Goal: Information Seeking & Learning: Learn about a topic

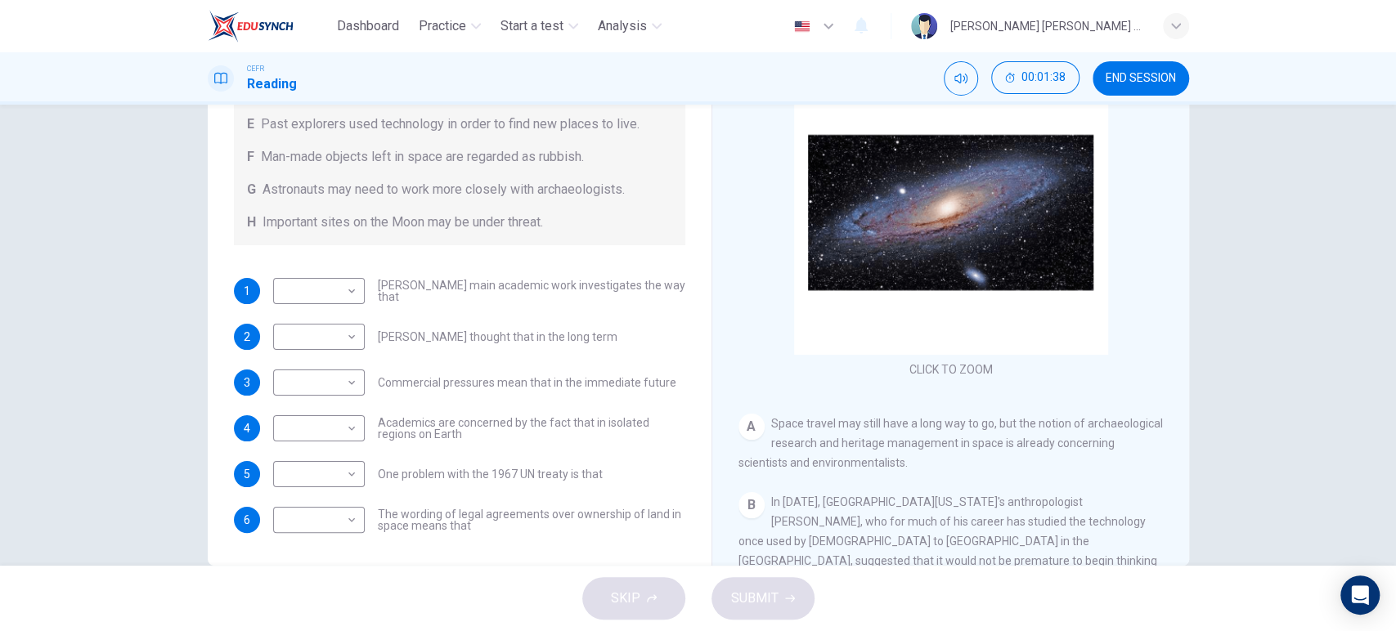
scroll to position [141, 0]
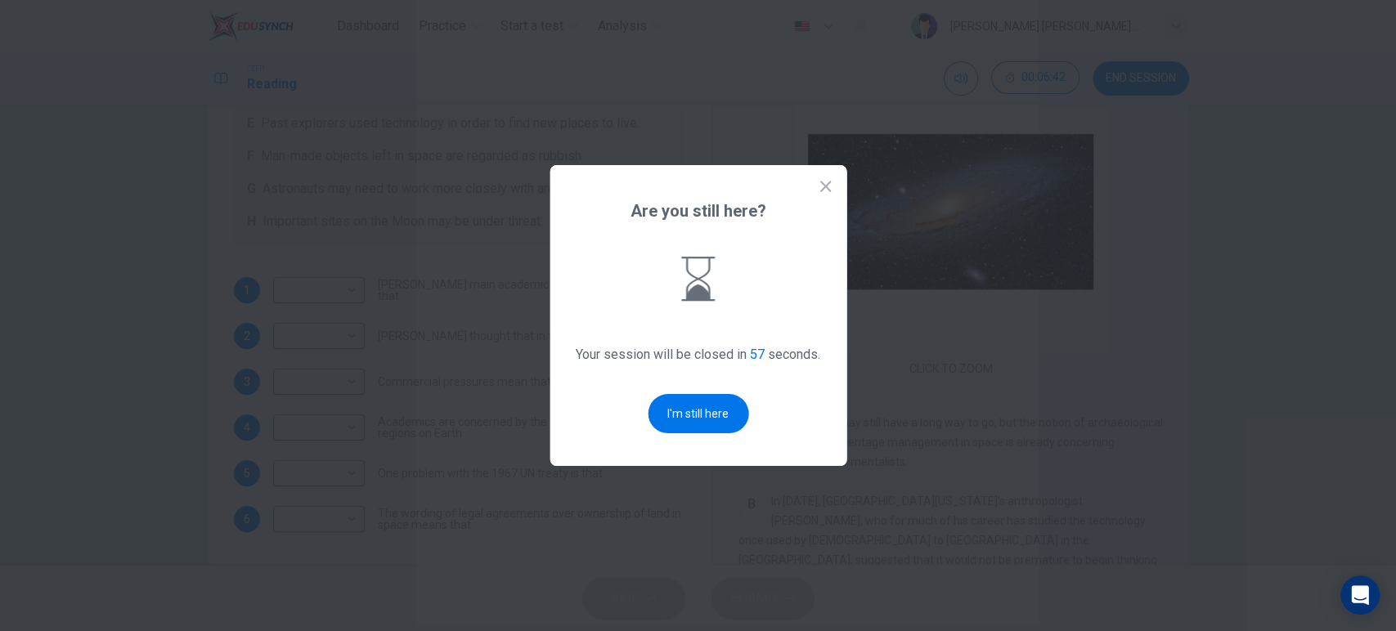
click at [832, 178] on icon at bounding box center [825, 186] width 16 height 16
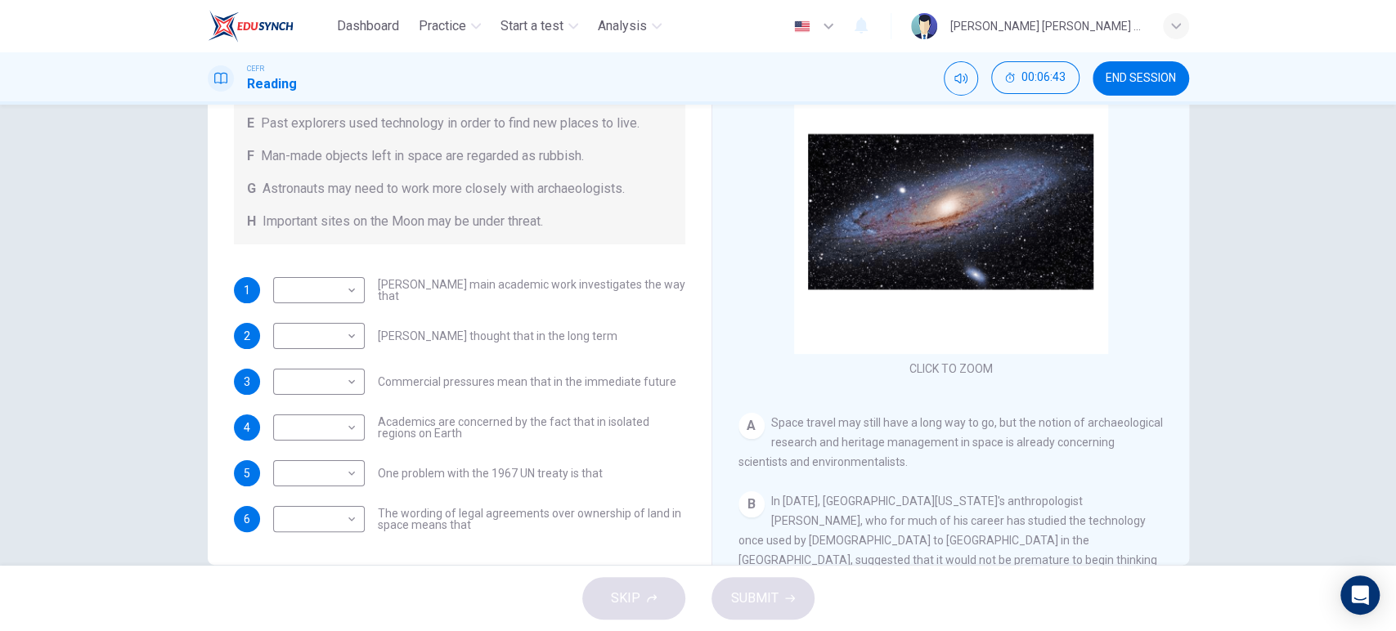
click at [1160, 78] on span "END SESSION" at bounding box center [1140, 78] width 70 height 13
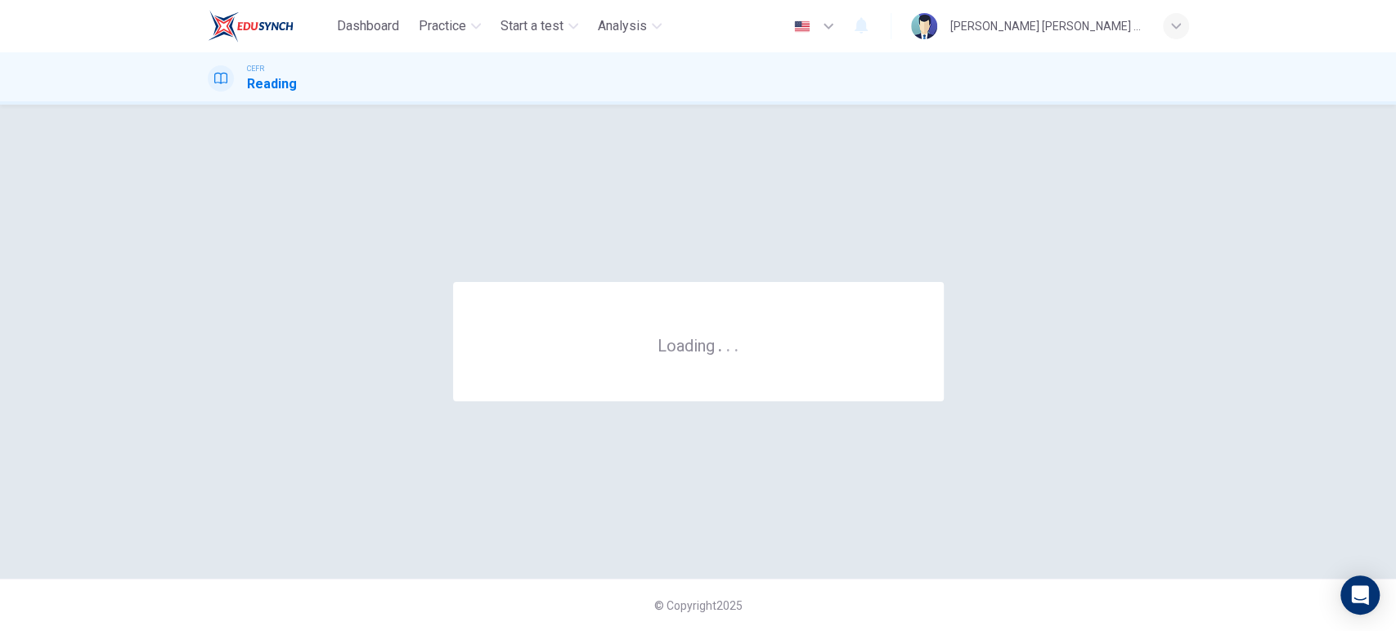
scroll to position [0, 0]
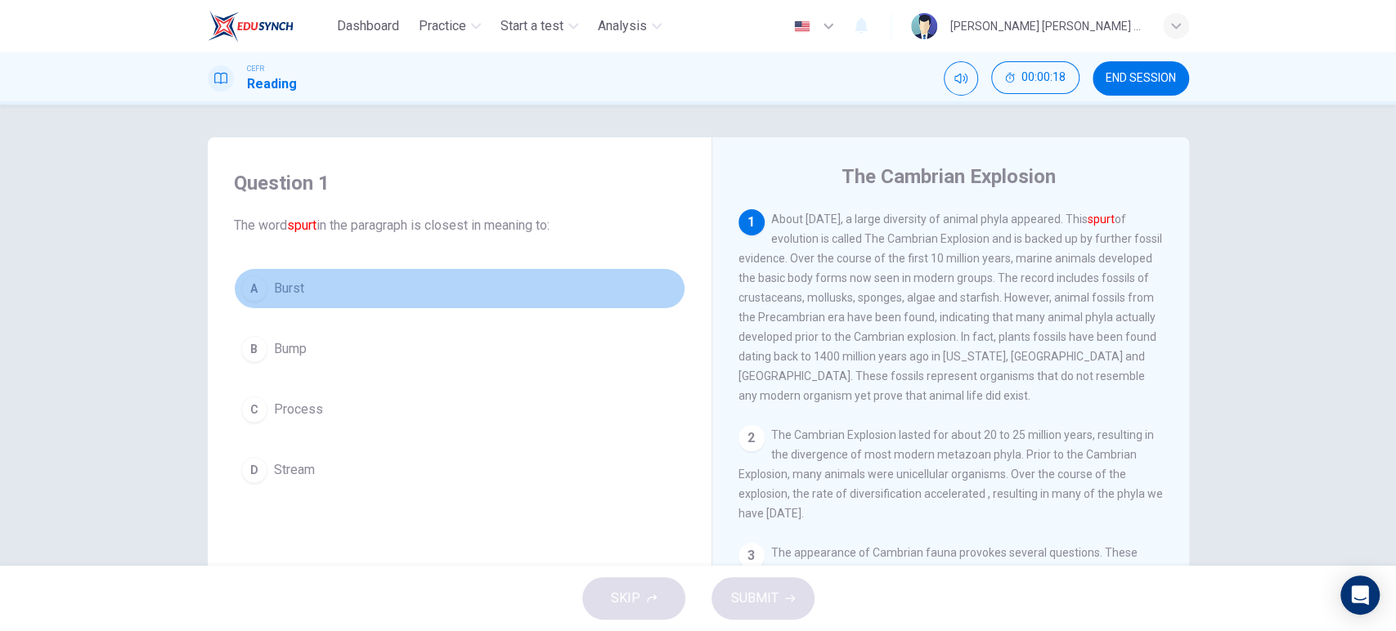
click at [282, 301] on button "A Burst" at bounding box center [459, 288] width 451 height 41
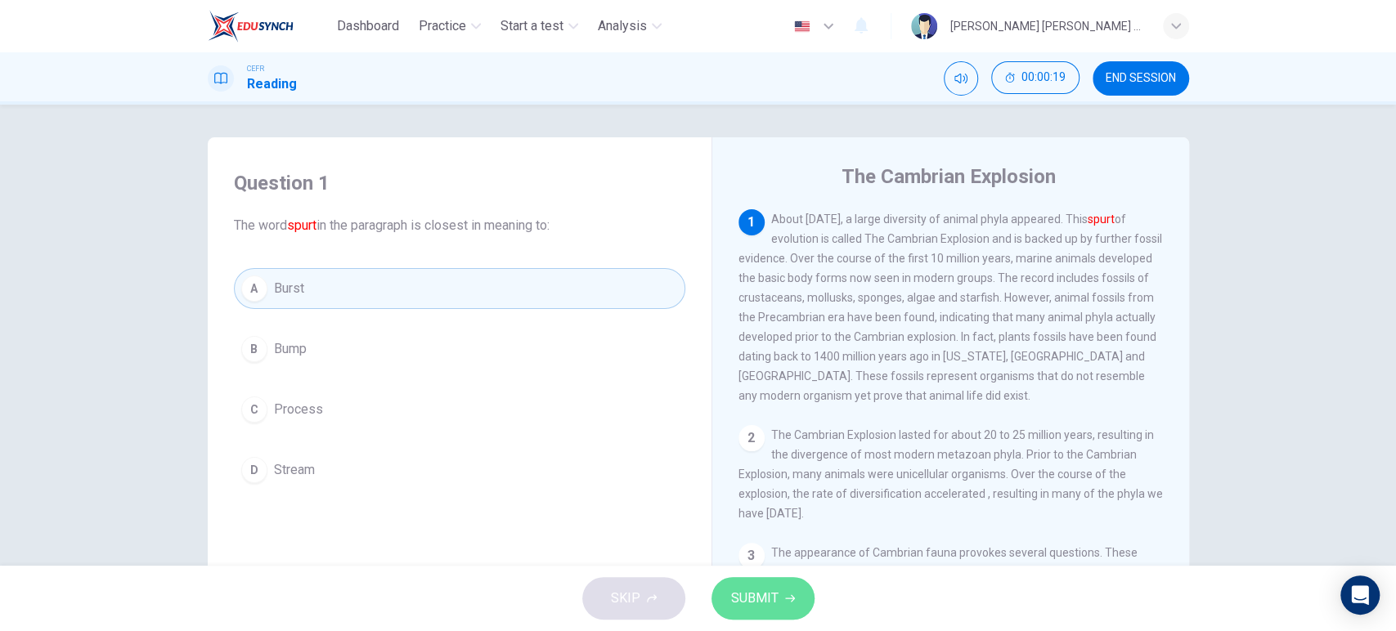
click at [753, 613] on button "SUBMIT" at bounding box center [762, 598] width 103 height 43
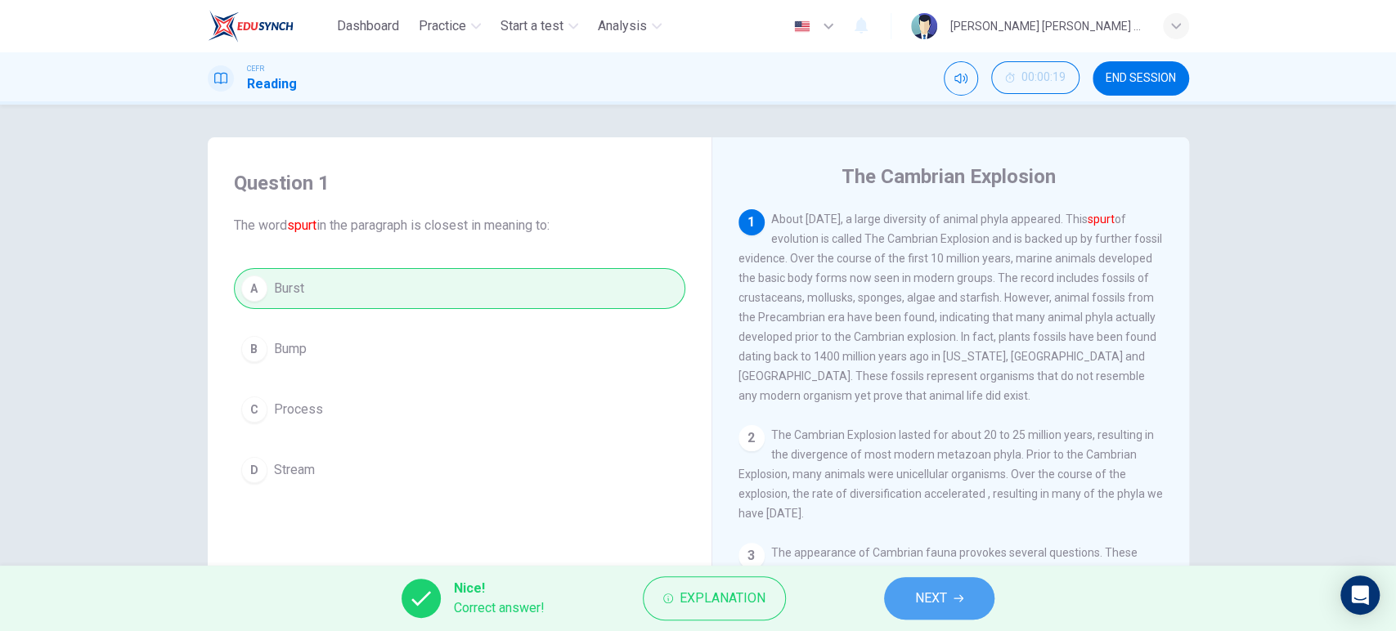
click at [912, 594] on button "NEXT" at bounding box center [939, 598] width 110 height 43
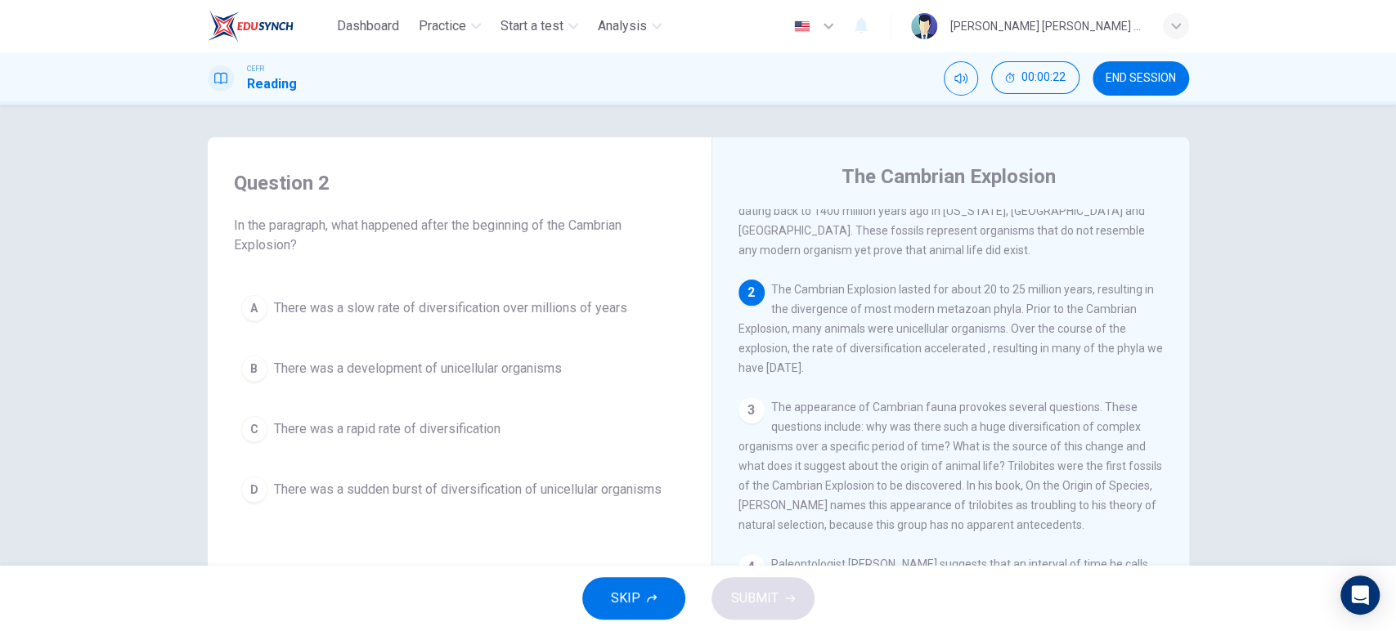
scroll to position [147, 0]
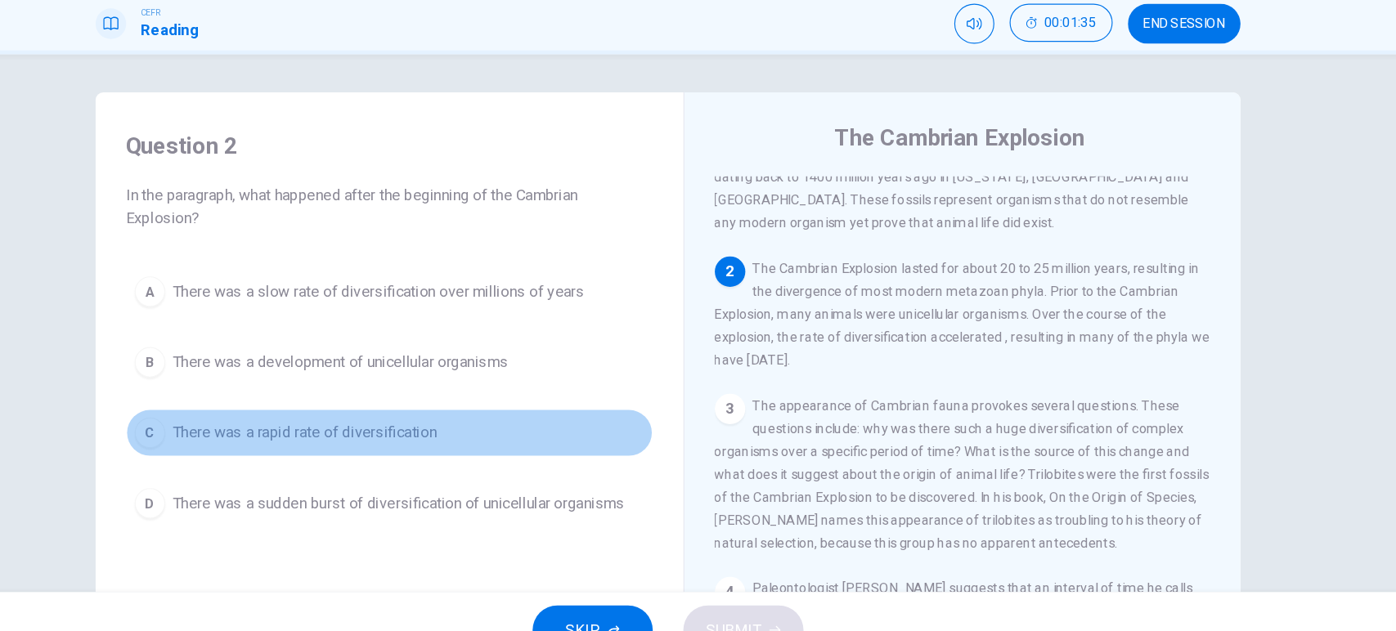
click at [392, 429] on span "There was a rapid rate of diversification" at bounding box center [387, 429] width 226 height 20
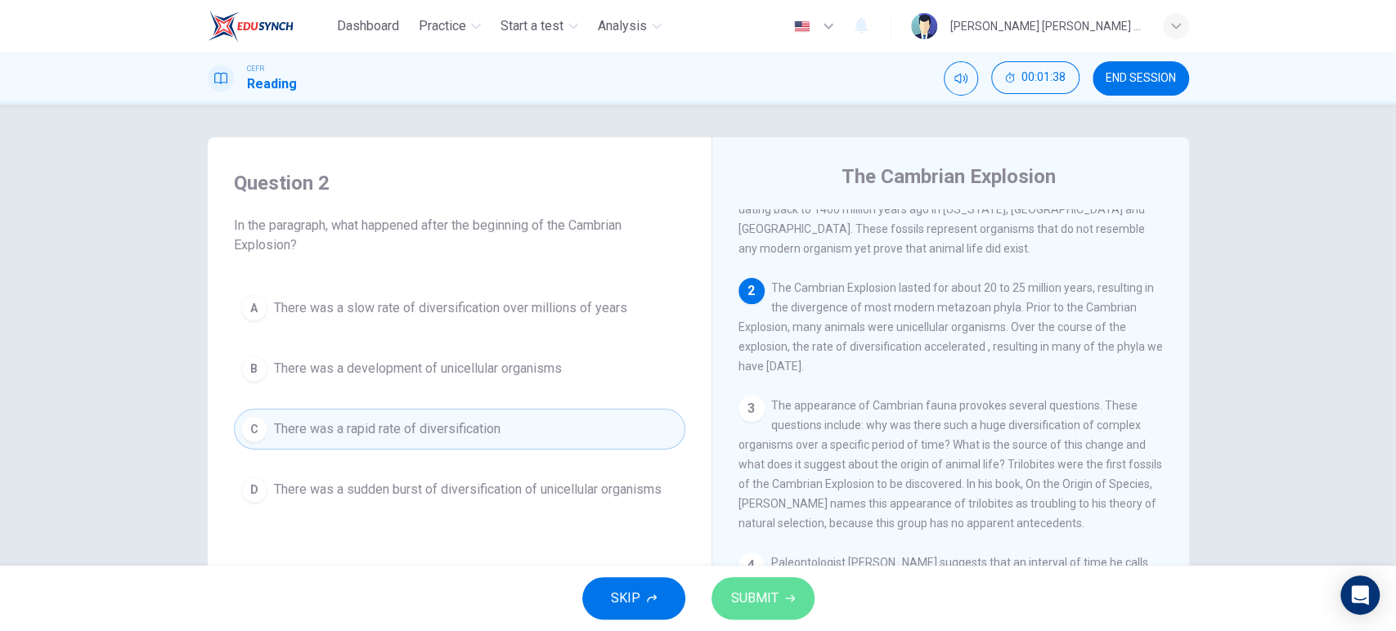
click at [758, 596] on span "SUBMIT" at bounding box center [754, 598] width 47 height 23
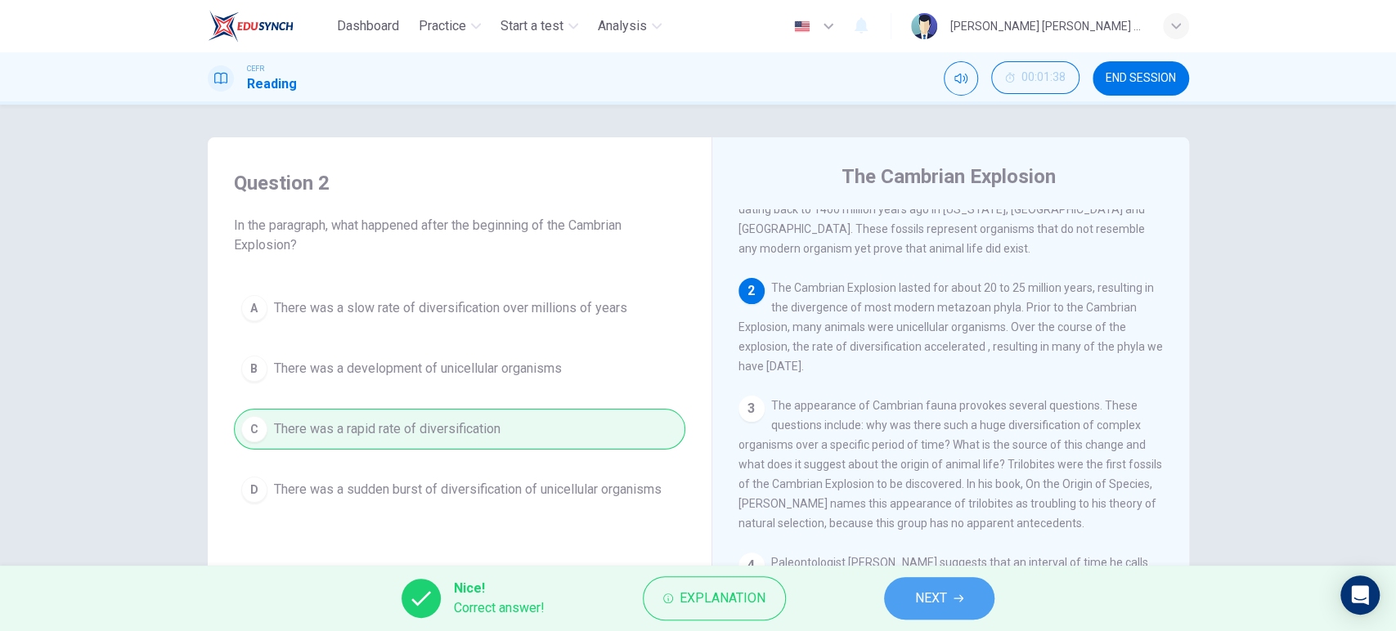
click at [921, 593] on span "NEXT" at bounding box center [931, 598] width 32 height 23
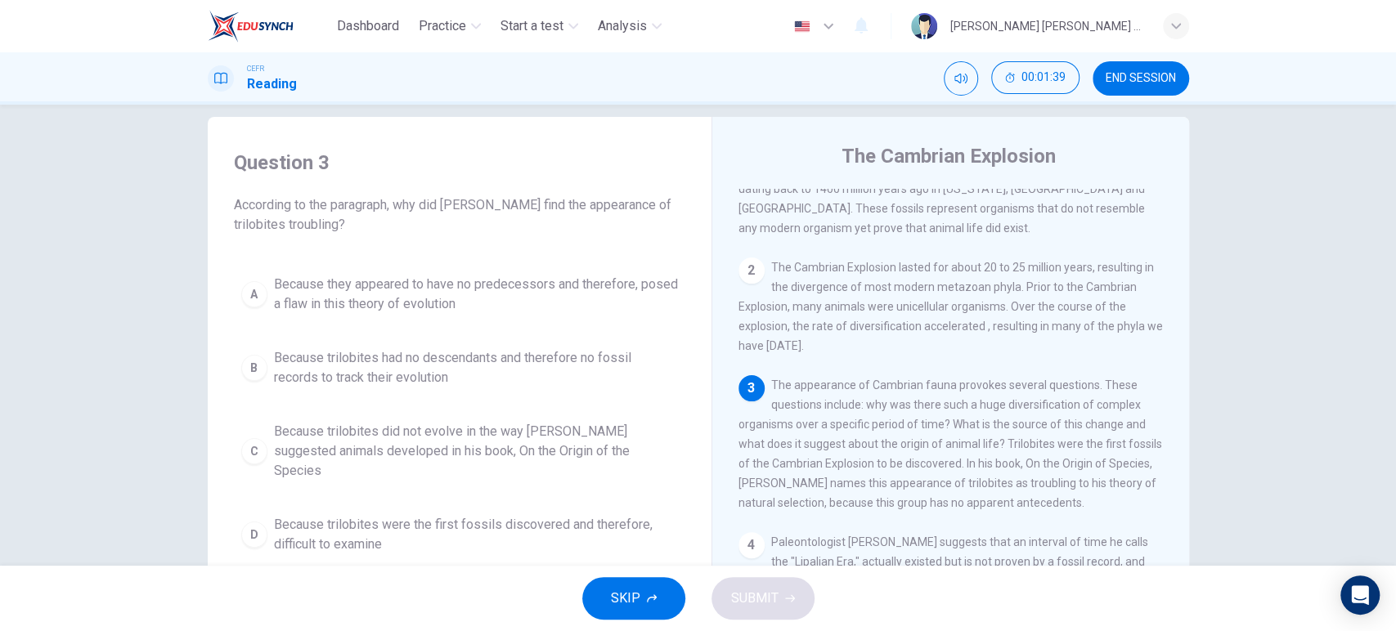
scroll to position [21, 0]
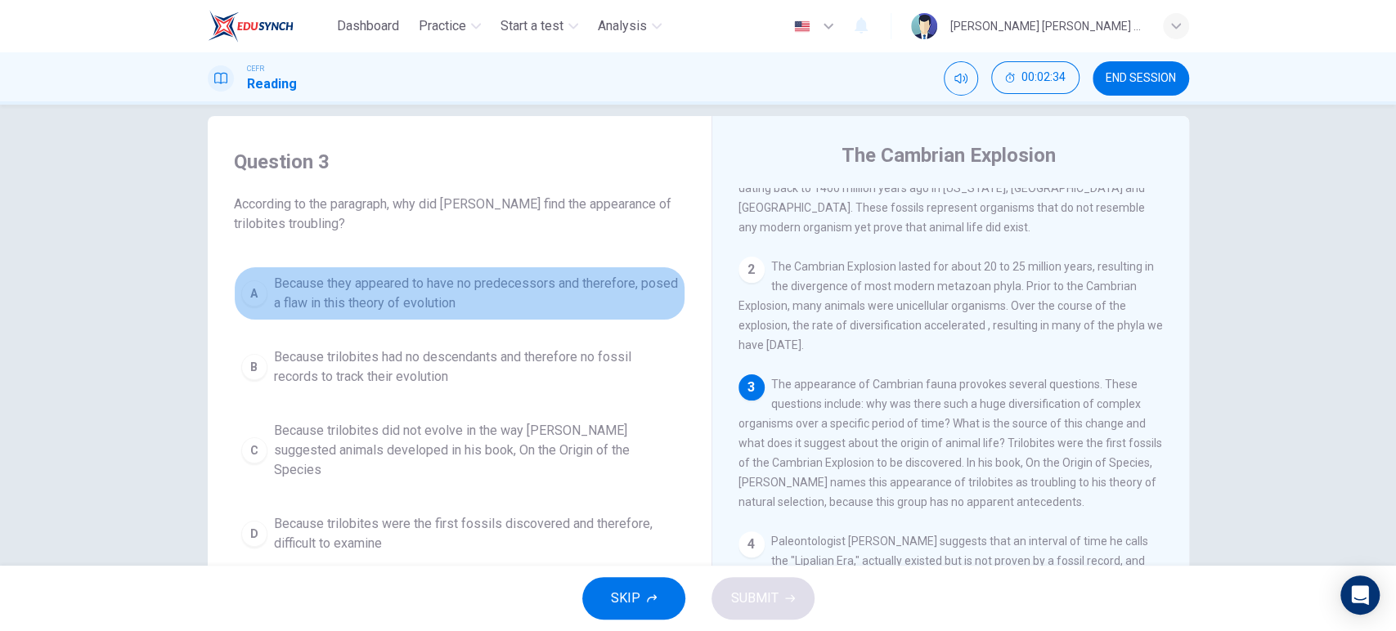
click at [594, 298] on span "Because they appeared to have no predecessors and therefore, posed a flaw in th…" at bounding box center [476, 293] width 404 height 39
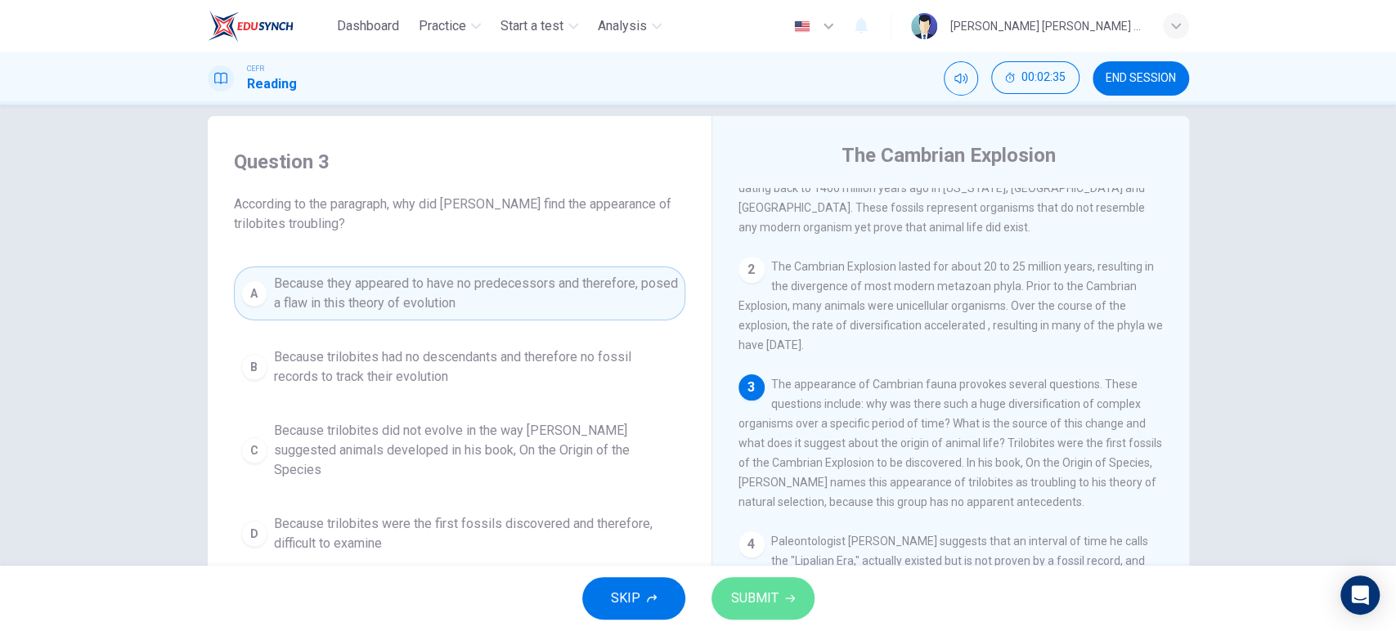
click at [754, 582] on button "SUBMIT" at bounding box center [762, 598] width 103 height 43
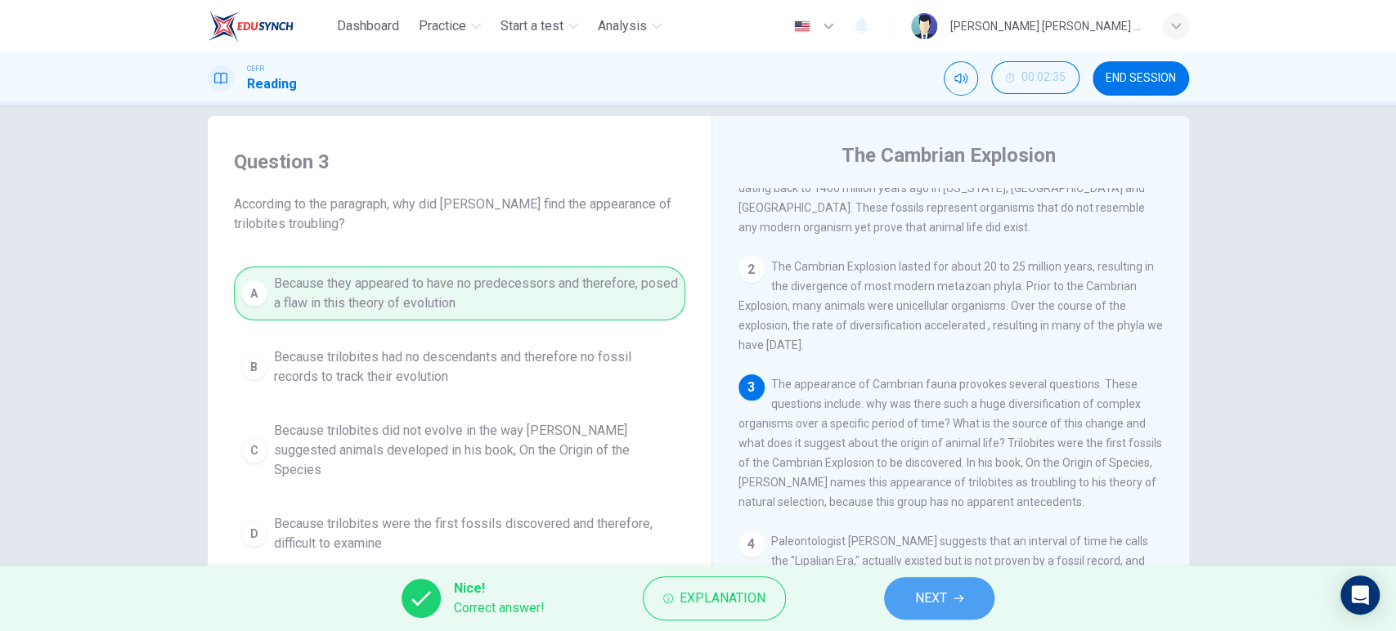
click at [934, 607] on span "NEXT" at bounding box center [931, 598] width 32 height 23
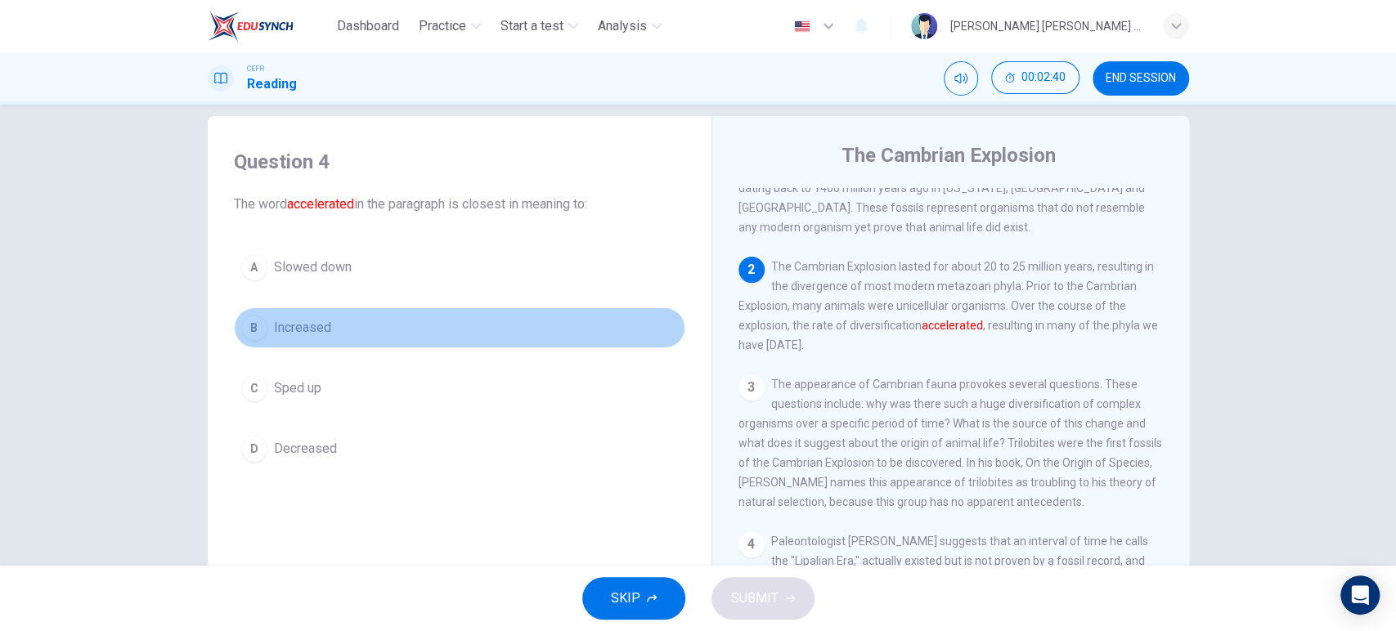
click at [360, 334] on button "B Increased" at bounding box center [459, 327] width 451 height 41
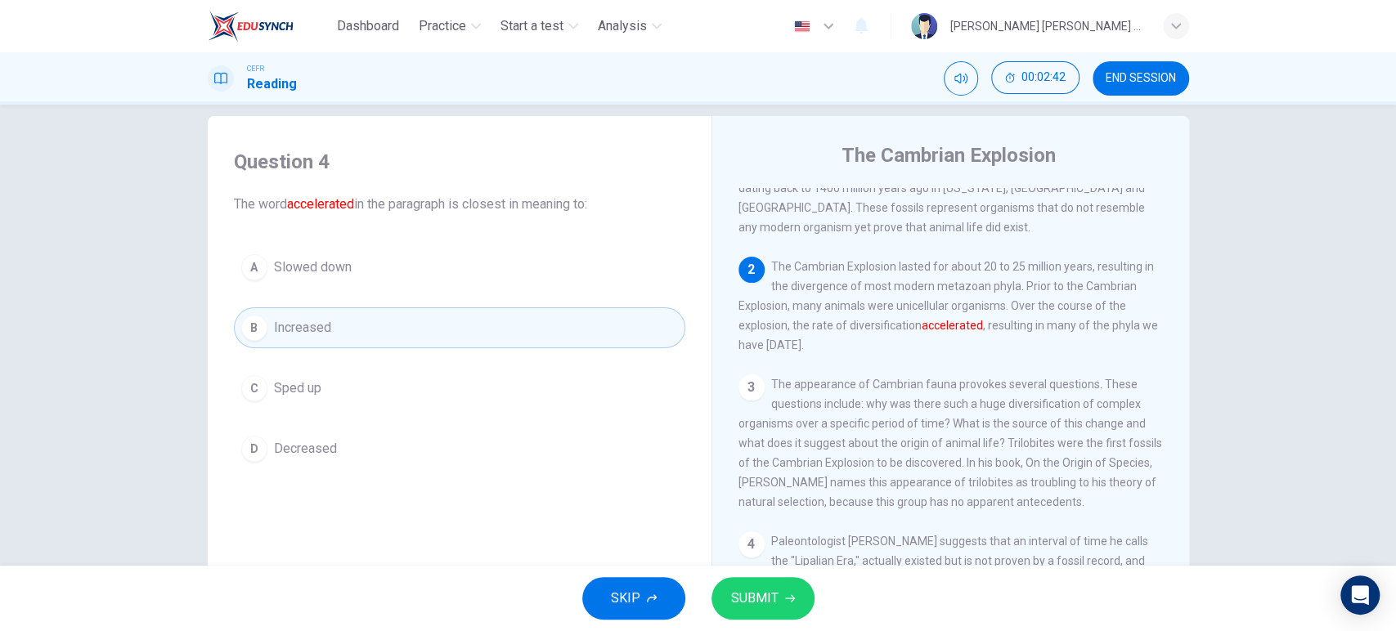
click at [773, 596] on span "SUBMIT" at bounding box center [754, 598] width 47 height 23
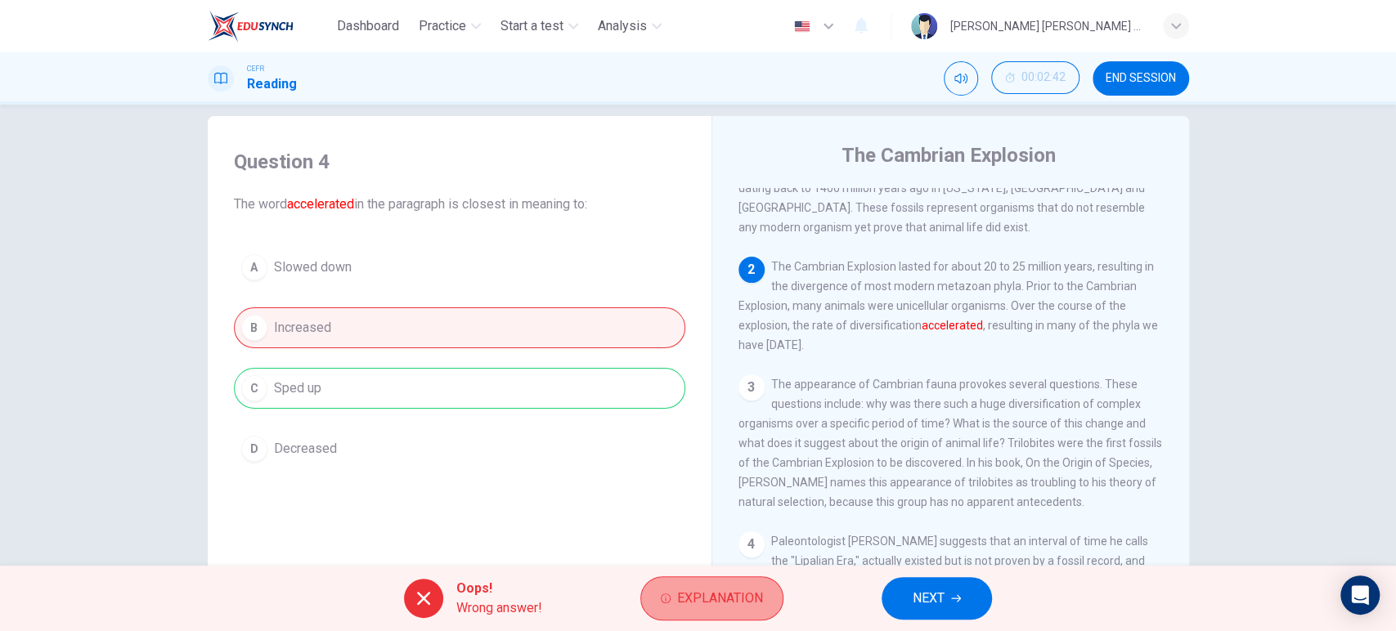
click at [761, 597] on span "Explanation" at bounding box center [720, 598] width 86 height 23
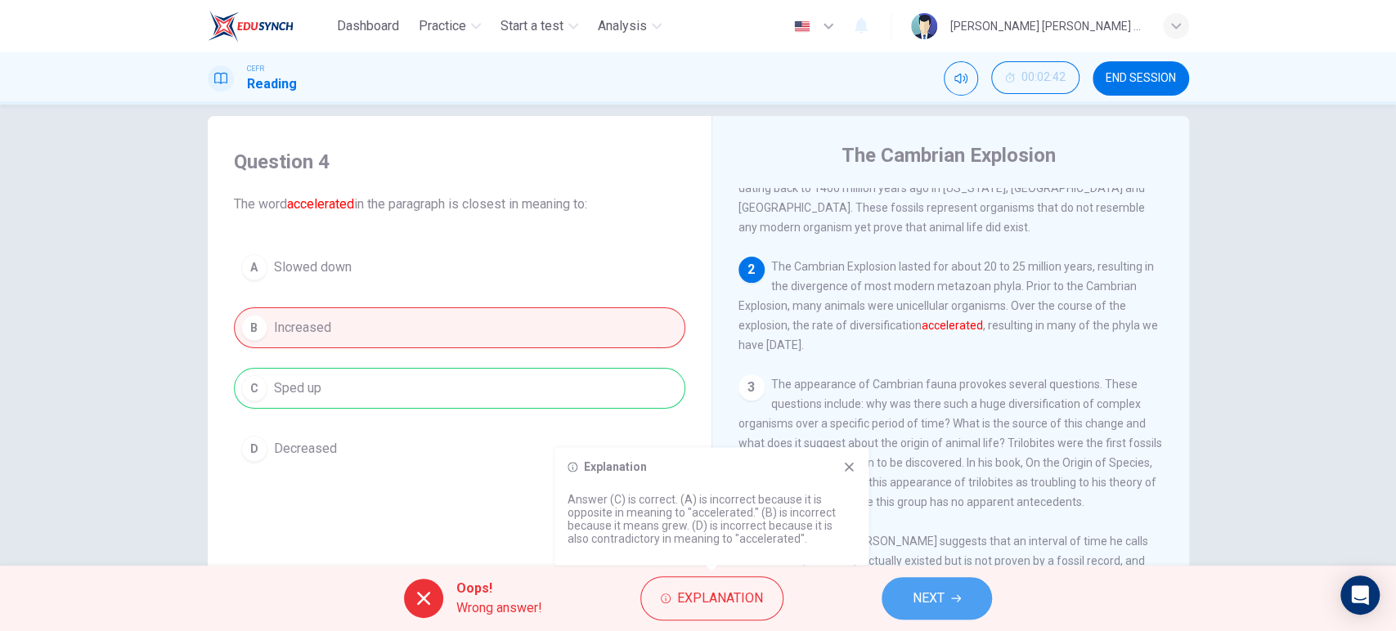
click at [922, 616] on button "NEXT" at bounding box center [936, 598] width 110 height 43
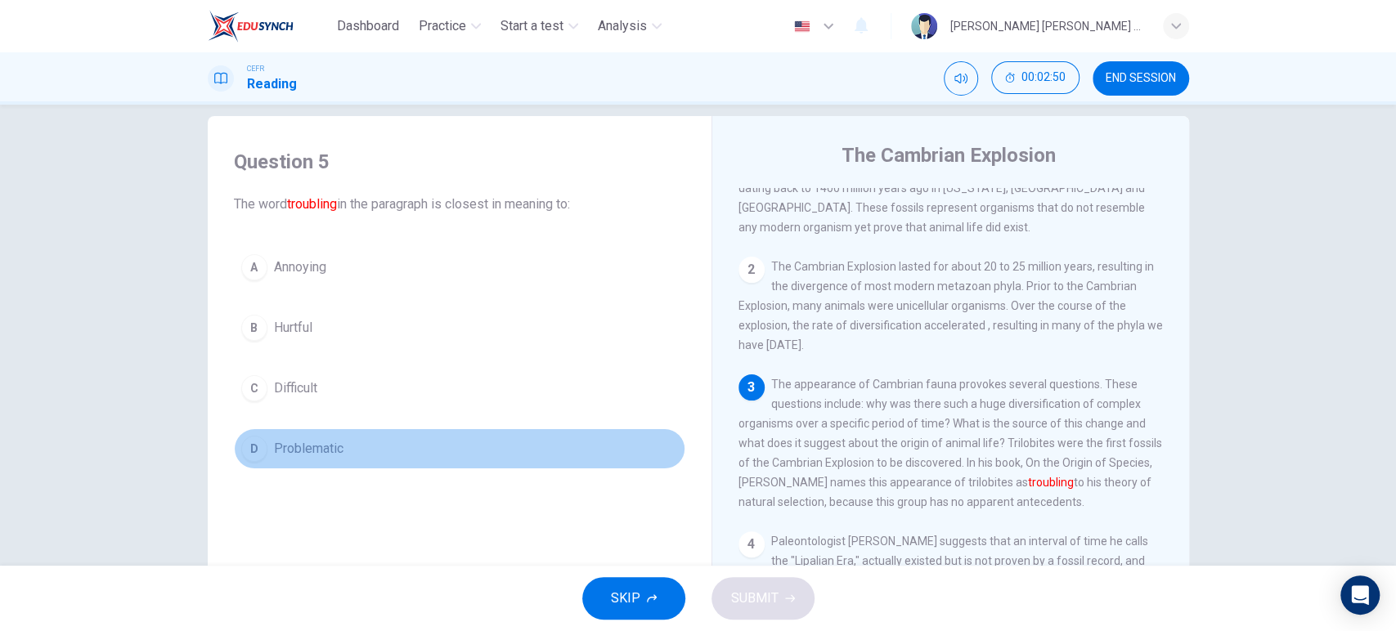
click at [301, 431] on button "D Problematic" at bounding box center [459, 448] width 451 height 41
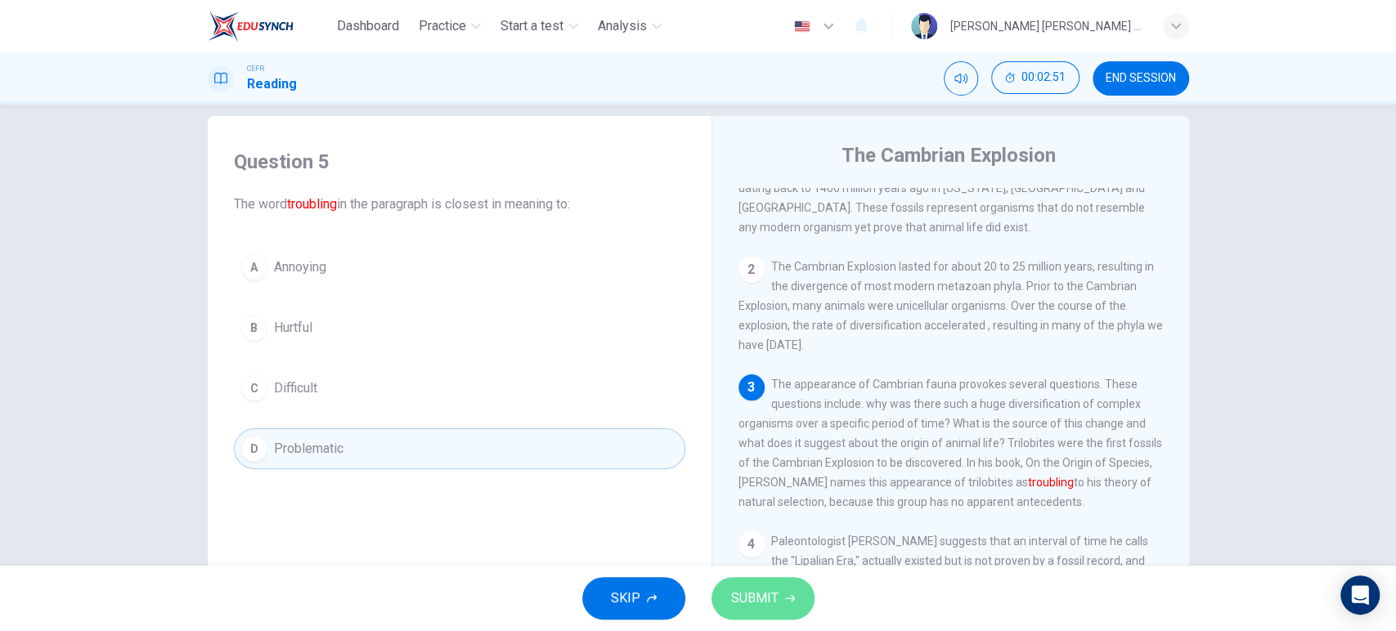
click at [733, 577] on button "SUBMIT" at bounding box center [762, 598] width 103 height 43
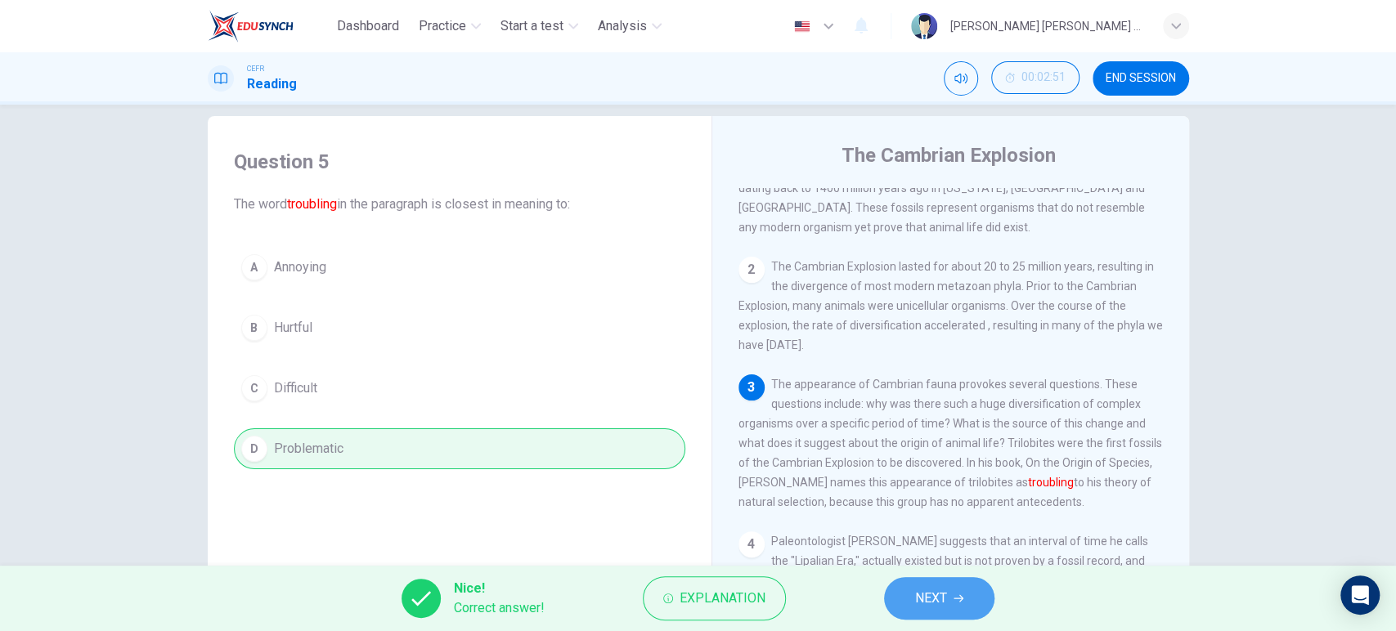
click at [945, 603] on span "NEXT" at bounding box center [931, 598] width 32 height 23
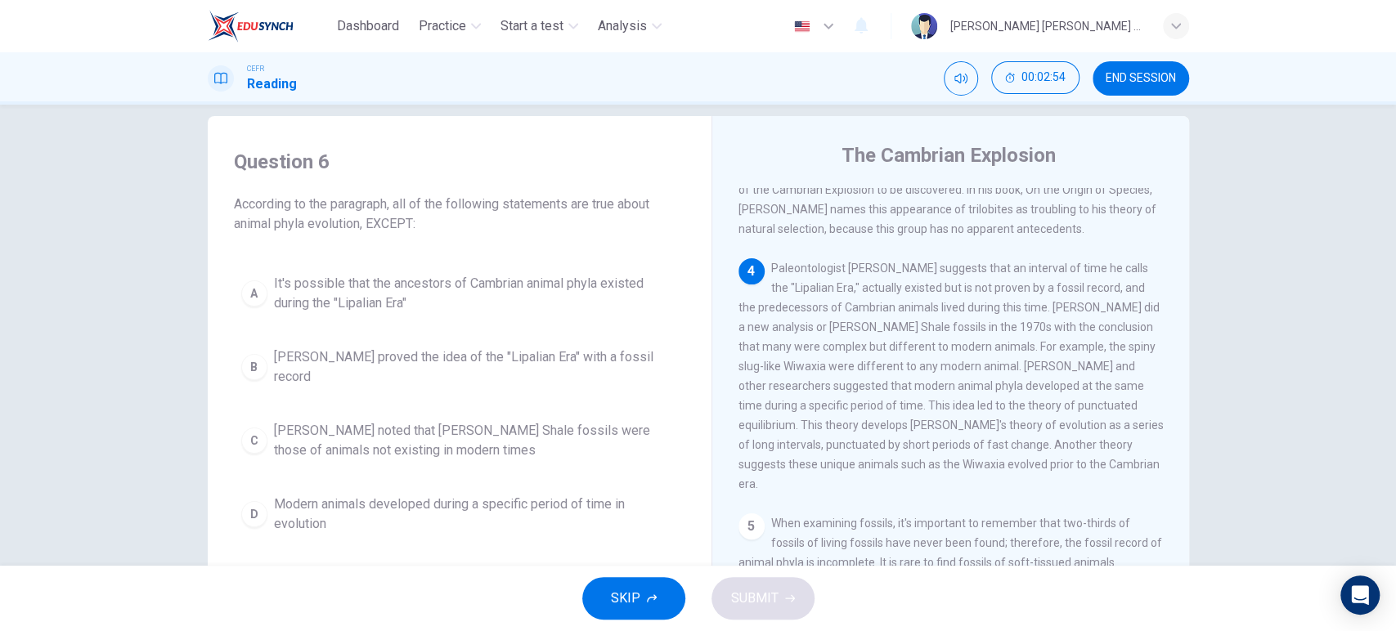
scroll to position [409, 0]
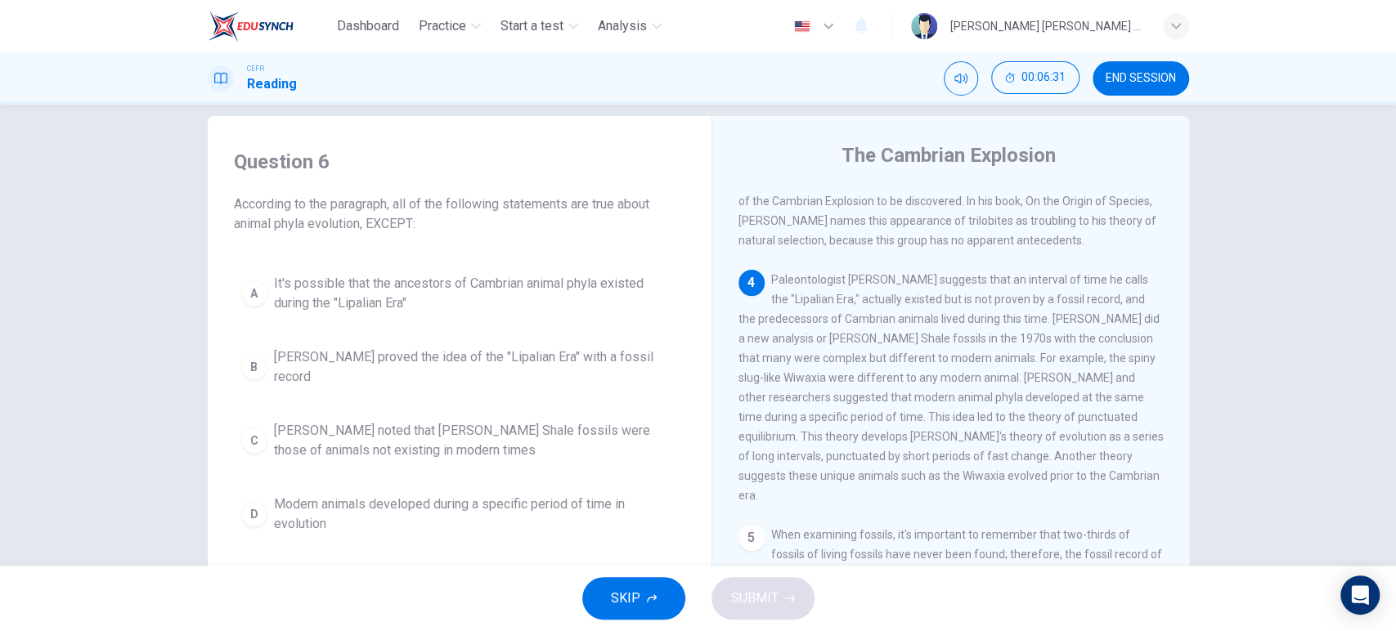
click at [539, 509] on span "Modern animals developed during a specific period of time in evolution" at bounding box center [476, 514] width 404 height 39
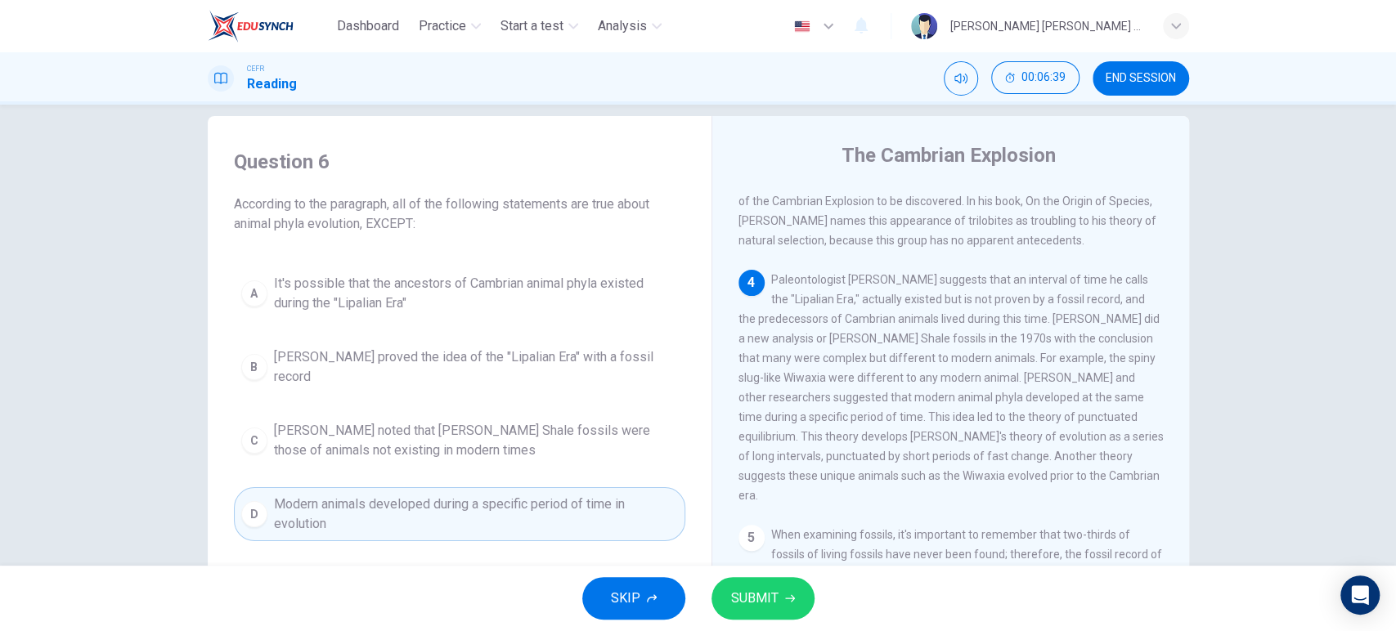
click at [808, 584] on div "SKIP SUBMIT" at bounding box center [698, 598] width 1396 height 65
click at [799, 584] on button "SUBMIT" at bounding box center [762, 598] width 103 height 43
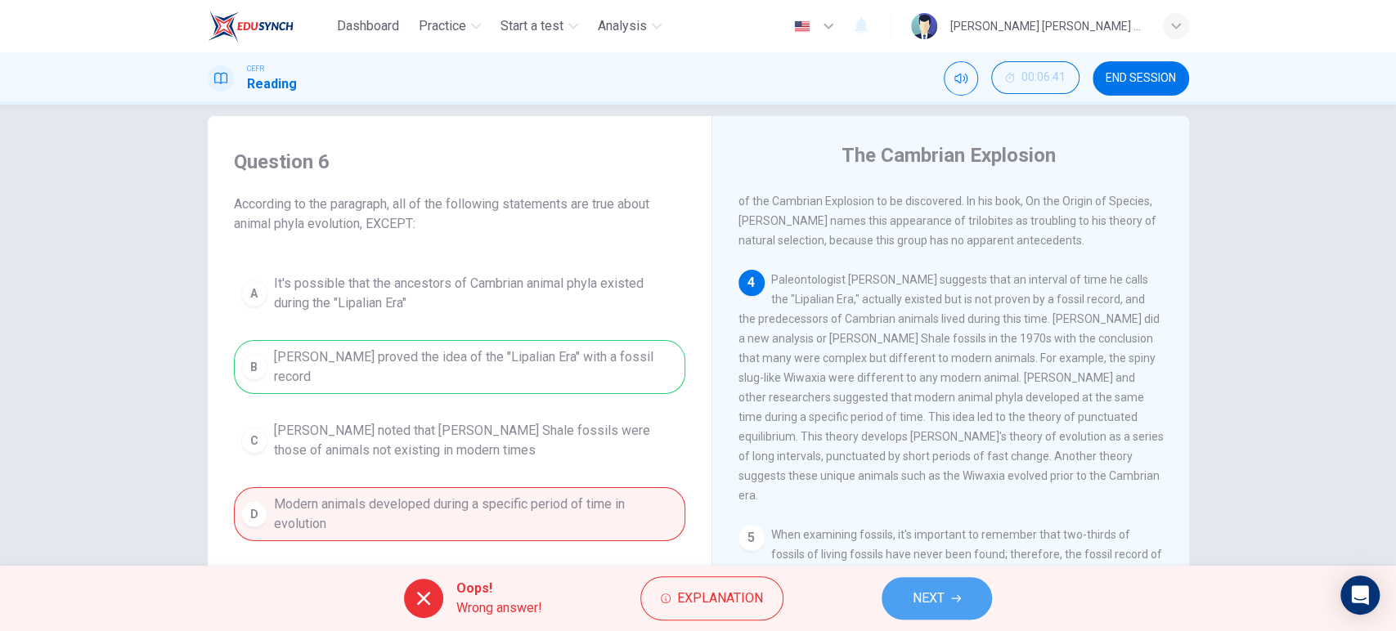
click at [960, 612] on button "NEXT" at bounding box center [936, 598] width 110 height 43
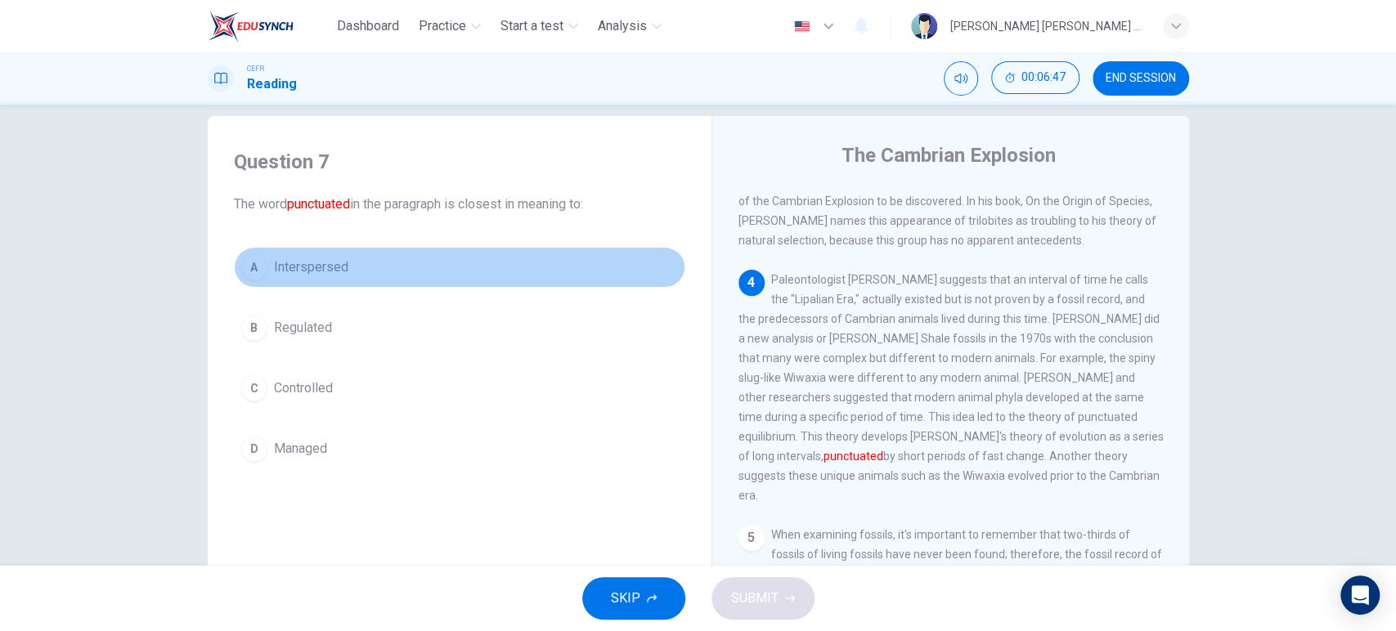
click at [378, 255] on button "A Interspersed" at bounding box center [459, 267] width 451 height 41
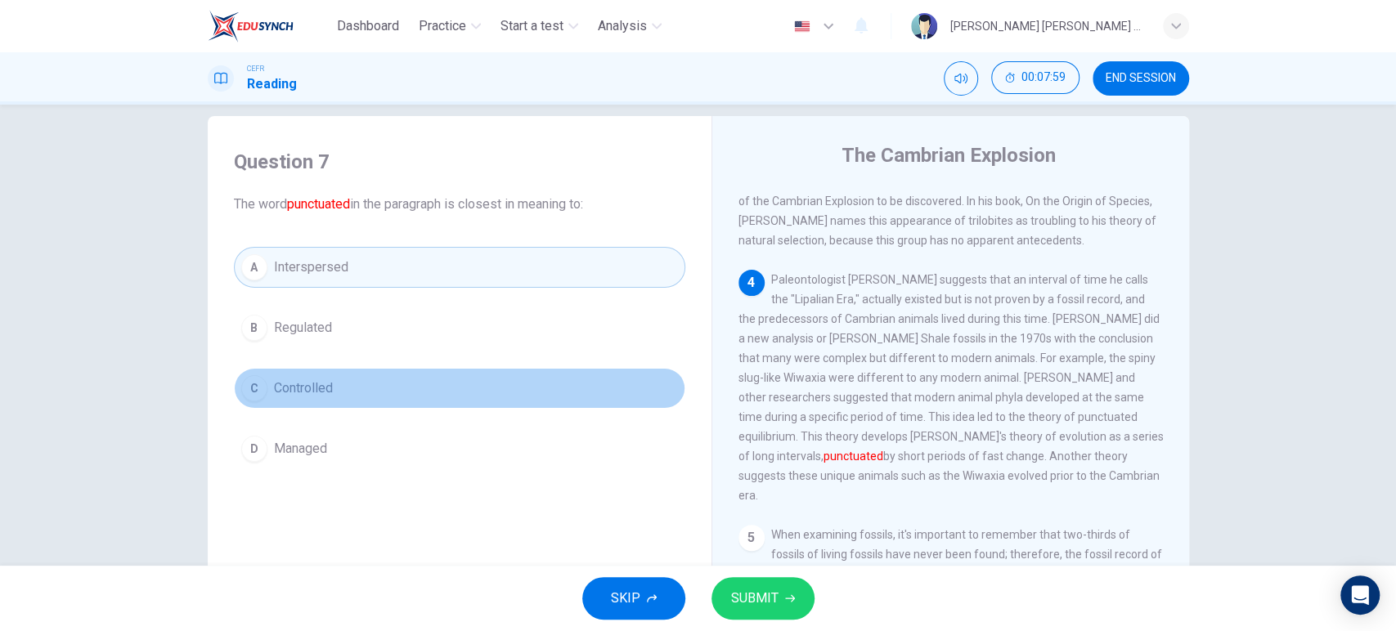
click at [523, 377] on button "C Controlled" at bounding box center [459, 388] width 451 height 41
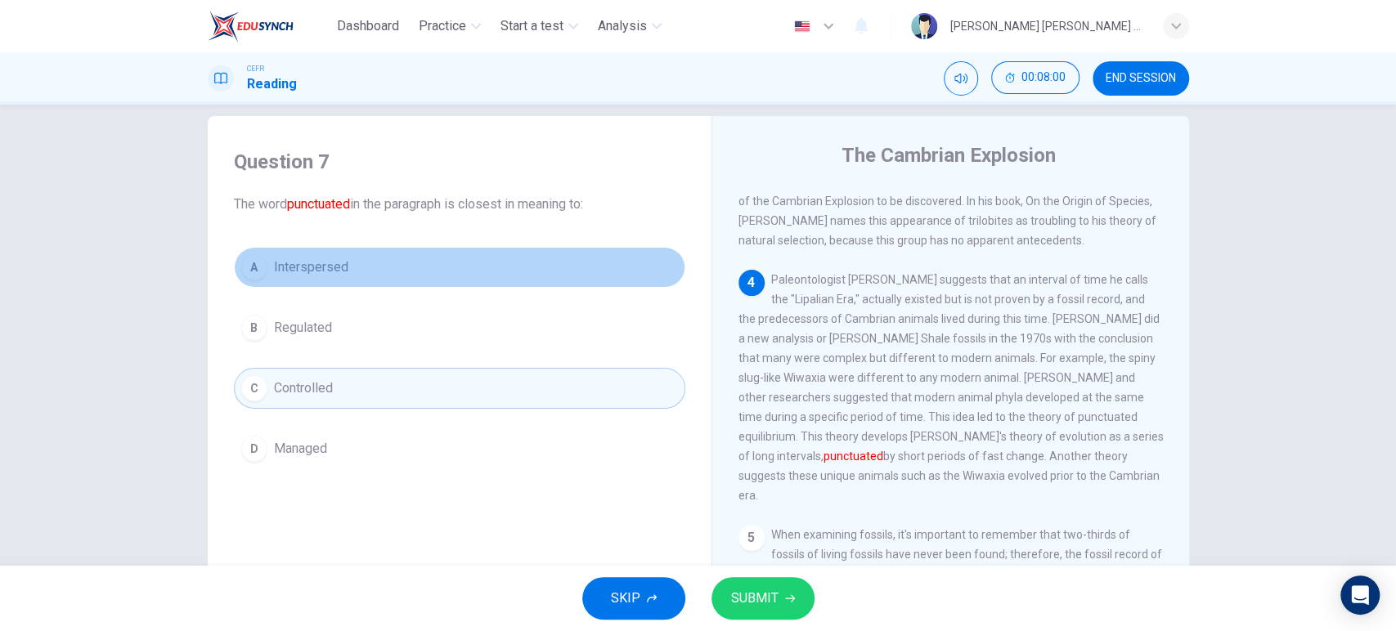
click at [523, 271] on button "A Interspersed" at bounding box center [459, 267] width 451 height 41
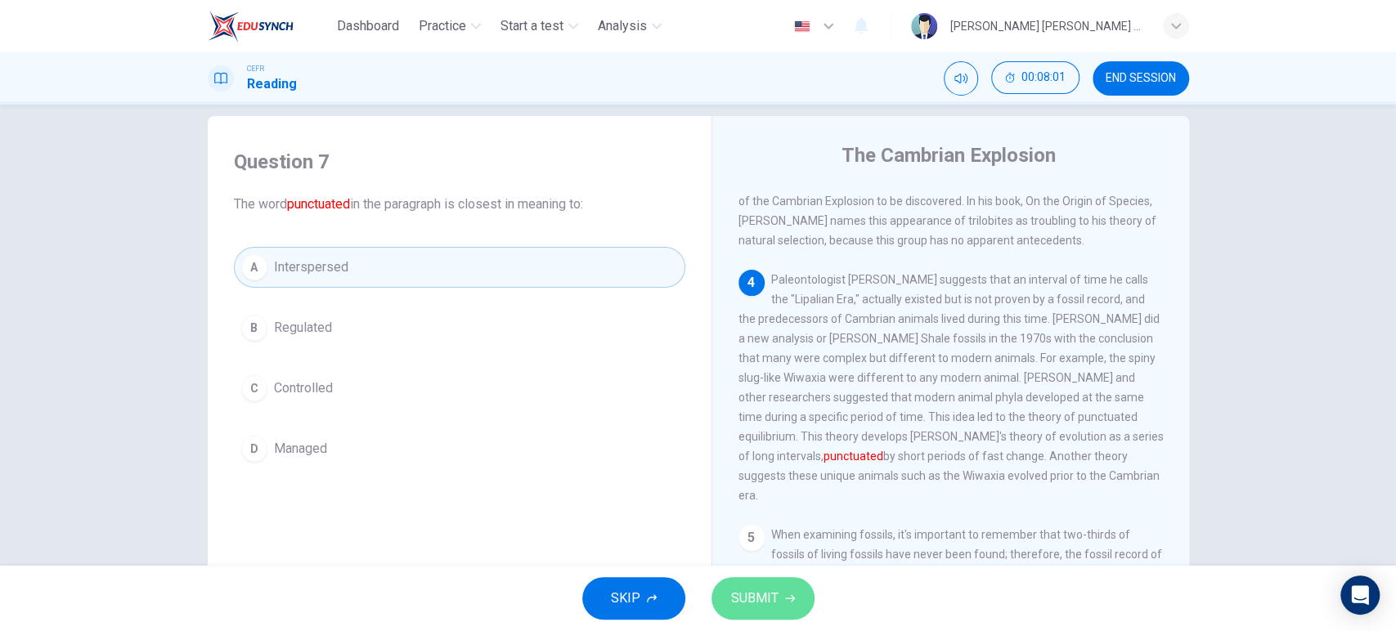
click at [799, 608] on button "SUBMIT" at bounding box center [762, 598] width 103 height 43
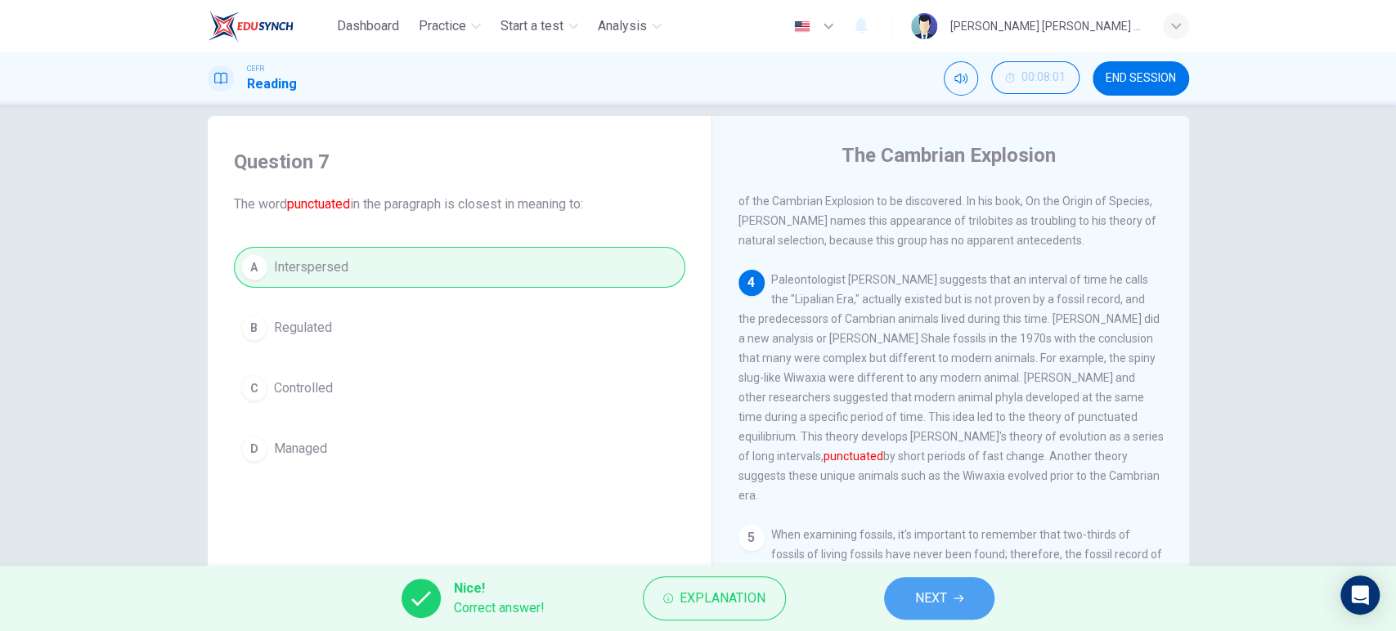
click at [894, 605] on button "NEXT" at bounding box center [939, 598] width 110 height 43
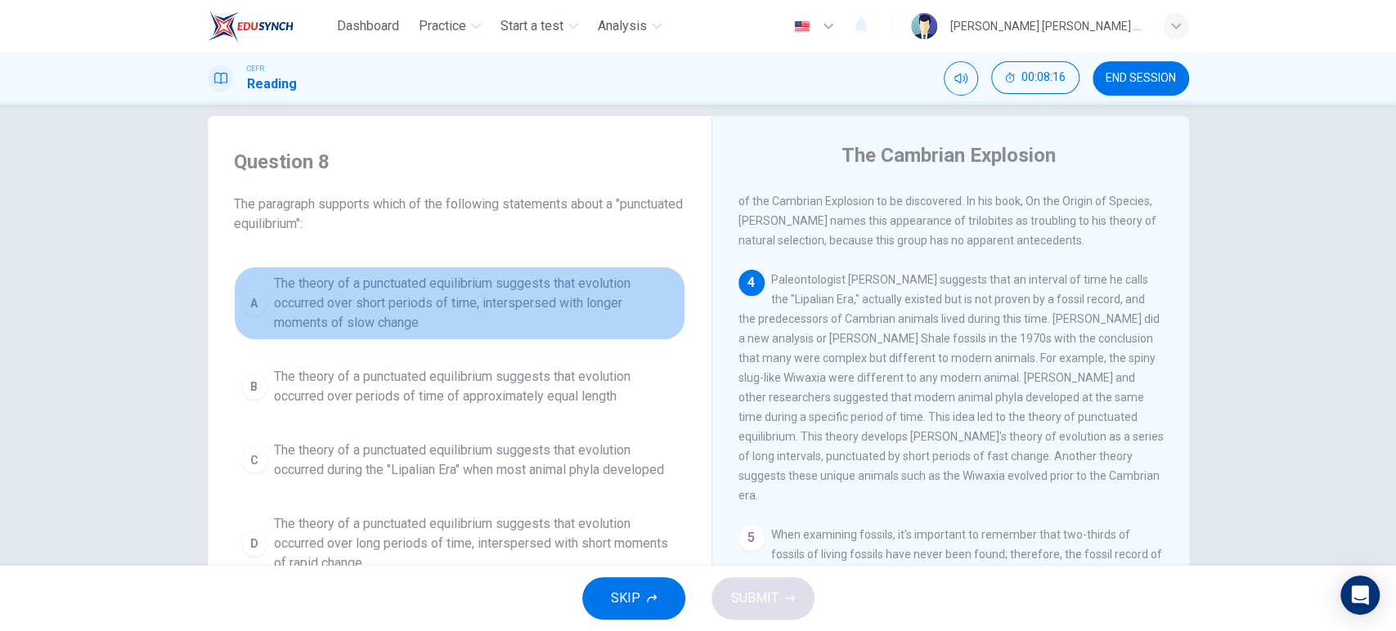
click at [594, 321] on span "The theory of a punctuated equilibrium suggests that evolution occurred over sh…" at bounding box center [476, 303] width 404 height 59
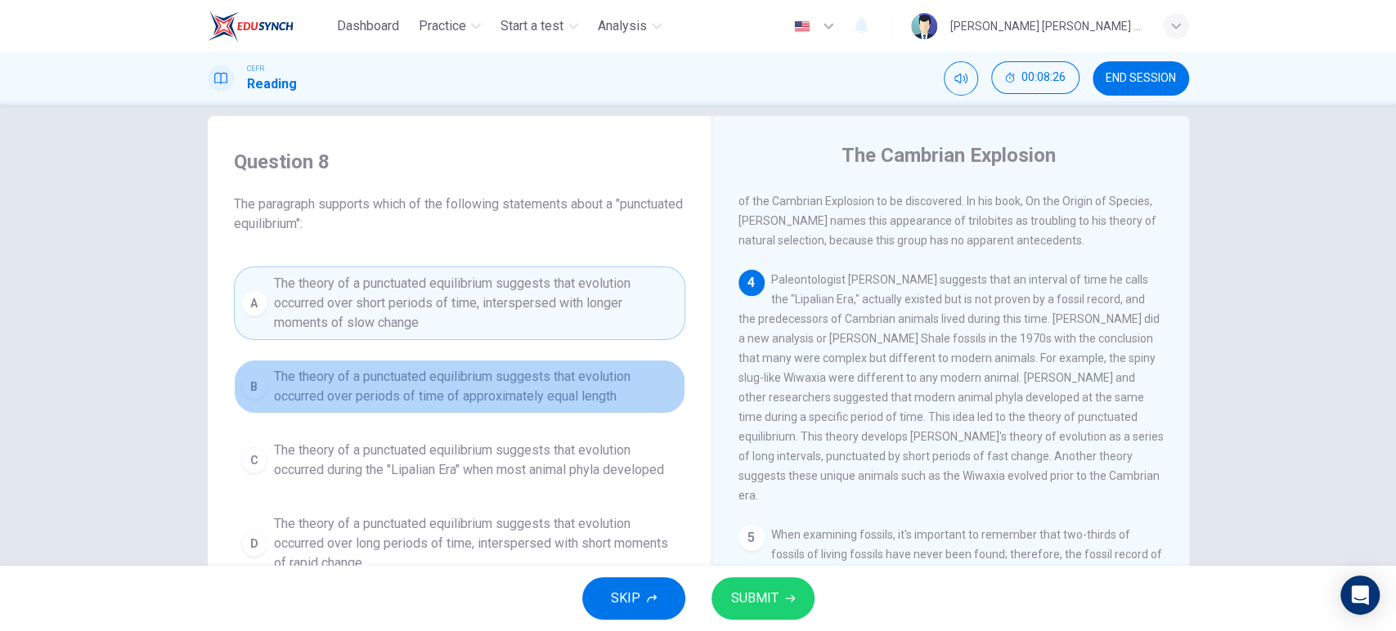
click at [592, 400] on span "The theory of a punctuated equilibrium suggests that evolution occurred over pe…" at bounding box center [476, 386] width 404 height 39
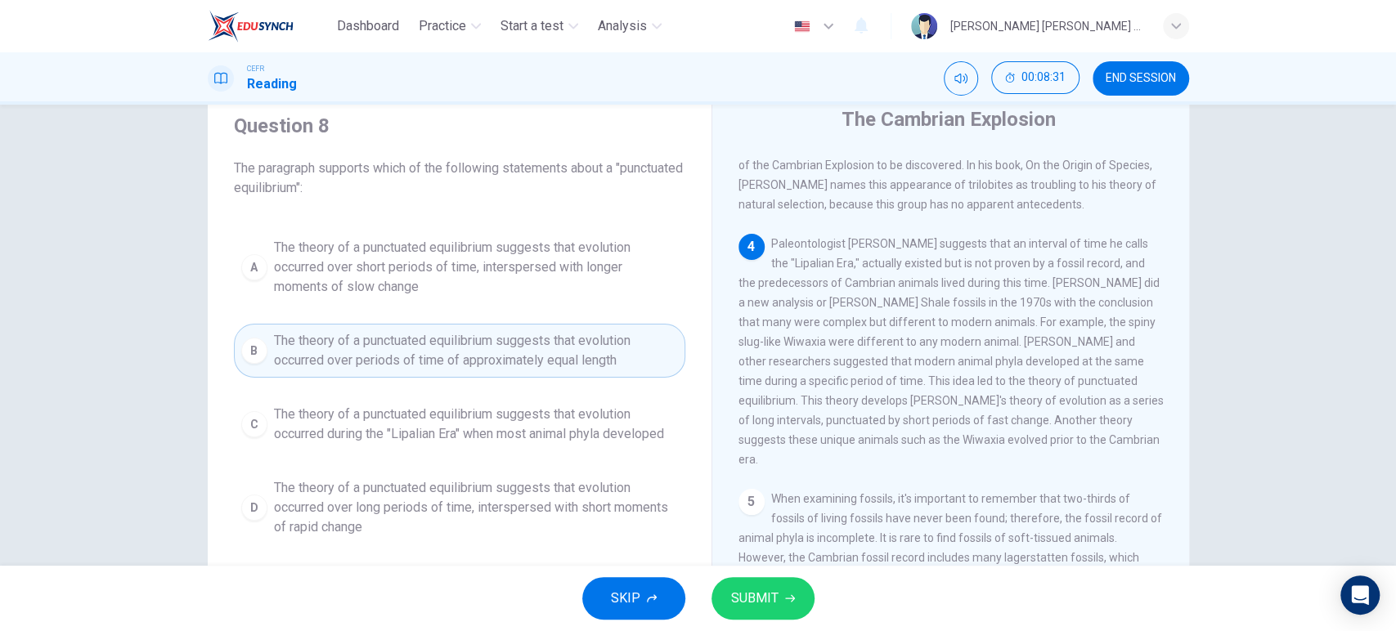
scroll to position [60, 0]
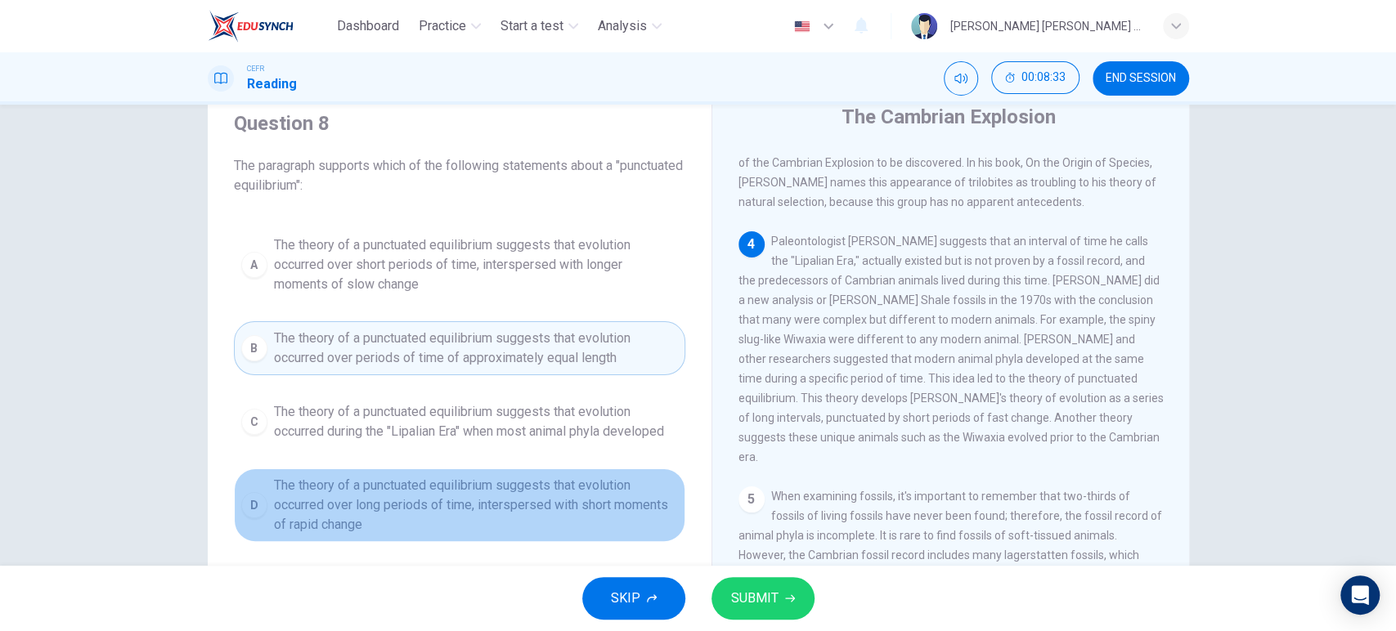
click at [592, 509] on span "The theory of a punctuated equilibrium suggests that evolution occurred over lo…" at bounding box center [476, 505] width 404 height 59
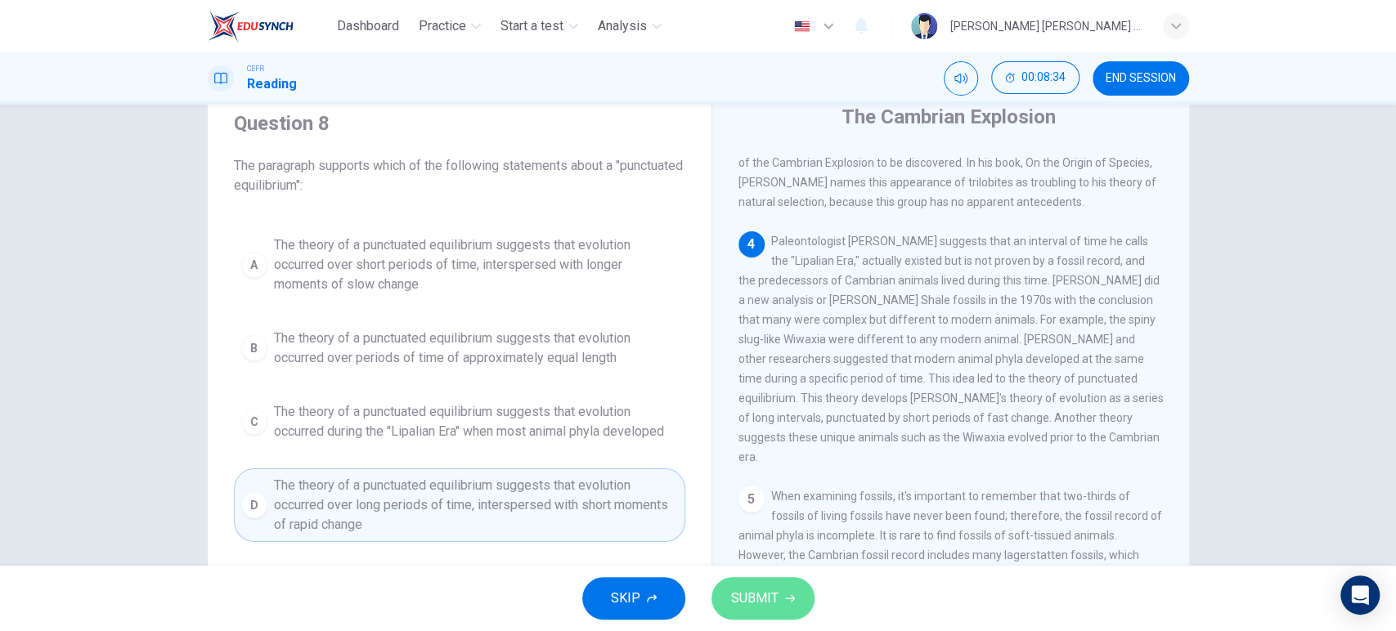
click at [782, 604] on button "SUBMIT" at bounding box center [762, 598] width 103 height 43
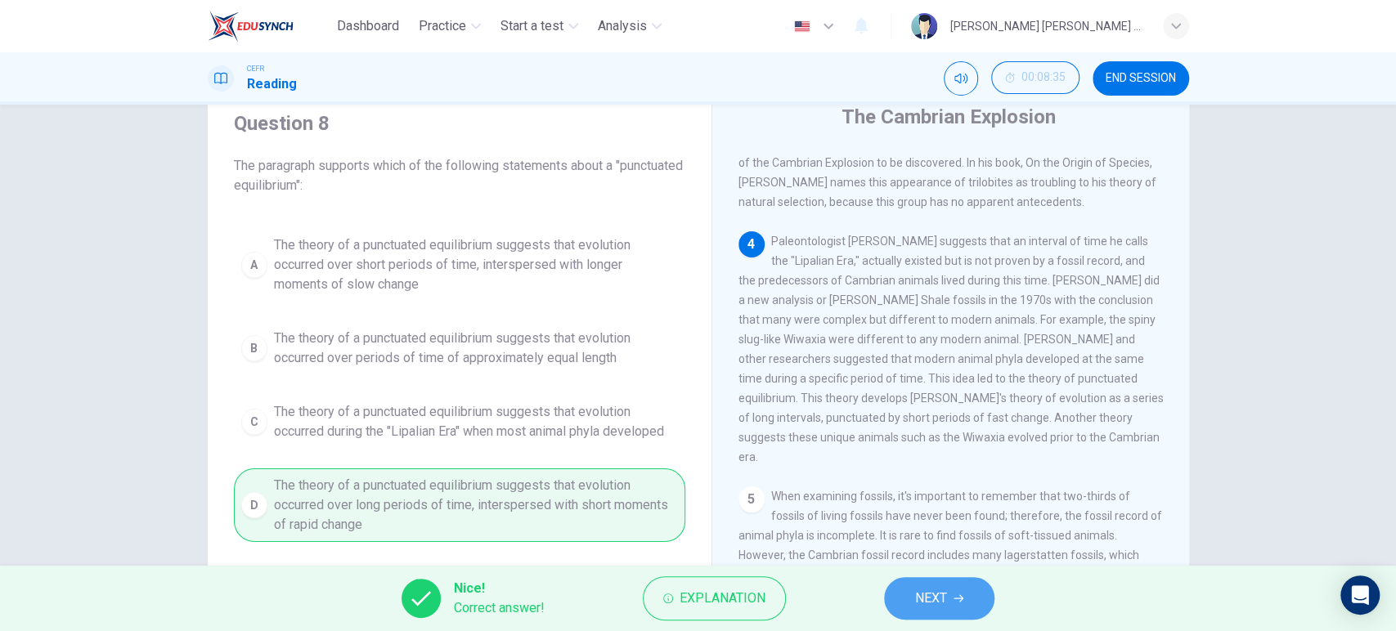
click at [957, 584] on button "NEXT" at bounding box center [939, 598] width 110 height 43
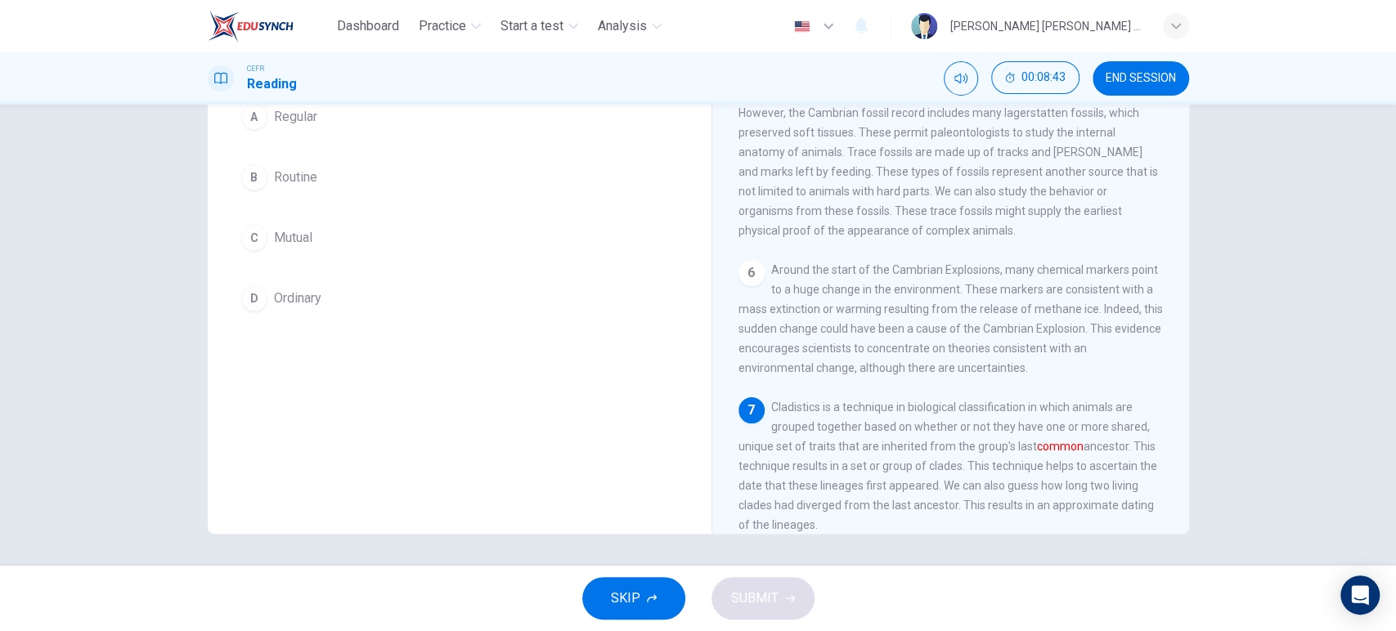
scroll to position [136, 0]
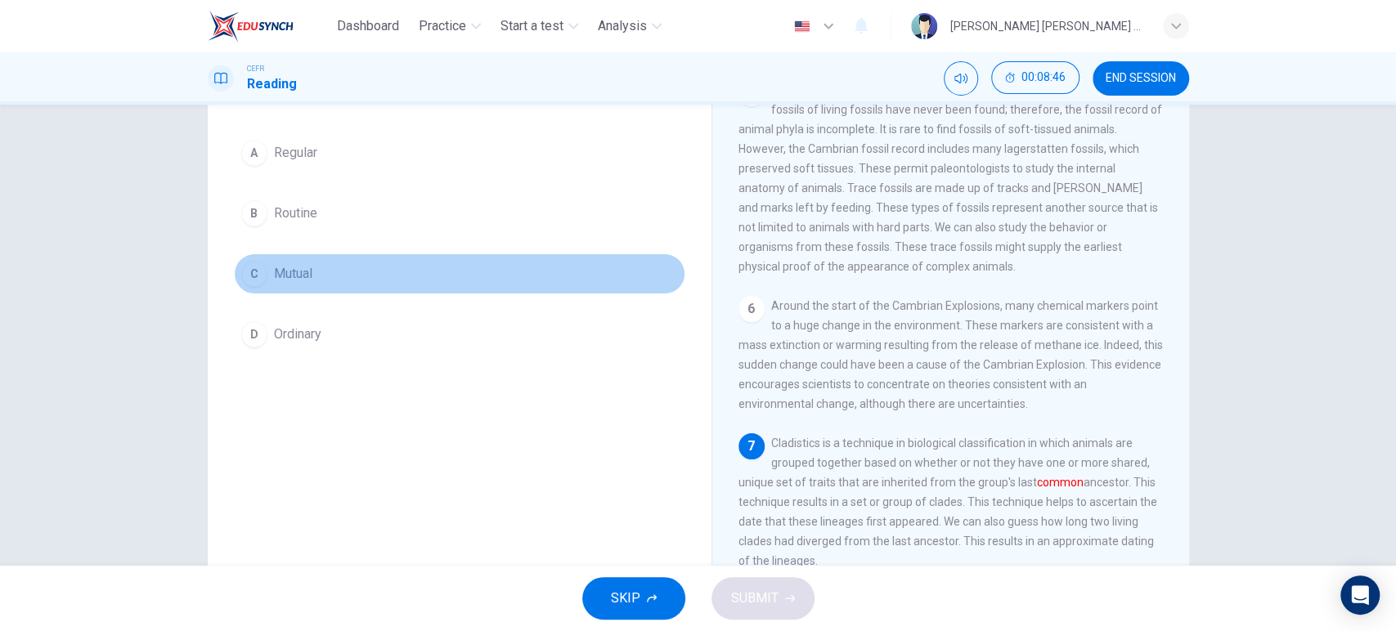
click at [392, 278] on button "C Mutual" at bounding box center [459, 273] width 451 height 41
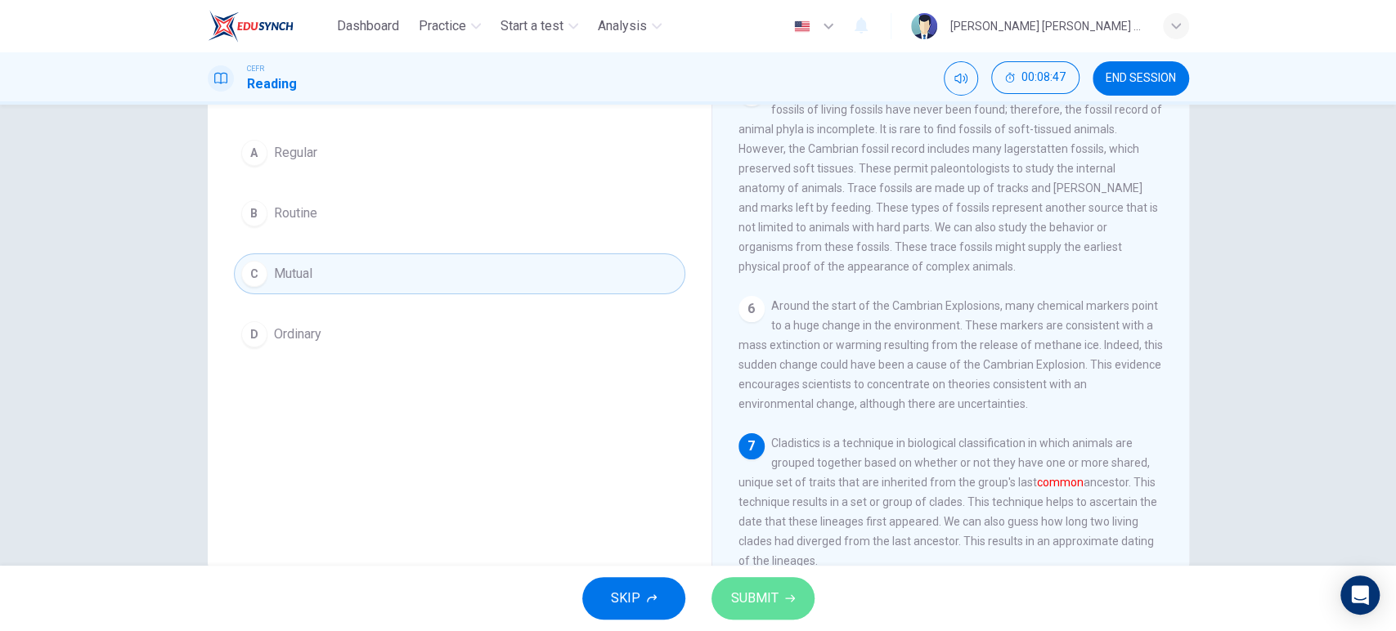
click at [774, 600] on span "SUBMIT" at bounding box center [754, 598] width 47 height 23
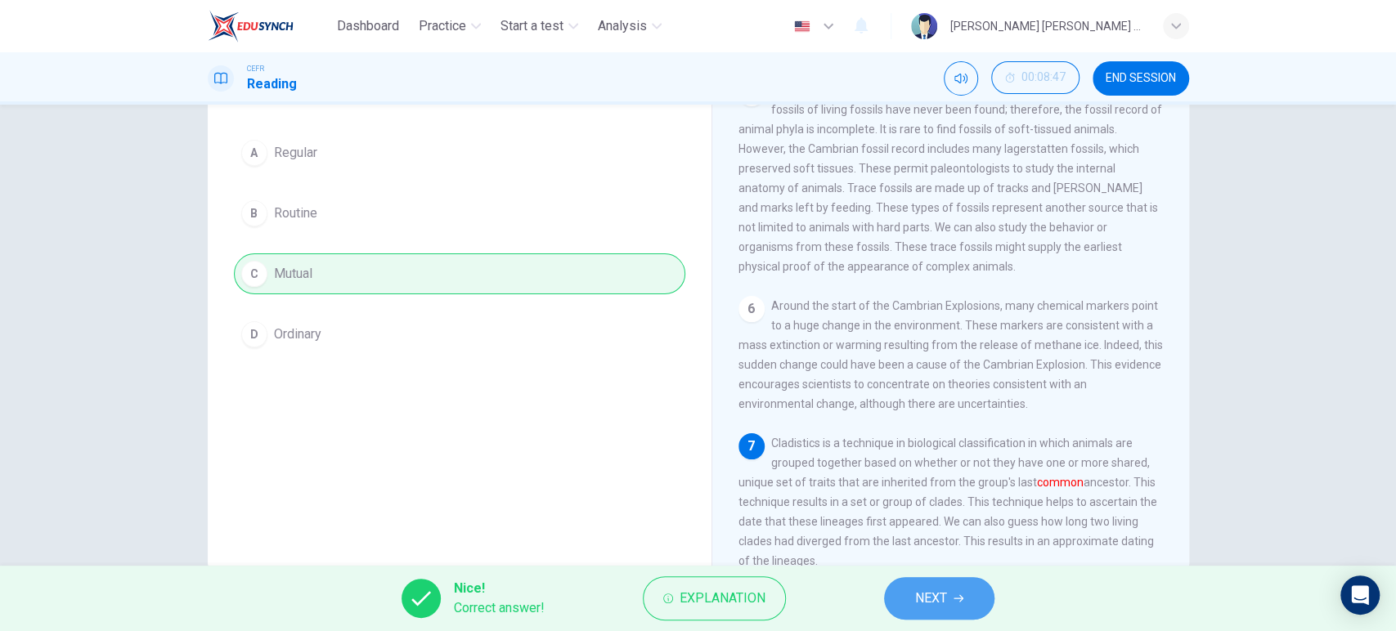
click at [915, 603] on span "NEXT" at bounding box center [931, 598] width 32 height 23
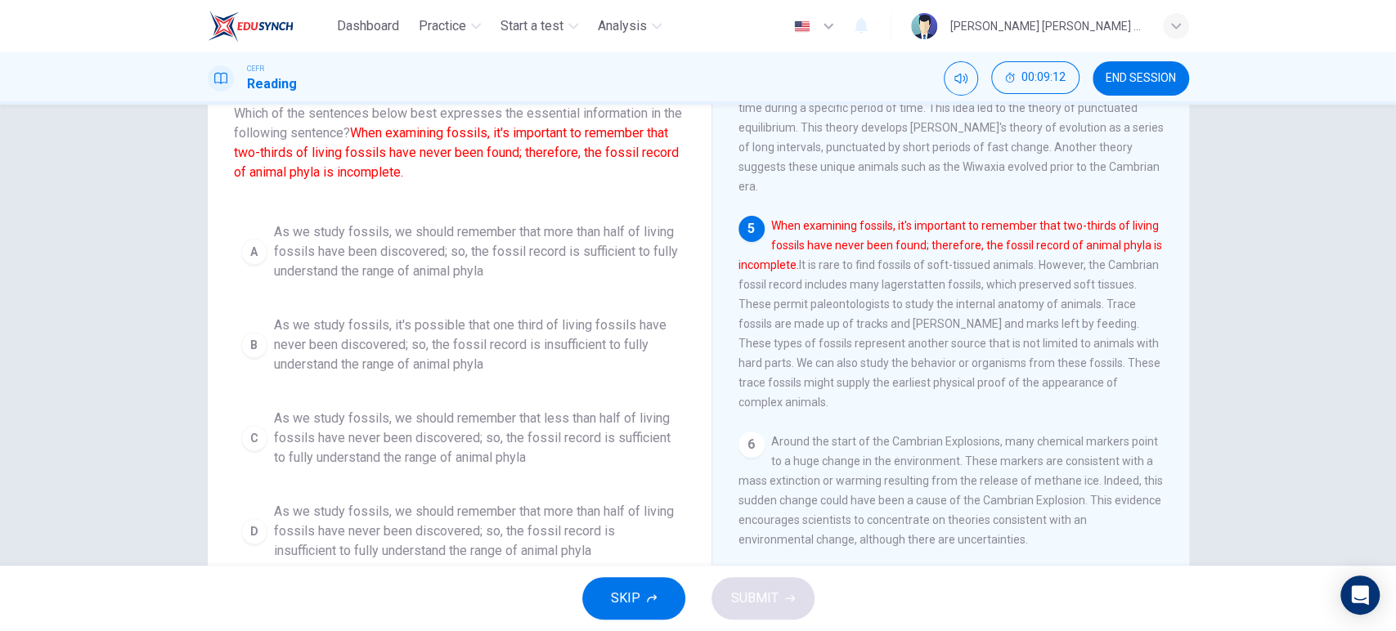
scroll to position [105, 0]
click at [486, 442] on span "As we study fossils, we should remember that less than half of living fossils h…" at bounding box center [476, 439] width 404 height 59
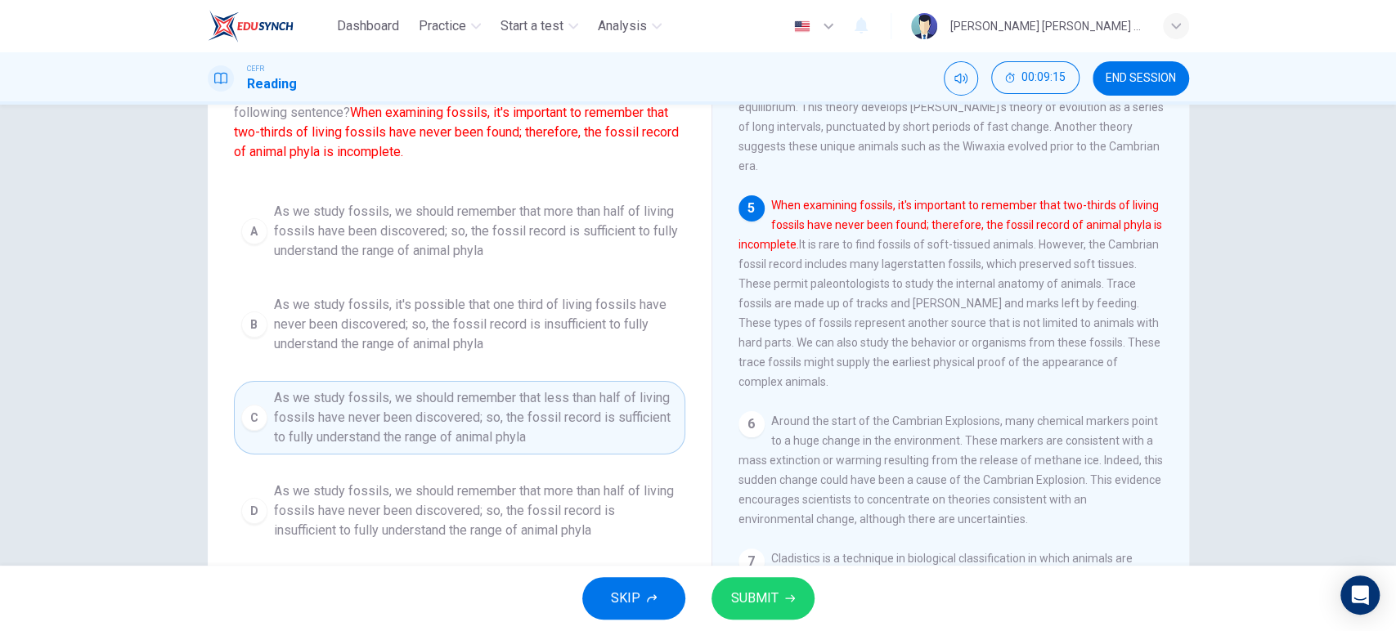
scroll to position [127, 0]
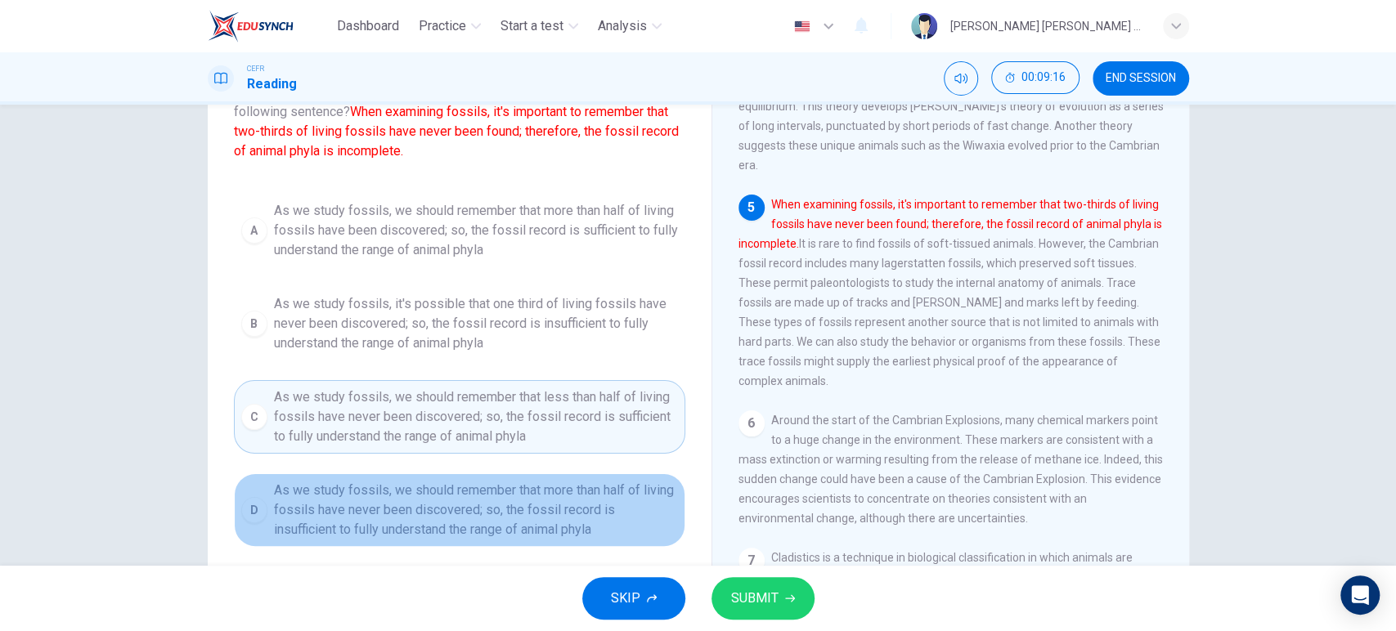
click at [504, 505] on span "As we study fossils, we should remember that more than half of living fossils h…" at bounding box center [476, 510] width 404 height 59
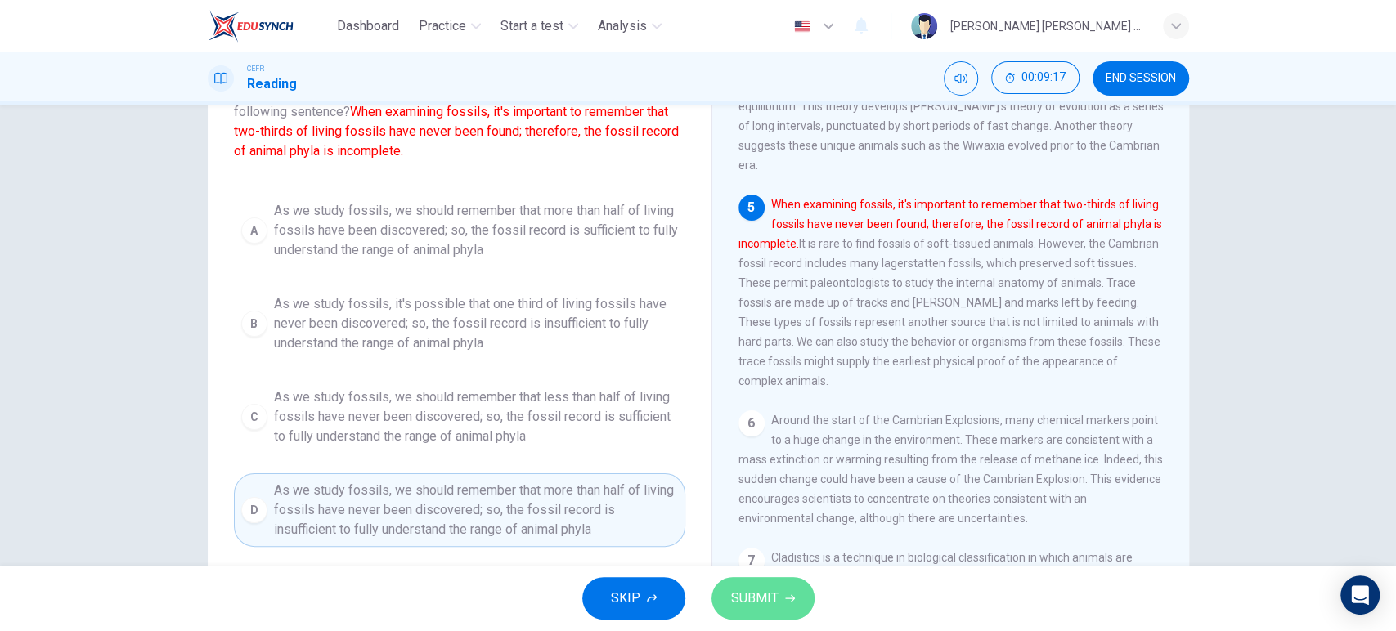
click at [793, 591] on button "SUBMIT" at bounding box center [762, 598] width 103 height 43
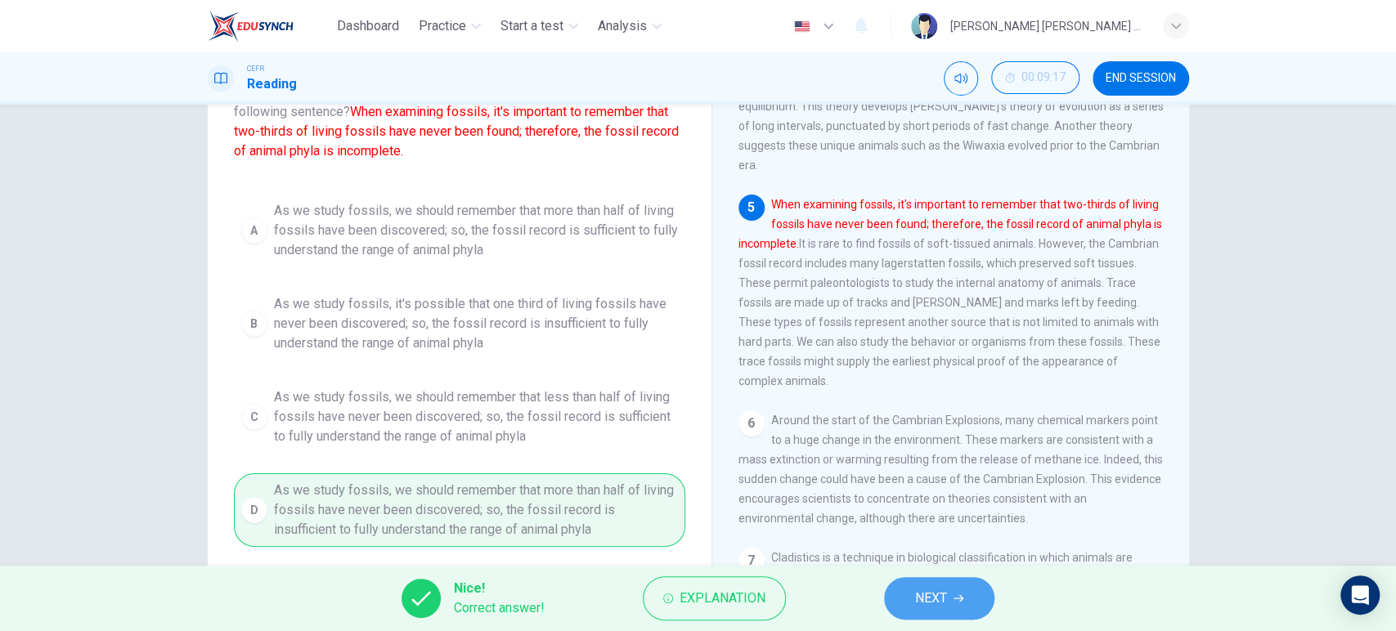
click at [940, 595] on span "NEXT" at bounding box center [931, 598] width 32 height 23
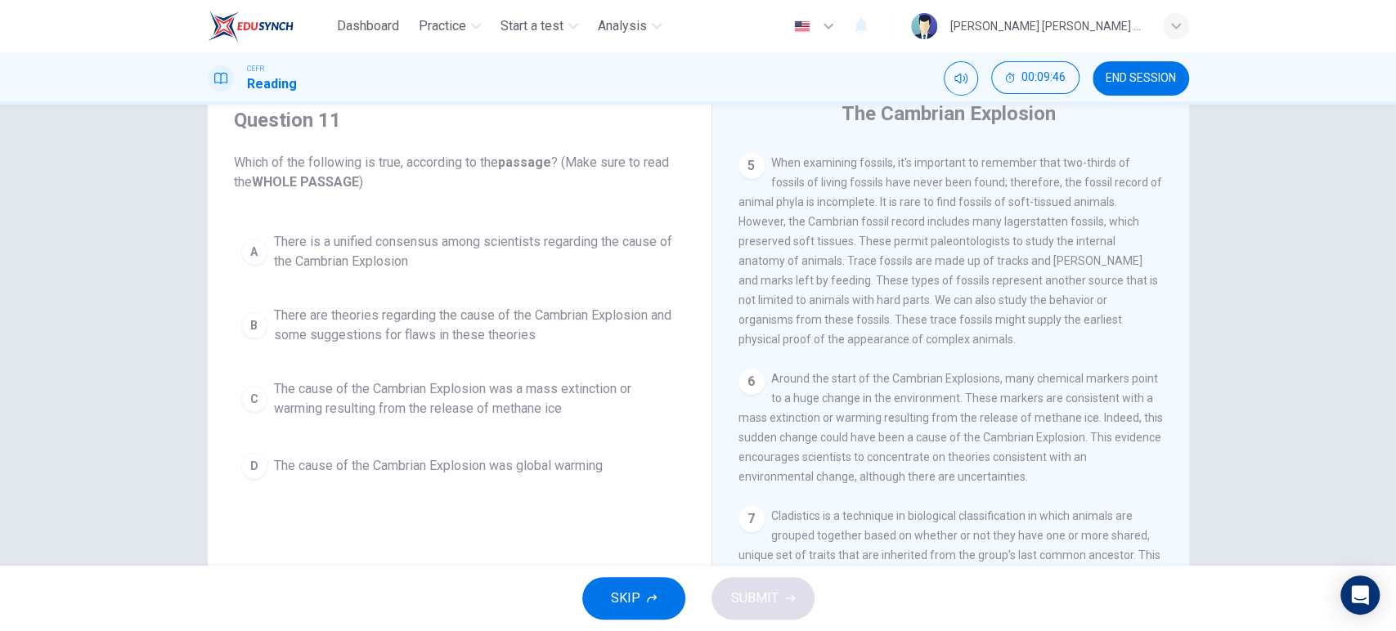
scroll to position [67, 0]
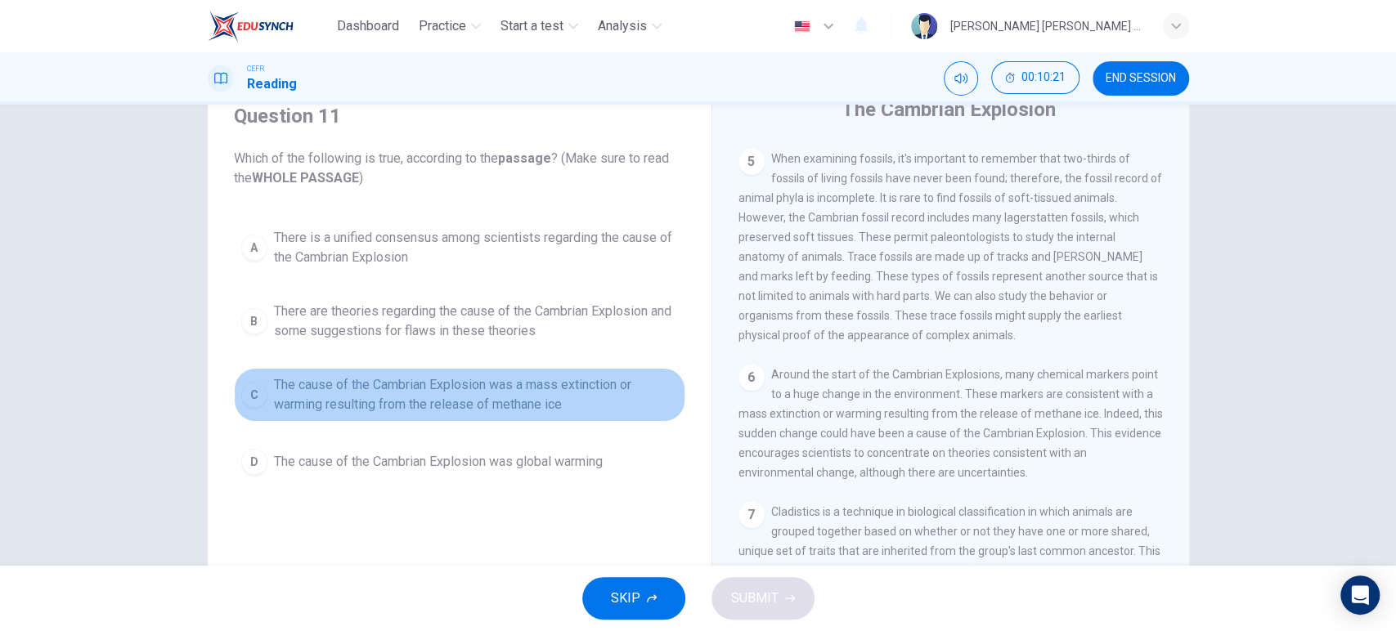
click at [432, 385] on span "The cause of the Cambrian Explosion was a mass extinction or warming resulting …" at bounding box center [476, 394] width 404 height 39
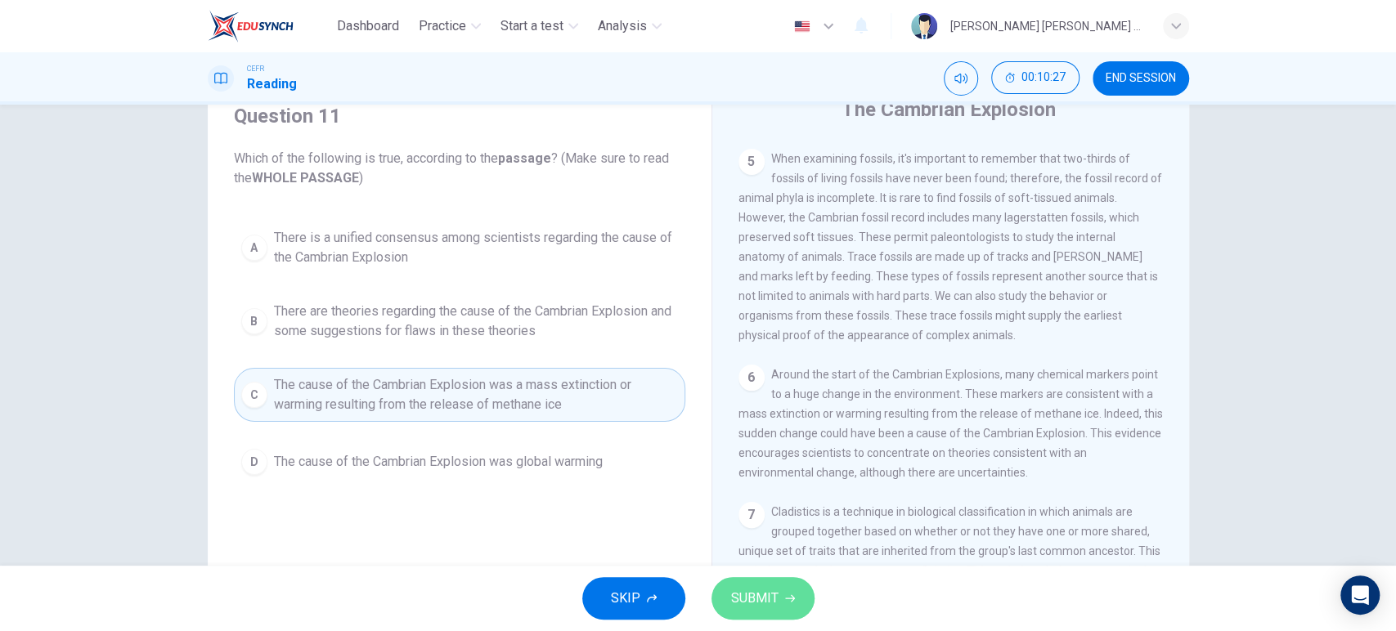
click at [752, 612] on button "SUBMIT" at bounding box center [762, 598] width 103 height 43
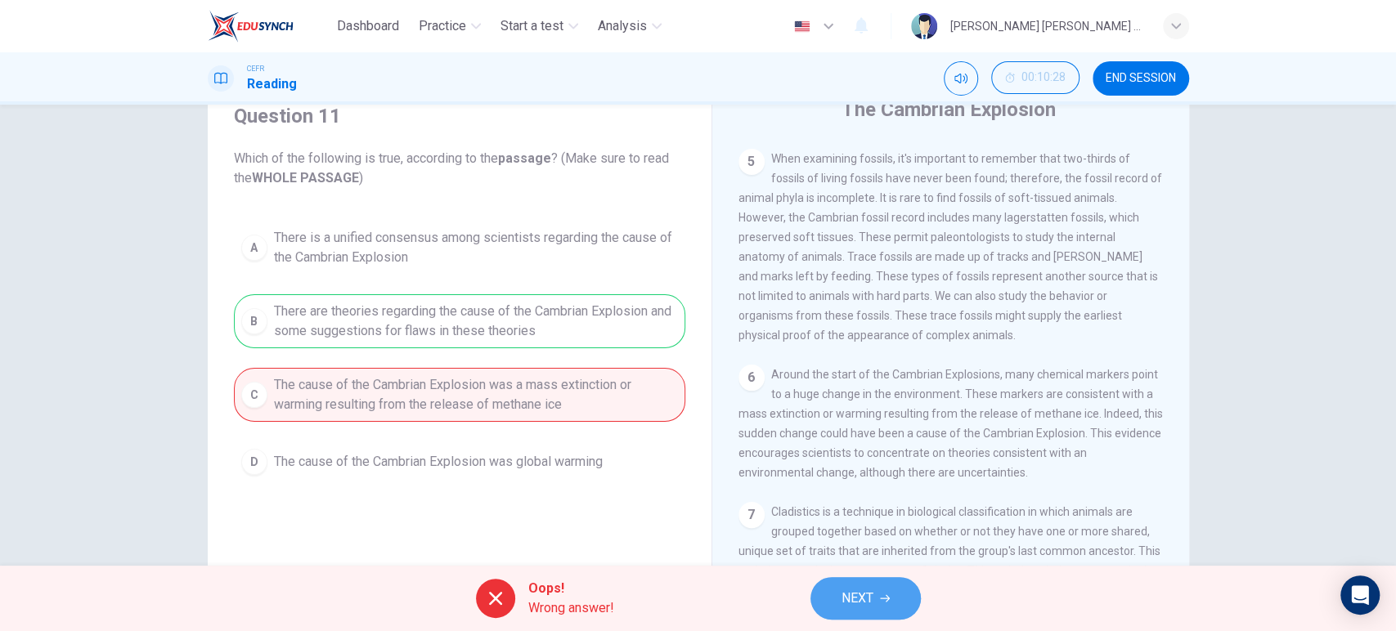
click at [870, 585] on button "NEXT" at bounding box center [865, 598] width 110 height 43
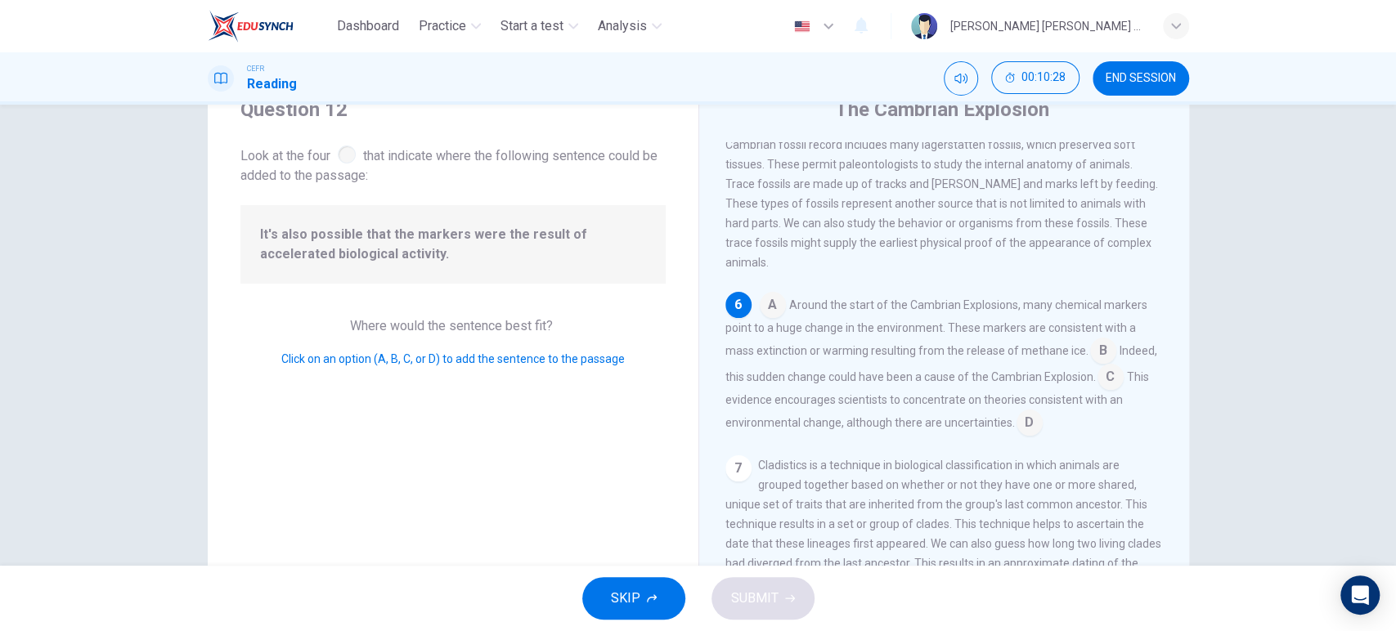
scroll to position [778, 0]
click at [641, 347] on div "Where would the sentence best fit? Click on an option (A, B, C, or D) to add th…" at bounding box center [452, 342] width 425 height 52
click at [1105, 356] on input at bounding box center [1103, 352] width 26 height 26
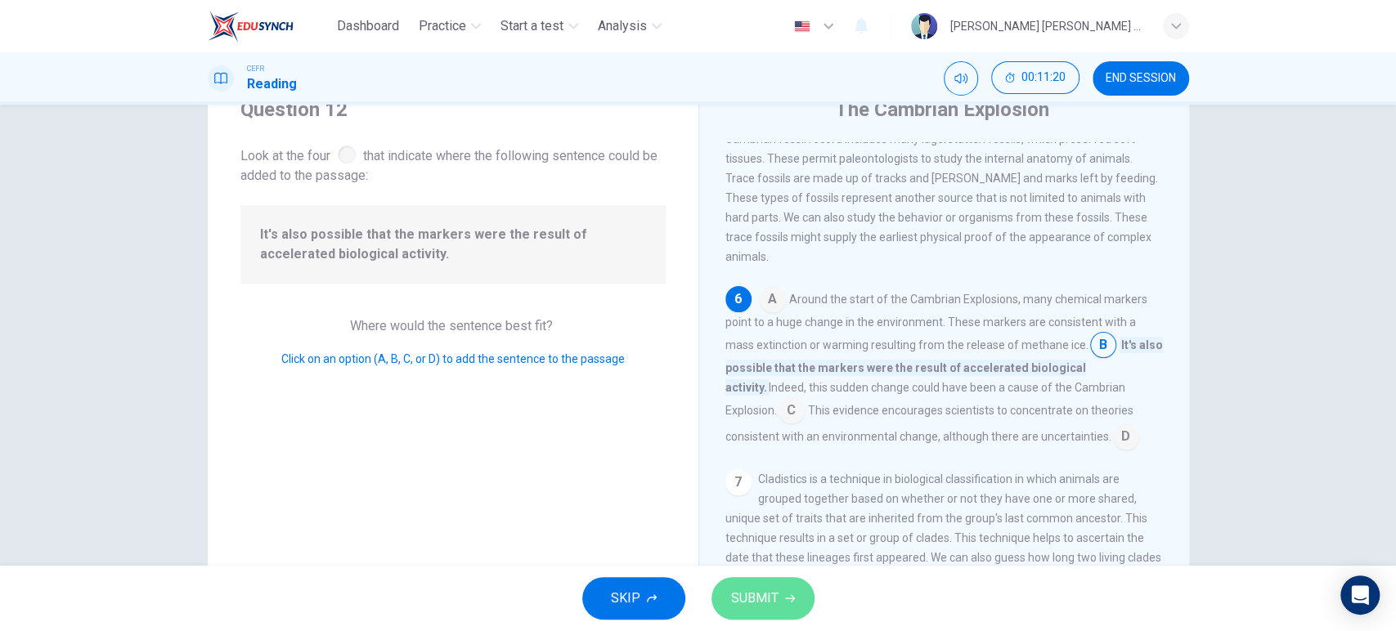
click at [769, 591] on span "SUBMIT" at bounding box center [754, 598] width 47 height 23
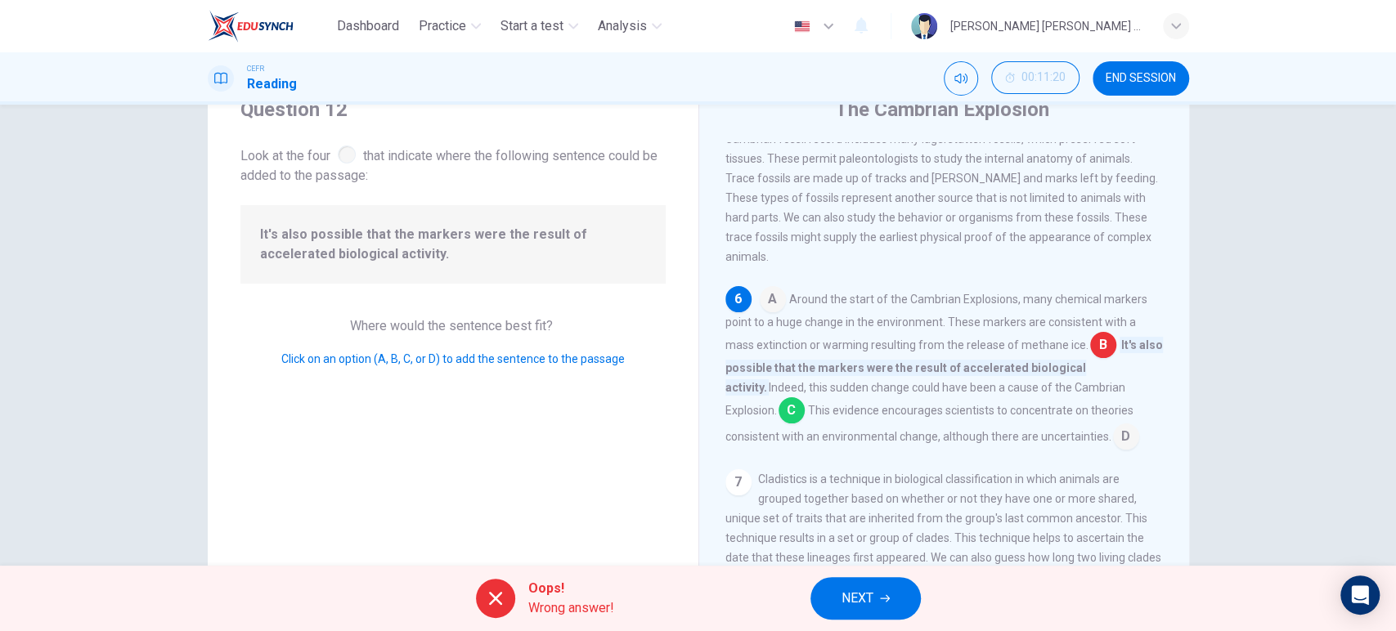
click at [885, 597] on icon "button" at bounding box center [885, 599] width 10 height 10
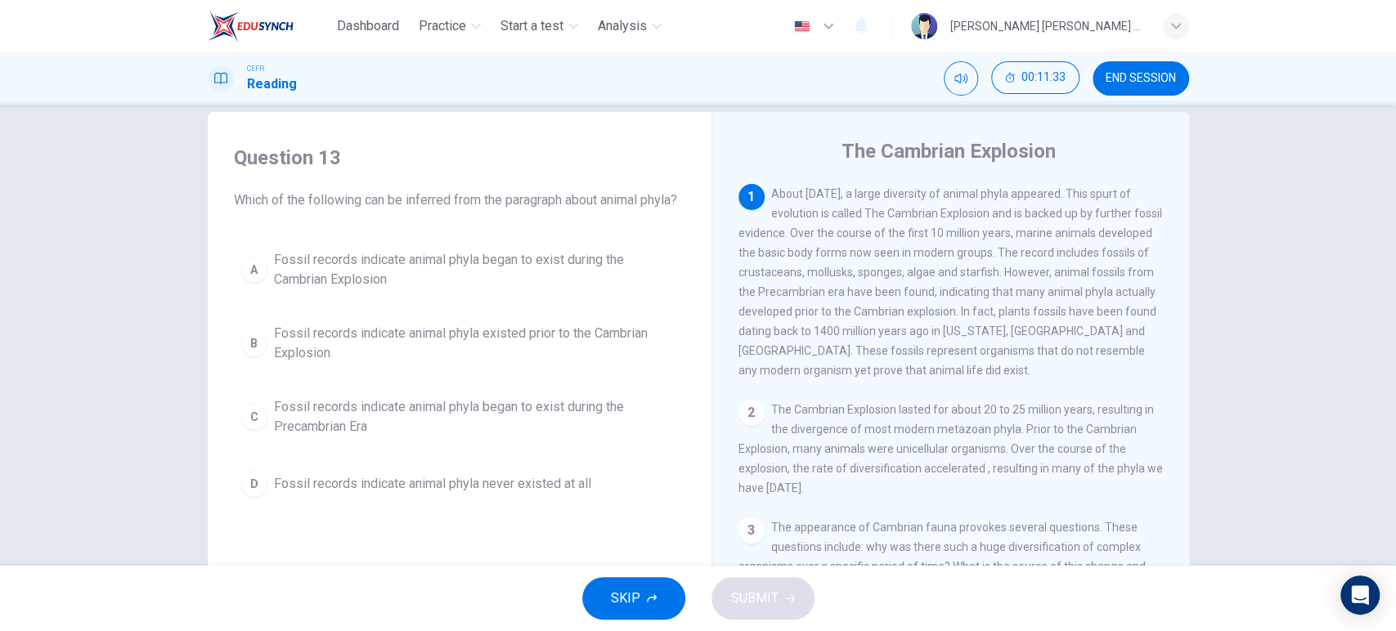
scroll to position [26, 0]
click at [488, 333] on div "A Fossil records indicate animal phyla began to exist during the Cambrian Explo…" at bounding box center [459, 373] width 451 height 262
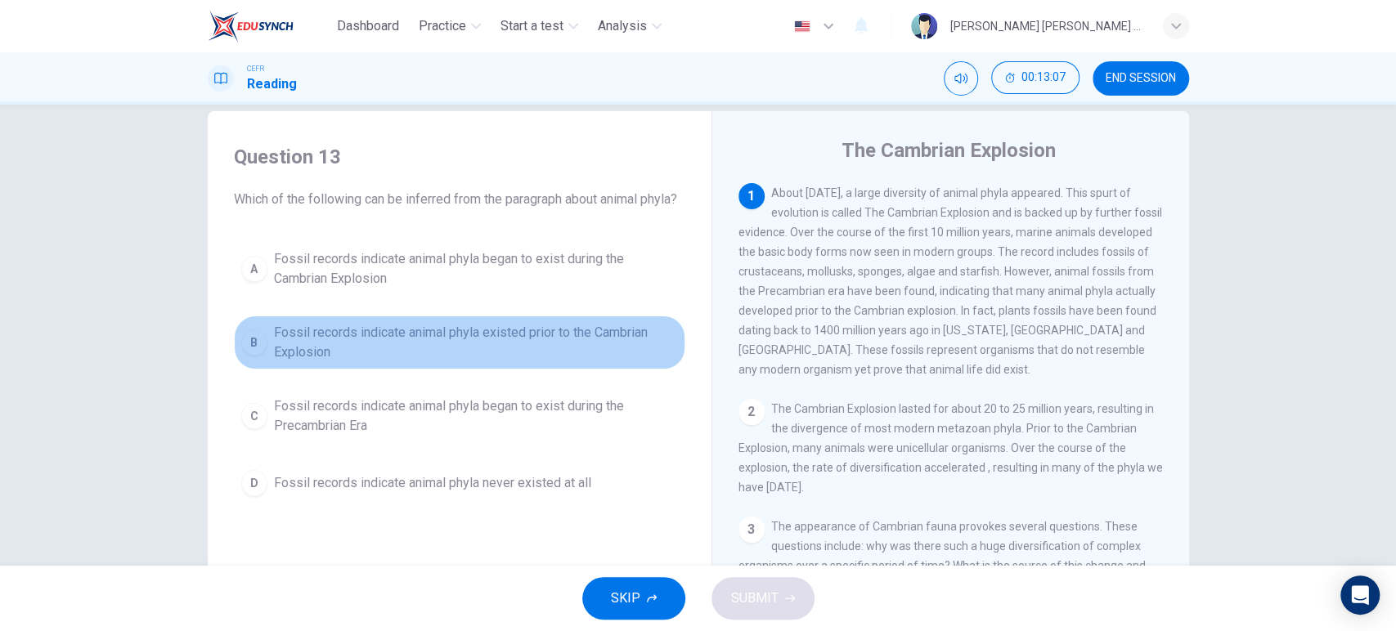
click at [492, 362] on span "Fossil records indicate animal phyla existed prior to the Cambrian Explosion" at bounding box center [476, 342] width 404 height 39
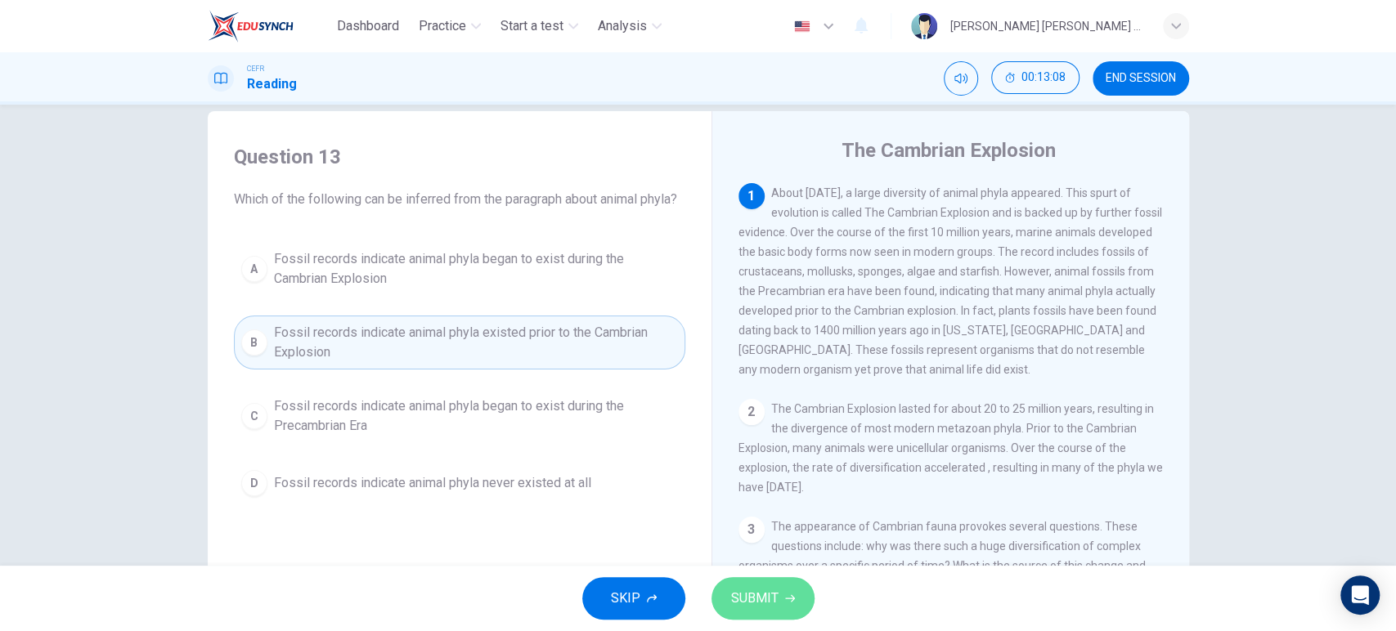
click at [756, 590] on span "SUBMIT" at bounding box center [754, 598] width 47 height 23
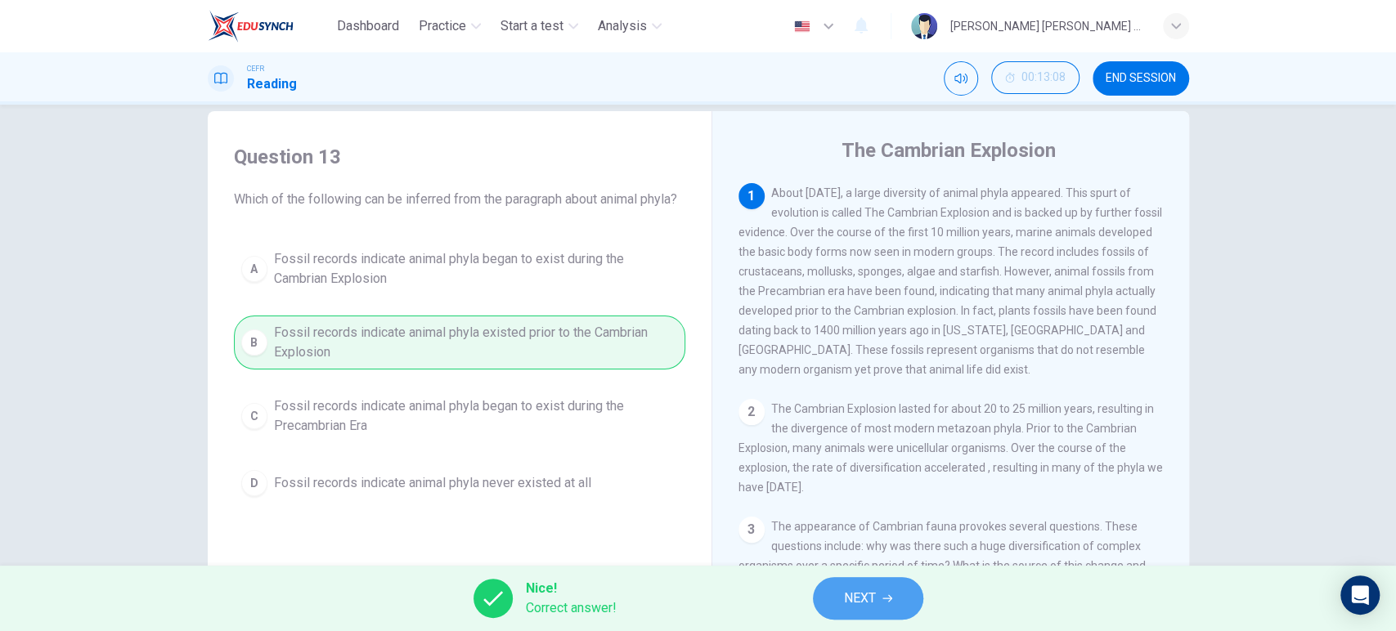
click at [839, 591] on button "NEXT" at bounding box center [868, 598] width 110 height 43
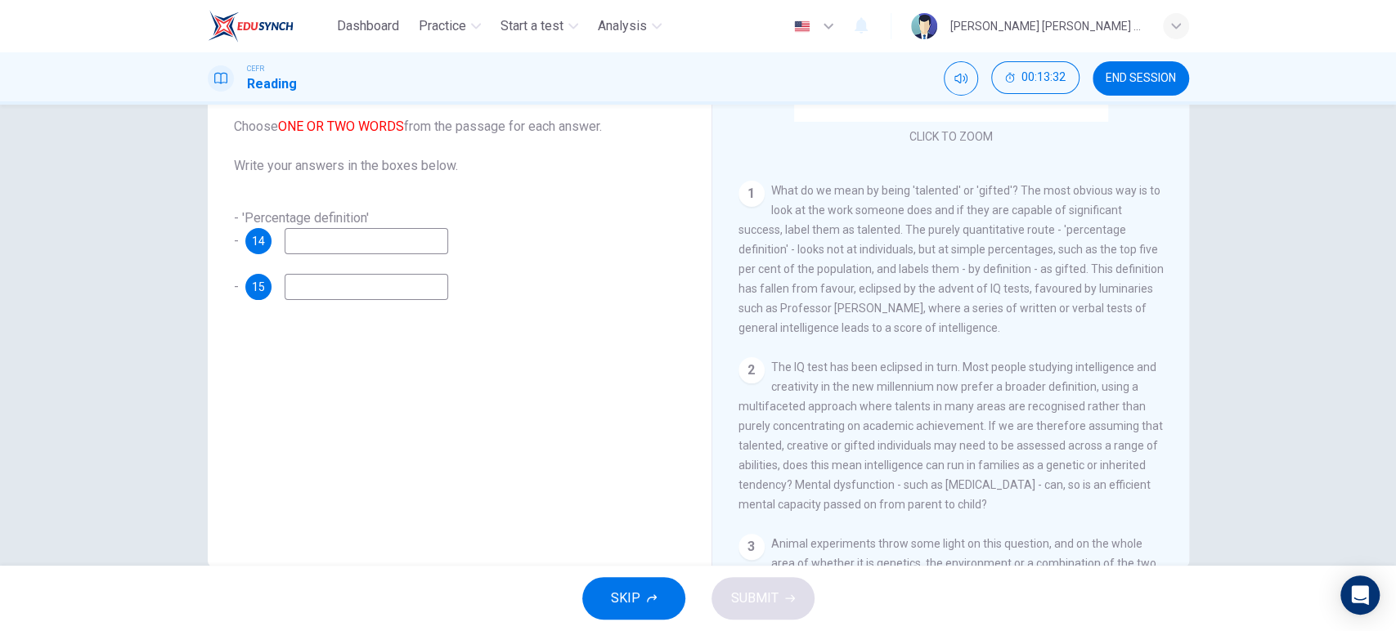
scroll to position [139, 0]
click at [372, 240] on input at bounding box center [367, 240] width 164 height 26
type input "multifaceted"
click at [359, 280] on input at bounding box center [367, 286] width 164 height 26
click at [392, 280] on input at bounding box center [367, 286] width 164 height 26
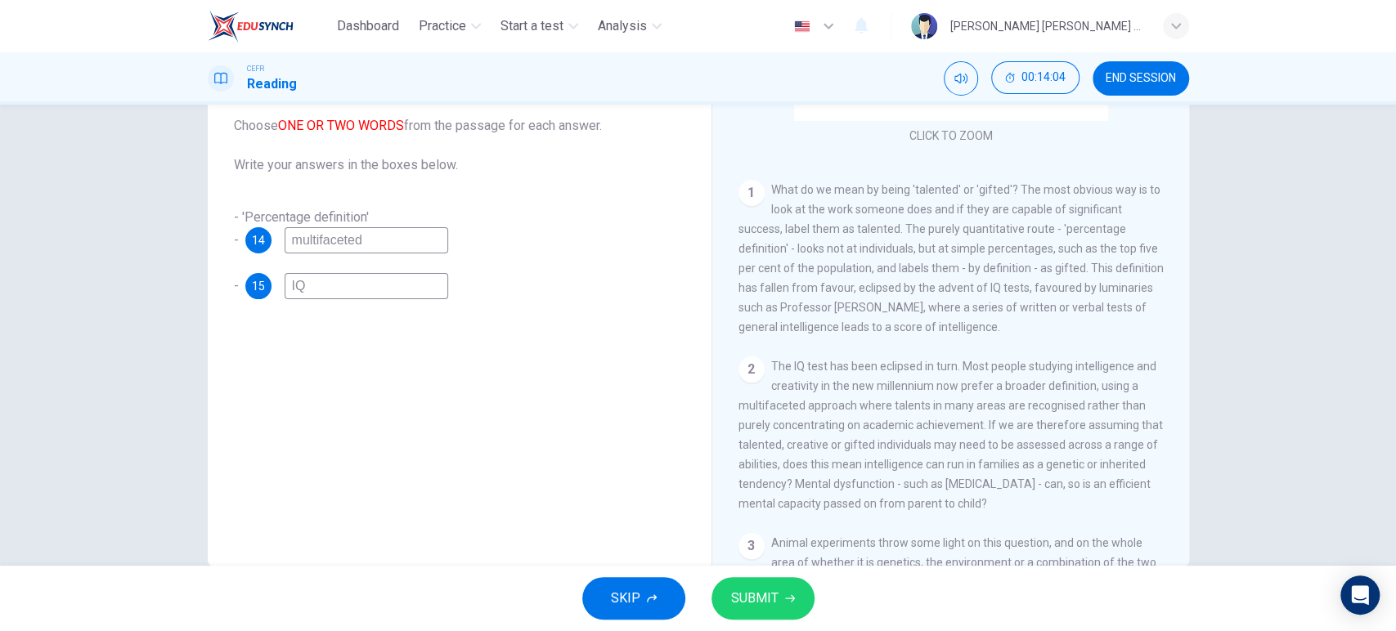
type input "IQ"
click at [758, 584] on button "SUBMIT" at bounding box center [762, 598] width 103 height 43
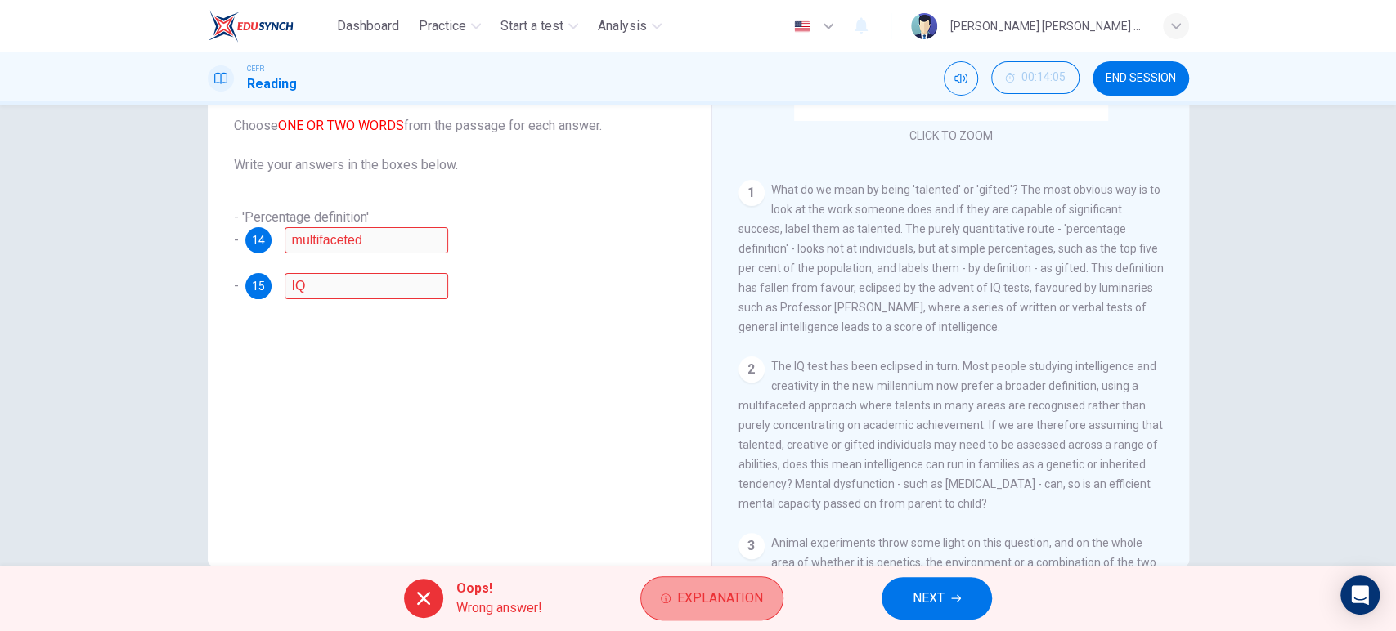
click at [670, 591] on button "Explanation" at bounding box center [711, 598] width 143 height 44
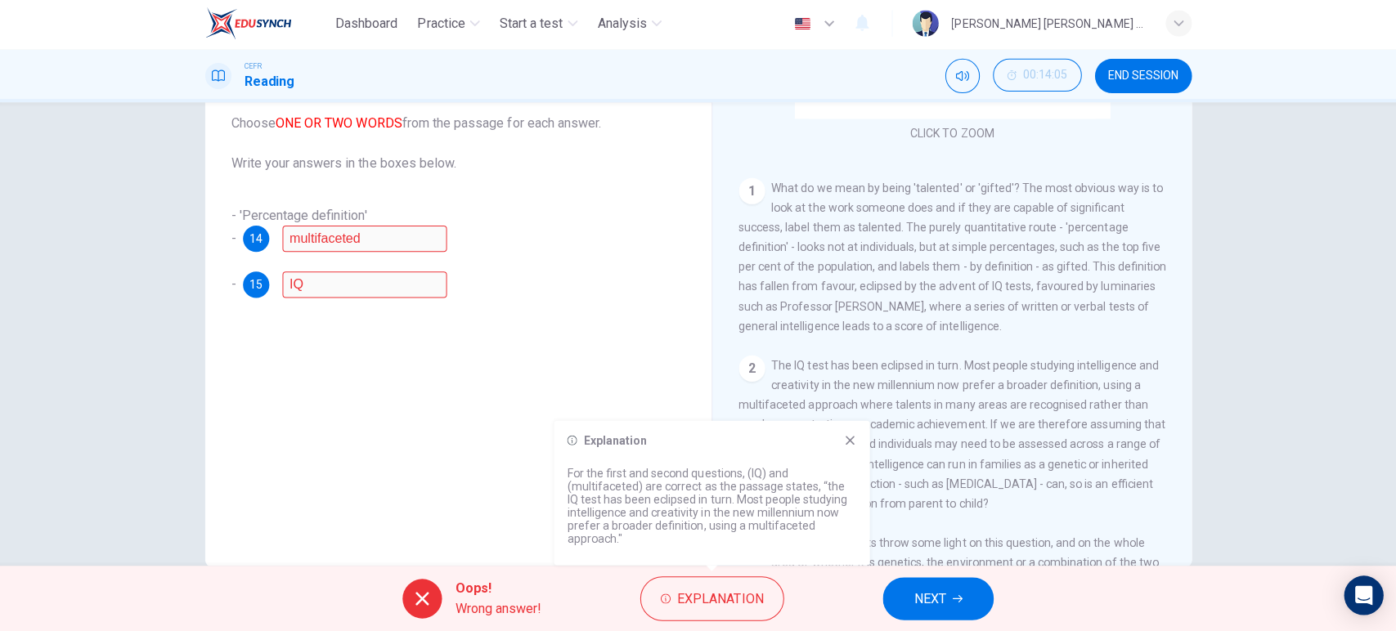
scroll to position [0, 0]
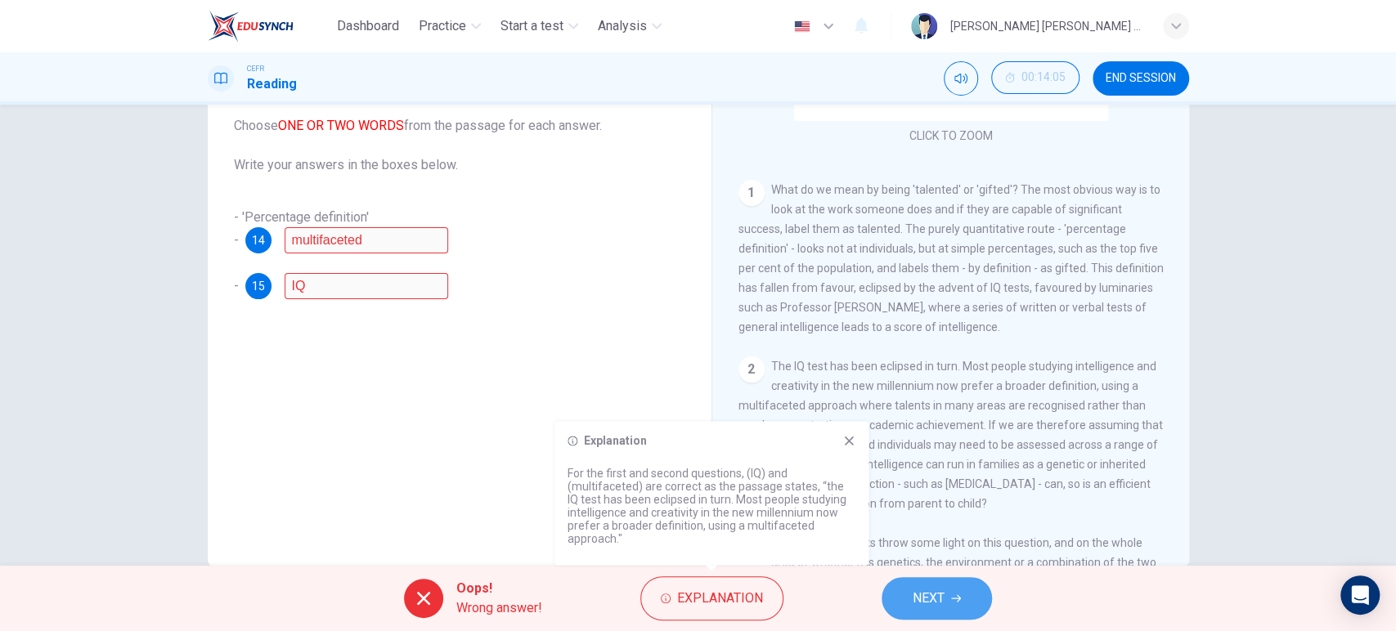
click at [957, 600] on icon "button" at bounding box center [956, 599] width 10 height 10
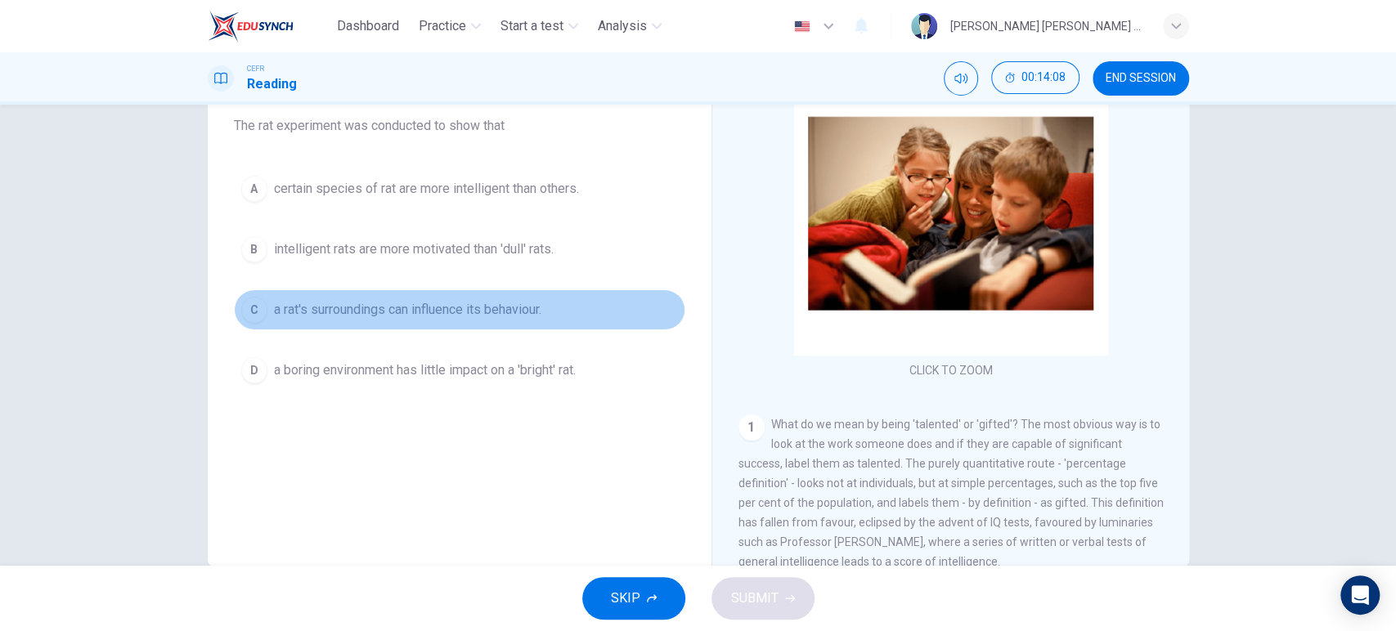
click at [470, 306] on span "a rat's surroundings can influence its behaviour." at bounding box center [407, 310] width 267 height 20
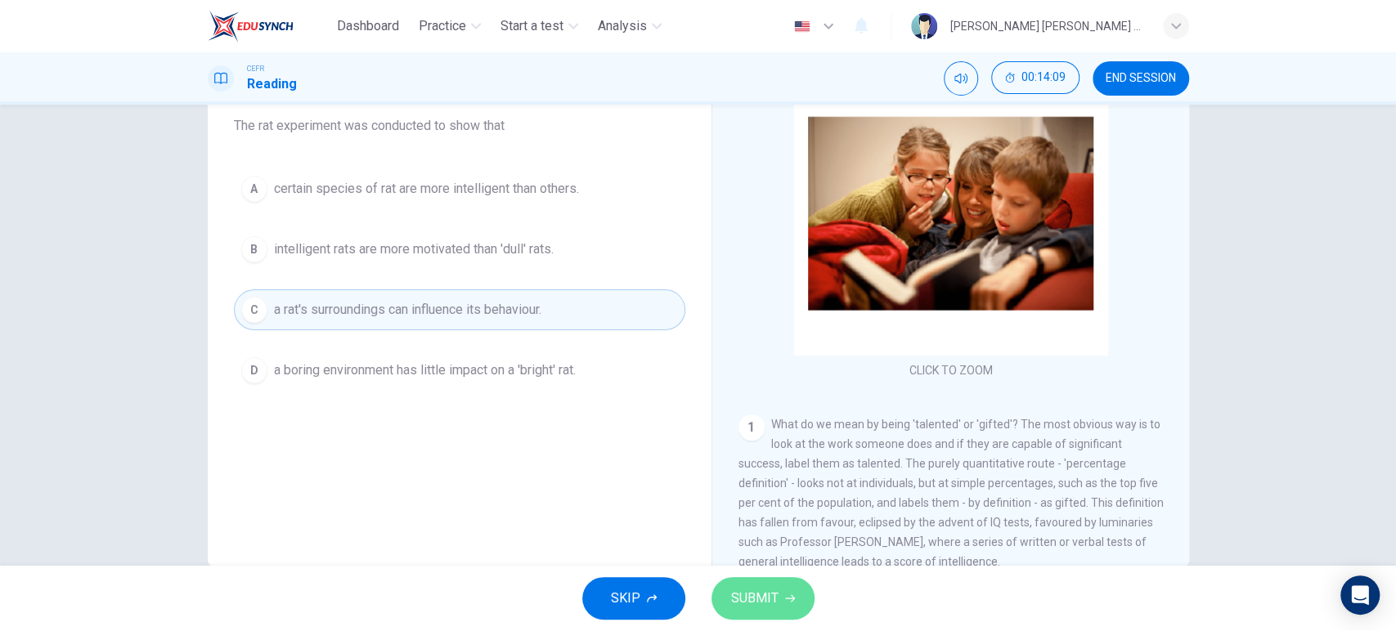
click at [752, 605] on span "SUBMIT" at bounding box center [754, 598] width 47 height 23
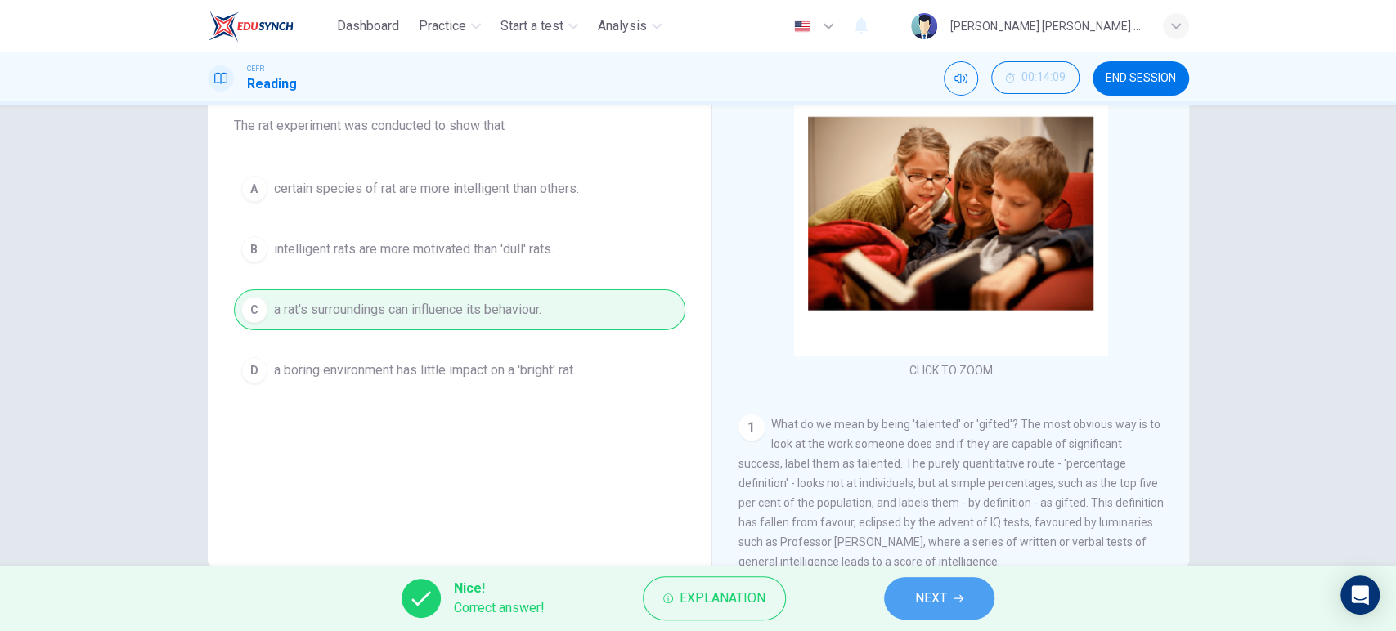
click at [968, 615] on button "NEXT" at bounding box center [939, 598] width 110 height 43
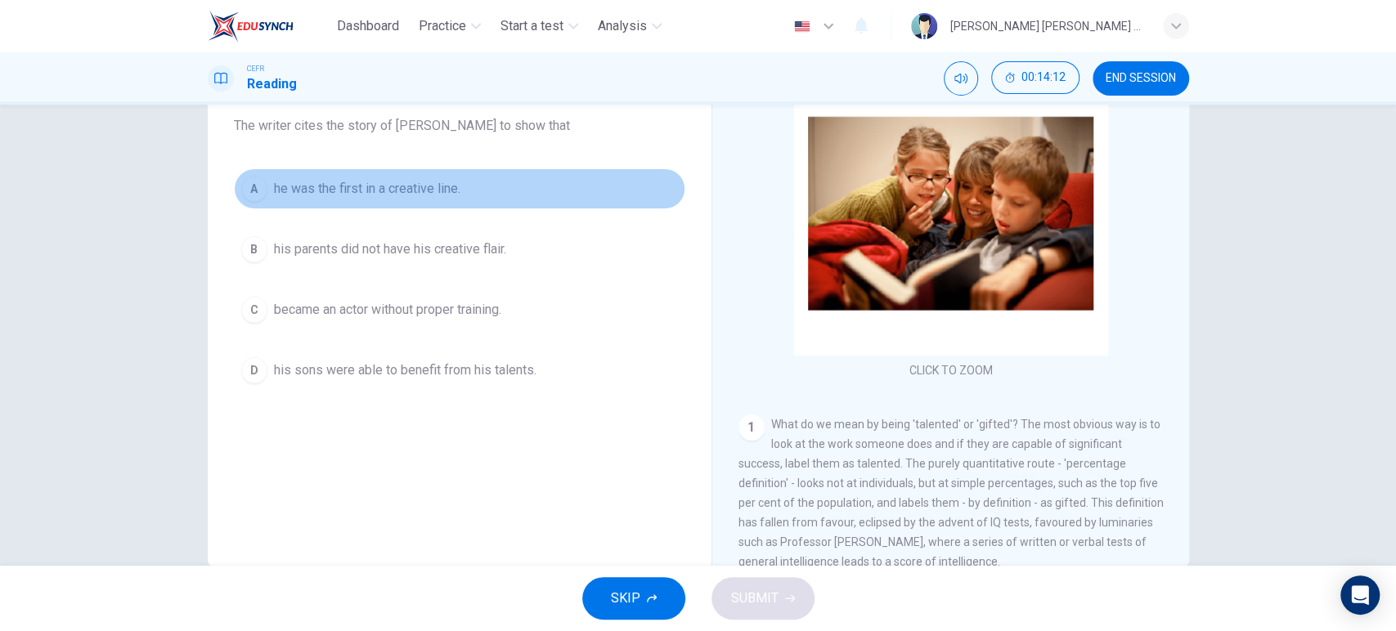
click at [450, 195] on span "he was the first in a creative line." at bounding box center [367, 189] width 186 height 20
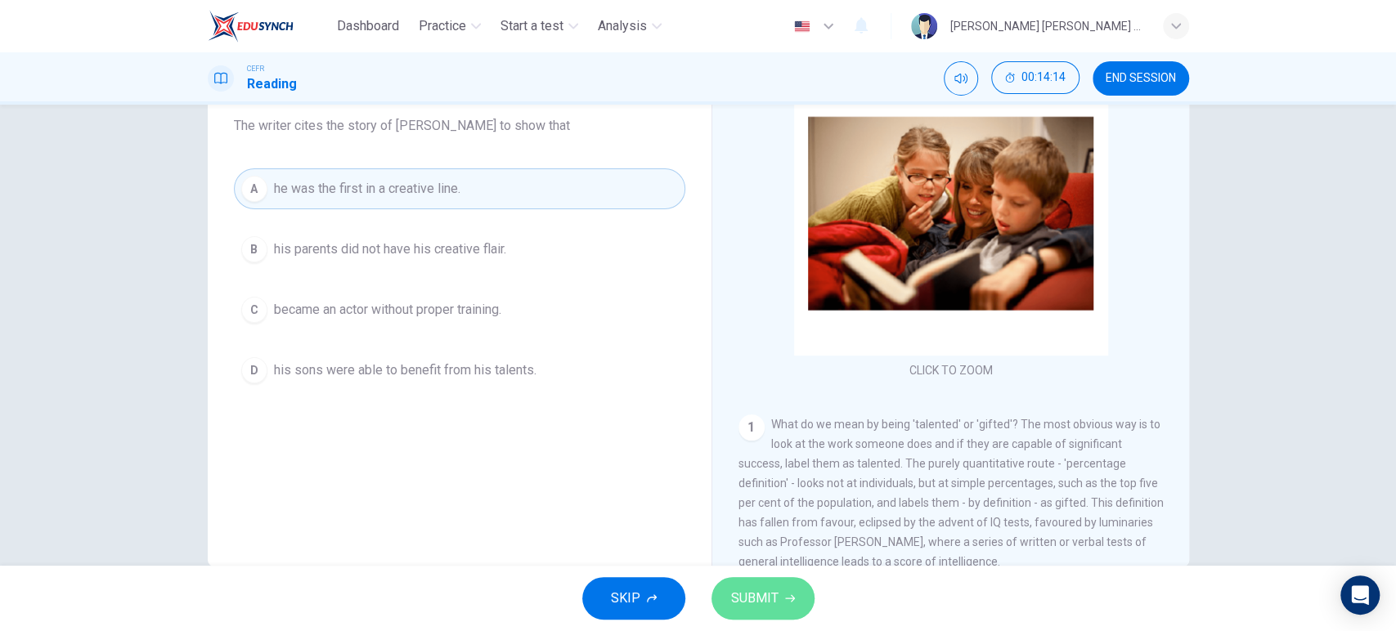
click at [776, 600] on span "SUBMIT" at bounding box center [754, 598] width 47 height 23
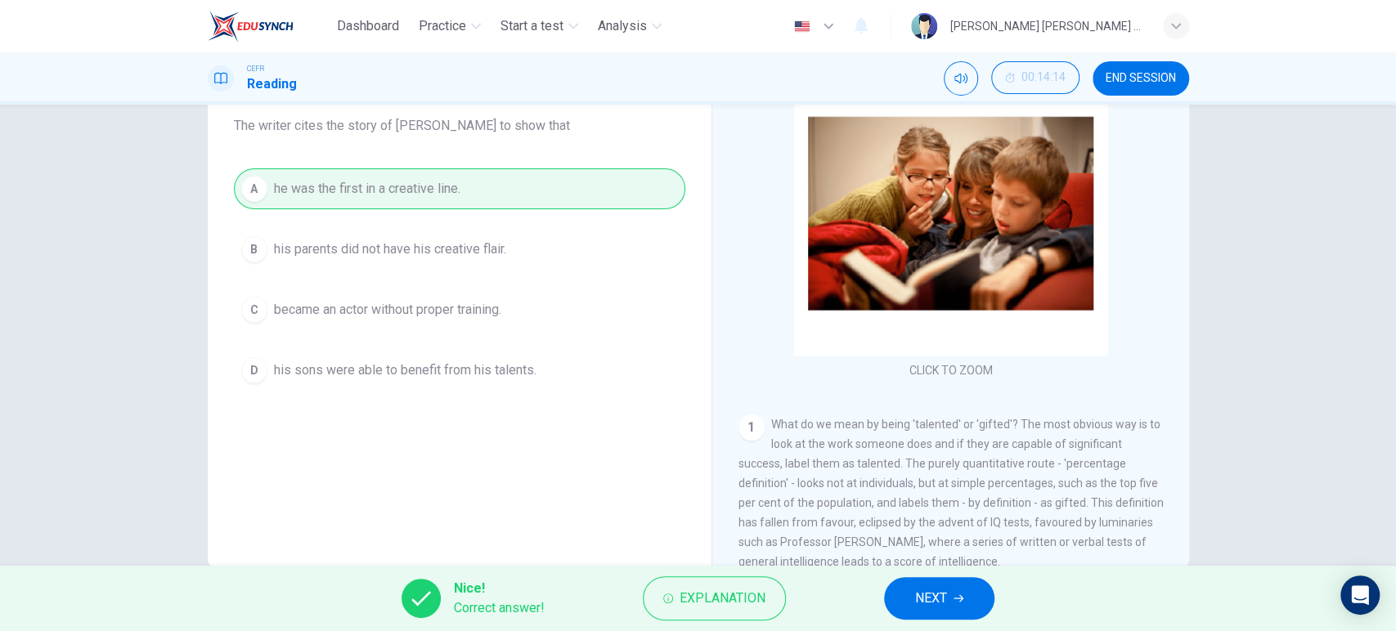
click at [944, 603] on span "NEXT" at bounding box center [931, 598] width 32 height 23
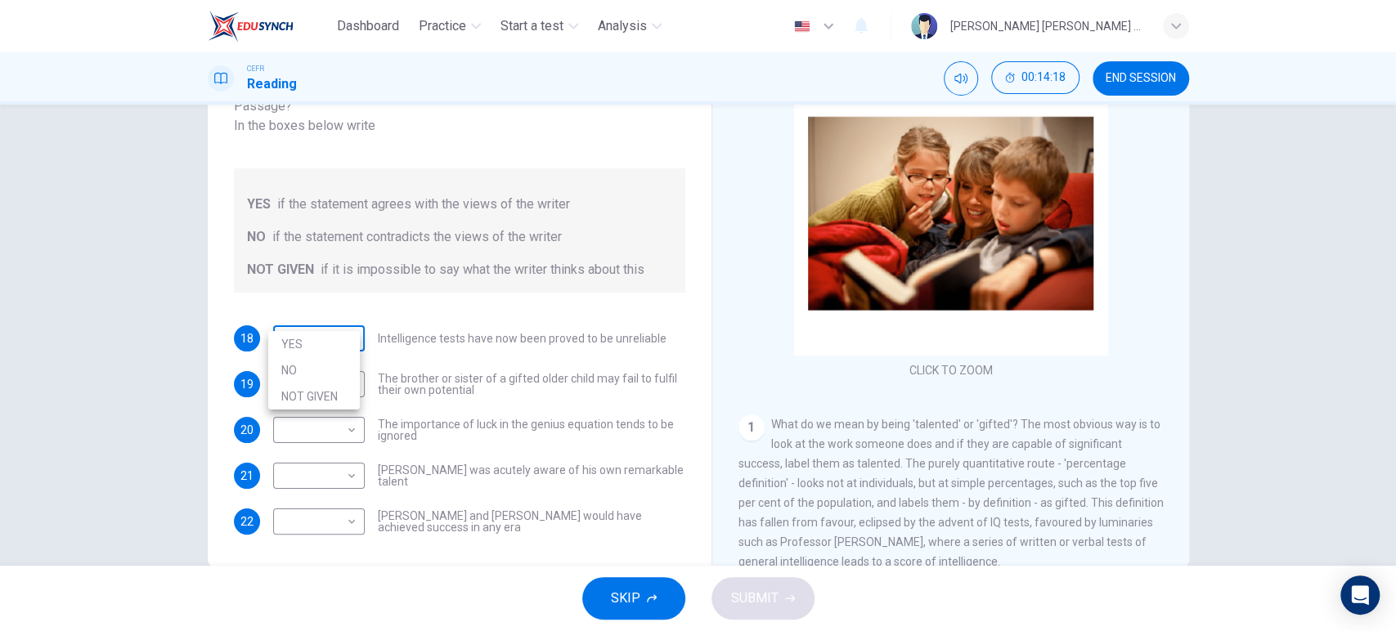
click at [321, 311] on body "Dashboard Practice Start a test Analysis English en ​ [PERSON_NAME] [PERSON_NAM…" at bounding box center [698, 315] width 1396 height 631
click at [326, 397] on li "NOT GIVEN" at bounding box center [314, 396] width 92 height 26
type input "NOT GIVEN"
click at [325, 375] on body "Dashboard Practice Start a test Analysis English en ​ [PERSON_NAME] [PERSON_NAM…" at bounding box center [698, 315] width 1396 height 631
click at [333, 396] on li "YES" at bounding box center [314, 390] width 92 height 26
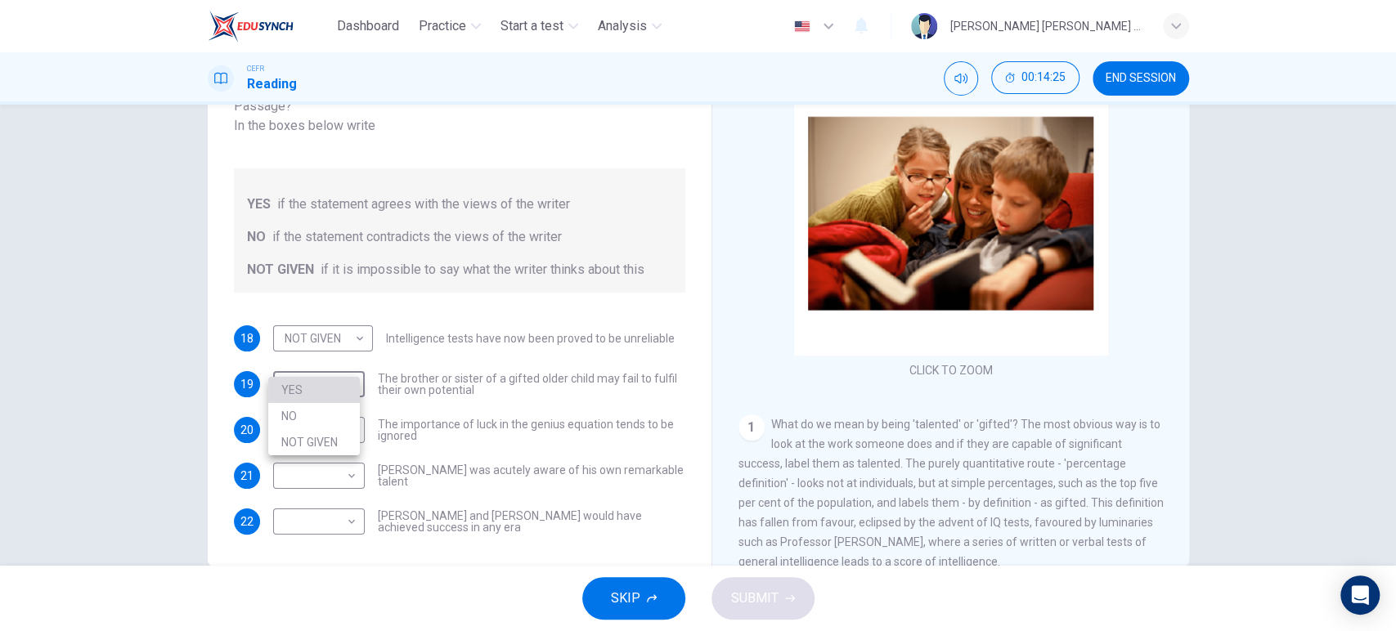
type input "YES"
click at [333, 418] on body "Dashboard Practice Start a test Analysis English en ​ [PERSON_NAME] [PERSON_NAM…" at bounding box center [698, 315] width 1396 height 631
click at [531, 486] on div at bounding box center [698, 315] width 1396 height 631
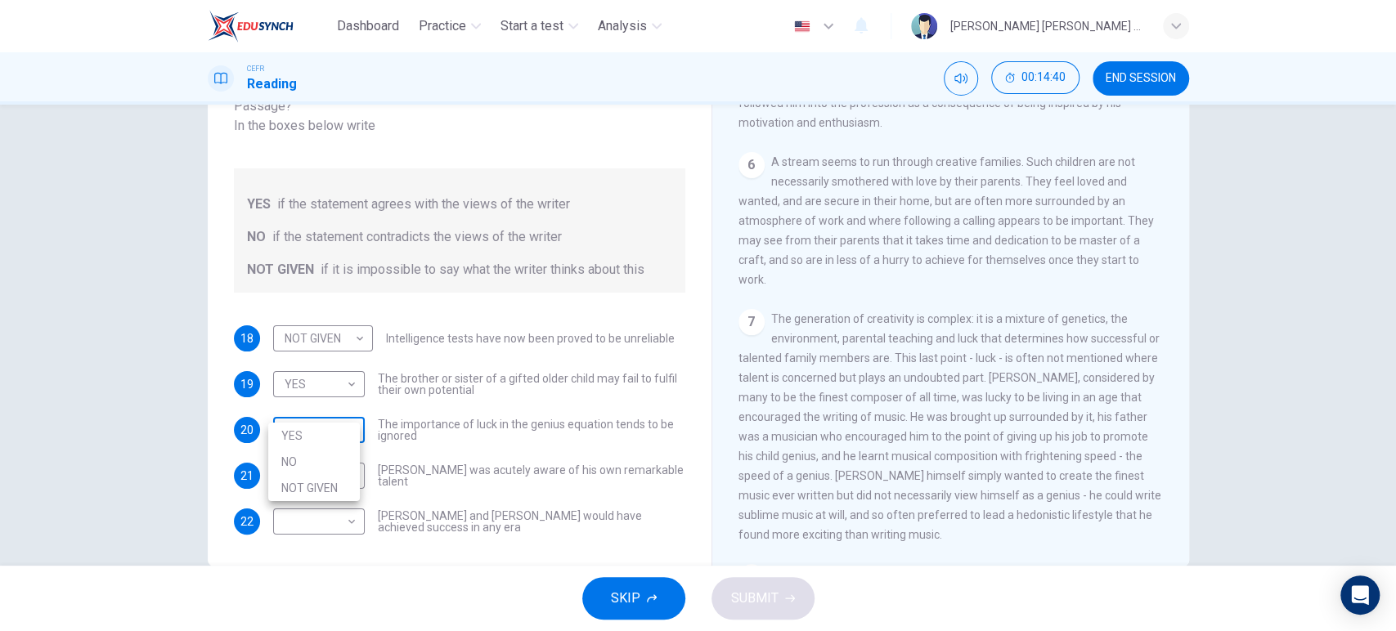
click at [335, 411] on body "Dashboard Practice Start a test Analysis English en ​ [PERSON_NAME] [PERSON_NAM…" at bounding box center [698, 315] width 1396 height 631
click at [337, 441] on li "YES" at bounding box center [314, 436] width 92 height 26
type input "YES"
click at [311, 442] on body "Dashboard Practice Start a test Analysis English en ​ [PERSON_NAME] [PERSON_NAM…" at bounding box center [698, 315] width 1396 height 631
click at [315, 499] on li "NO" at bounding box center [314, 508] width 92 height 26
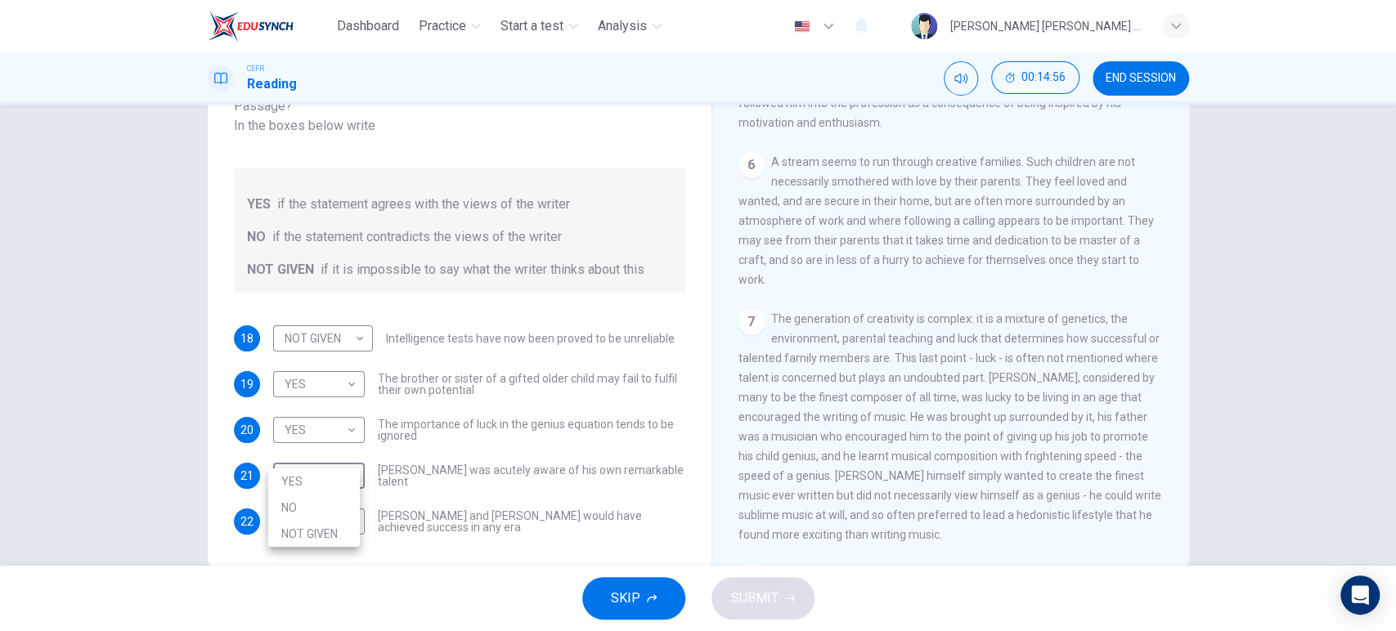
type input "NO"
click at [315, 499] on body "Dashboard Practice Start a test Analysis English en ​ [PERSON_NAME] [PERSON_NAM…" at bounding box center [698, 315] width 1396 height 631
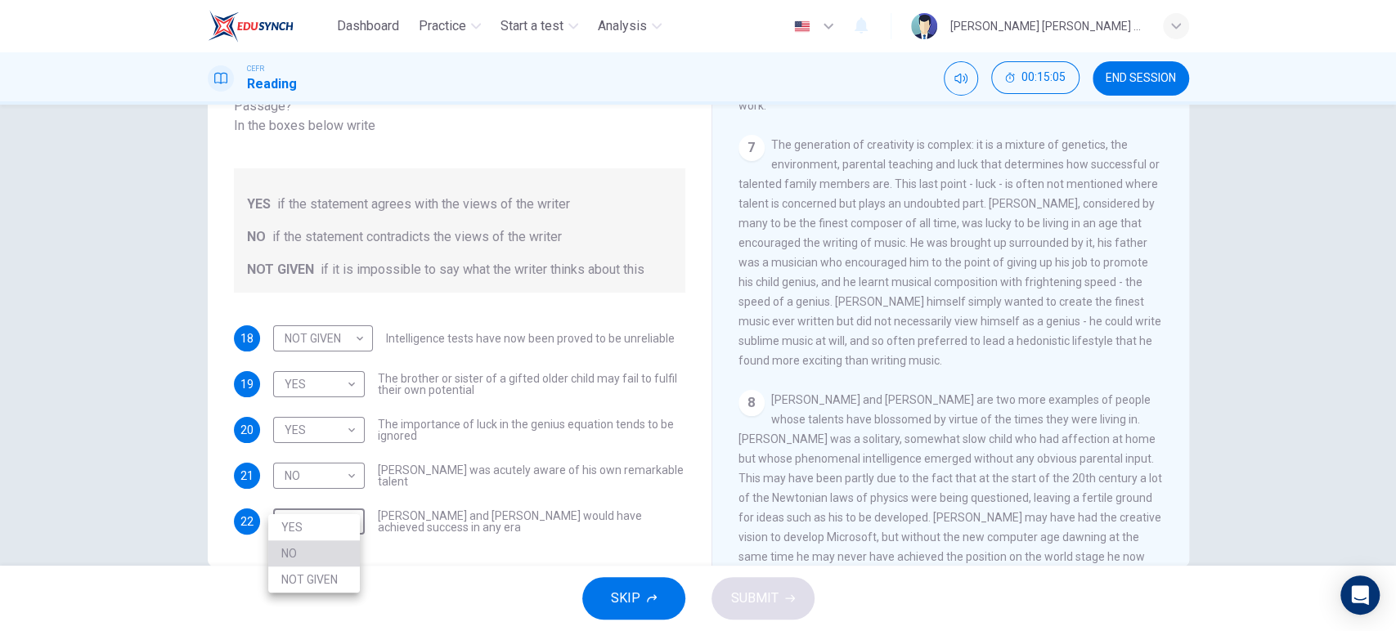
click at [316, 555] on li "NO" at bounding box center [314, 553] width 92 height 26
type input "NO"
click at [772, 605] on span "SUBMIT" at bounding box center [754, 598] width 47 height 23
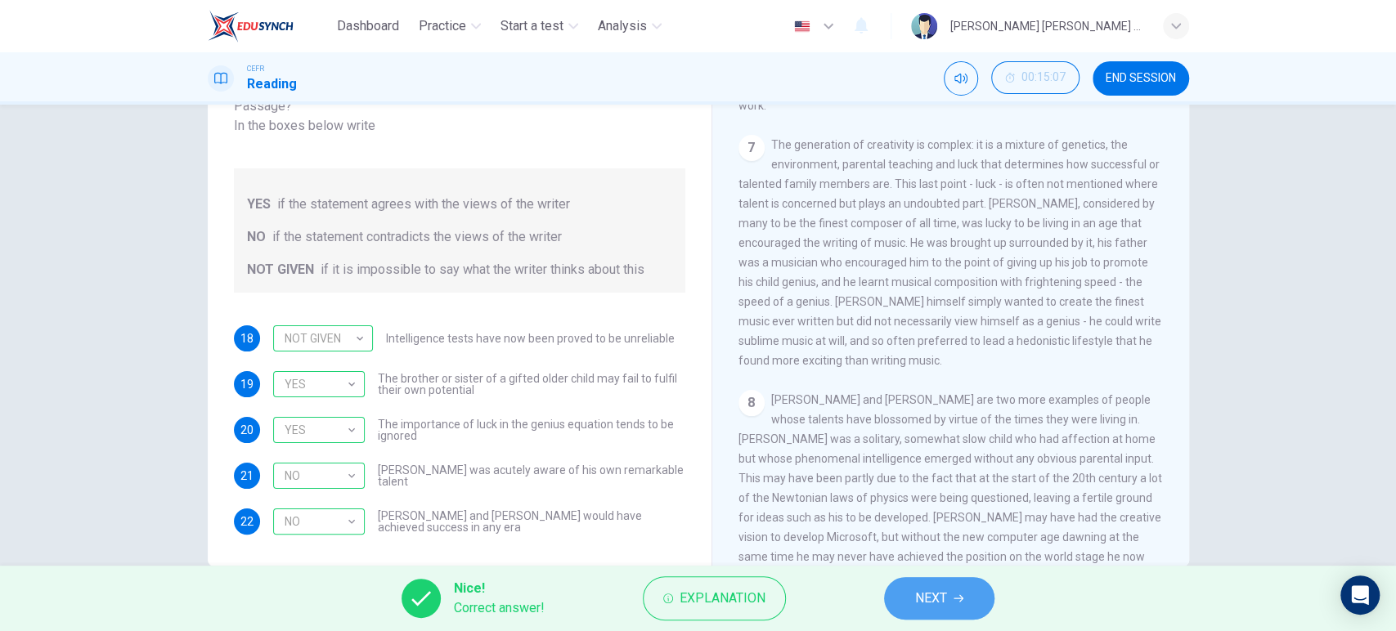
click at [953, 599] on button "NEXT" at bounding box center [939, 598] width 110 height 43
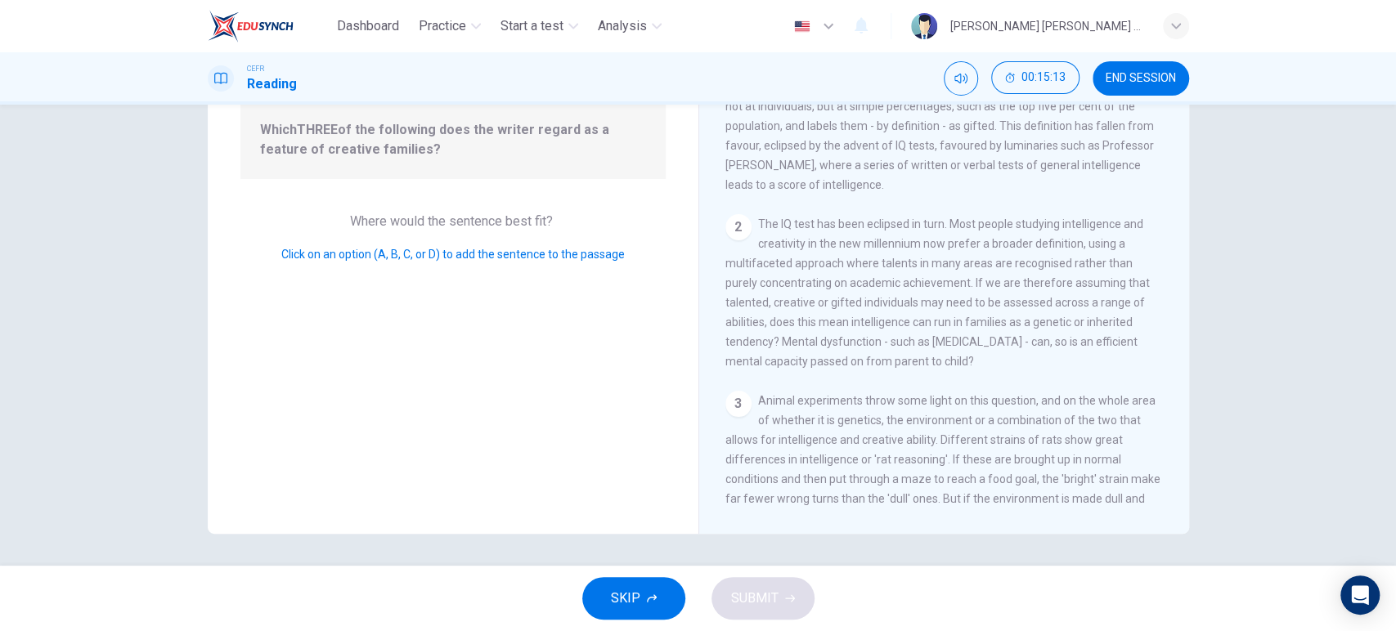
scroll to position [0, 0]
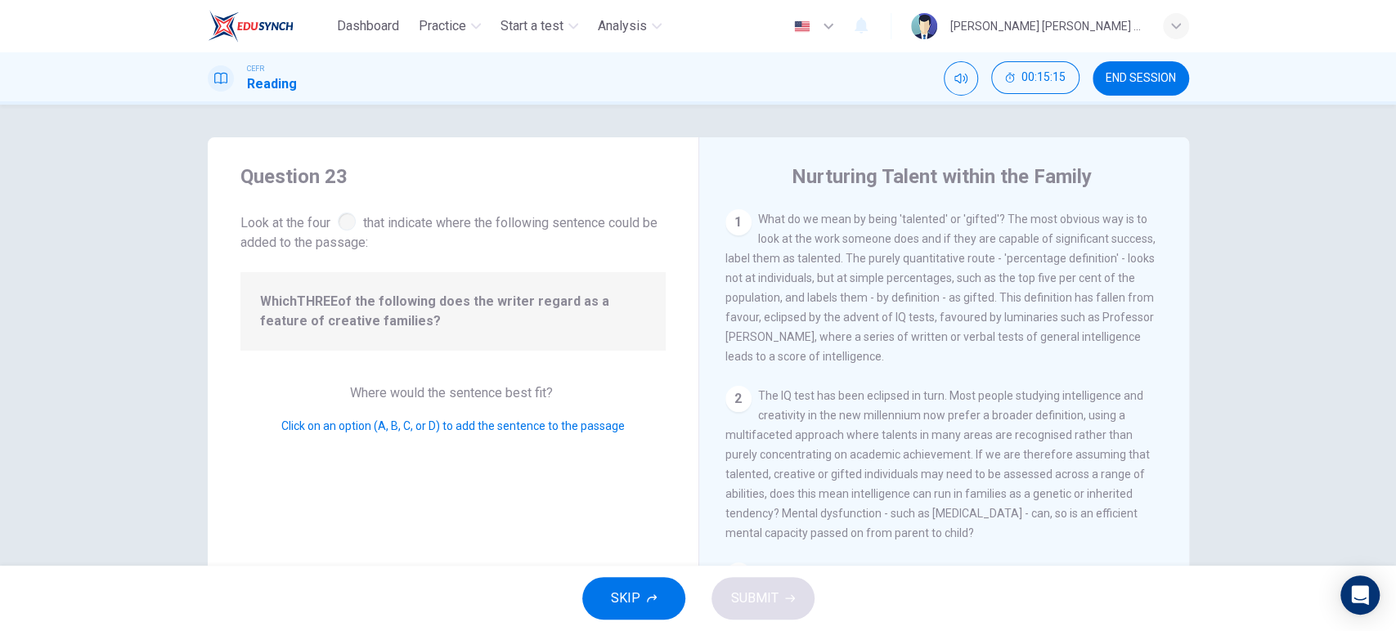
click at [641, 589] on button "SKIP" at bounding box center [633, 598] width 103 height 43
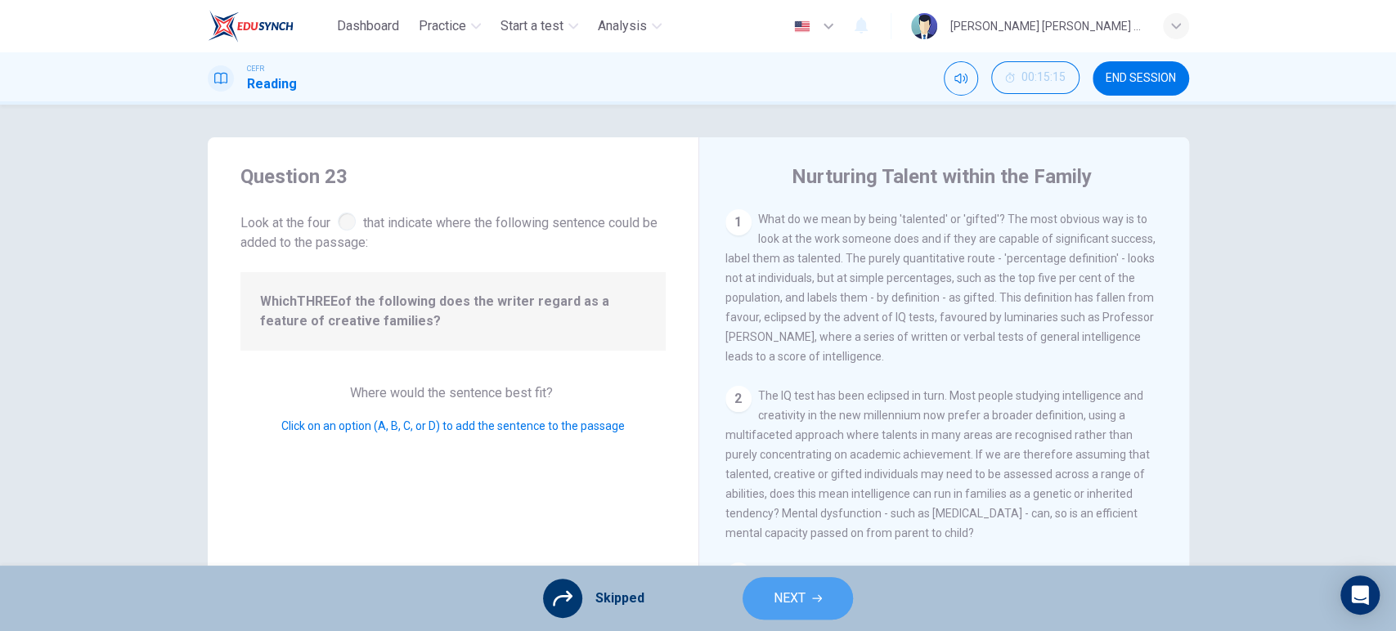
click at [823, 600] on button "NEXT" at bounding box center [797, 598] width 110 height 43
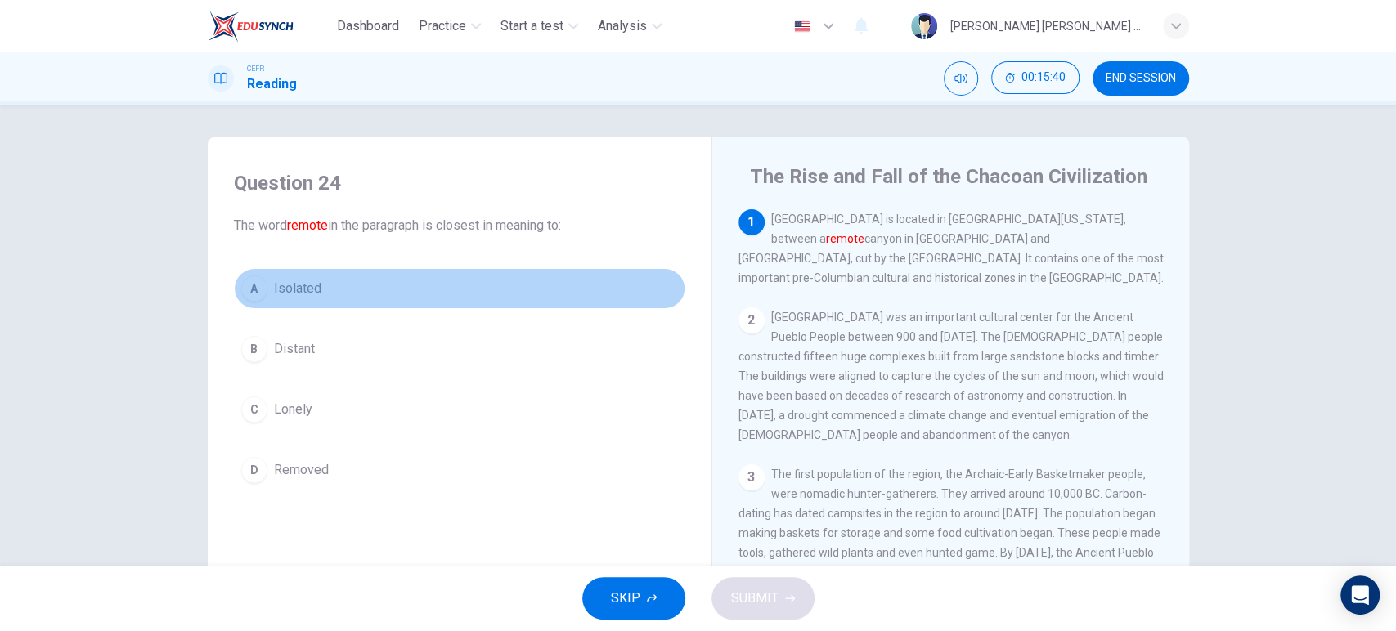
click at [315, 291] on button "A Isolated" at bounding box center [459, 288] width 451 height 41
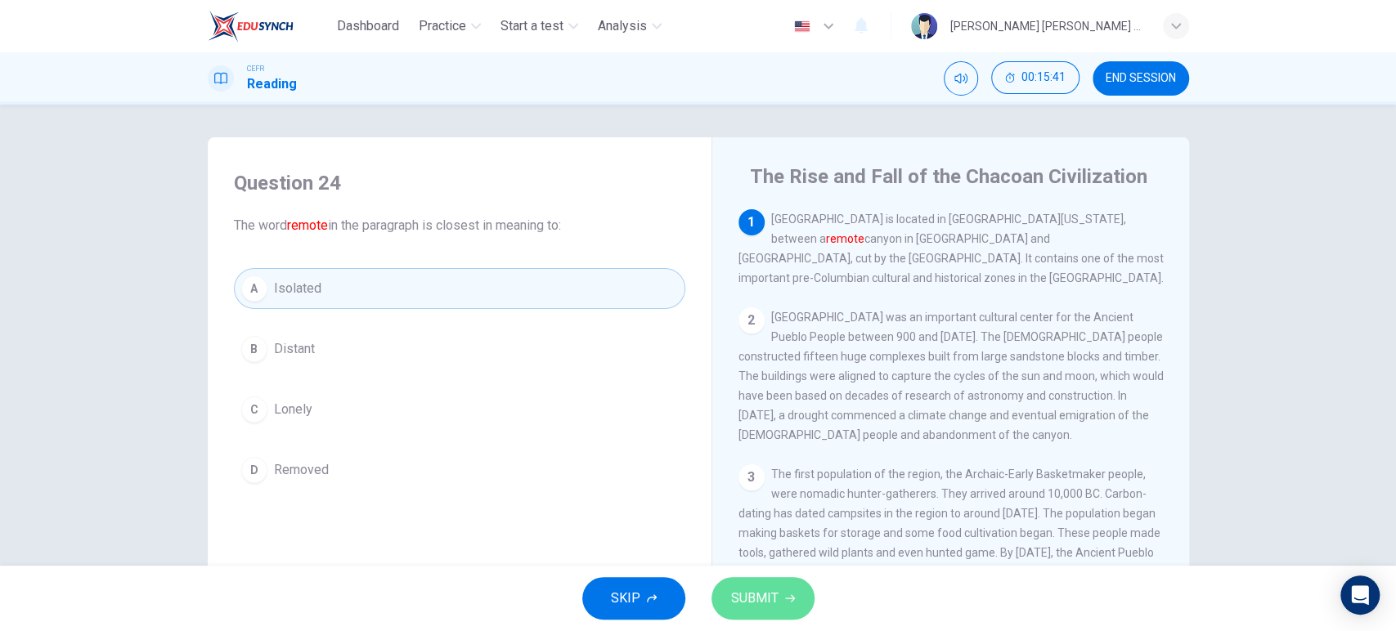
click at [755, 613] on button "SUBMIT" at bounding box center [762, 598] width 103 height 43
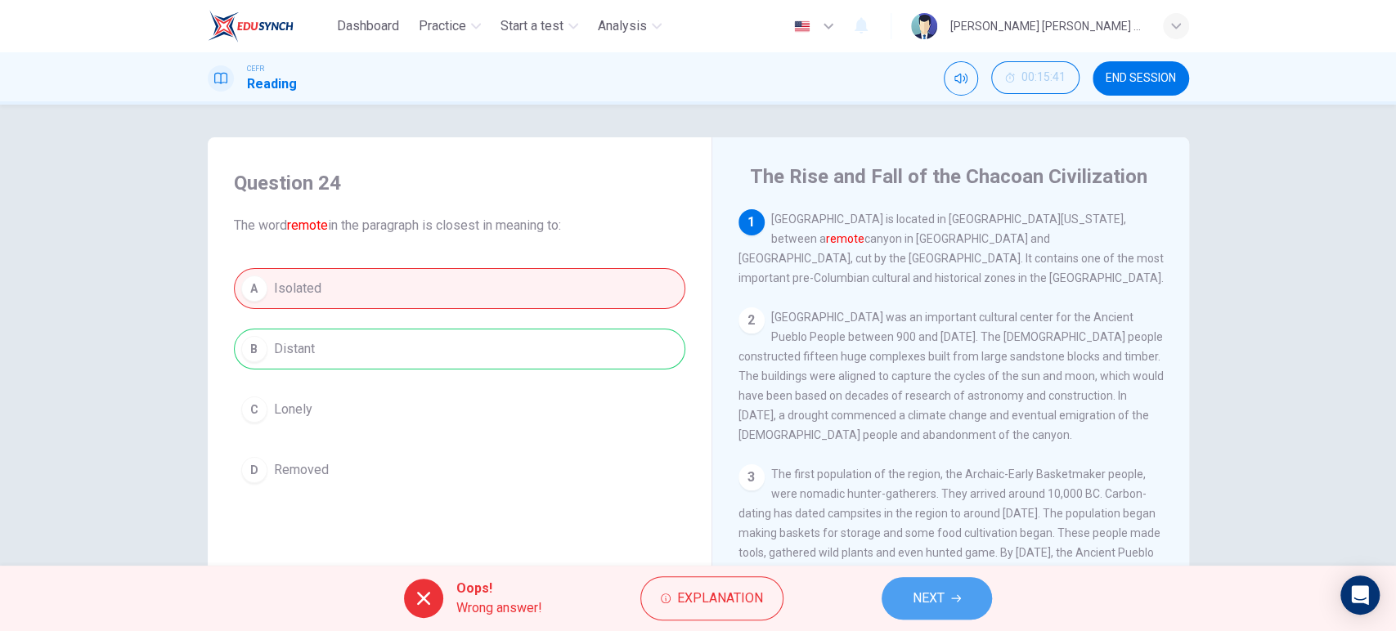
click at [899, 595] on button "NEXT" at bounding box center [936, 598] width 110 height 43
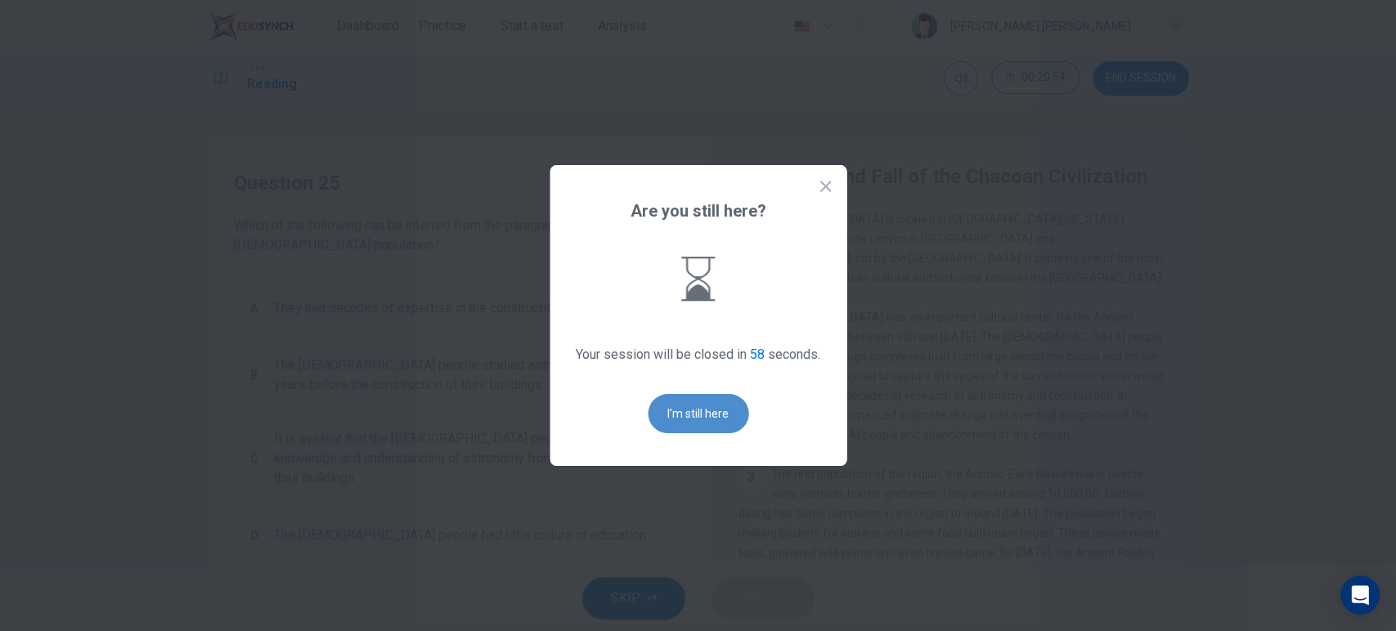
click at [687, 415] on button "I'm still here" at bounding box center [698, 413] width 101 height 39
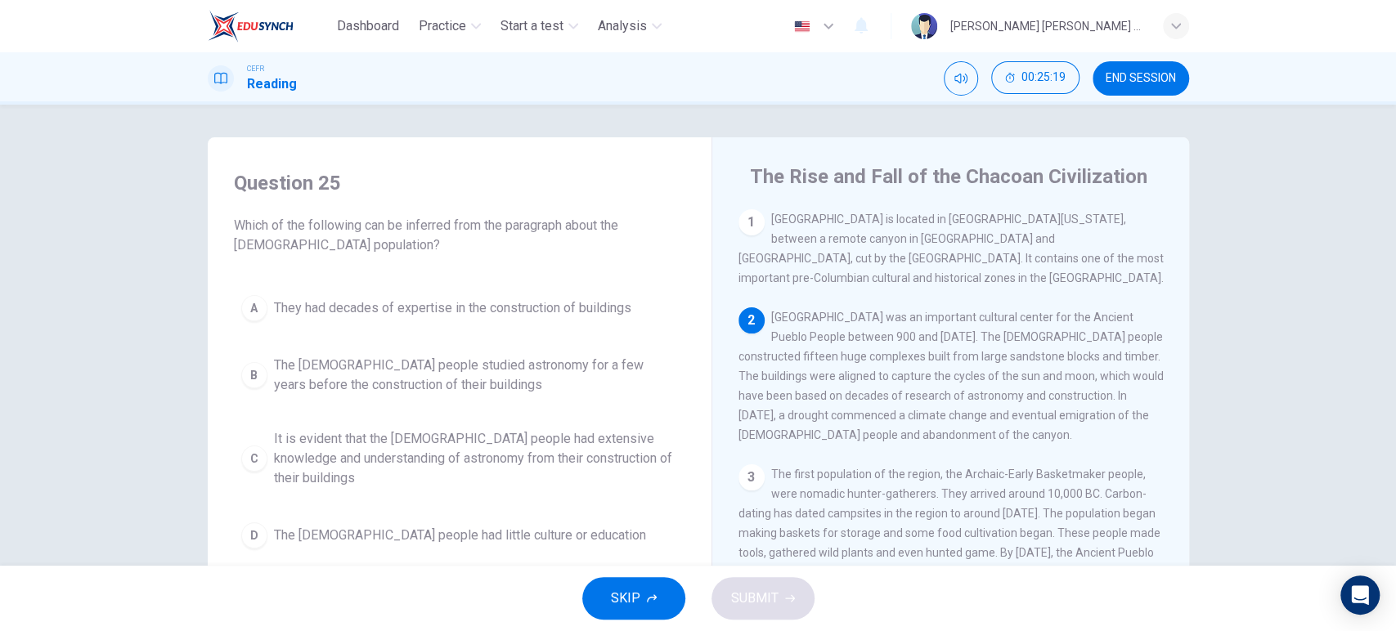
click at [464, 342] on div "A They had decades of expertise in the construction of buildings B The [DEMOGRA…" at bounding box center [459, 422] width 451 height 268
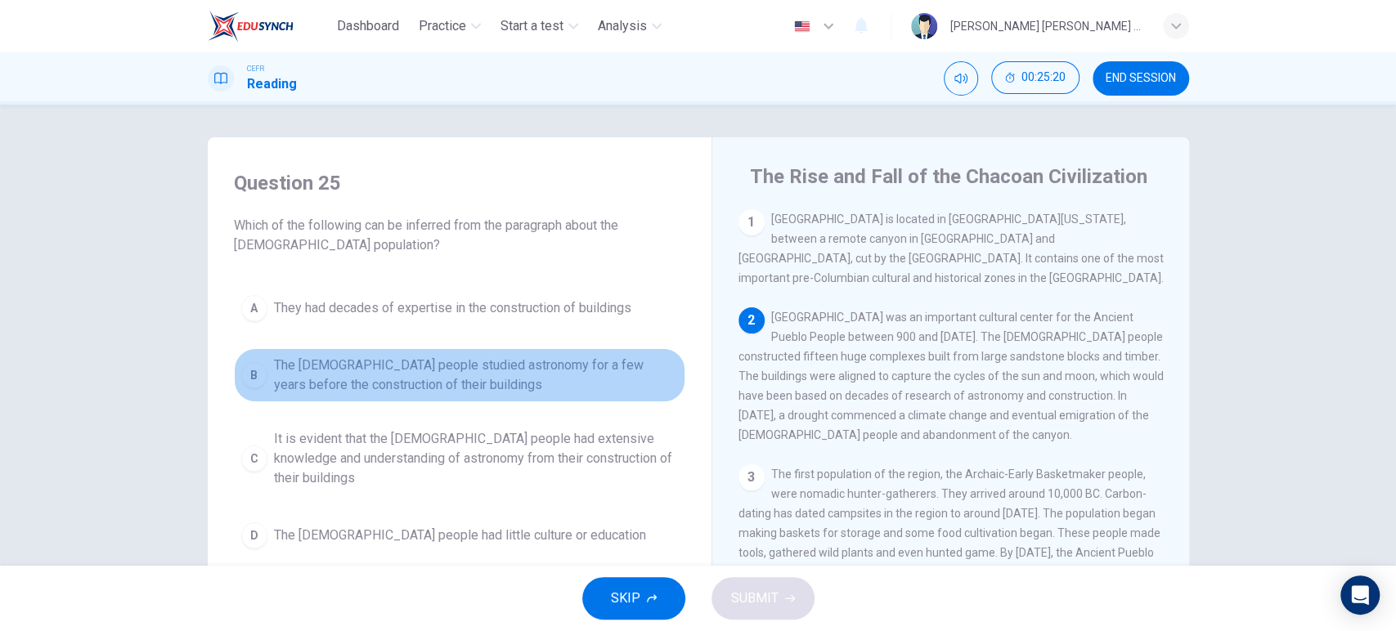
click at [465, 356] on span "The [DEMOGRAPHIC_DATA] people studied astronomy for a few years before the cons…" at bounding box center [476, 375] width 404 height 39
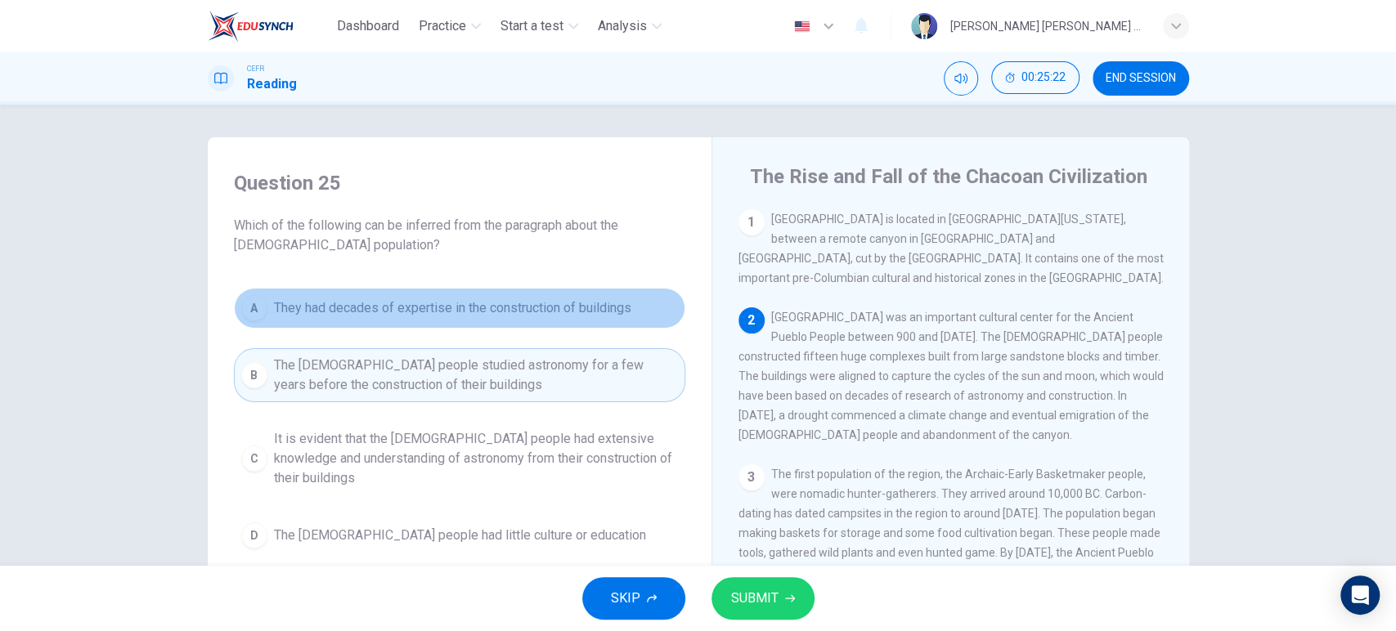
click at [477, 312] on span "They had decades of expertise in the construction of buildings" at bounding box center [452, 308] width 357 height 20
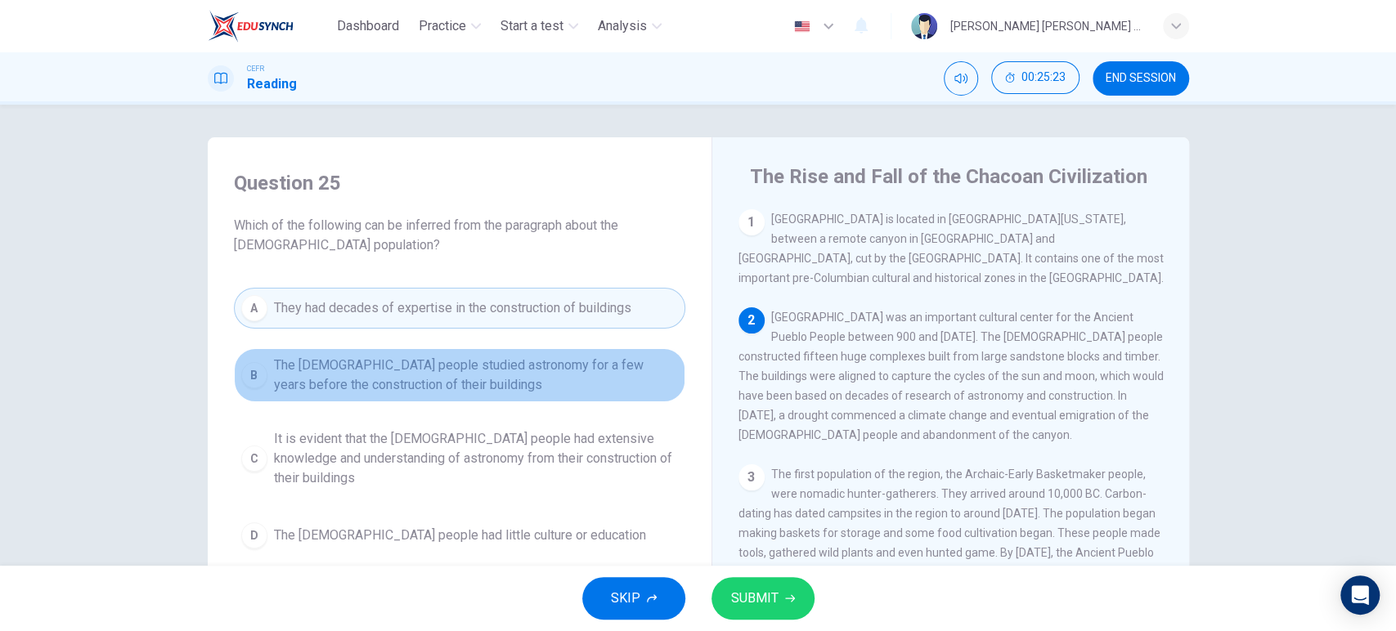
click at [488, 360] on span "The [DEMOGRAPHIC_DATA] people studied astronomy for a few years before the cons…" at bounding box center [476, 375] width 404 height 39
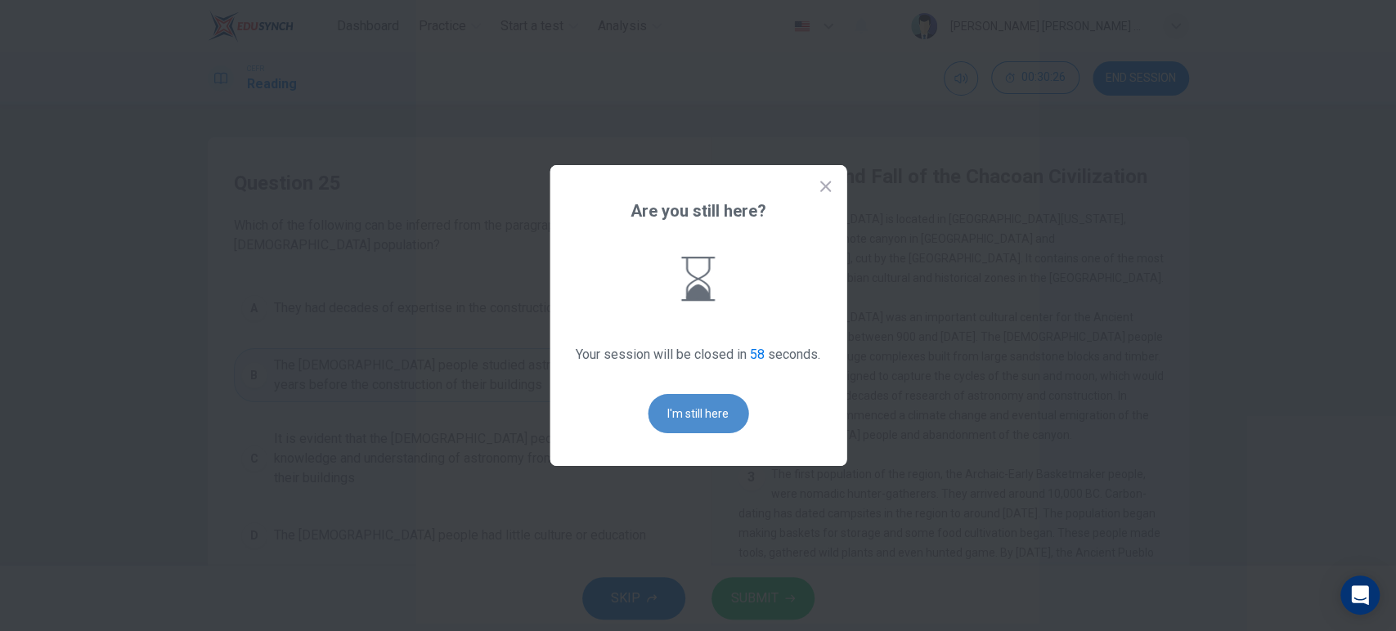
click at [699, 415] on button "I'm still here" at bounding box center [698, 413] width 101 height 39
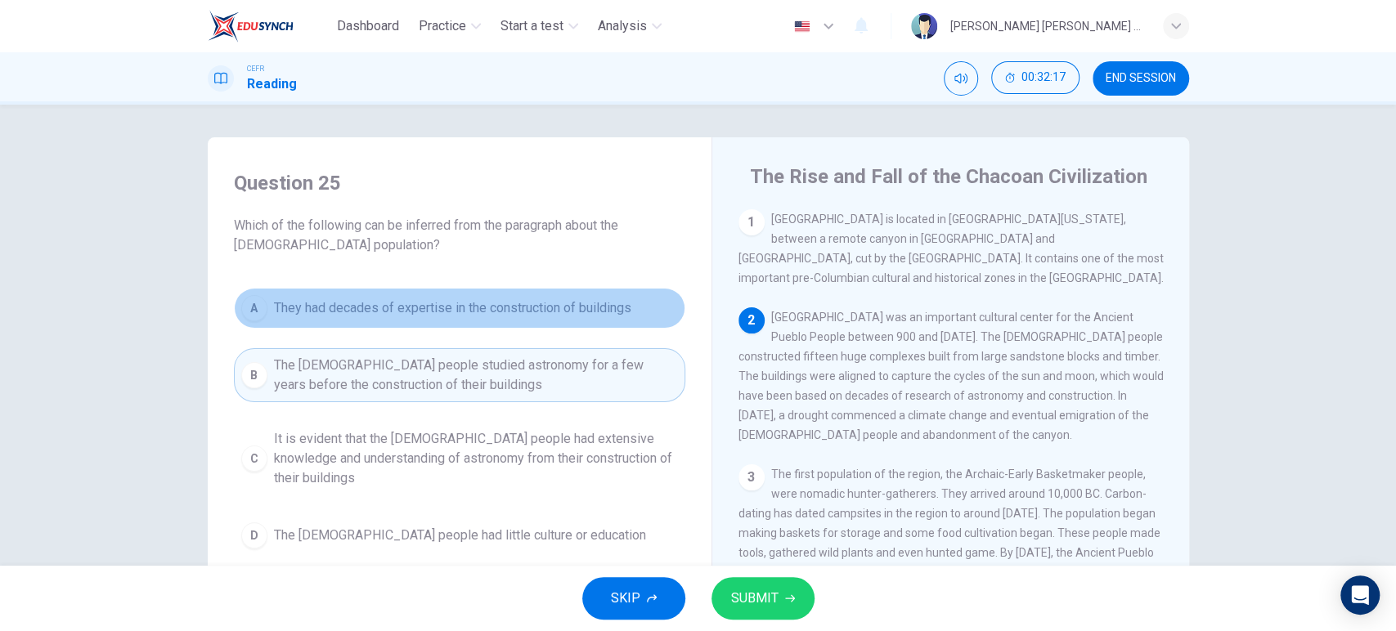
click at [573, 312] on span "They had decades of expertise in the construction of buildings" at bounding box center [452, 308] width 357 height 20
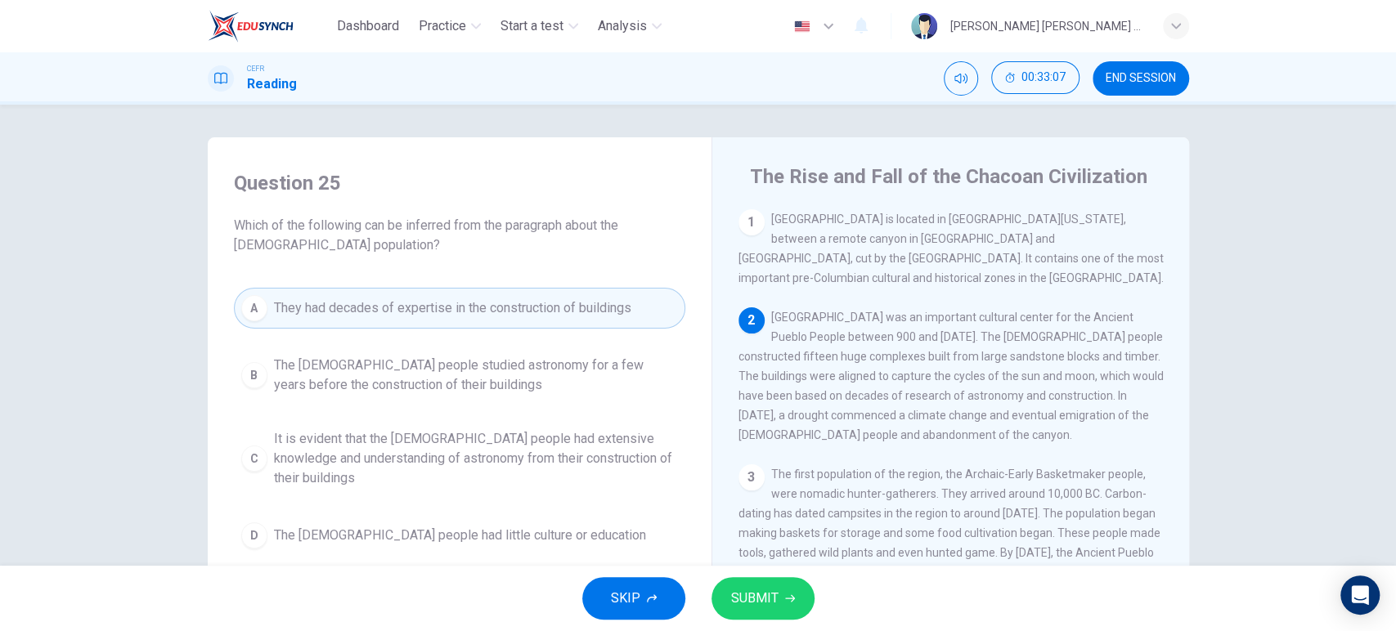
click at [572, 450] on span "It is evident that the [DEMOGRAPHIC_DATA] people had extensive knowledge and un…" at bounding box center [476, 458] width 404 height 59
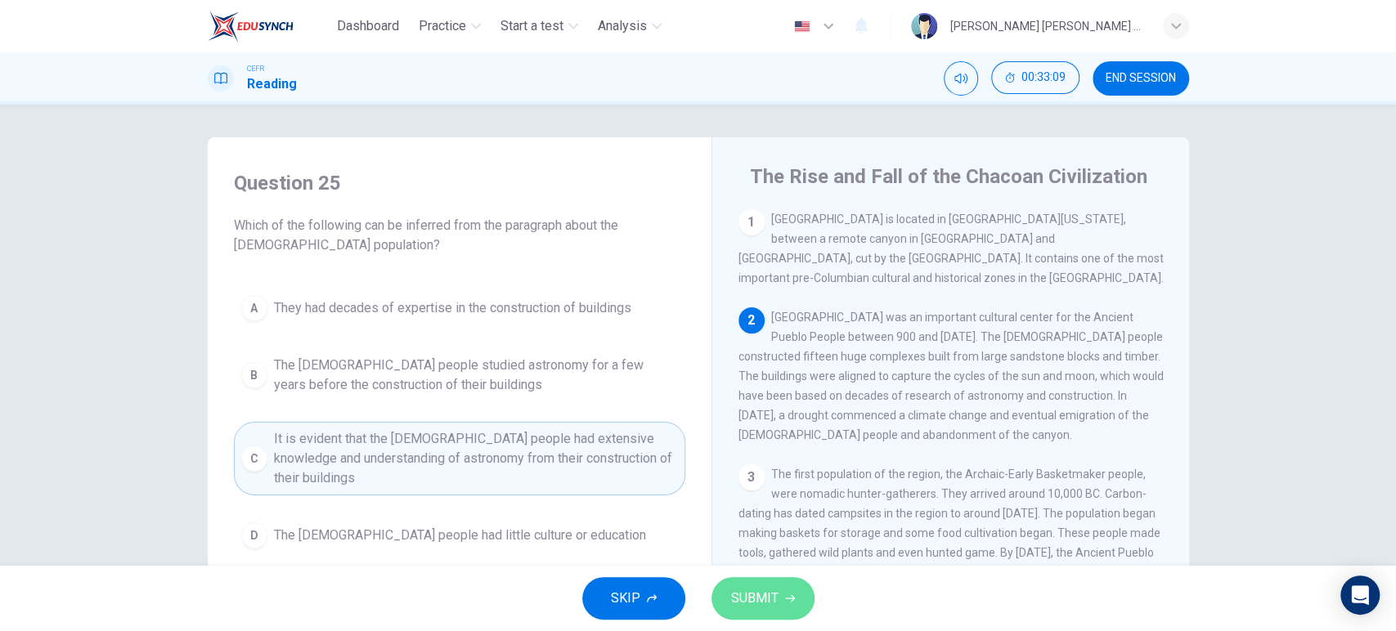
click at [759, 588] on span "SUBMIT" at bounding box center [754, 598] width 47 height 23
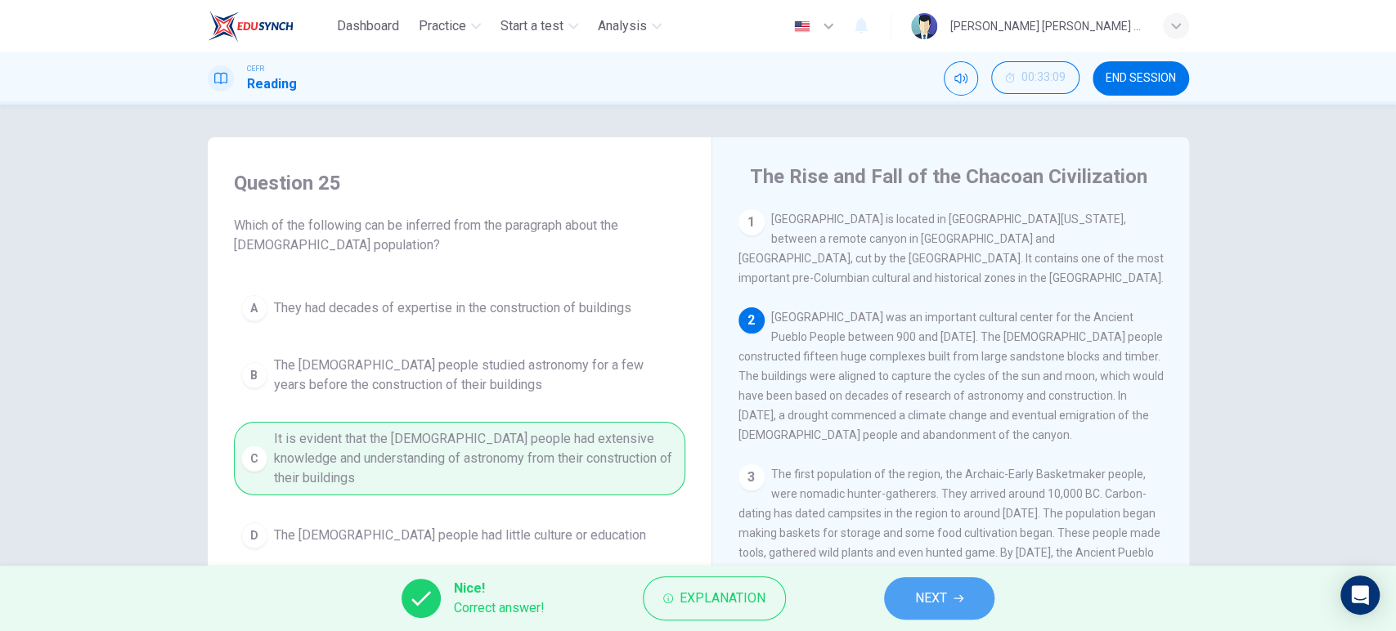
click at [935, 589] on span "NEXT" at bounding box center [931, 598] width 32 height 23
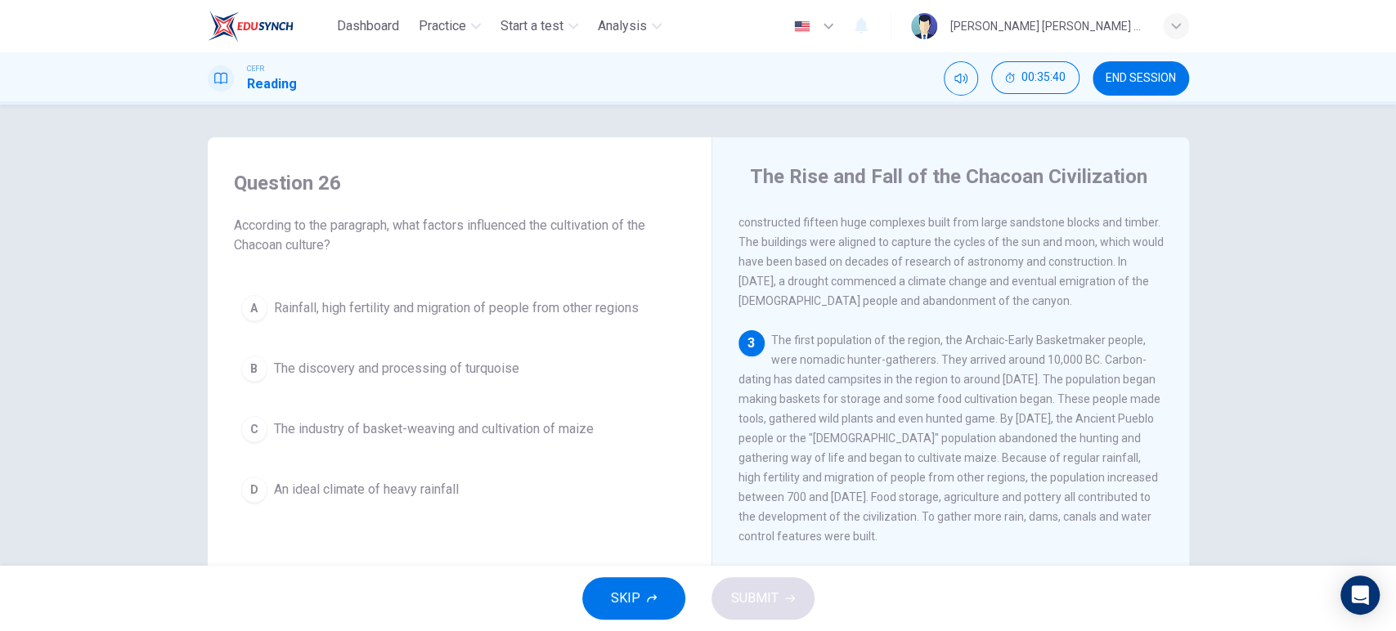
scroll to position [137, 0]
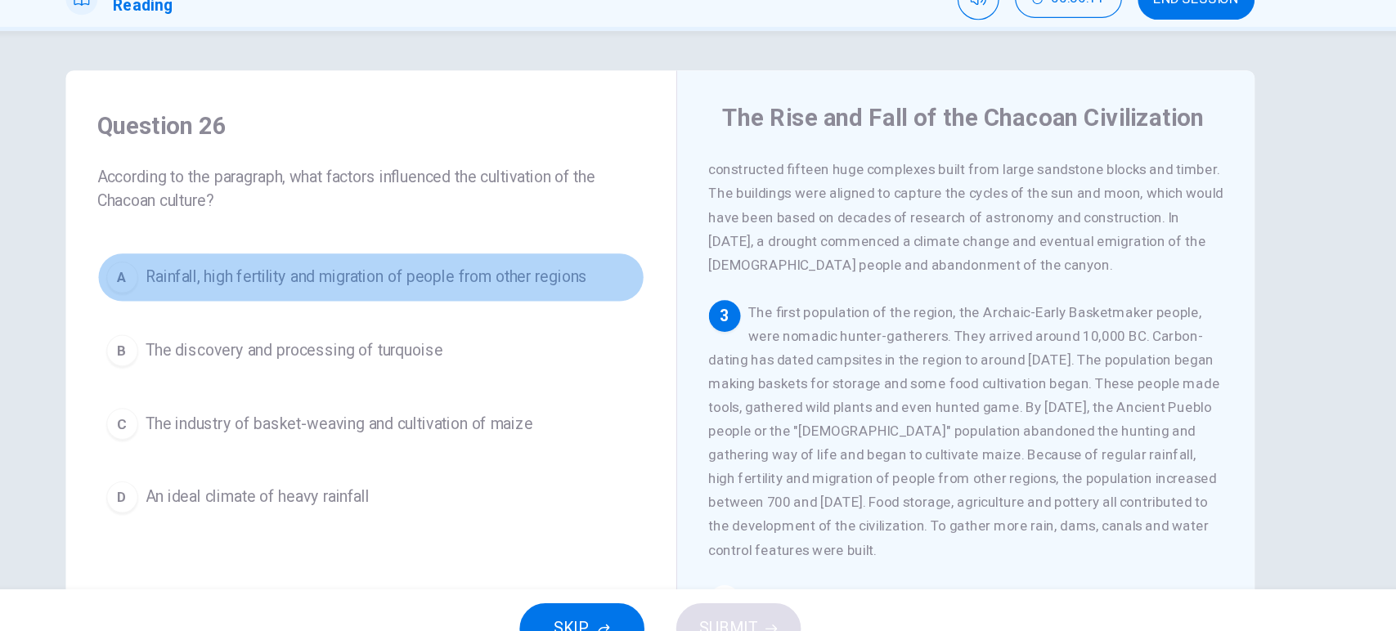
click at [616, 310] on span "Rainfall, high fertility and migration of people from other regions" at bounding box center [456, 308] width 365 height 20
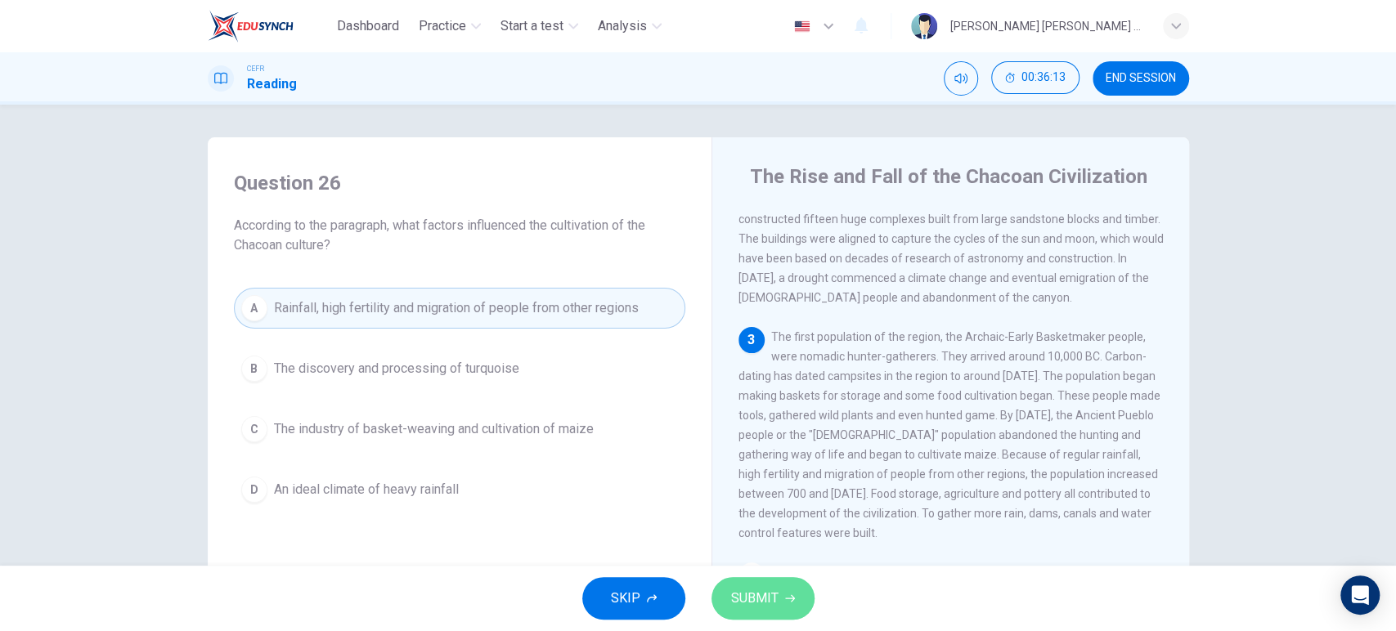
click at [770, 590] on span "SUBMIT" at bounding box center [754, 598] width 47 height 23
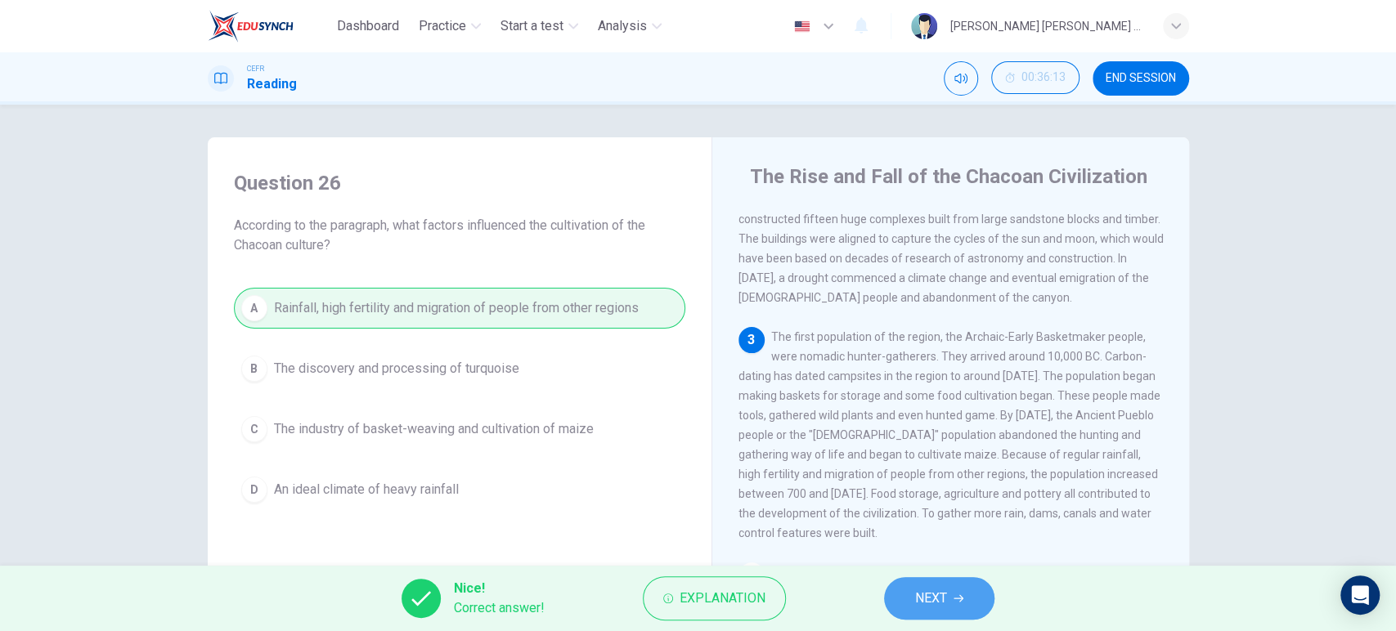
click at [948, 604] on button "NEXT" at bounding box center [939, 598] width 110 height 43
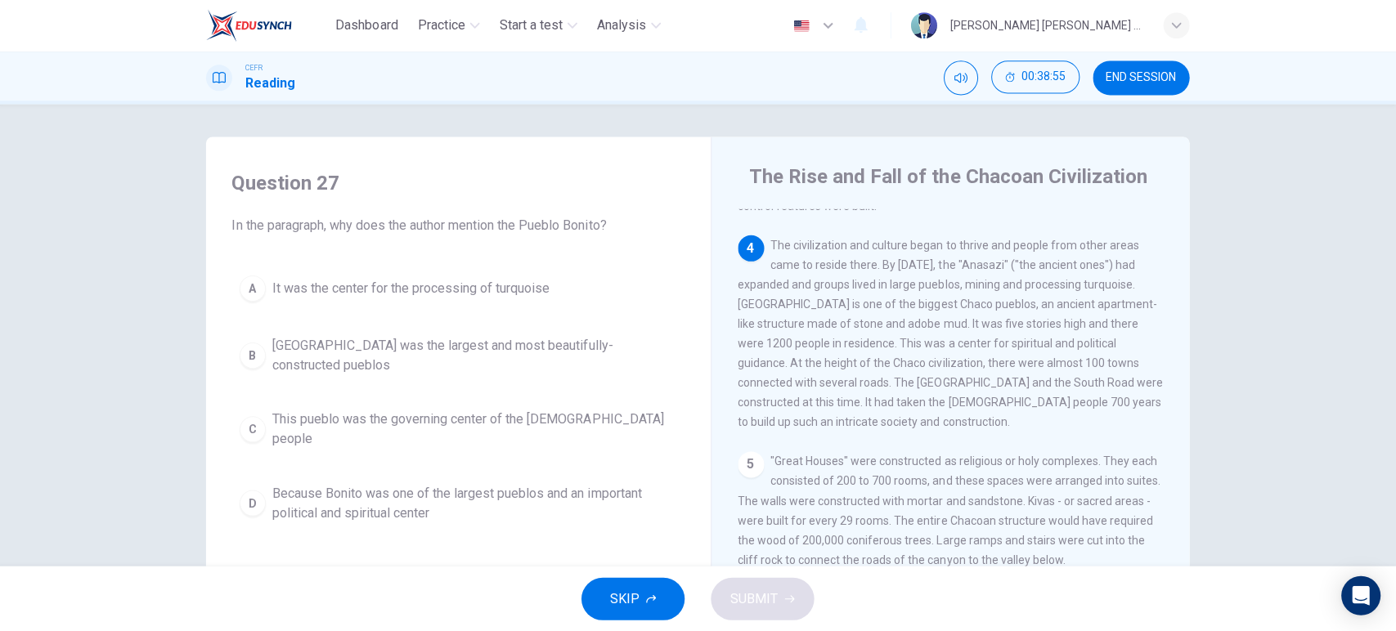
scroll to position [0, 0]
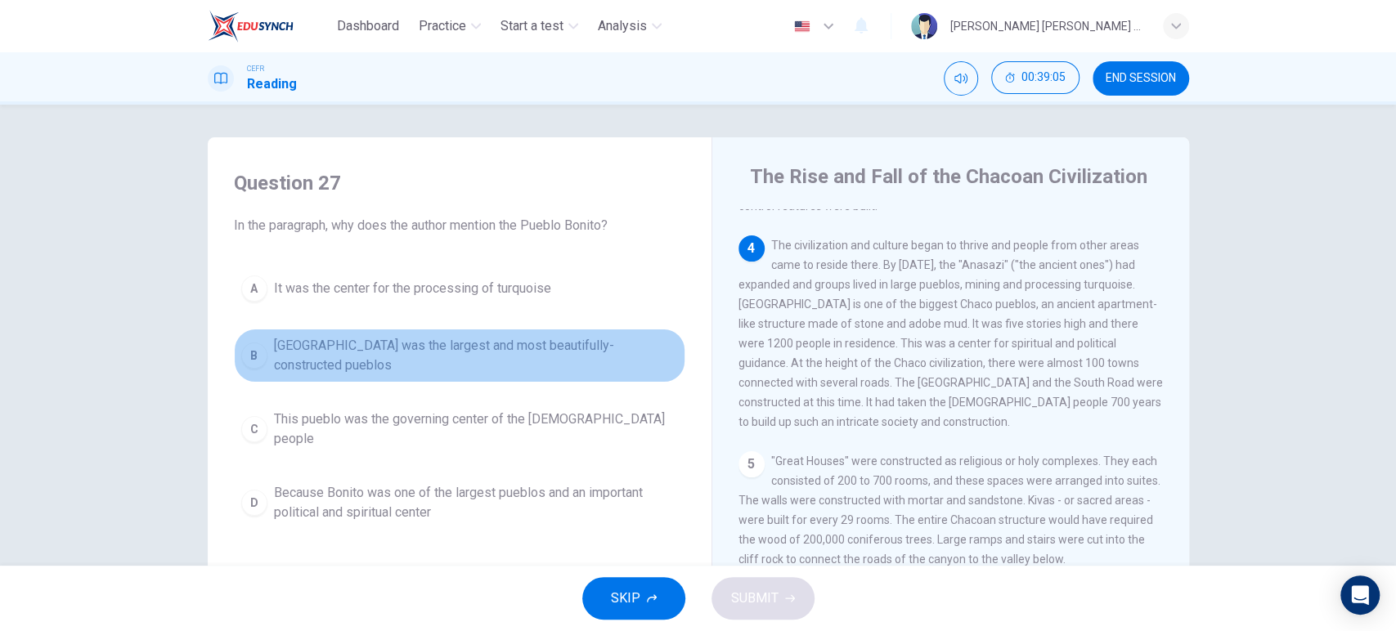
click at [581, 355] on span "[GEOGRAPHIC_DATA] was the largest and most beautifully-constructed pueblos" at bounding box center [476, 355] width 404 height 39
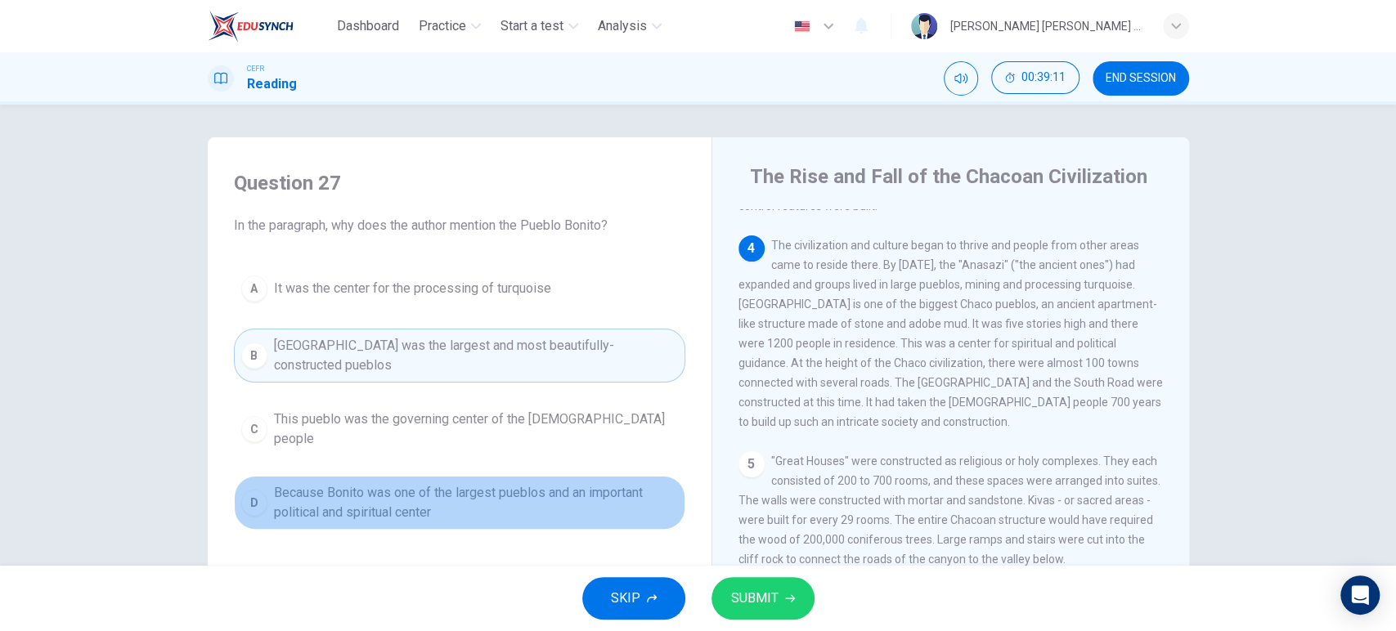
click at [560, 492] on span "Because Bonito was one of the largest pueblos and an important political and sp…" at bounding box center [476, 502] width 404 height 39
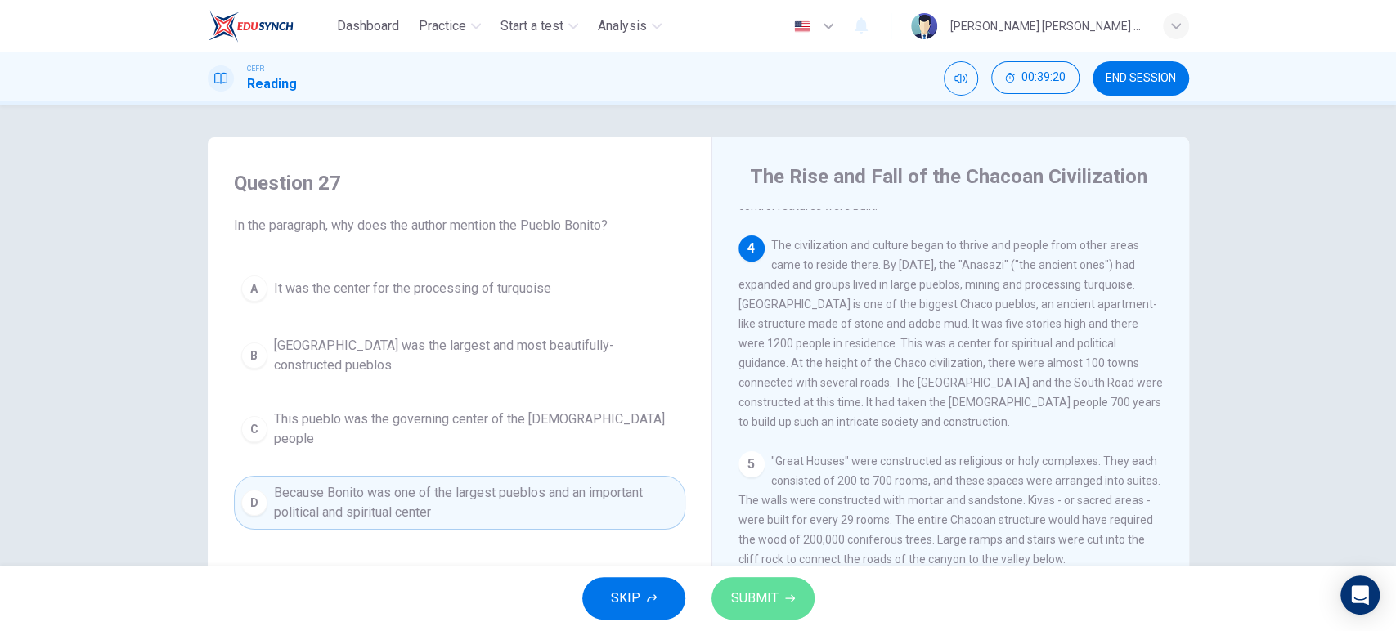
click at [791, 594] on icon "button" at bounding box center [790, 599] width 10 height 10
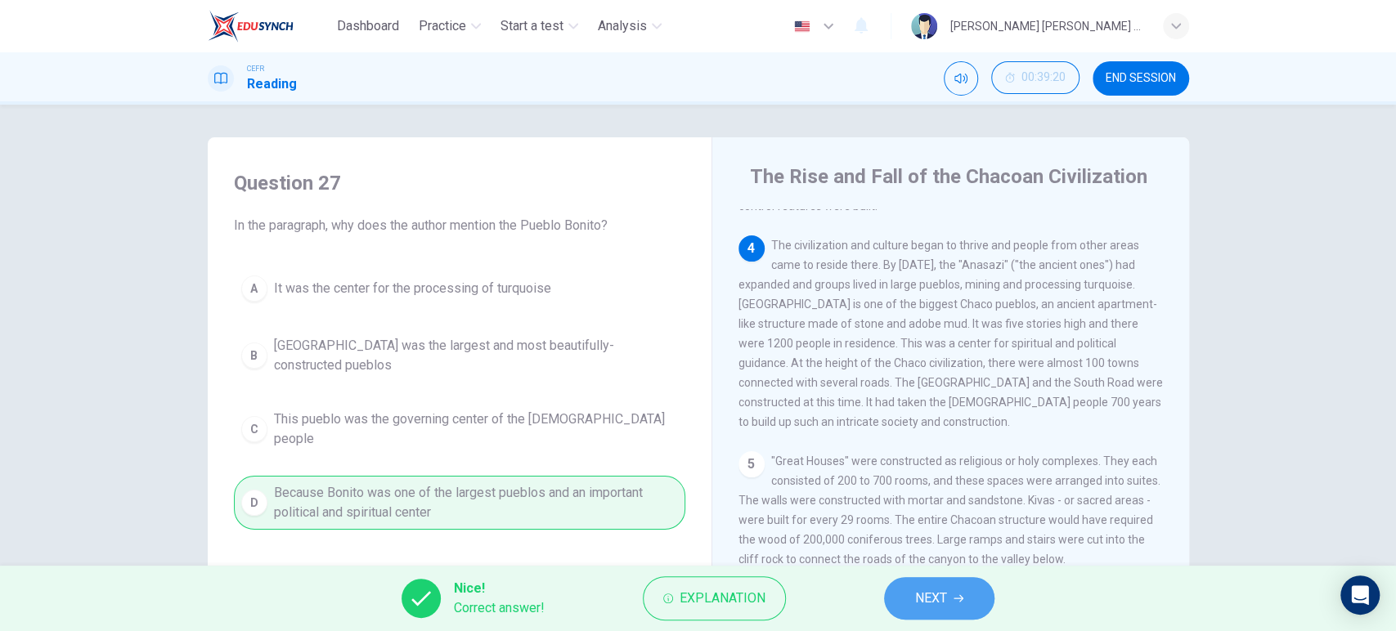
click at [949, 594] on button "NEXT" at bounding box center [939, 598] width 110 height 43
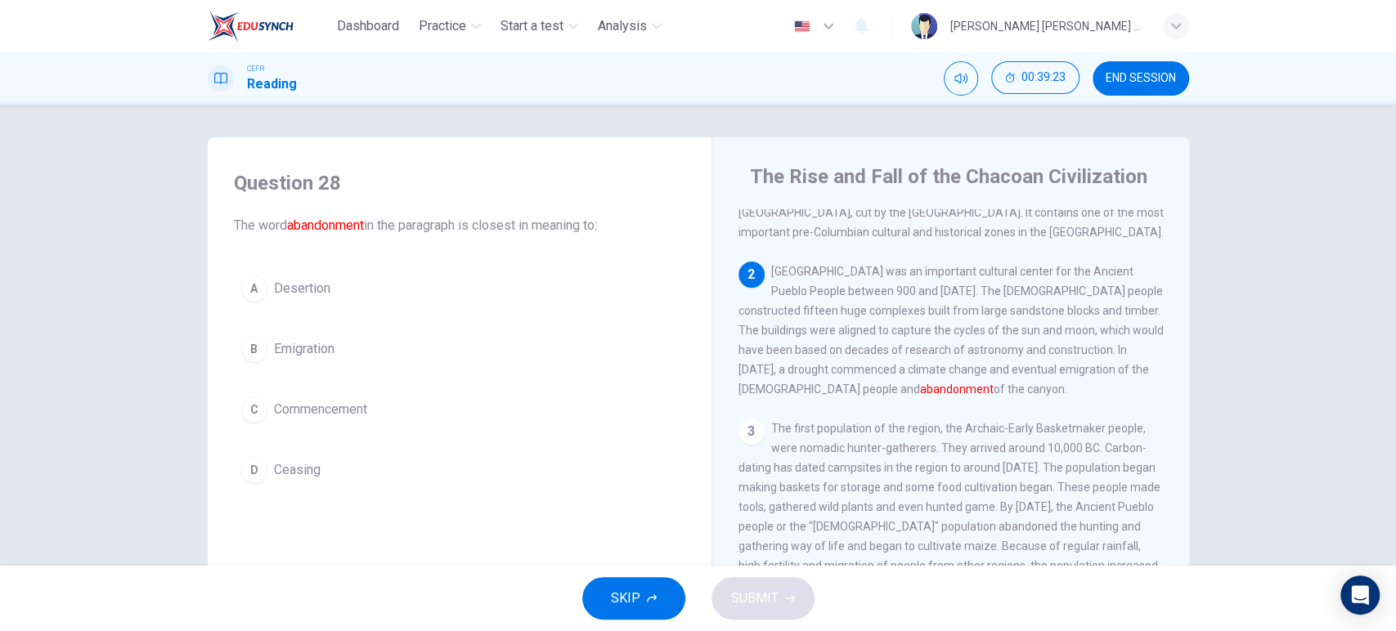
scroll to position [45, 0]
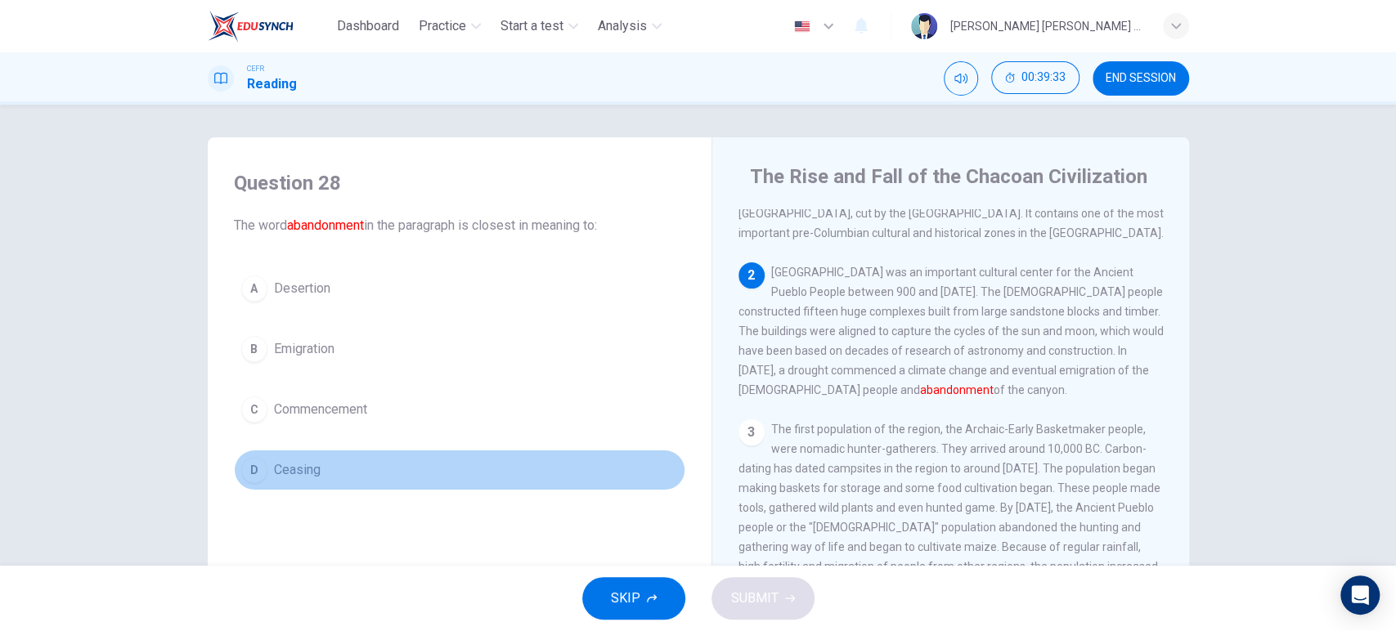
click at [359, 463] on button "D Ceasing" at bounding box center [459, 470] width 451 height 41
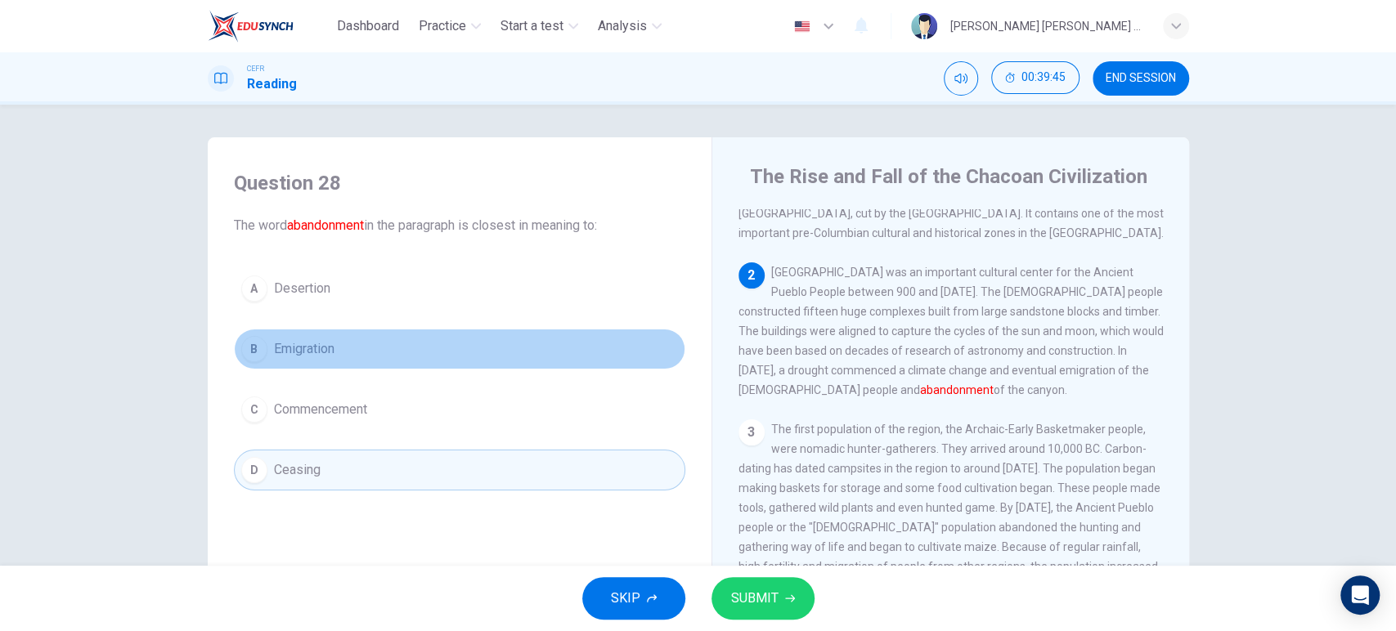
click at [438, 345] on button "B Emigration" at bounding box center [459, 349] width 451 height 41
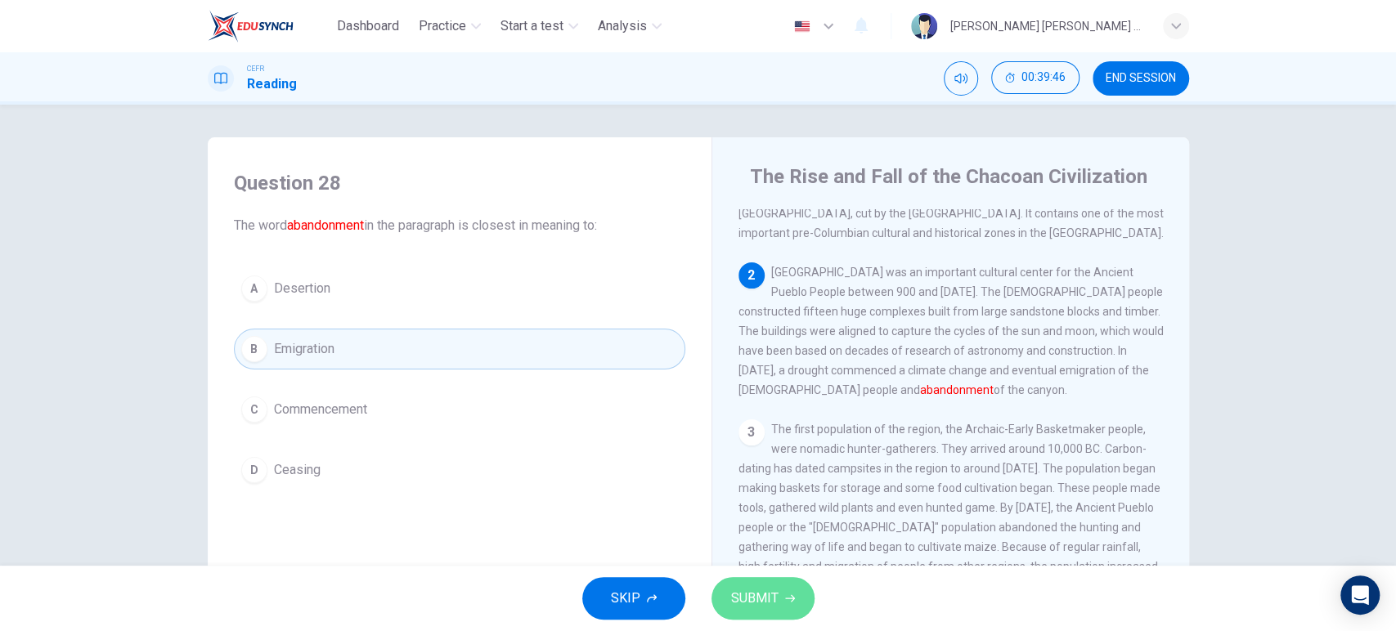
click at [756, 589] on span "SUBMIT" at bounding box center [754, 598] width 47 height 23
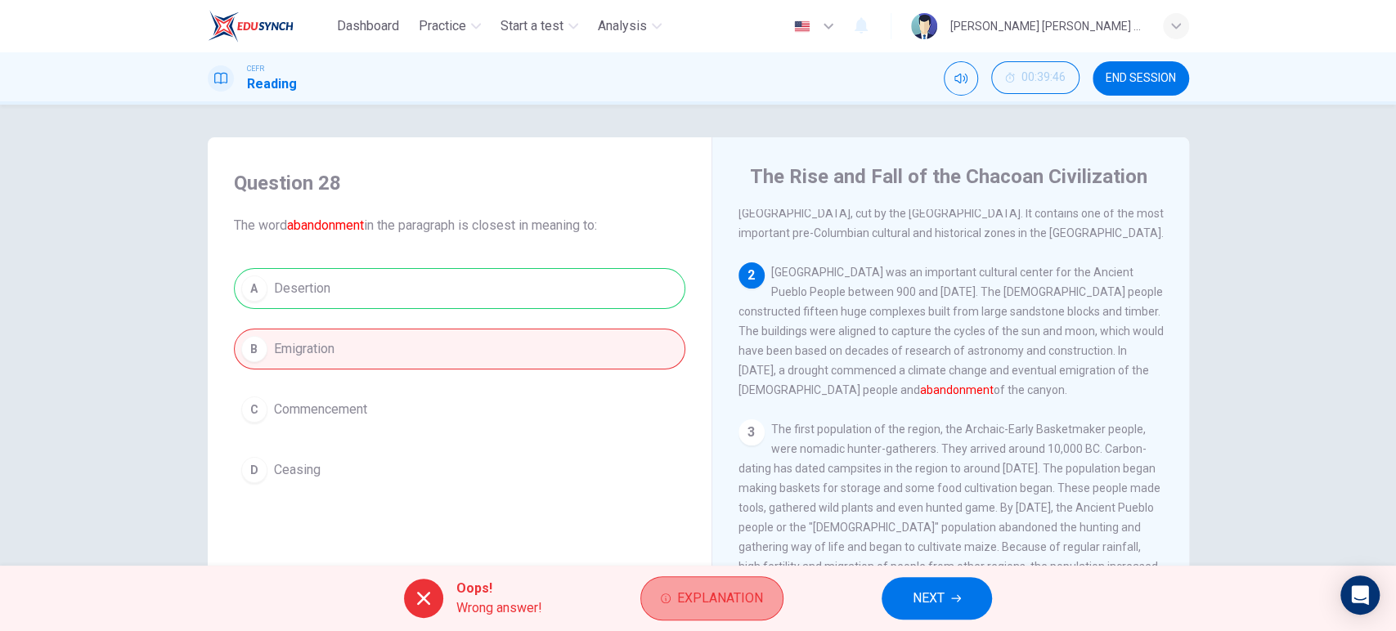
click at [677, 599] on span "Explanation" at bounding box center [720, 598] width 86 height 23
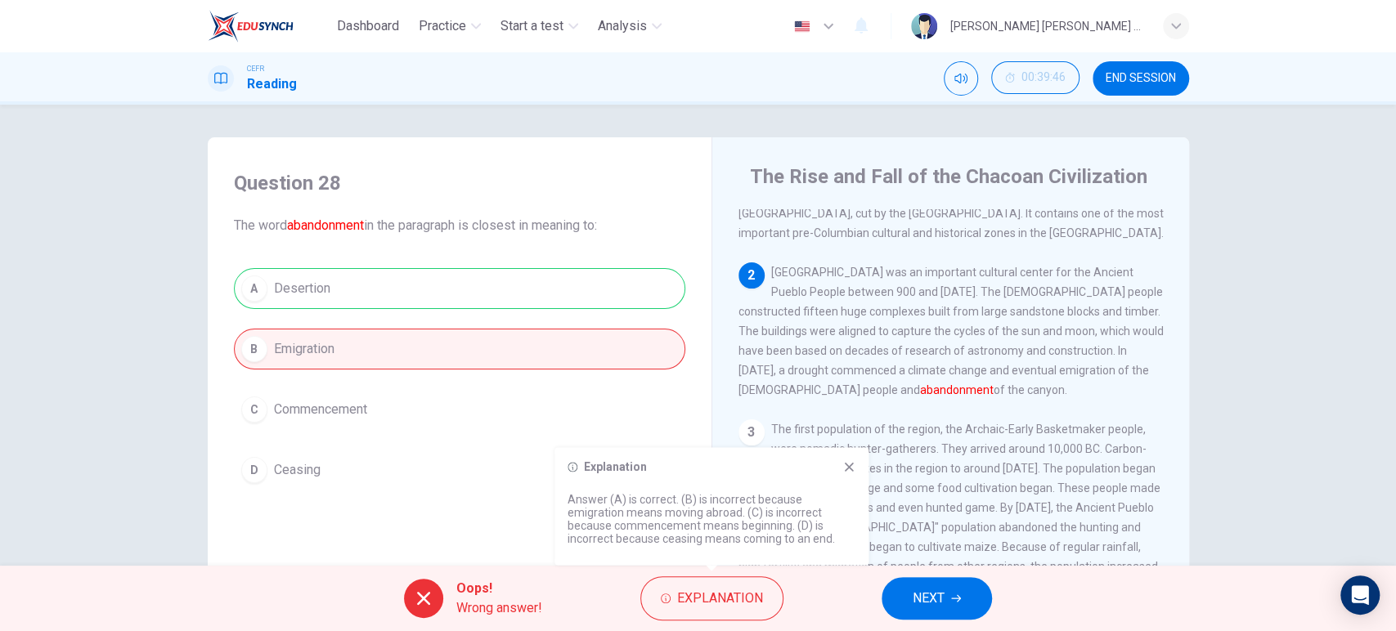
click at [903, 575] on div "Oops! Wrong answer! Explanation NEXT" at bounding box center [698, 598] width 1396 height 65
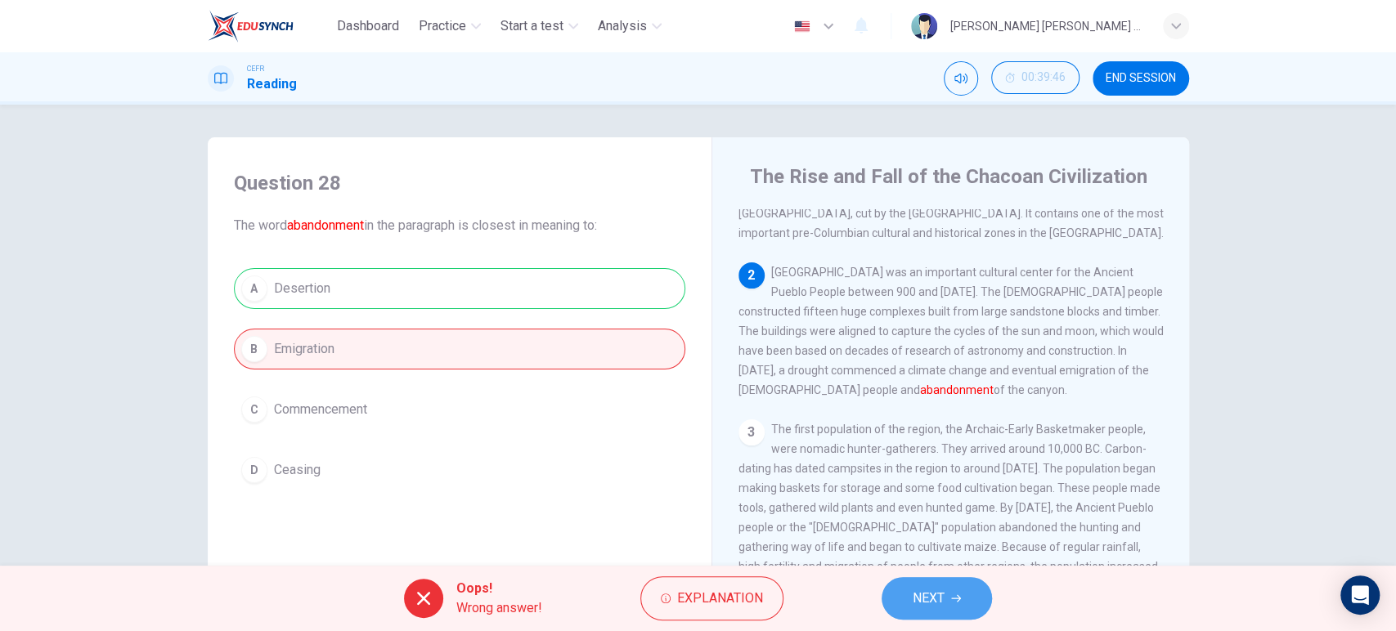
click at [917, 589] on span "NEXT" at bounding box center [928, 598] width 32 height 23
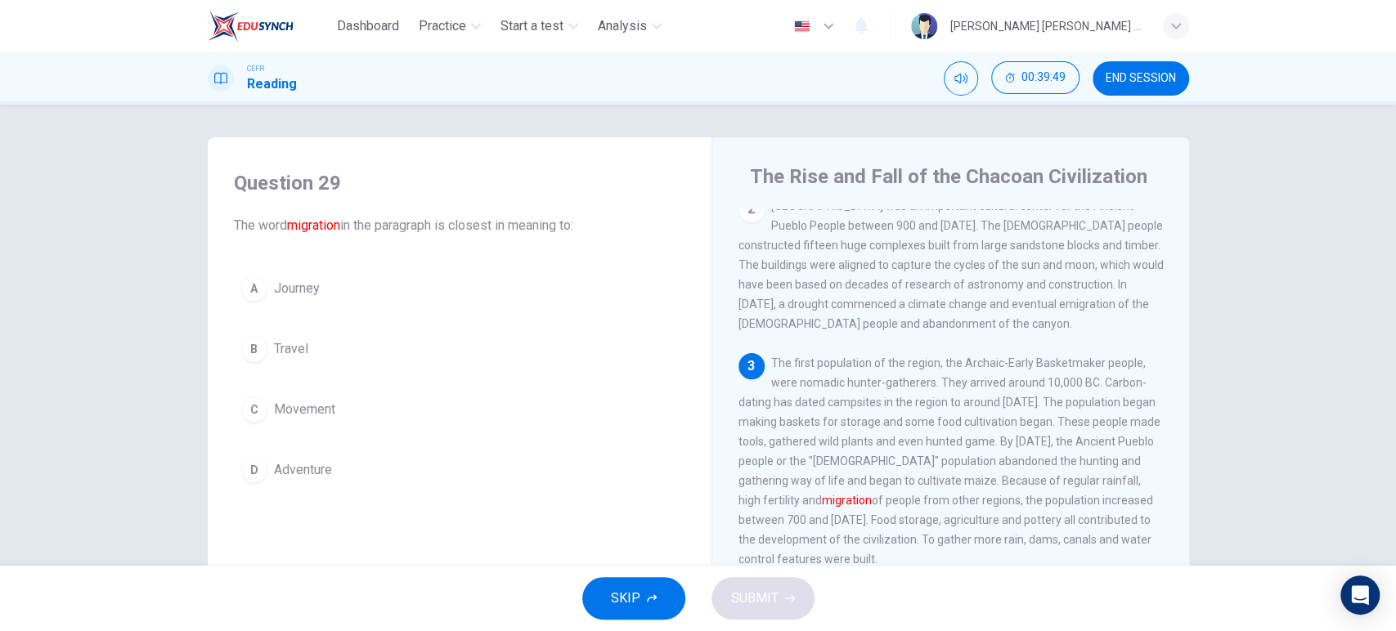
scroll to position [110, 0]
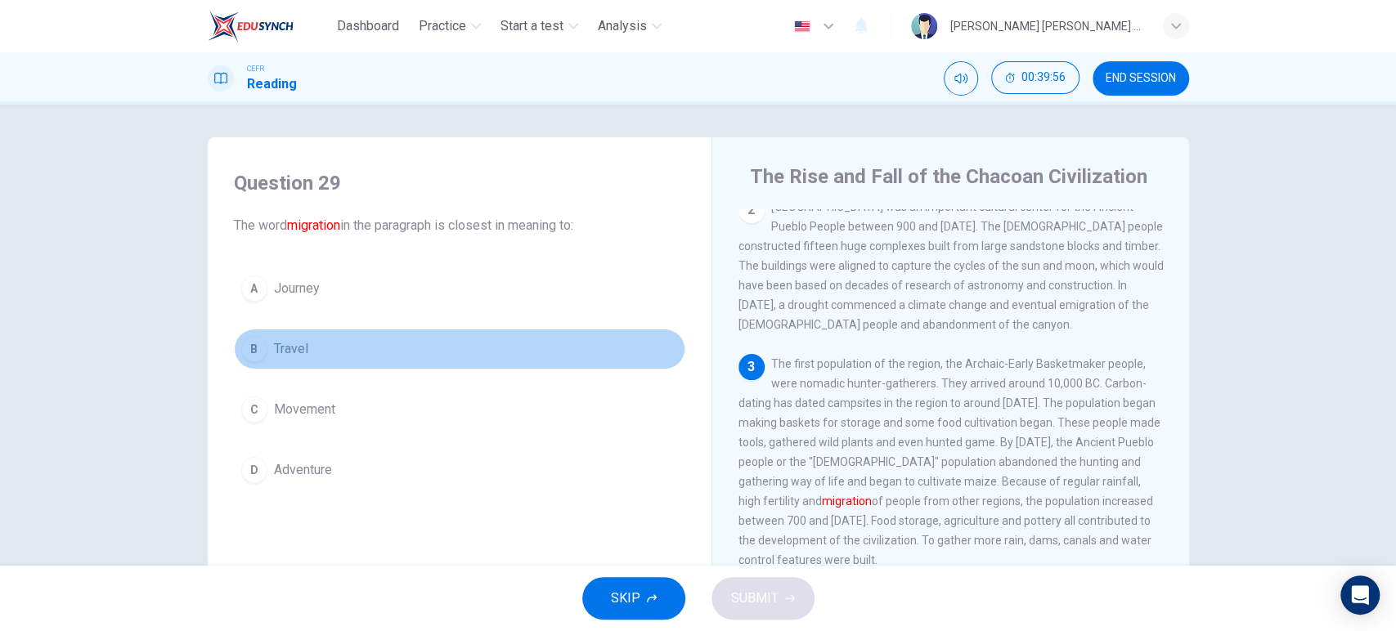
click at [497, 355] on button "B Travel" at bounding box center [459, 349] width 451 height 41
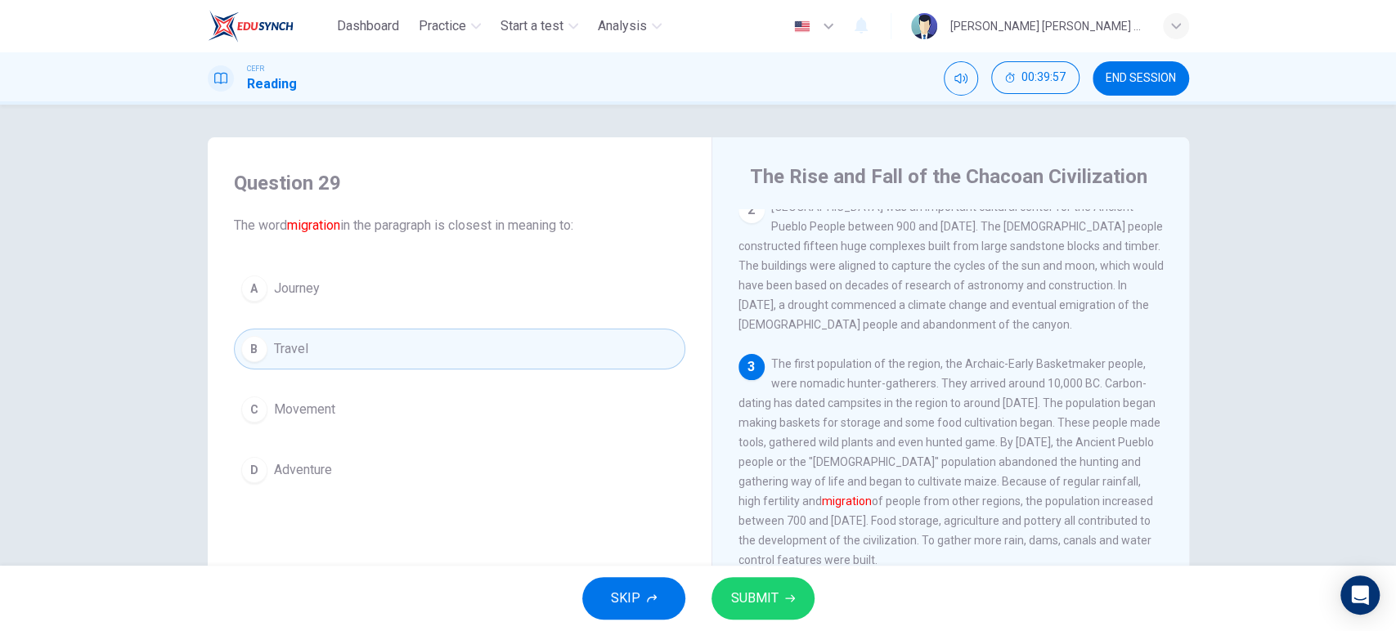
click at [743, 623] on div "SKIP SUBMIT" at bounding box center [698, 598] width 1396 height 65
click at [764, 608] on span "SUBMIT" at bounding box center [754, 598] width 47 height 23
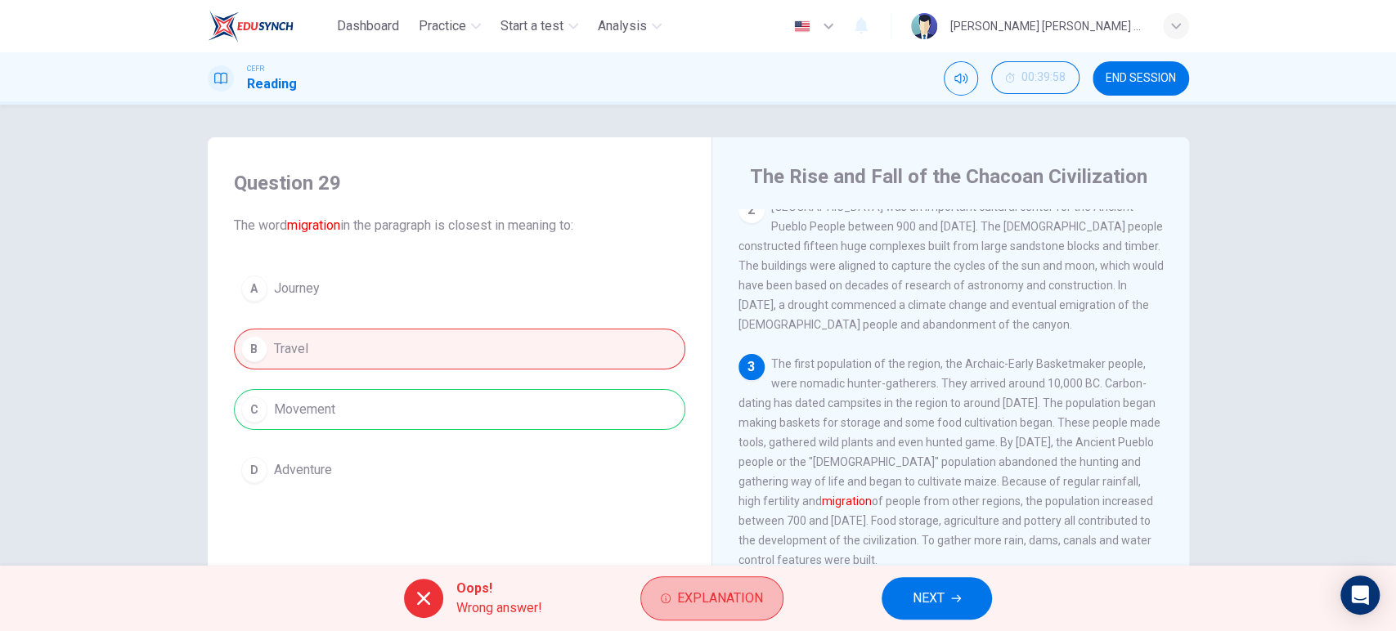
click at [764, 608] on button "Explanation" at bounding box center [711, 598] width 143 height 44
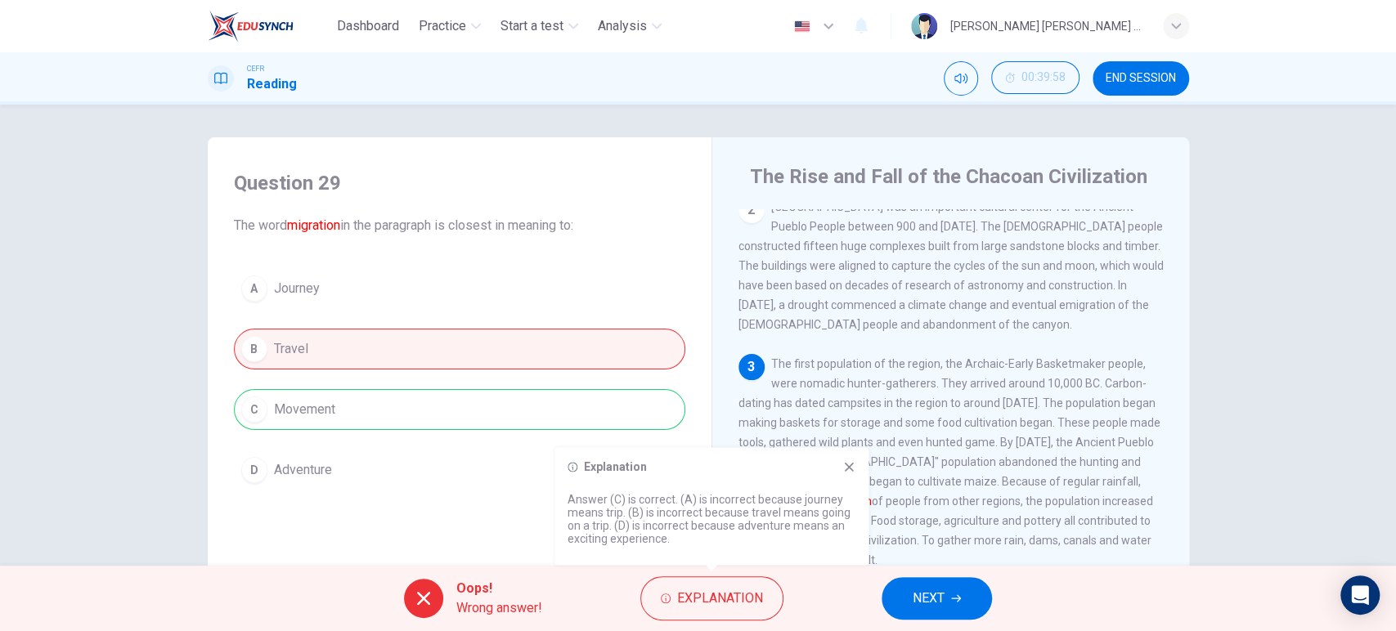
click at [937, 576] on div "Oops! Wrong answer! Explanation NEXT" at bounding box center [698, 598] width 1396 height 65
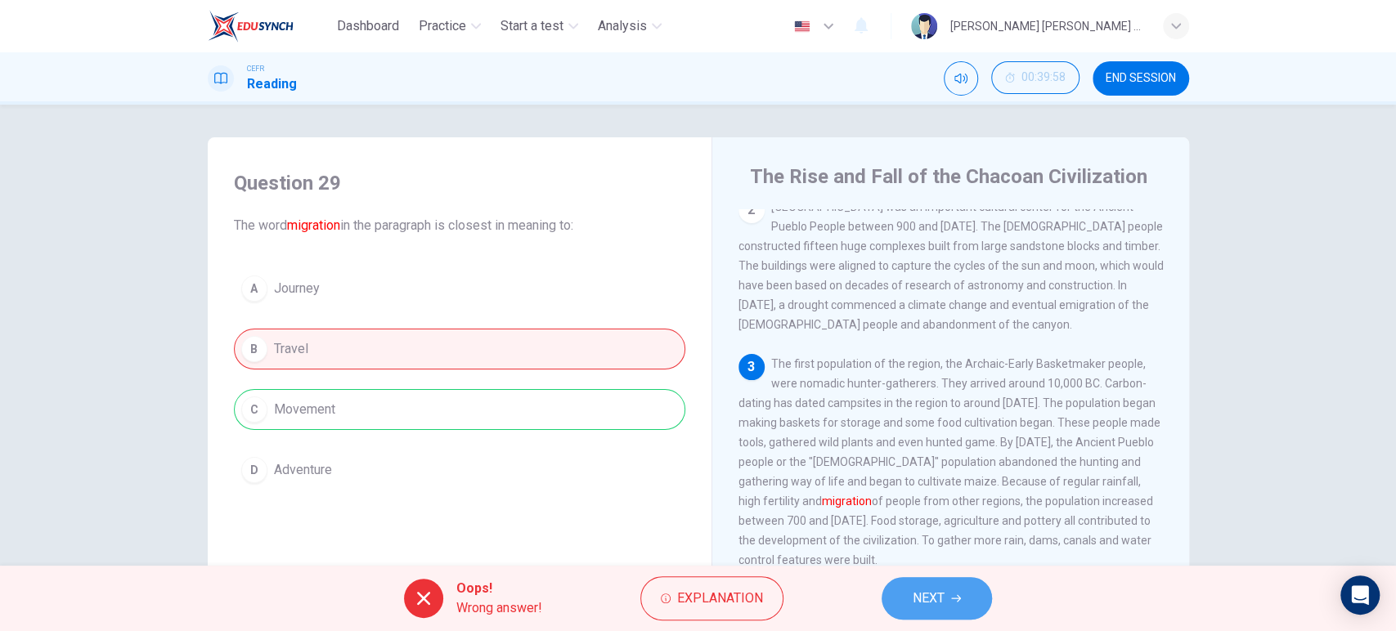
click at [953, 601] on icon "button" at bounding box center [956, 599] width 10 height 10
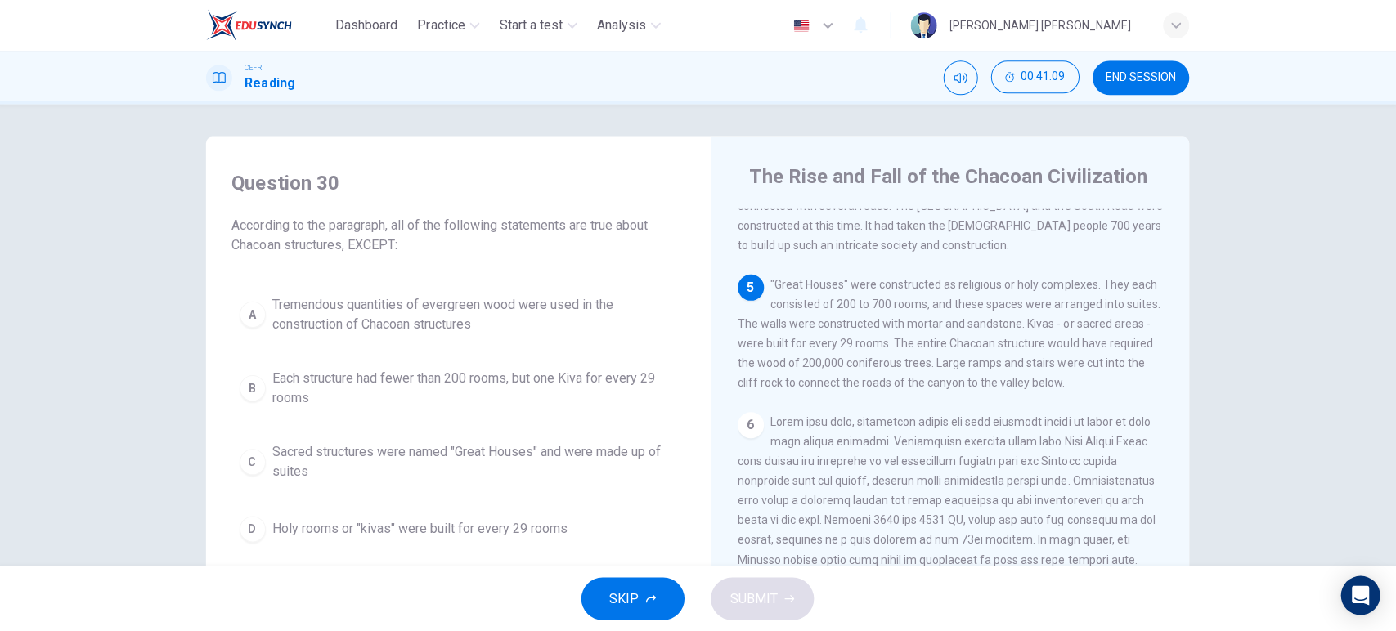
scroll to position [0, 0]
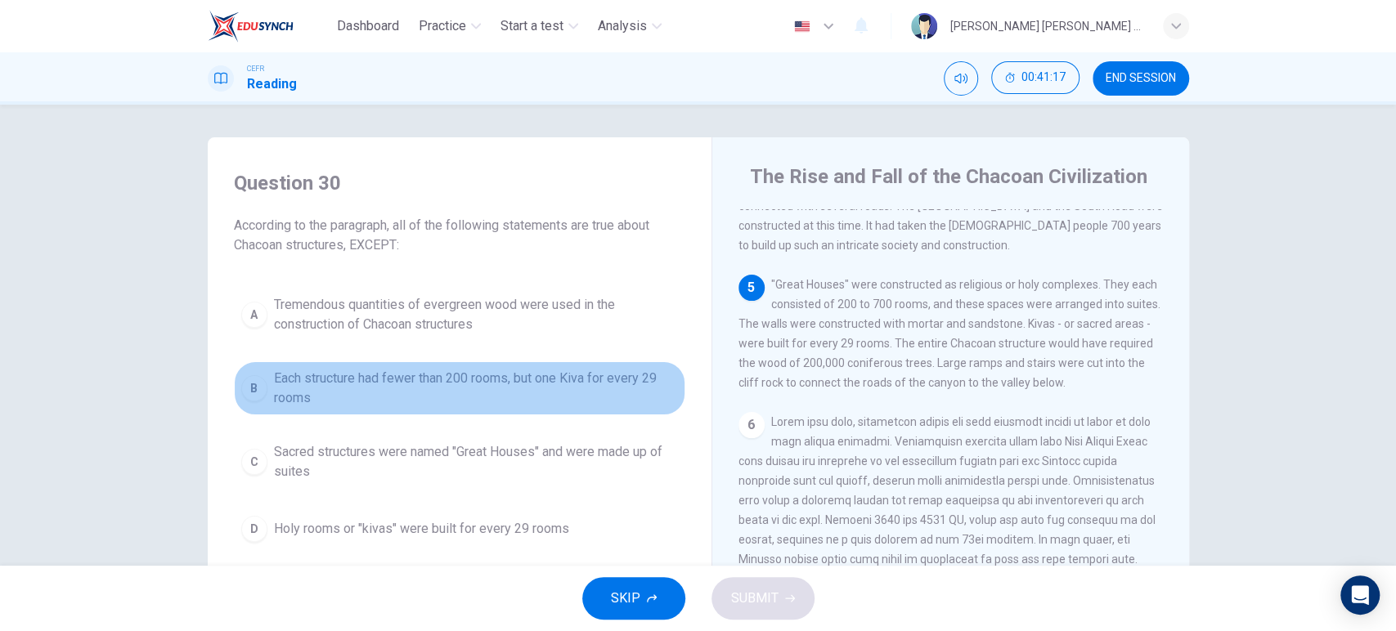
click at [382, 371] on span "Each structure had fewer than 200 rooms, but one Kiva for every 29 rooms" at bounding box center [476, 388] width 404 height 39
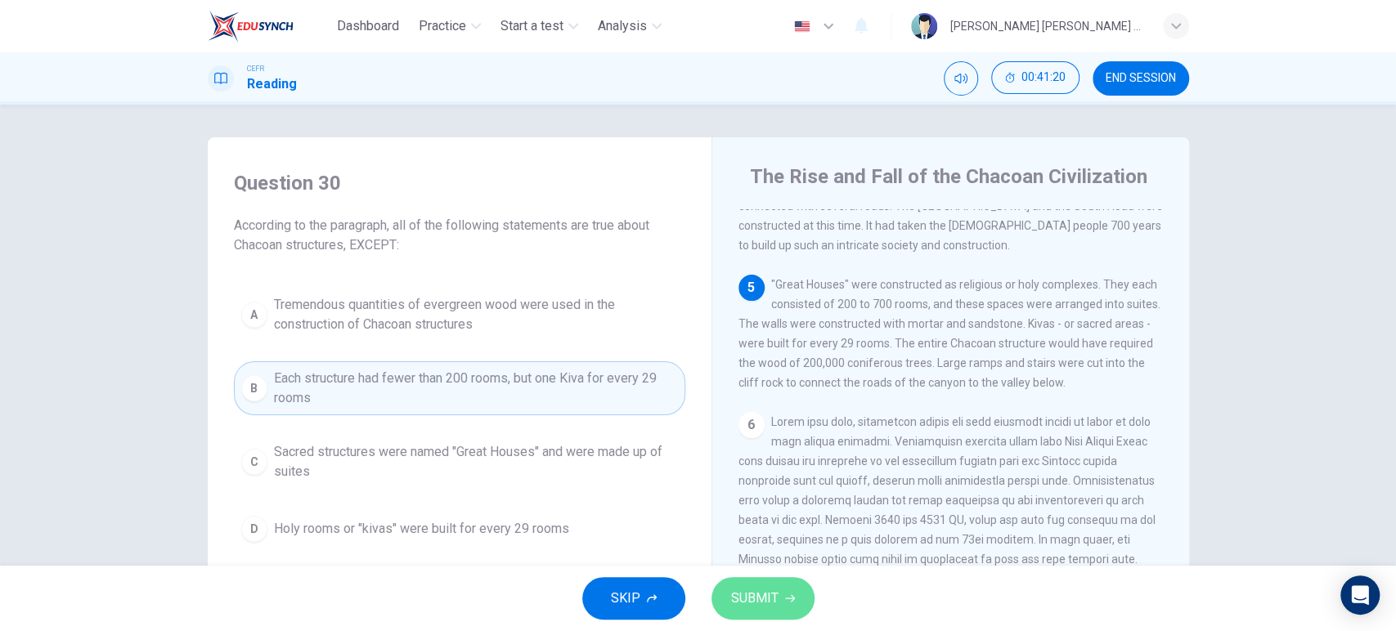
click at [772, 605] on span "SUBMIT" at bounding box center [754, 598] width 47 height 23
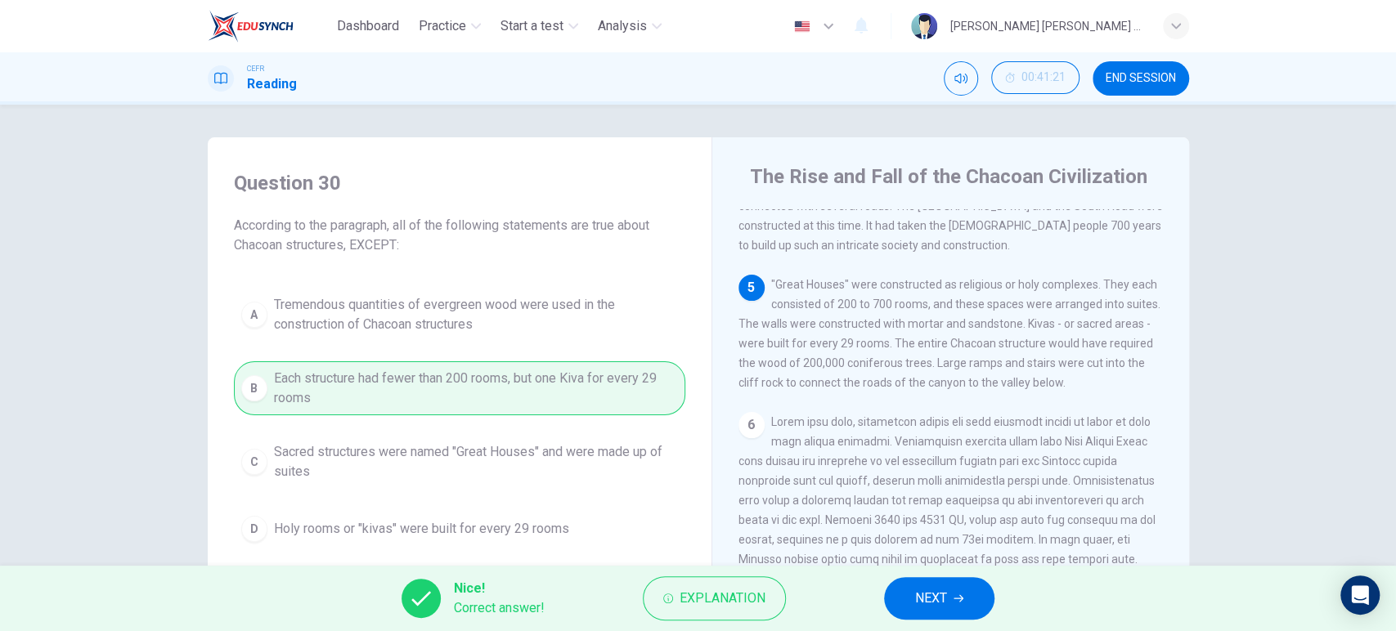
click at [981, 603] on button "NEXT" at bounding box center [939, 598] width 110 height 43
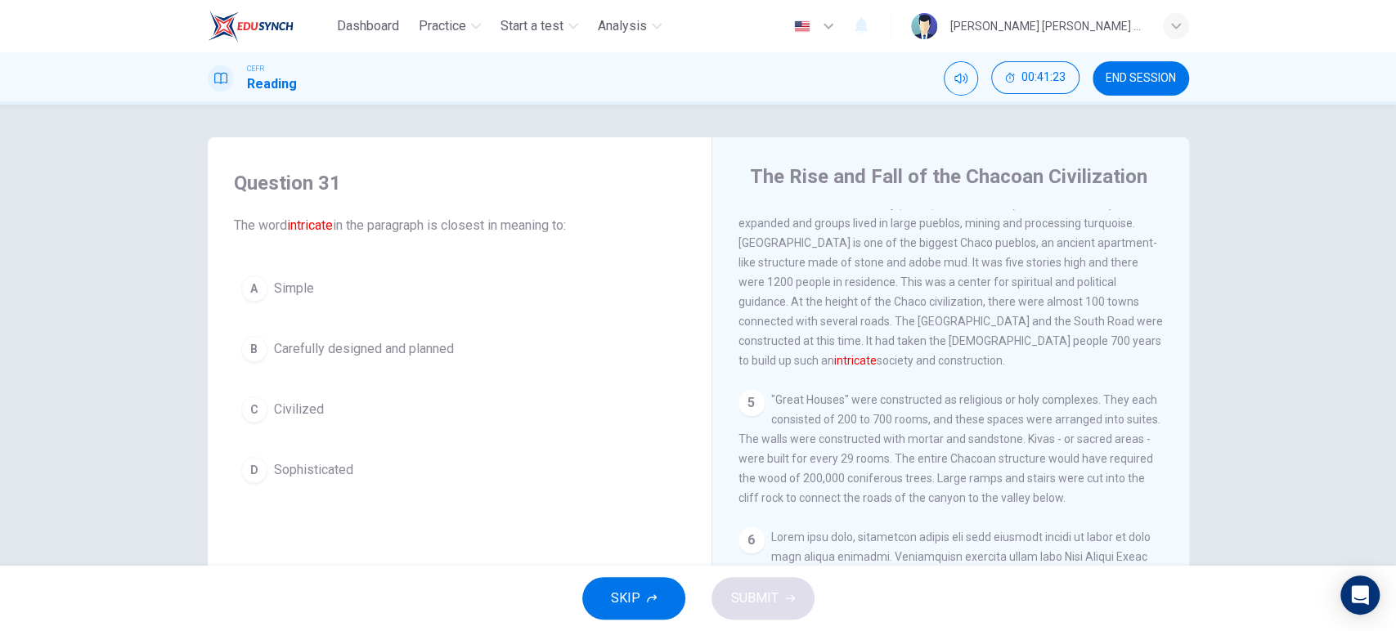
scroll to position [522, 0]
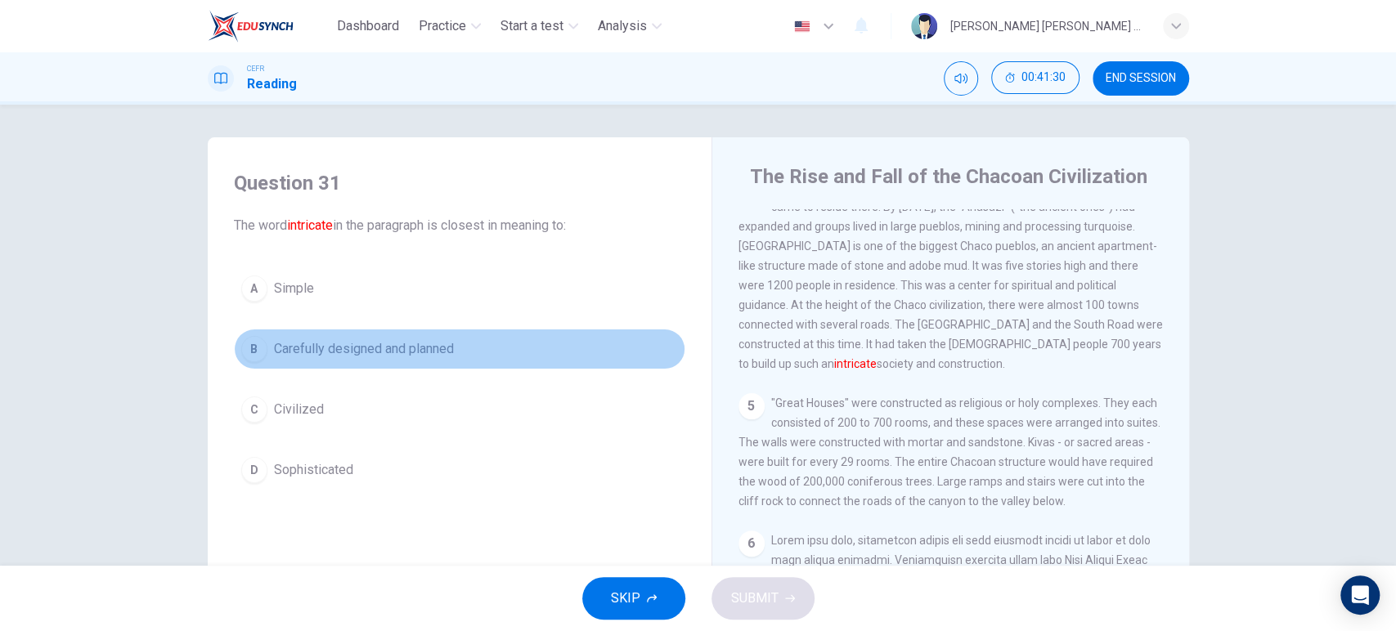
click at [458, 357] on button "B Carefully designed and planned" at bounding box center [459, 349] width 451 height 41
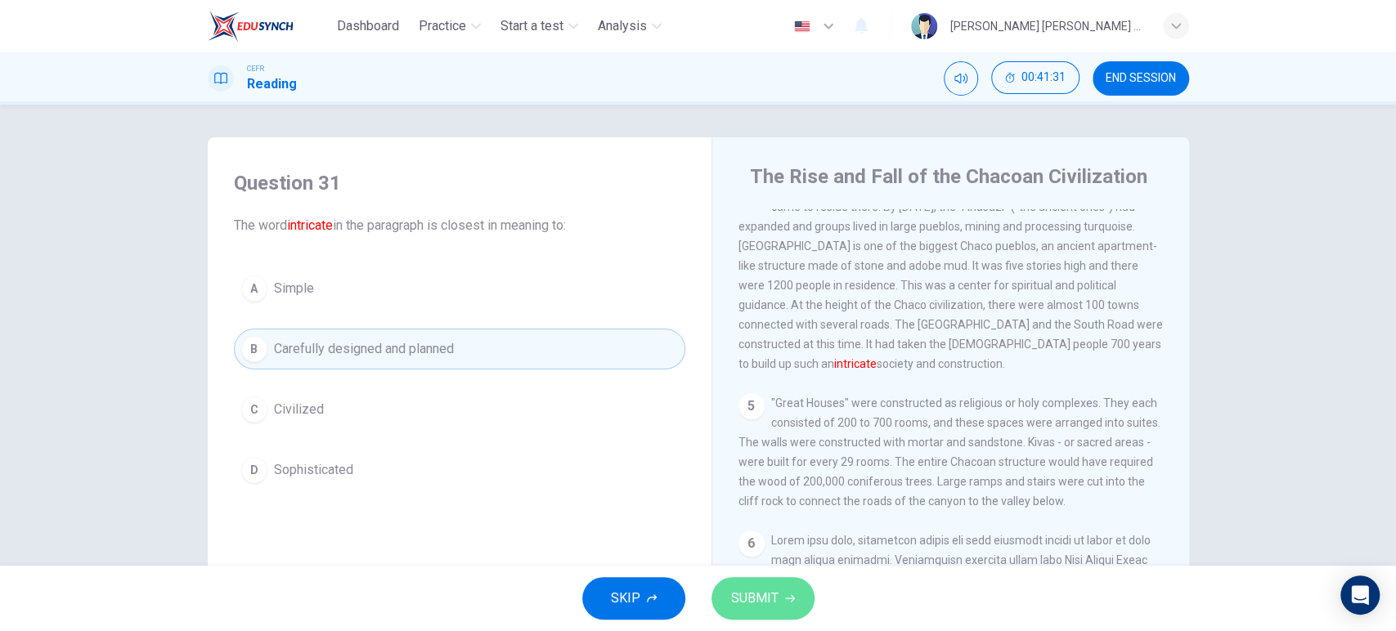
click at [766, 604] on span "SUBMIT" at bounding box center [754, 598] width 47 height 23
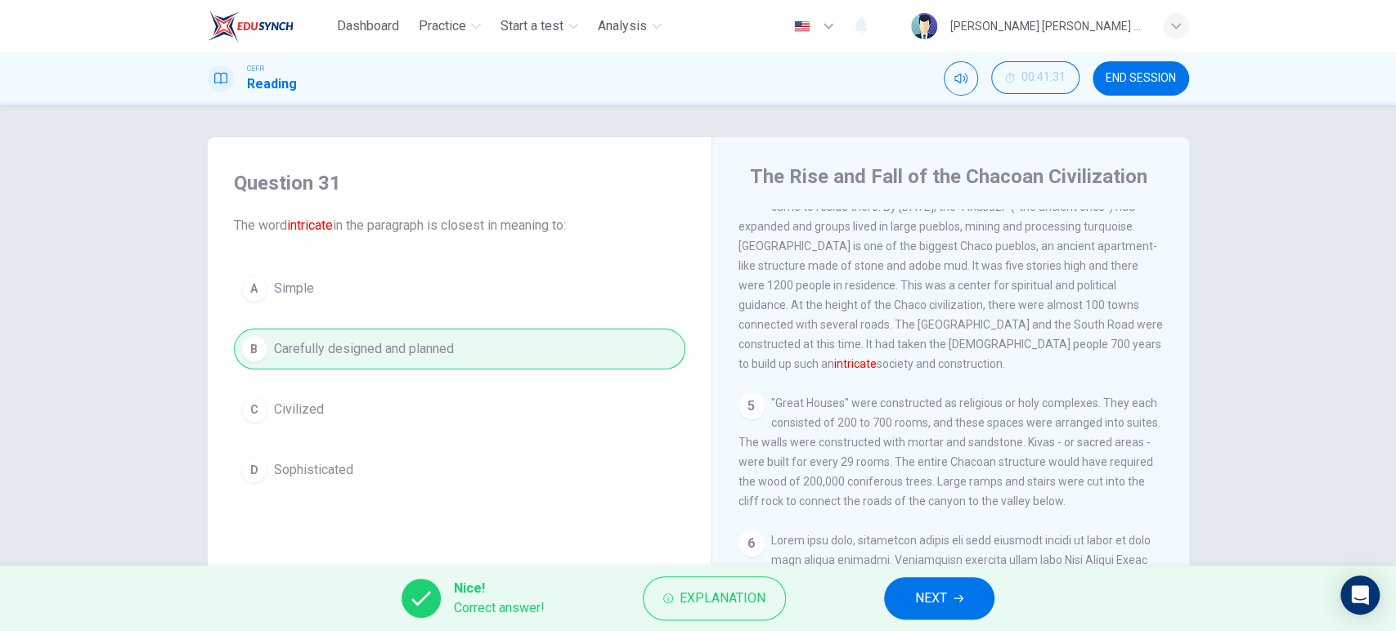
click at [941, 620] on button "NEXT" at bounding box center [939, 598] width 110 height 43
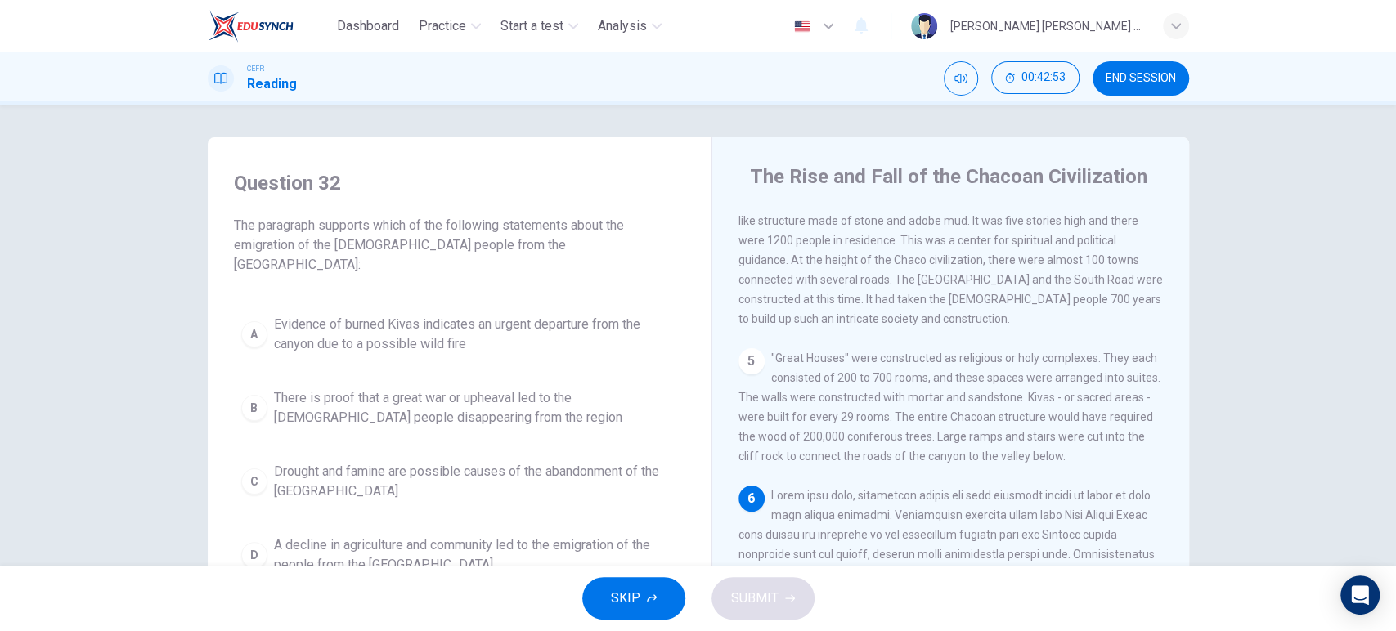
scroll to position [641, 0]
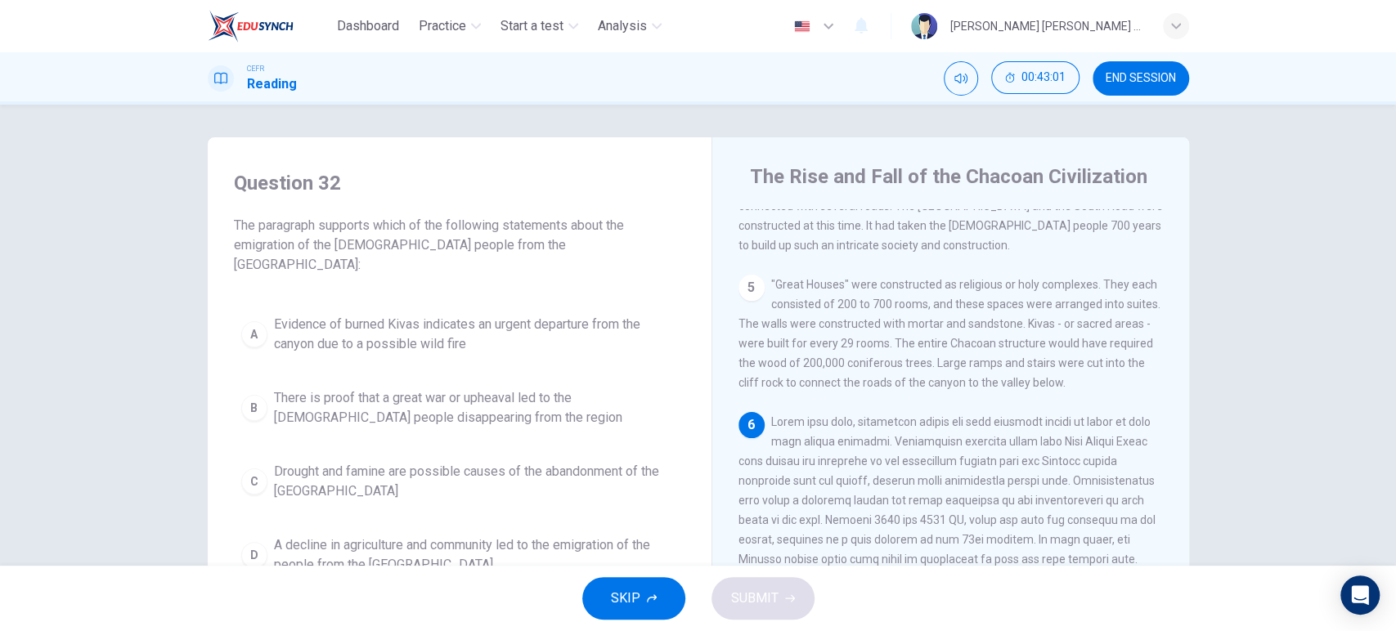
click at [446, 320] on span "Evidence of burned Kivas indicates an urgent departure from the canyon due to a…" at bounding box center [476, 334] width 404 height 39
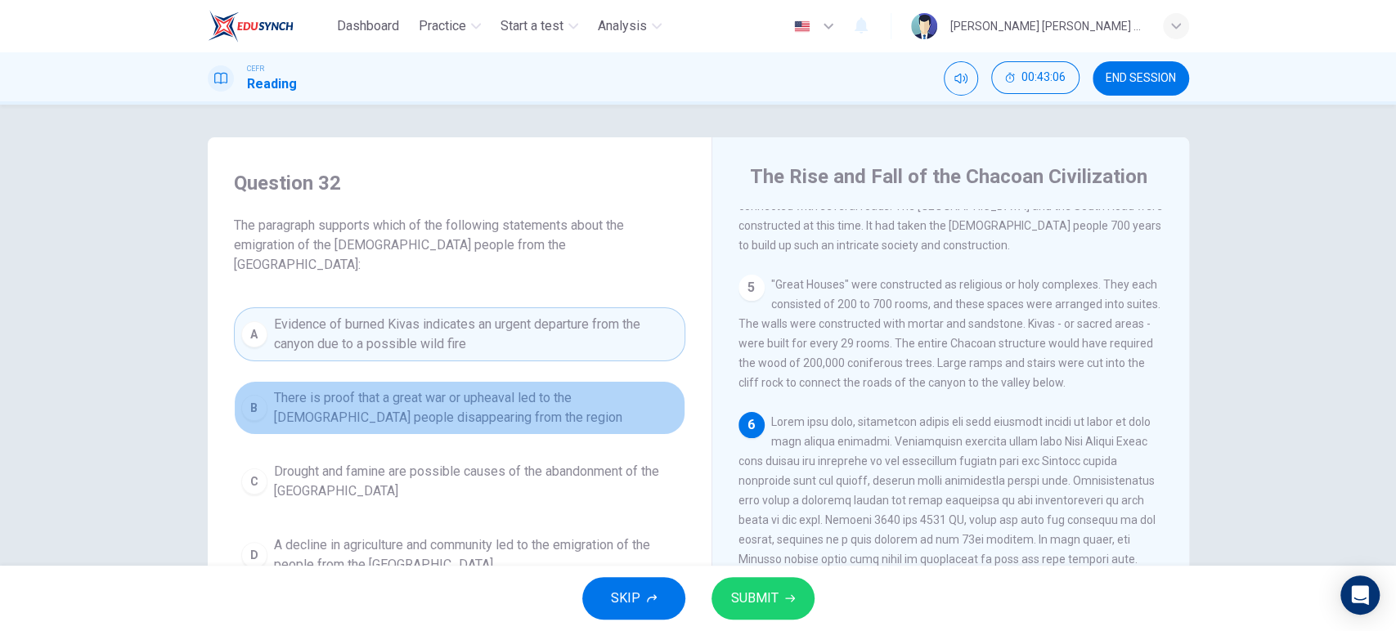
click at [409, 388] on span "There is proof that a great war or upheaval led to the [DEMOGRAPHIC_DATA] peopl…" at bounding box center [476, 407] width 404 height 39
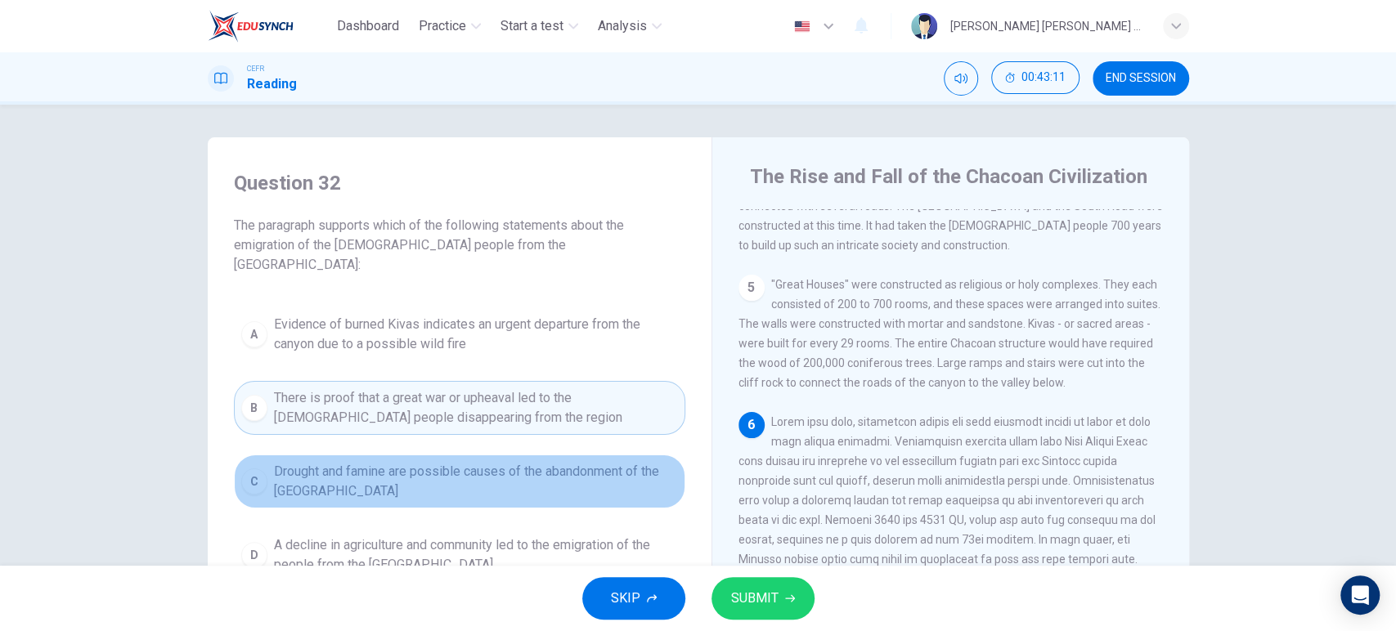
click at [457, 480] on span "Drought and famine are possible causes of the abandonment of the [GEOGRAPHIC_DA…" at bounding box center [476, 481] width 404 height 39
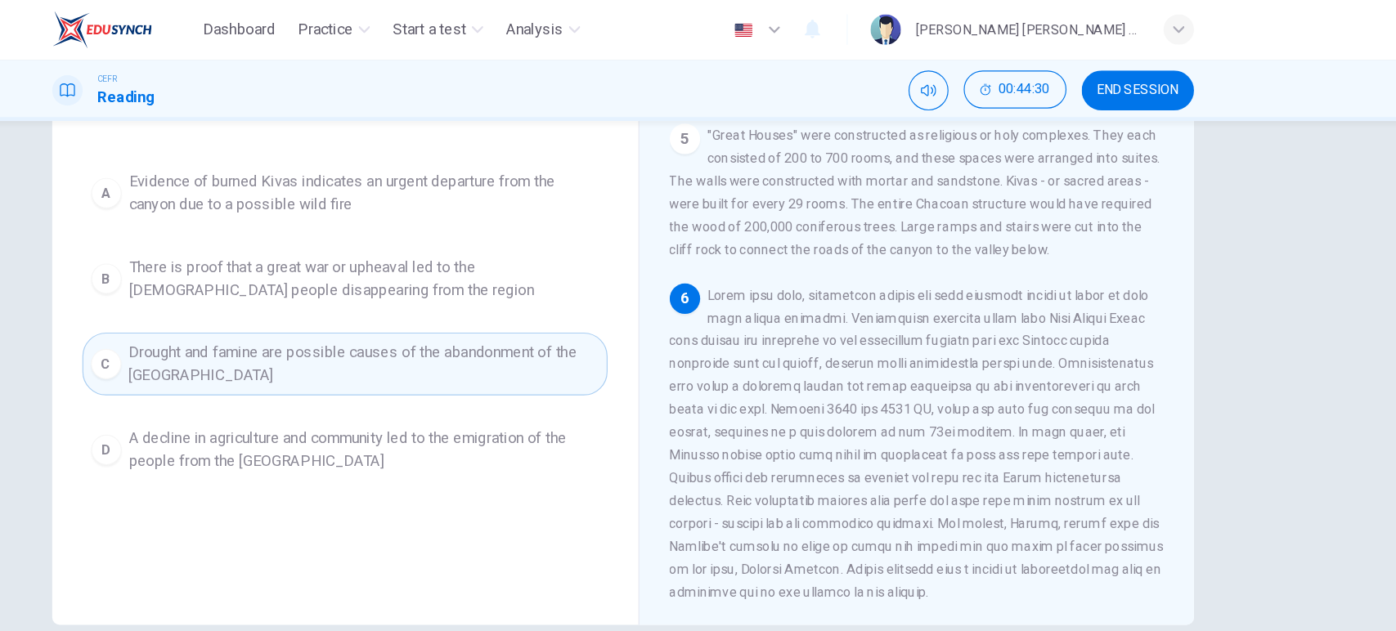
scroll to position [172, 0]
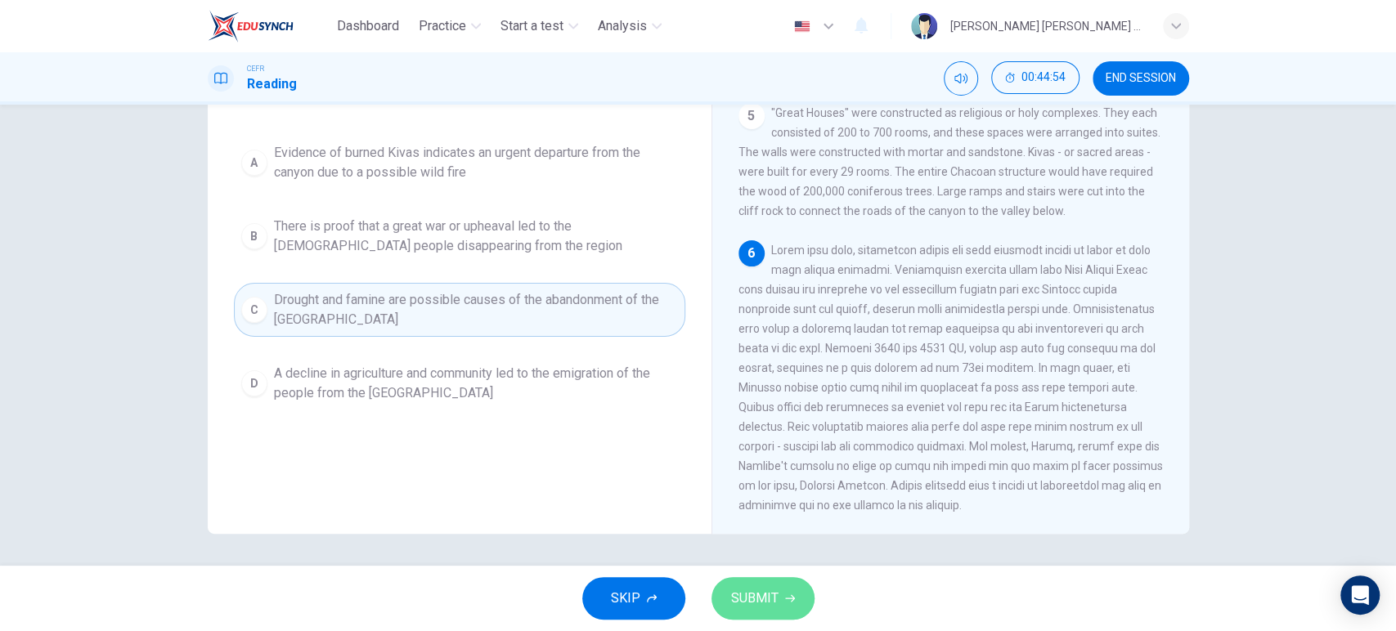
click at [760, 603] on span "SUBMIT" at bounding box center [754, 598] width 47 height 23
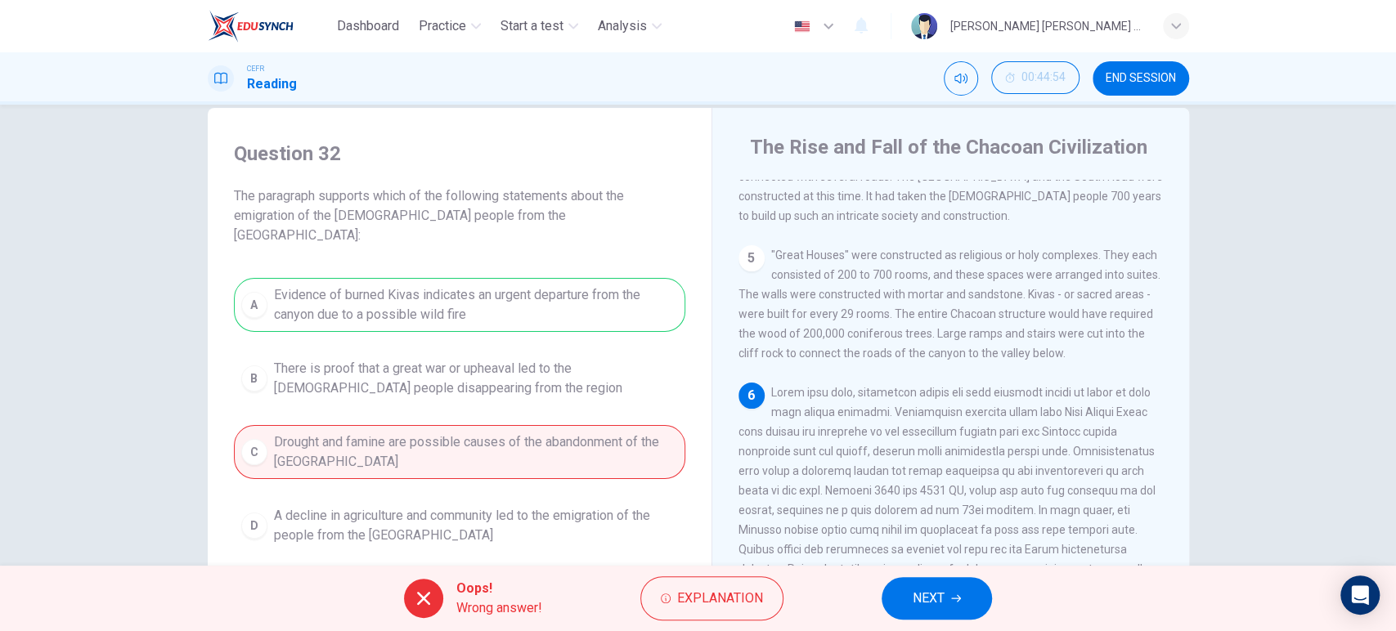
scroll to position [29, 0]
click at [716, 610] on button "Explanation" at bounding box center [711, 598] width 143 height 44
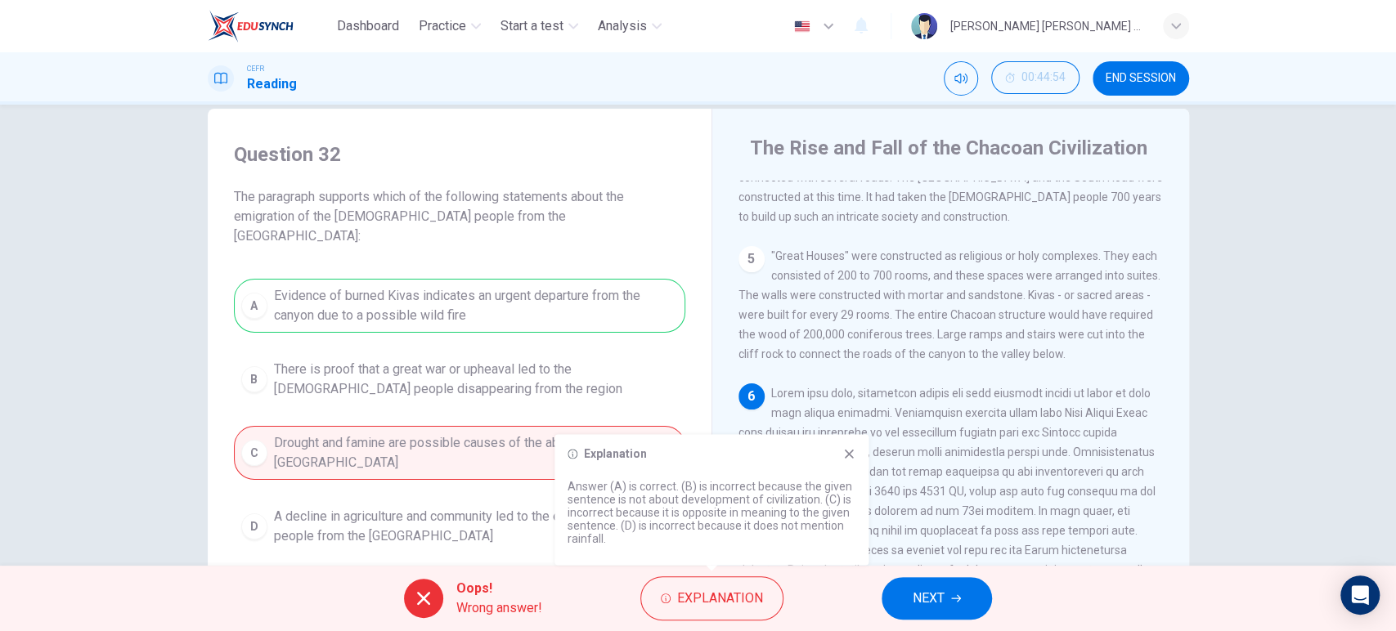
click at [476, 469] on div "A Evidence of burned Kivas indicates an urgent departure from the canyon due to…" at bounding box center [459, 416] width 451 height 275
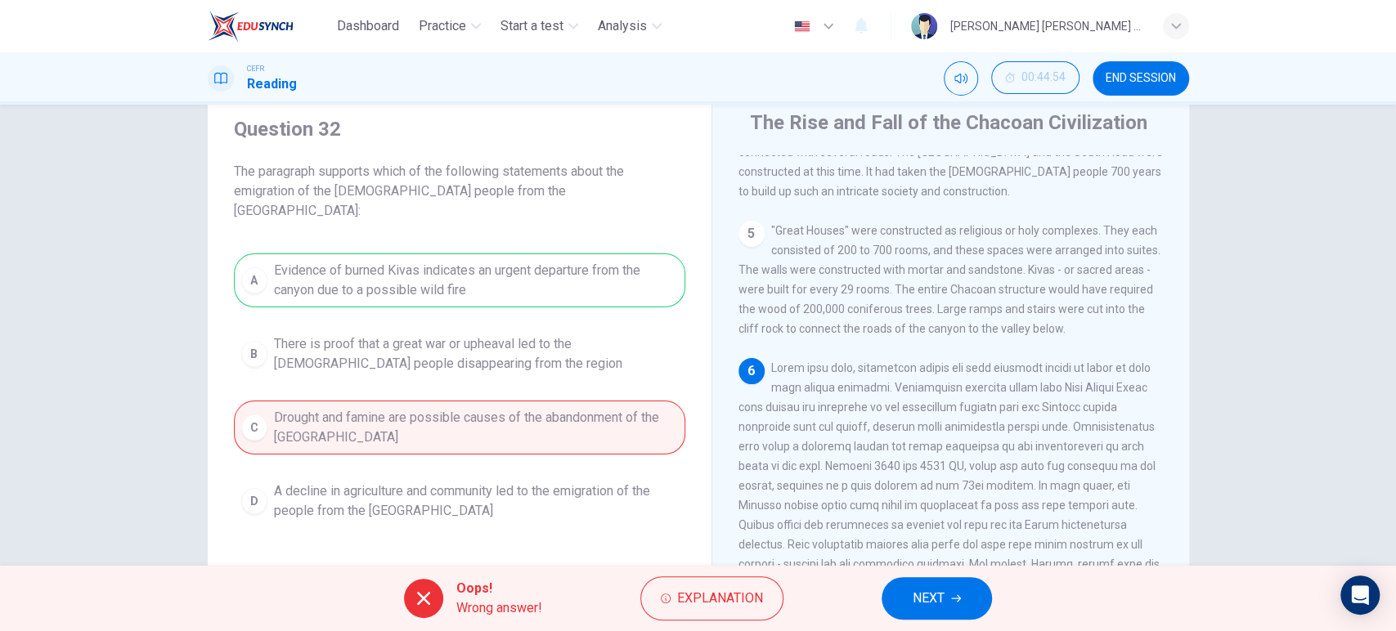
scroll to position [54, 0]
click at [739, 588] on span "Explanation" at bounding box center [720, 598] width 86 height 23
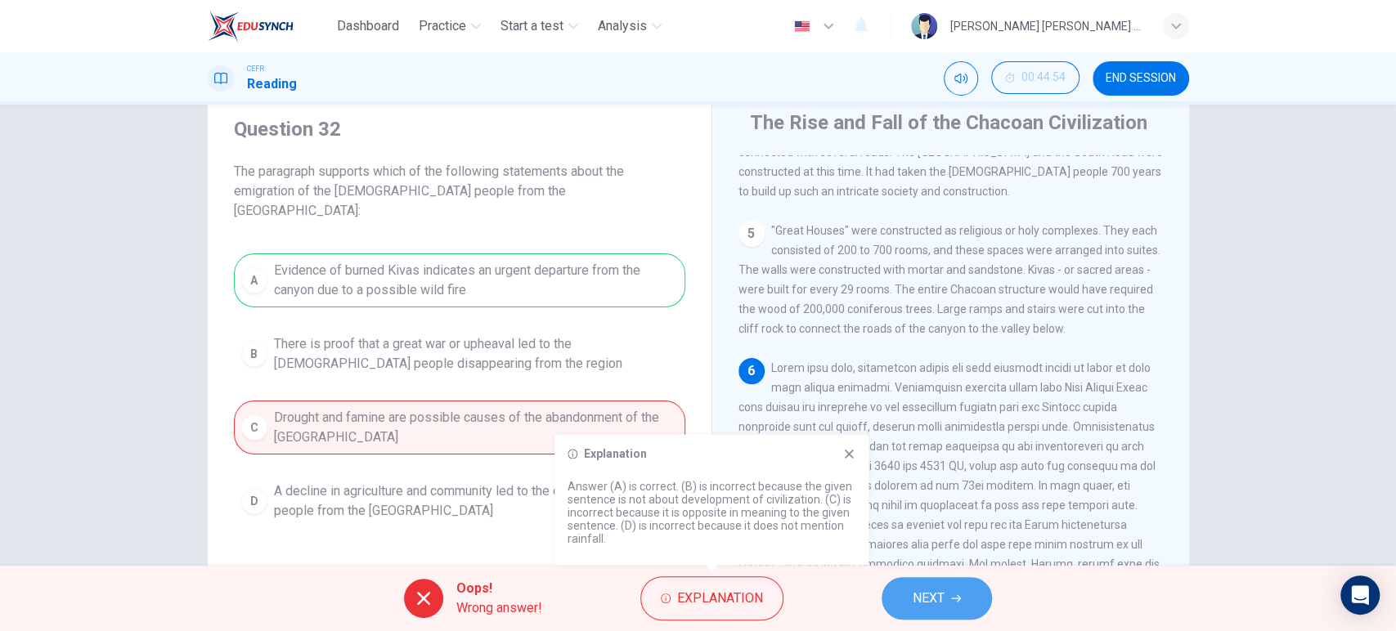
click at [923, 610] on button "NEXT" at bounding box center [936, 598] width 110 height 43
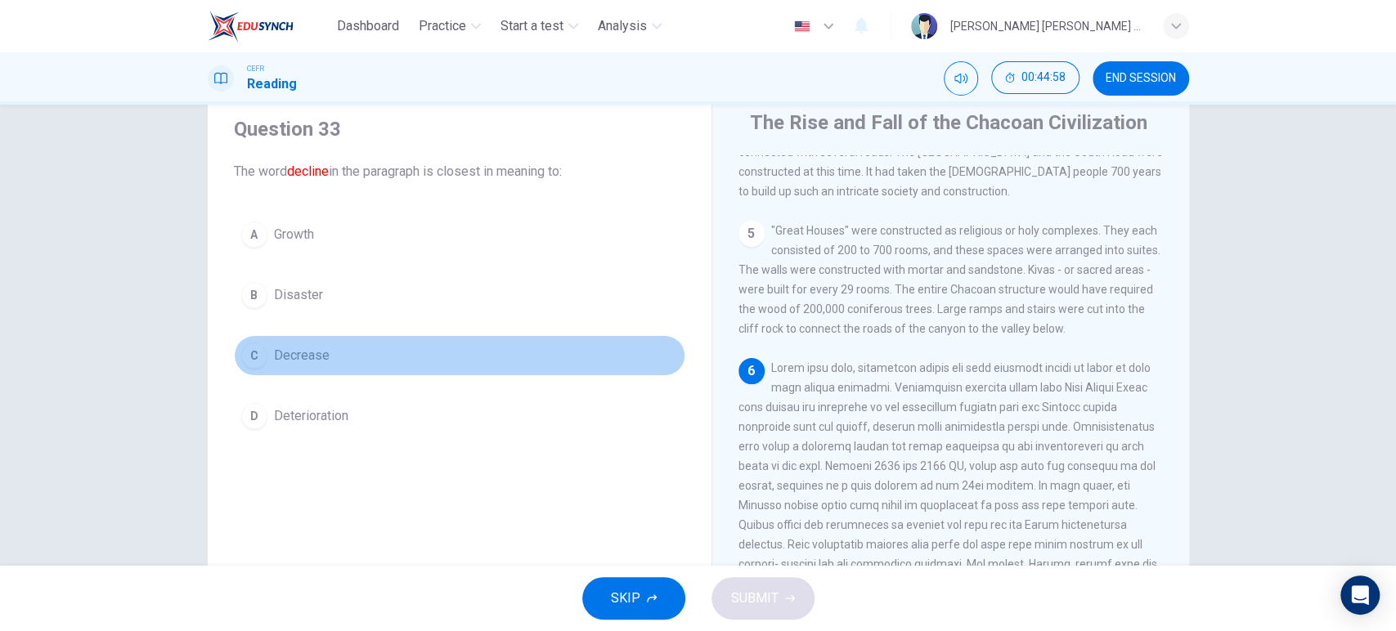
click at [382, 361] on button "C Decrease" at bounding box center [459, 355] width 451 height 41
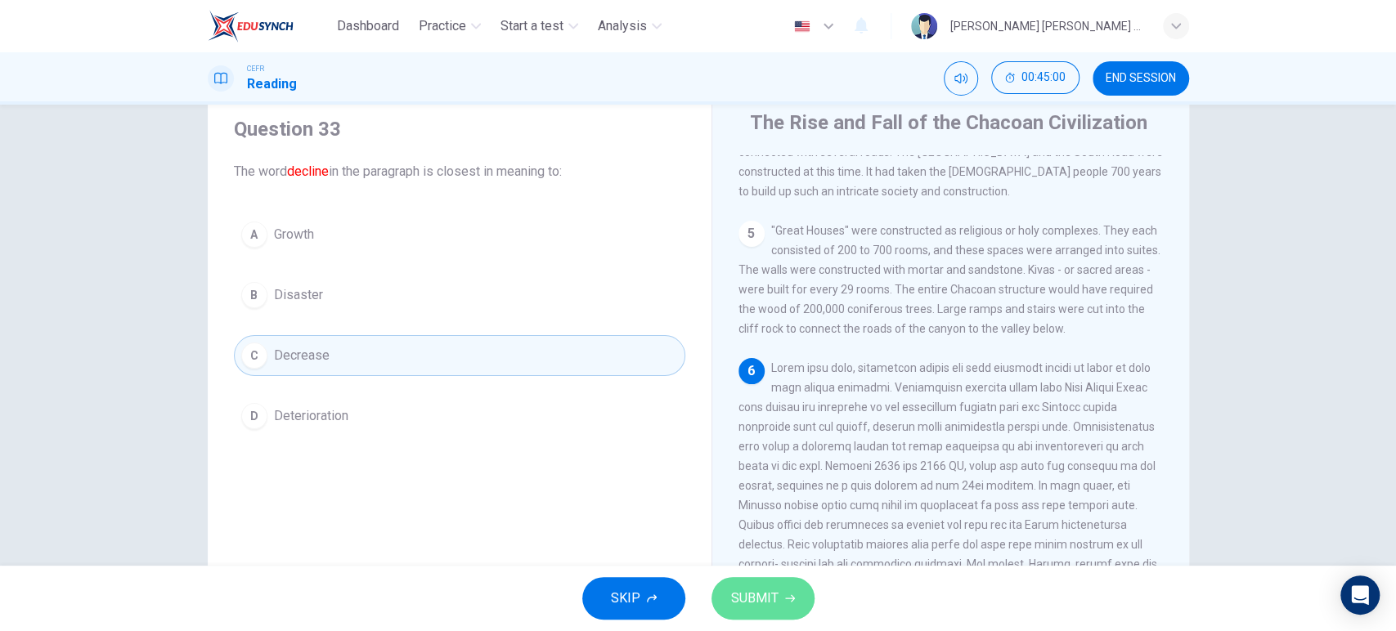
click at [785, 605] on button "SUBMIT" at bounding box center [762, 598] width 103 height 43
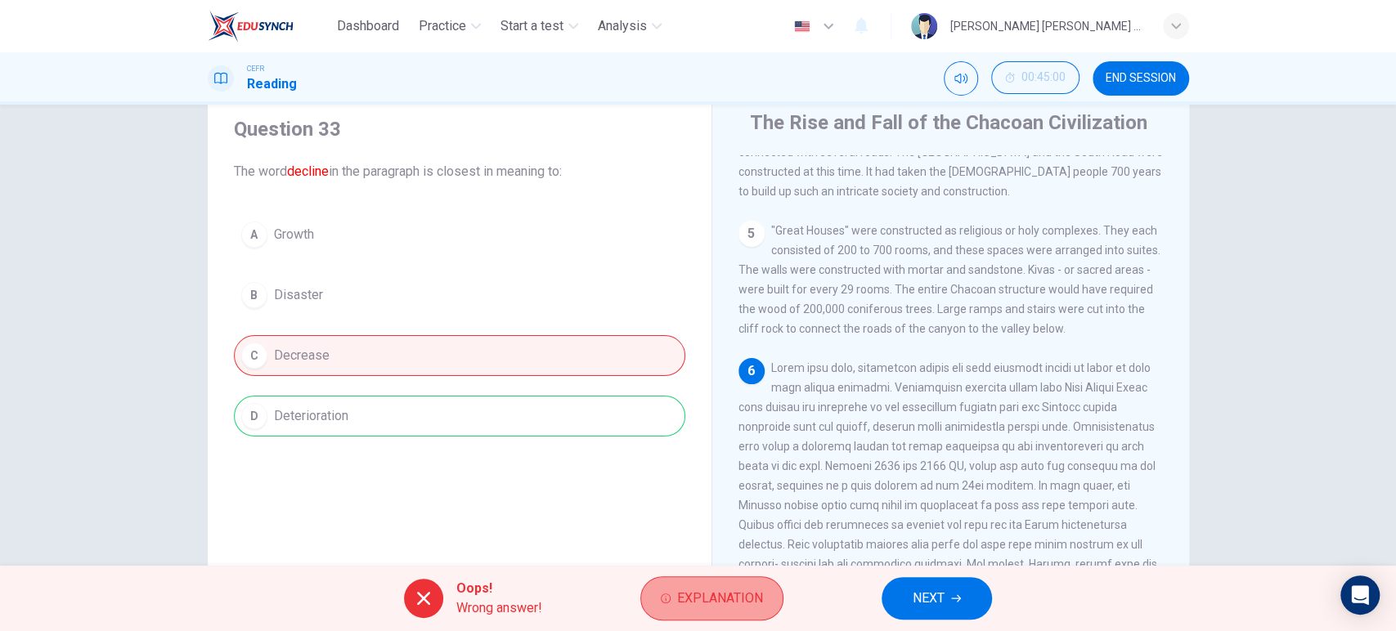
click at [752, 594] on span "Explanation" at bounding box center [720, 598] width 86 height 23
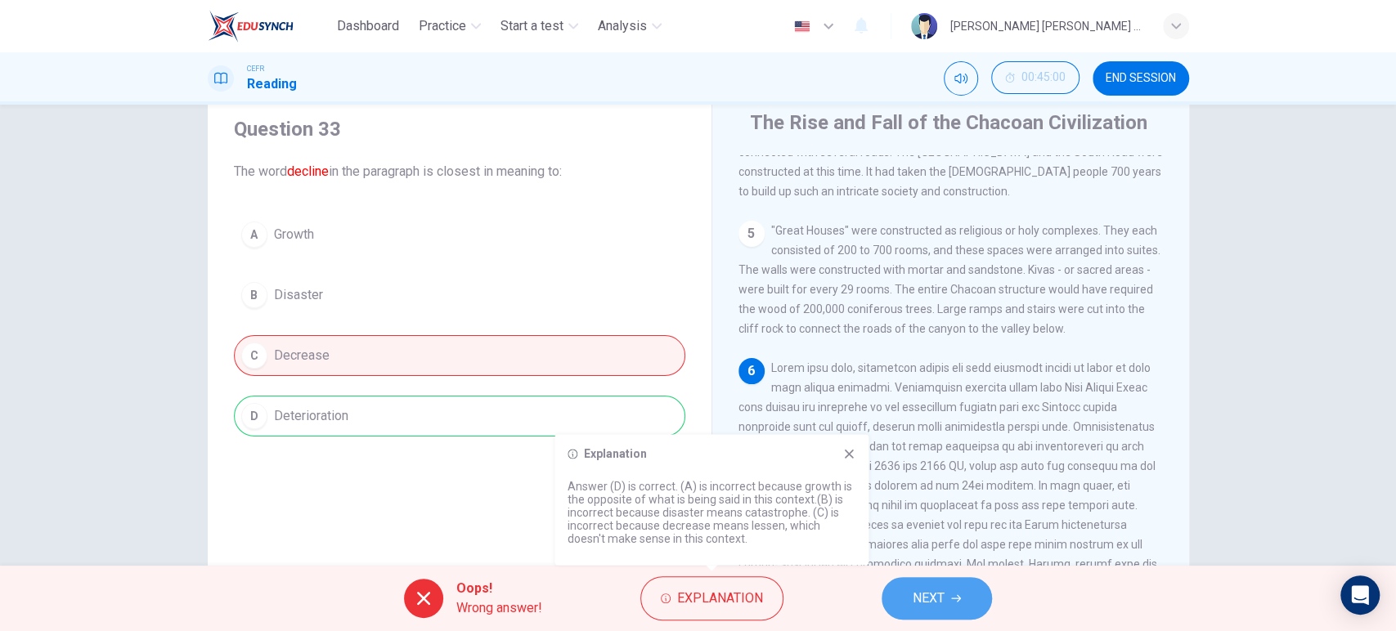
click at [941, 590] on span "NEXT" at bounding box center [928, 598] width 32 height 23
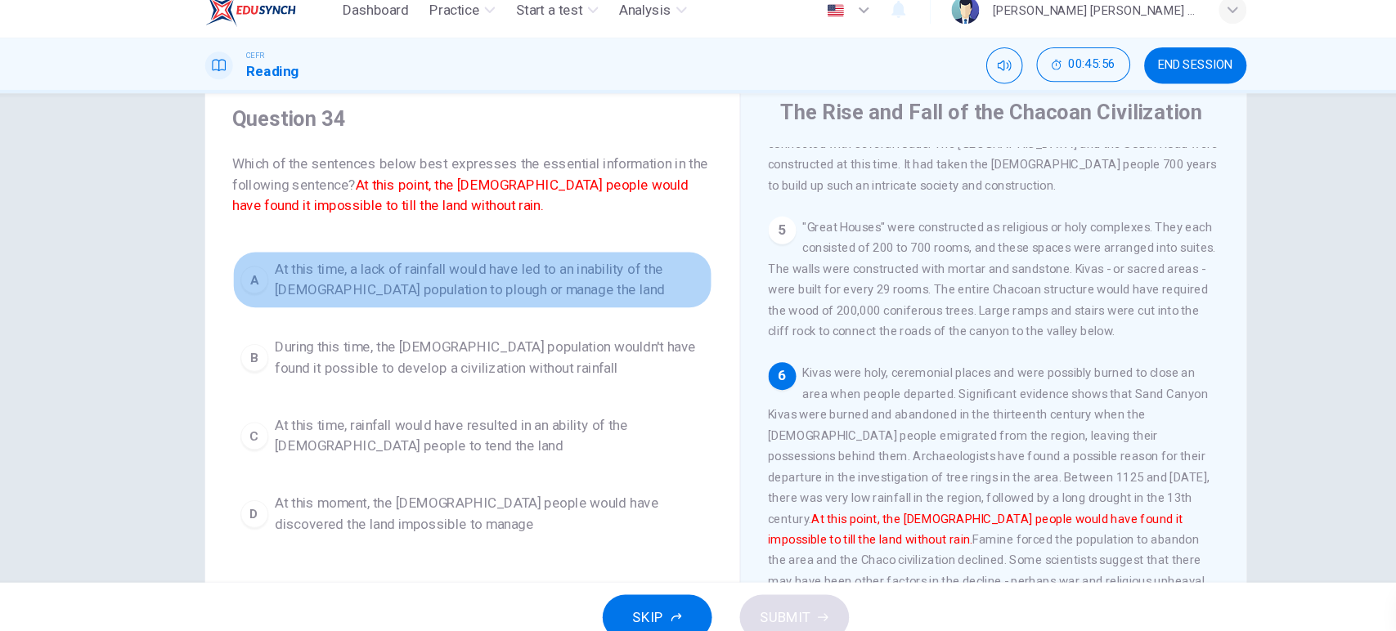
click at [363, 277] on span "At this time, a lack of rainfall would have led to an inability of the [DEMOGRA…" at bounding box center [476, 280] width 404 height 39
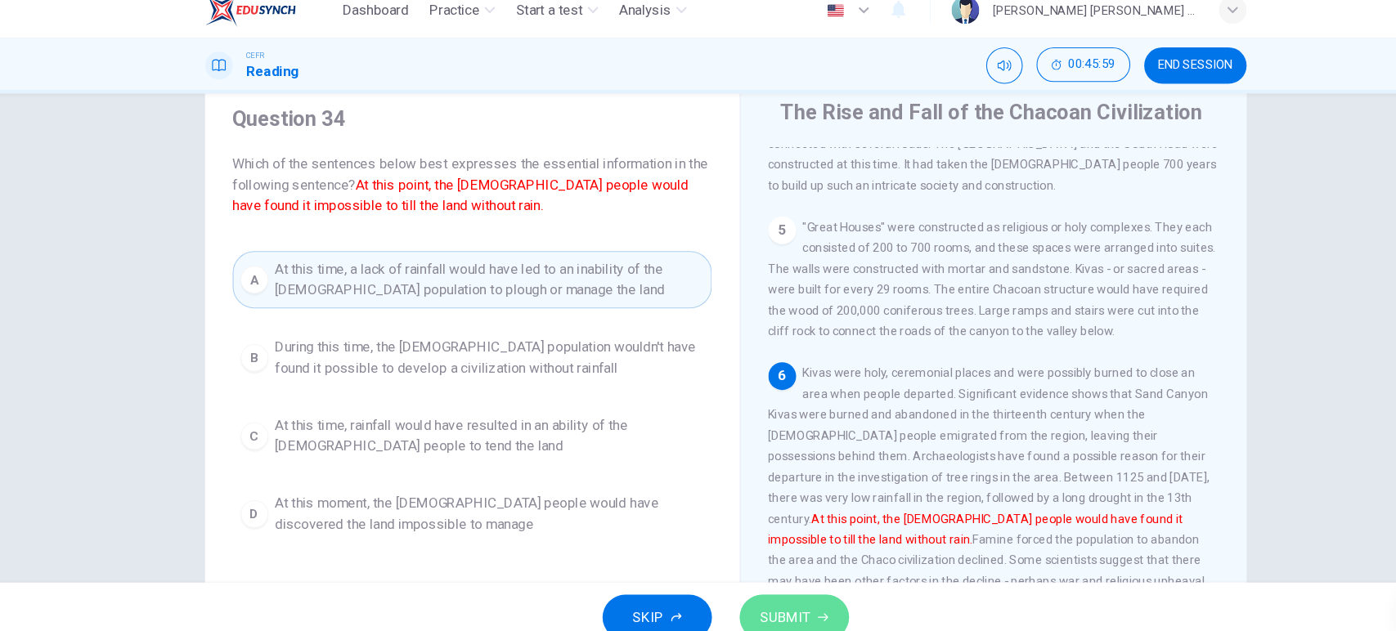
click at [763, 599] on span "SUBMIT" at bounding box center [754, 598] width 47 height 23
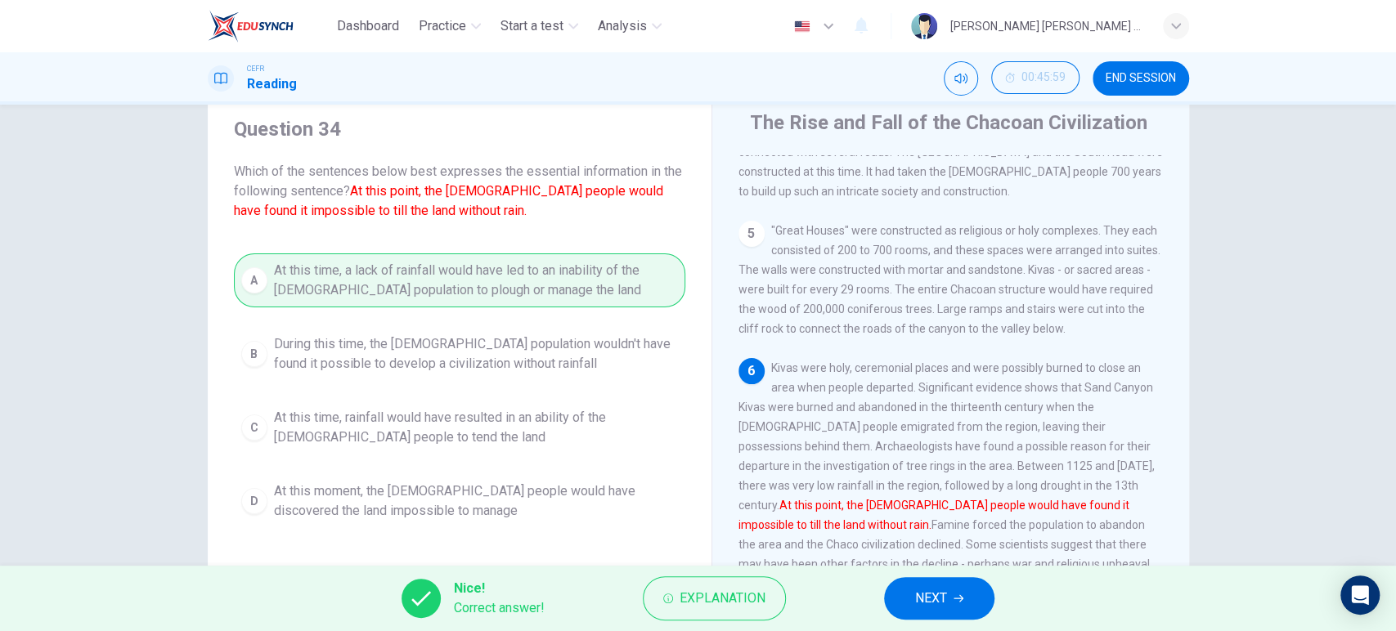
click at [958, 574] on div "Nice! Correct answer! Explanation NEXT" at bounding box center [698, 598] width 1396 height 65
click at [947, 596] on span "NEXT" at bounding box center [931, 598] width 32 height 23
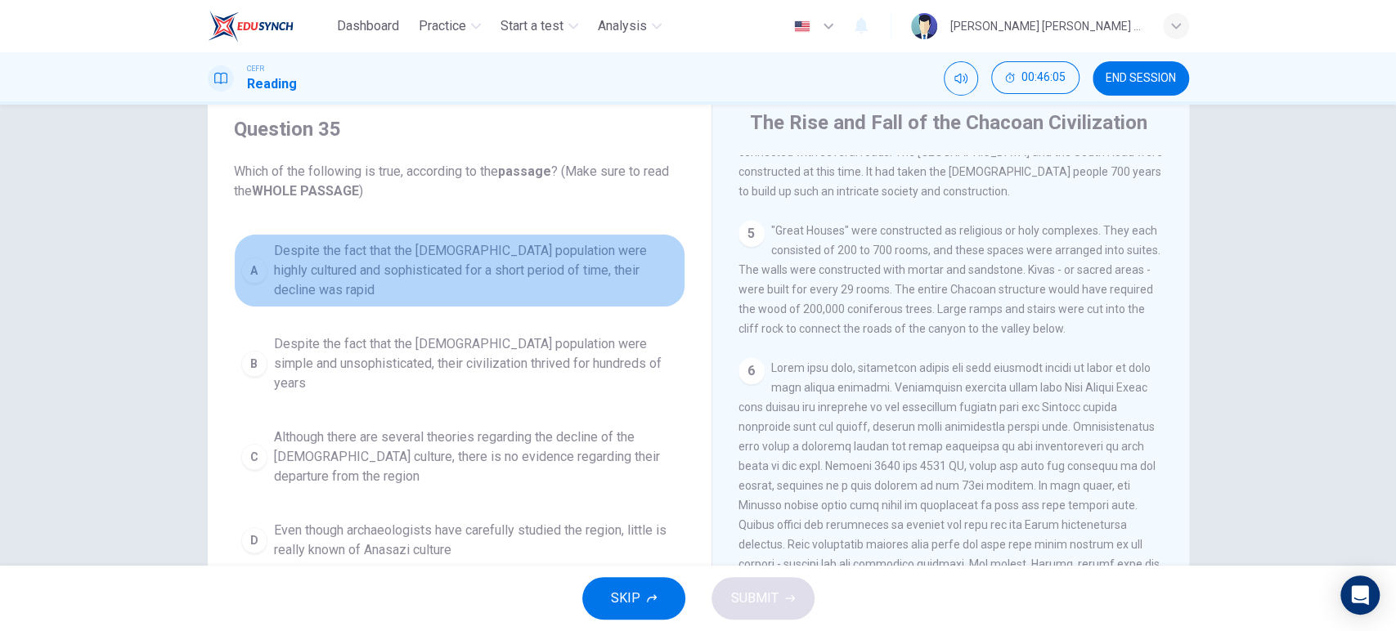
click at [504, 255] on span "Despite the fact that the [DEMOGRAPHIC_DATA] population were highly cultured an…" at bounding box center [476, 270] width 404 height 59
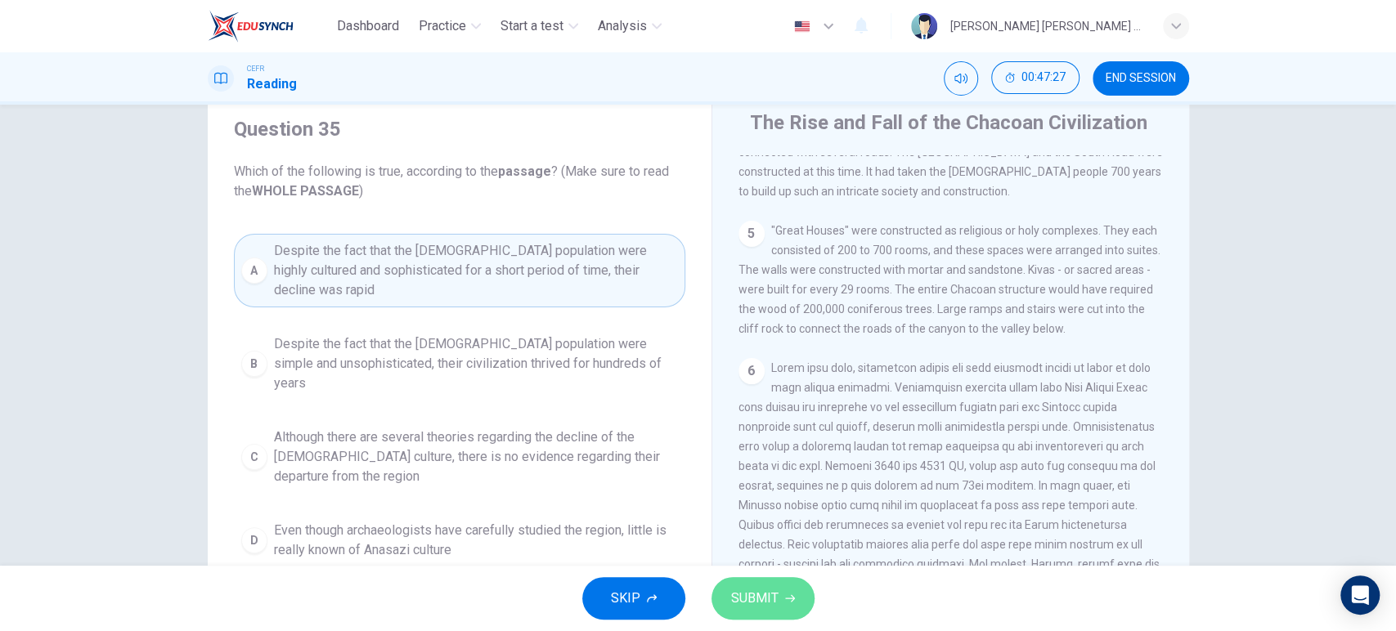
click at [778, 600] on button "SUBMIT" at bounding box center [762, 598] width 103 height 43
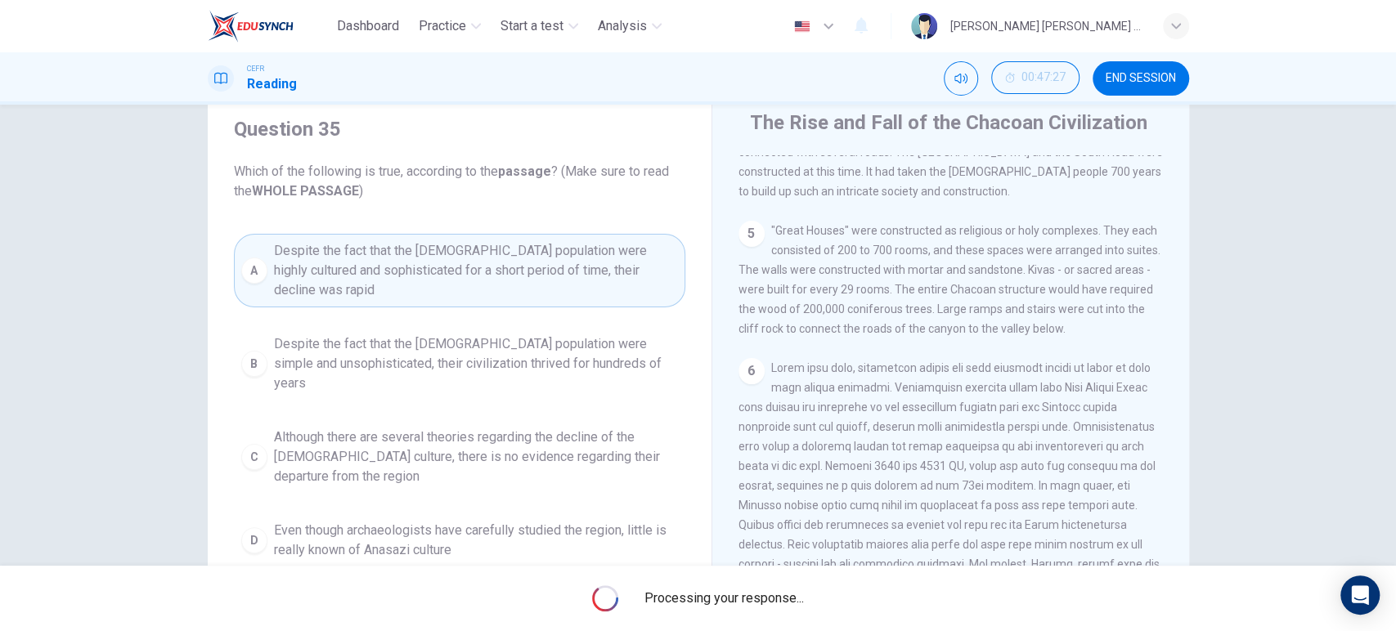
click at [778, 600] on span "Processing your response..." at bounding box center [723, 599] width 159 height 20
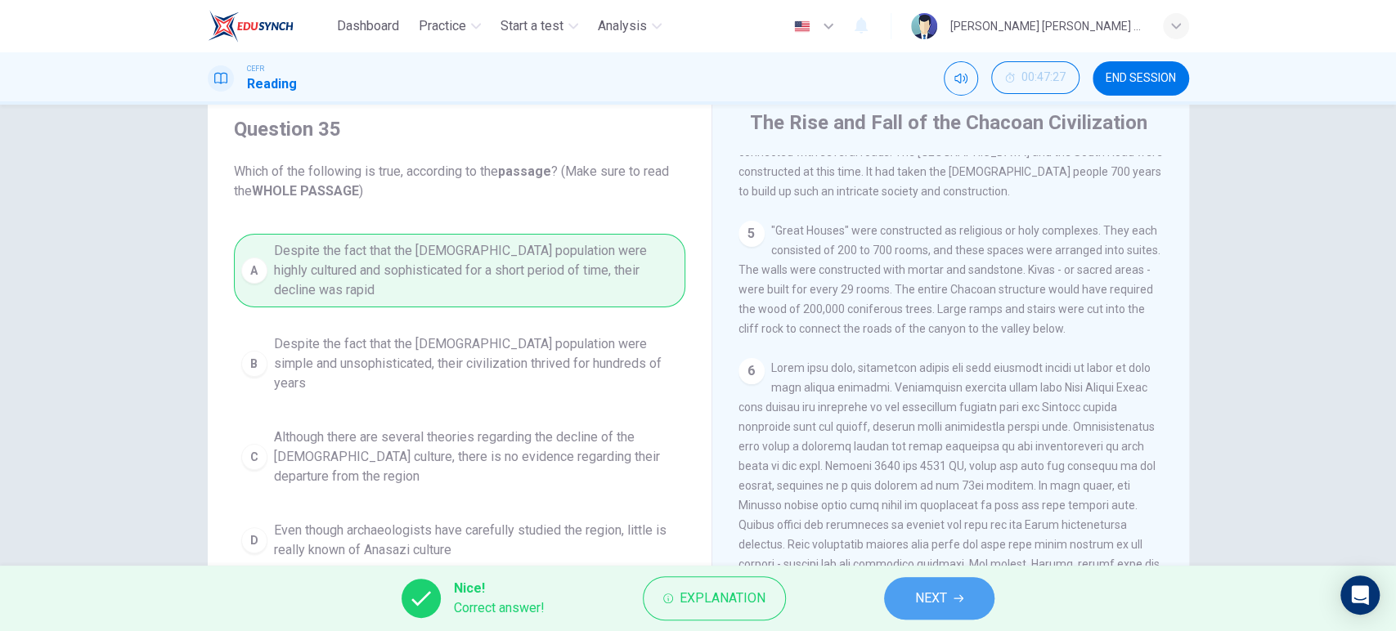
click at [904, 603] on button "NEXT" at bounding box center [939, 598] width 110 height 43
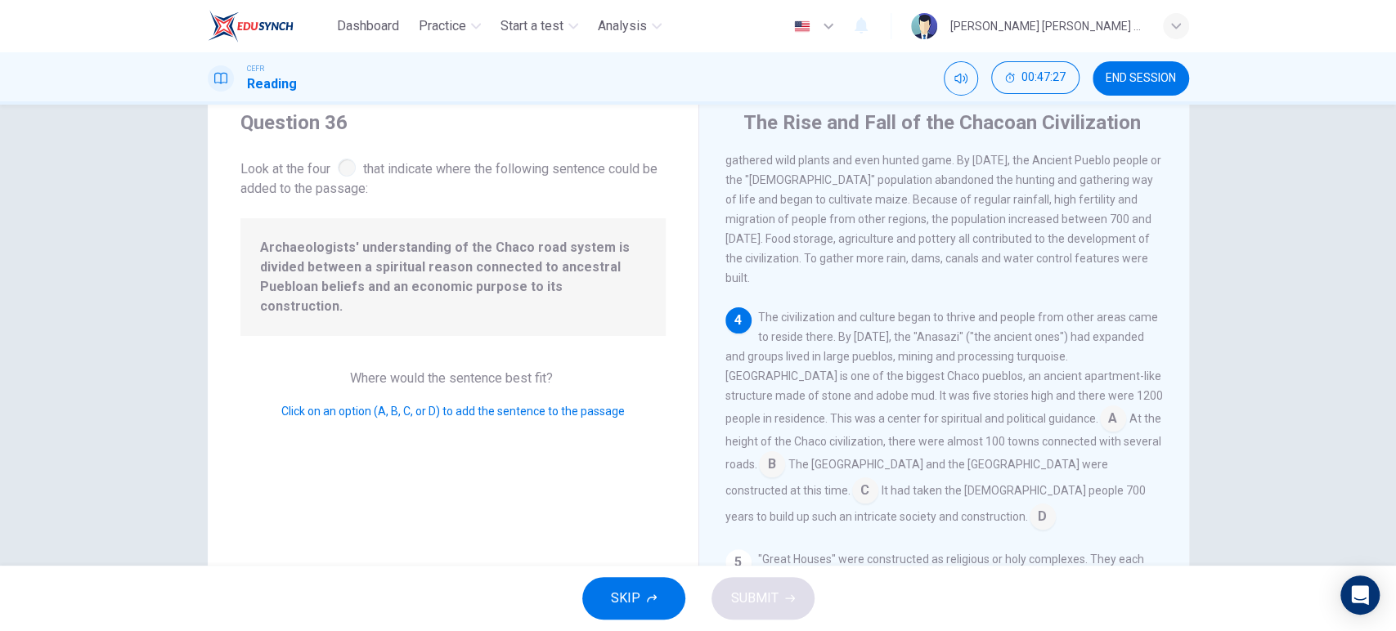
scroll to position [386, 0]
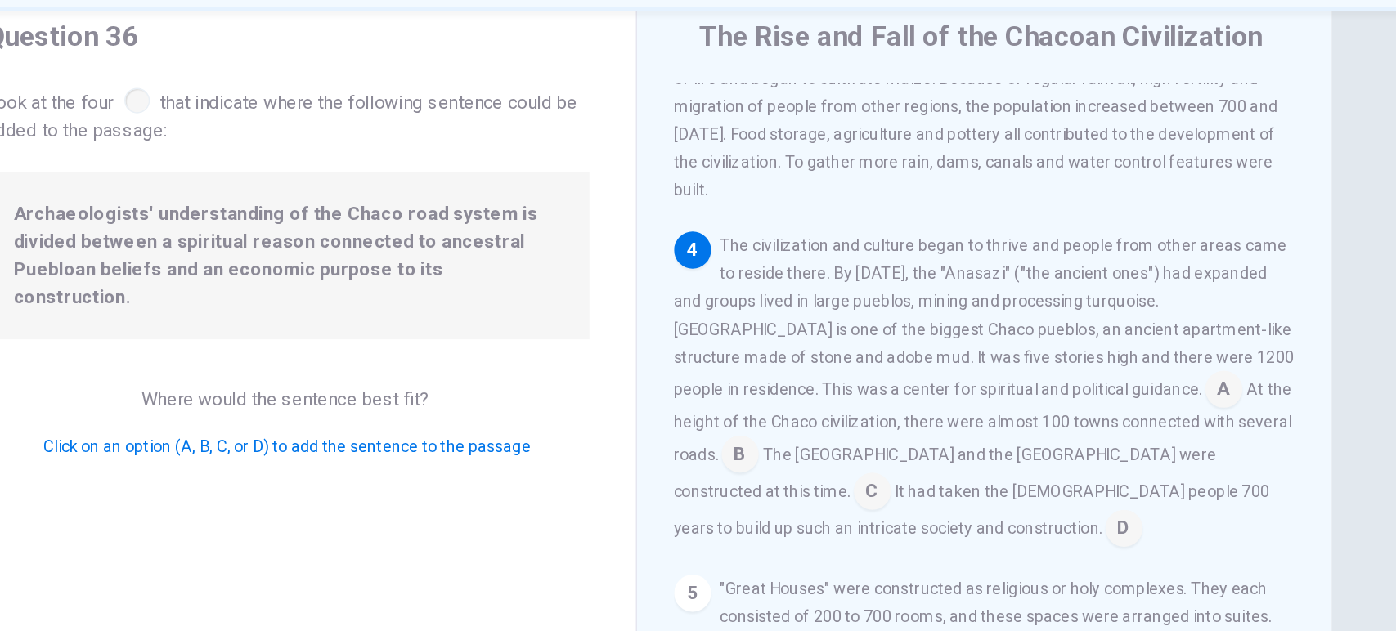
click at [1029, 458] on input at bounding box center [1042, 471] width 26 height 26
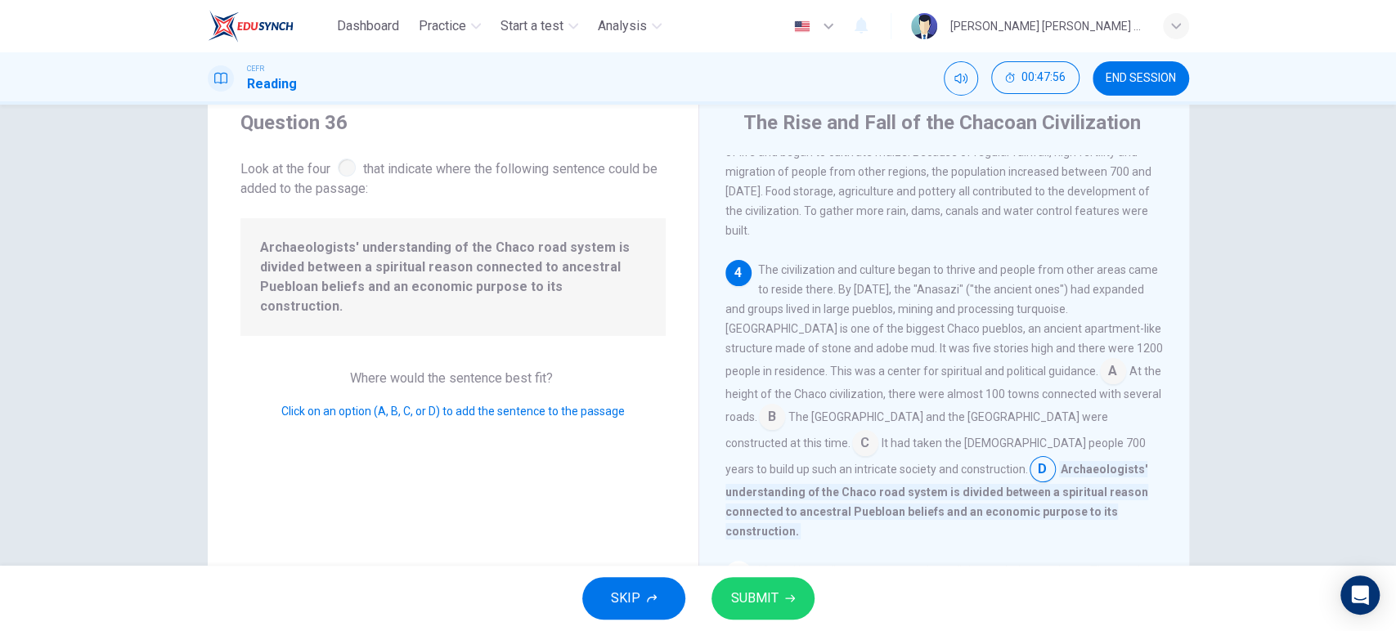
click at [746, 626] on div "SKIP SUBMIT" at bounding box center [698, 598] width 1396 height 65
click at [734, 595] on span "SUBMIT" at bounding box center [754, 598] width 47 height 23
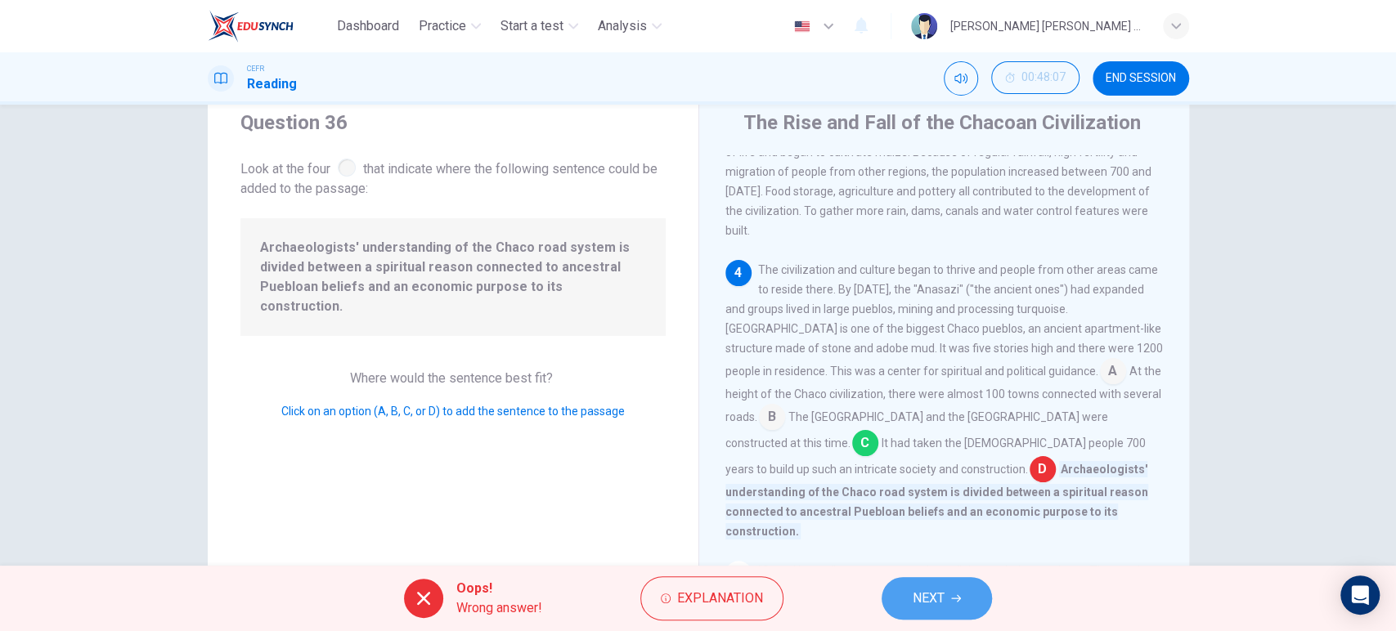
click at [929, 585] on button "NEXT" at bounding box center [936, 598] width 110 height 43
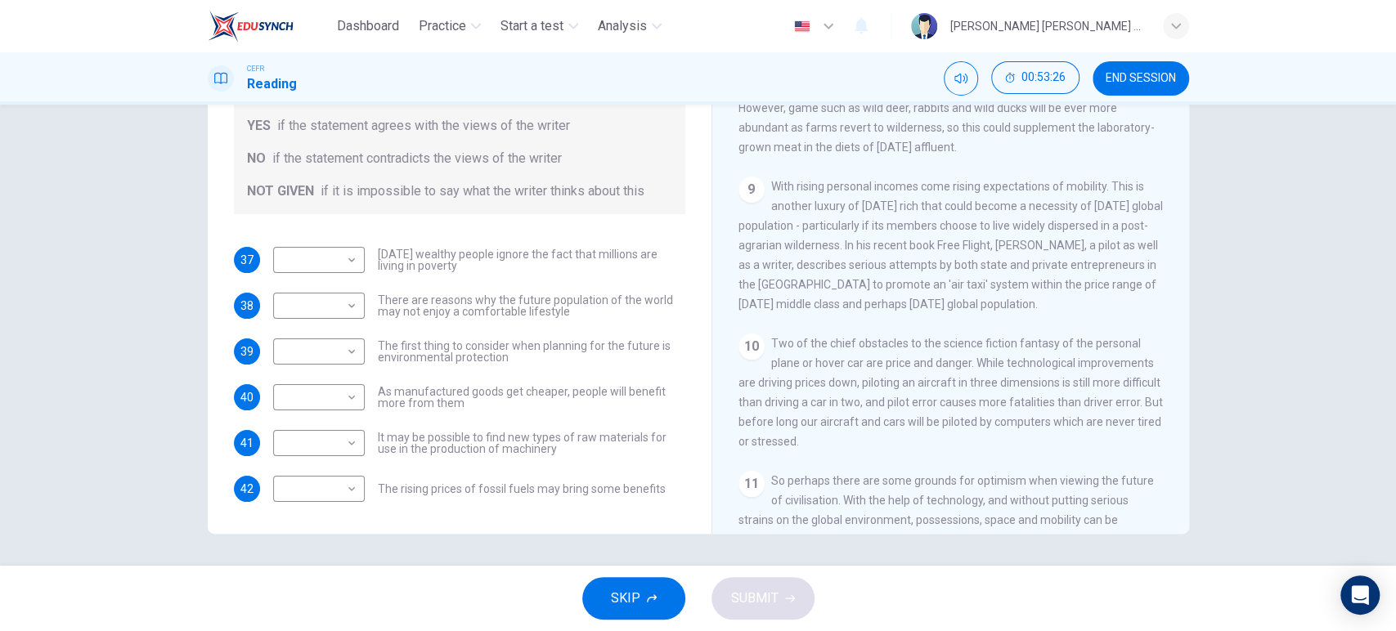
scroll to position [1477, 0]
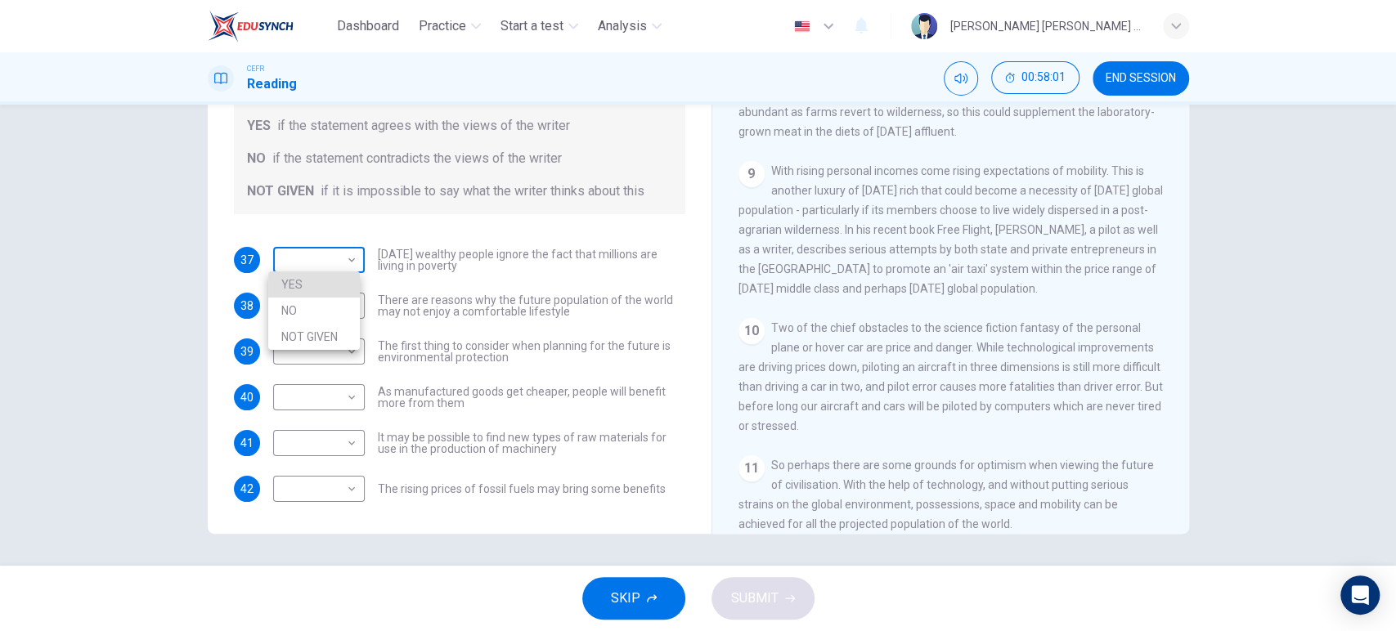
click at [340, 262] on body "Dashboard Practice Start a test Analysis English en ​ [PERSON_NAME] [PERSON_NAM…" at bounding box center [698, 315] width 1396 height 631
click at [325, 318] on li "NO" at bounding box center [314, 311] width 92 height 26
click at [321, 267] on body "Dashboard Practice Start a test Analysis English en ​ [PERSON_NAME] [PERSON_NAM…" at bounding box center [698, 315] width 1396 height 631
click at [308, 347] on li "NOT GIVEN" at bounding box center [314, 337] width 92 height 26
type input "NOT GIVEN"
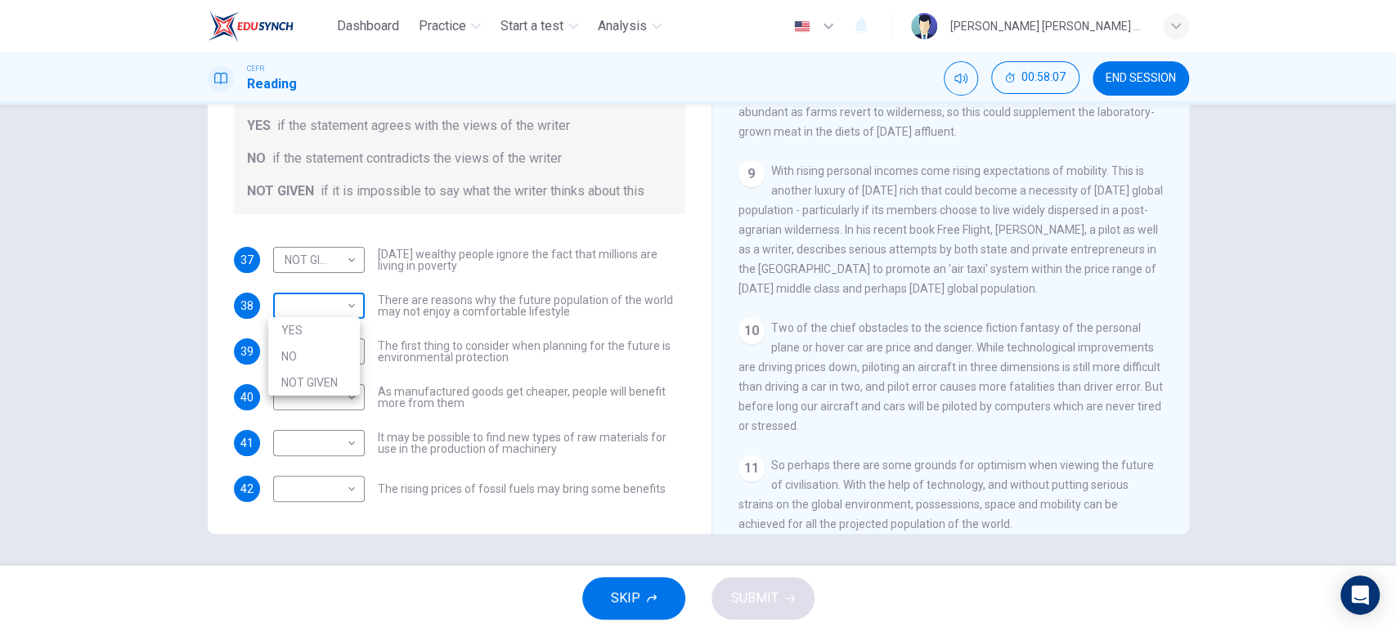
click at [310, 304] on body "Dashboard Practice Start a test Analysis English en ​ [PERSON_NAME] [PERSON_NAM…" at bounding box center [698, 315] width 1396 height 631
click at [312, 332] on li "YES" at bounding box center [314, 330] width 92 height 26
type input "YES"
click at [316, 345] on body "Dashboard Practice Start a test Analysis English en ​ [PERSON_NAME] [PERSON_NAM…" at bounding box center [698, 315] width 1396 height 631
click at [313, 379] on li "YES" at bounding box center [314, 376] width 92 height 26
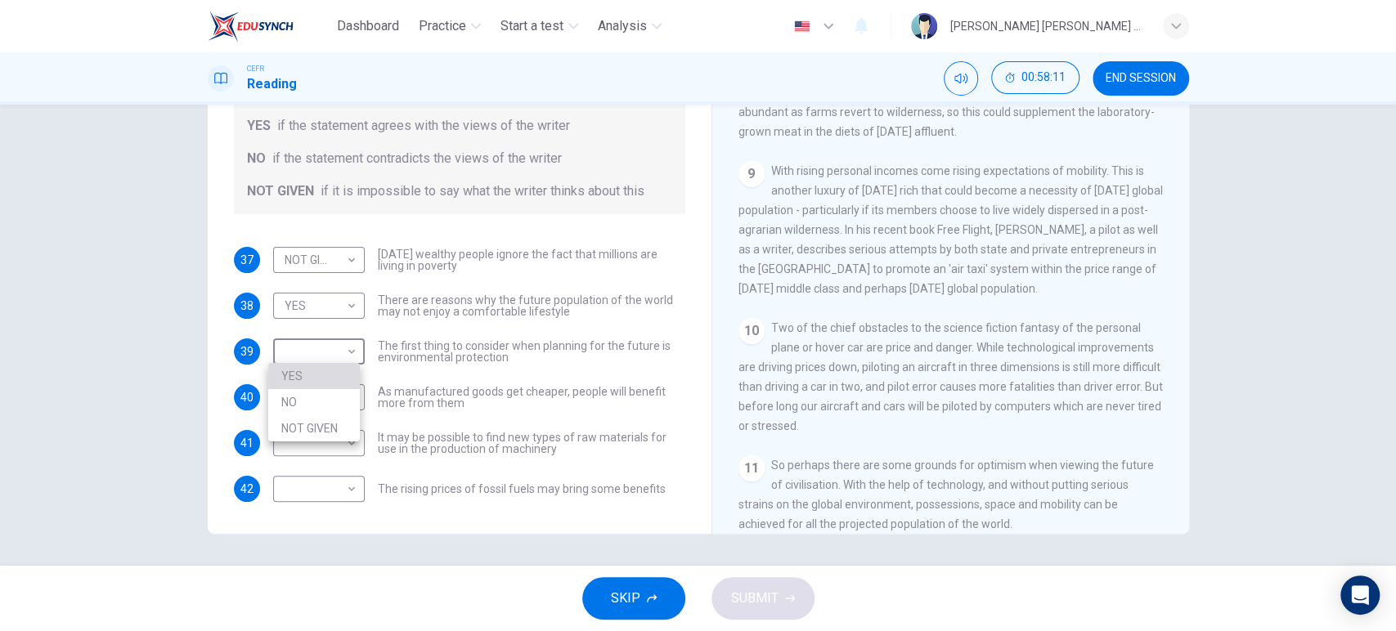
type input "YES"
click at [315, 397] on body "Dashboard Practice Start a test Analysis English en ​ [PERSON_NAME] [PERSON_NAM…" at bounding box center [698, 315] width 1396 height 631
click at [321, 451] on li "NO" at bounding box center [314, 448] width 92 height 26
type input "NO"
click at [323, 437] on body "Dashboard Practice Start a test Analysis English en ​ [PERSON_NAME] [PERSON_NAM…" at bounding box center [698, 315] width 1396 height 631
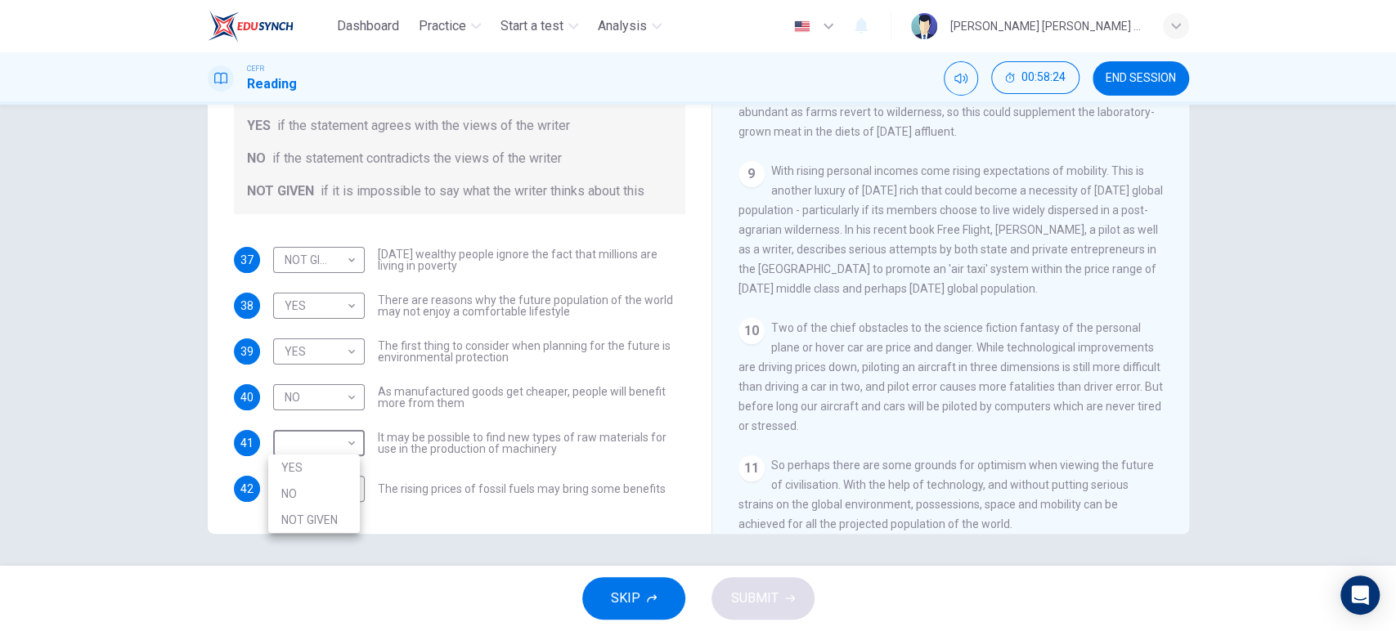
click at [606, 413] on div at bounding box center [698, 315] width 1396 height 631
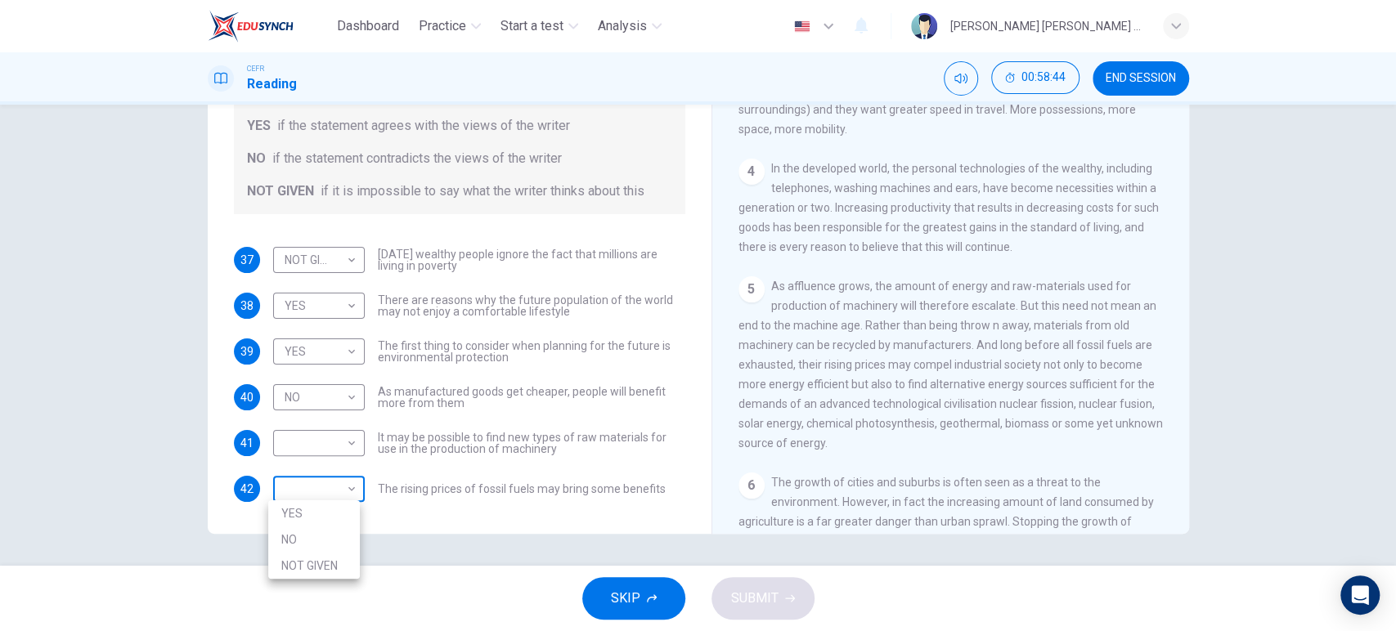
click at [316, 479] on body "Dashboard Practice Start a test Analysis English en ​ [PERSON_NAME] [PERSON_NAM…" at bounding box center [698, 315] width 1396 height 631
click at [316, 510] on li "YES" at bounding box center [314, 513] width 92 height 26
type input "YES"
click at [332, 455] on body "Dashboard Practice Start a test Analysis English en ​ [PERSON_NAME] [PERSON_NAM…" at bounding box center [698, 315] width 1396 height 631
click at [334, 500] on li "NO" at bounding box center [314, 494] width 92 height 26
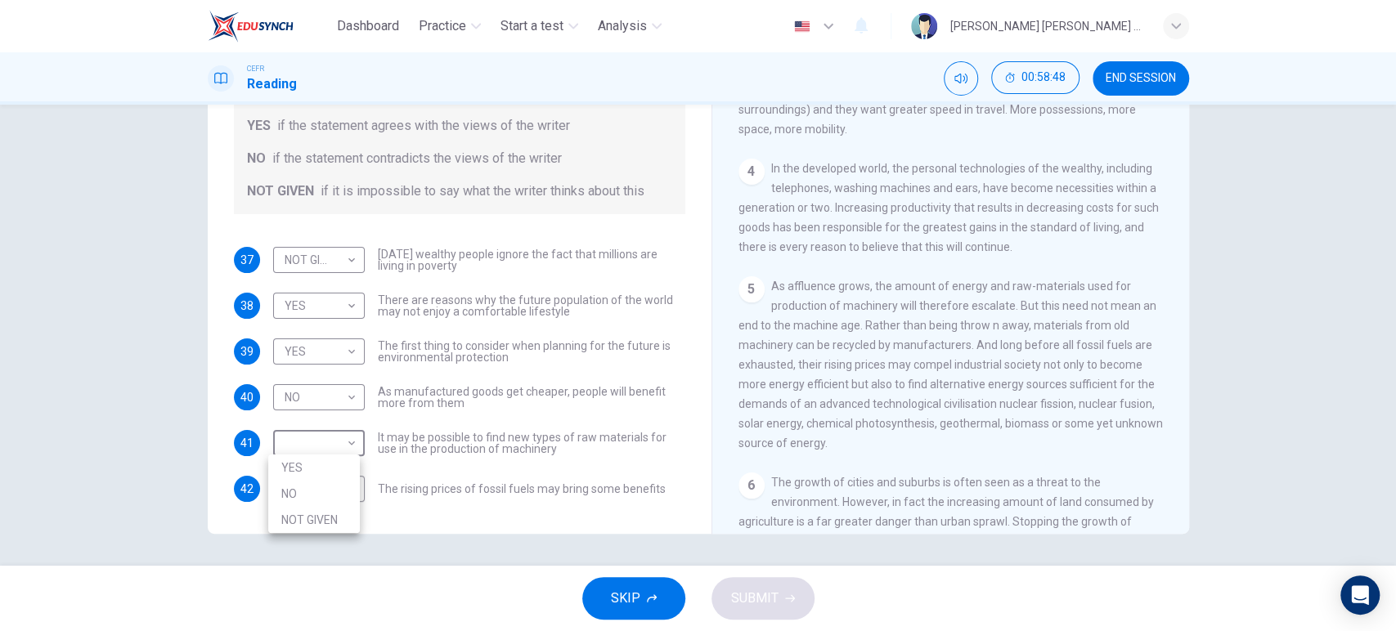
type input "NO"
click at [775, 603] on span "SUBMIT" at bounding box center [754, 598] width 47 height 23
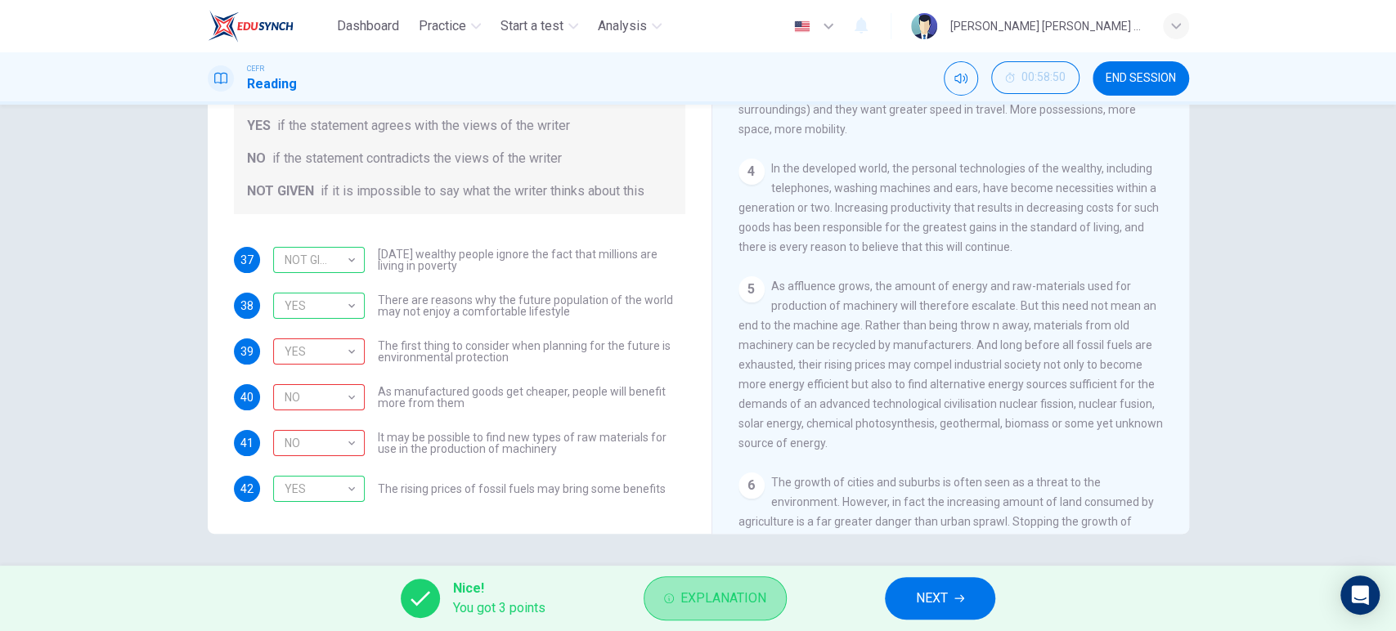
click at [752, 597] on span "Explanation" at bounding box center [723, 598] width 86 height 23
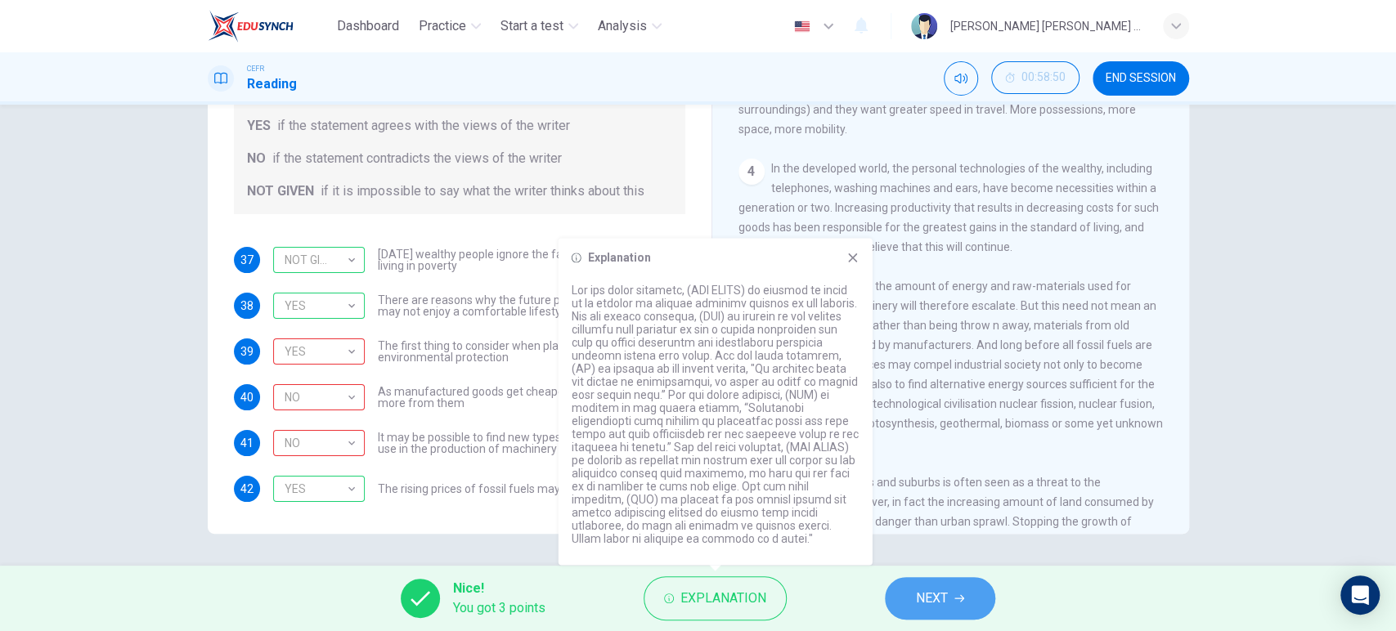
click at [946, 586] on button "NEXT" at bounding box center [940, 598] width 110 height 43
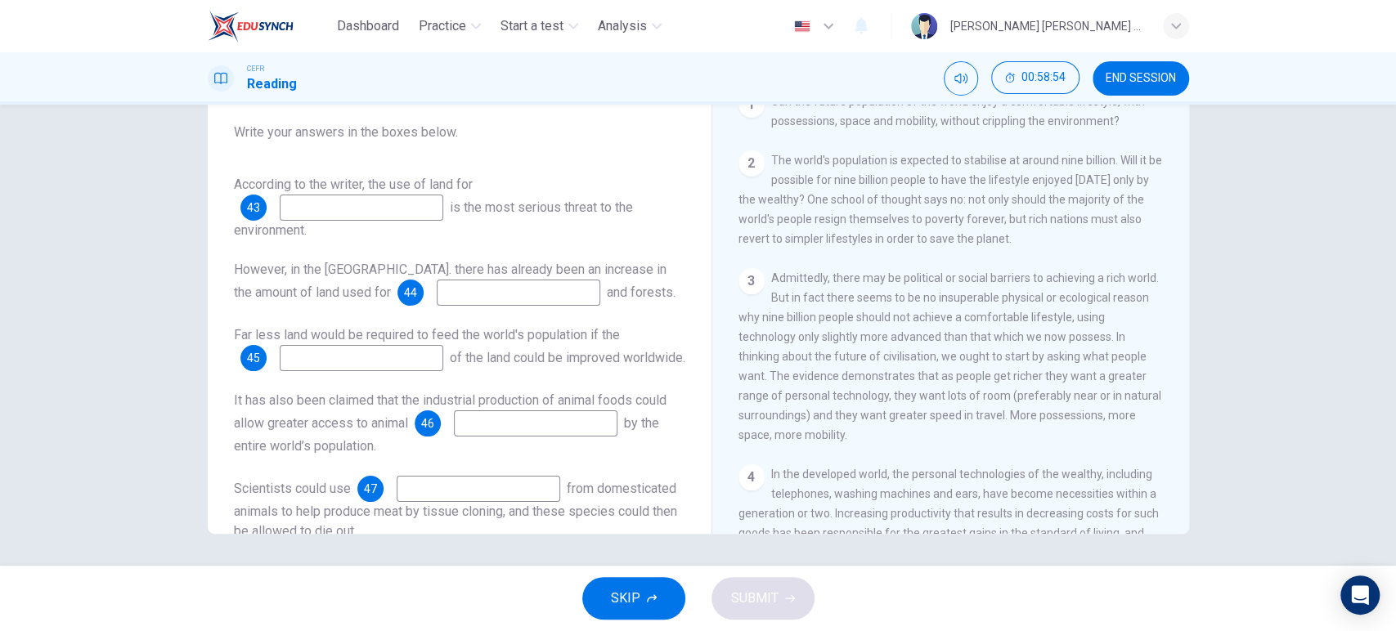
scroll to position [0, 0]
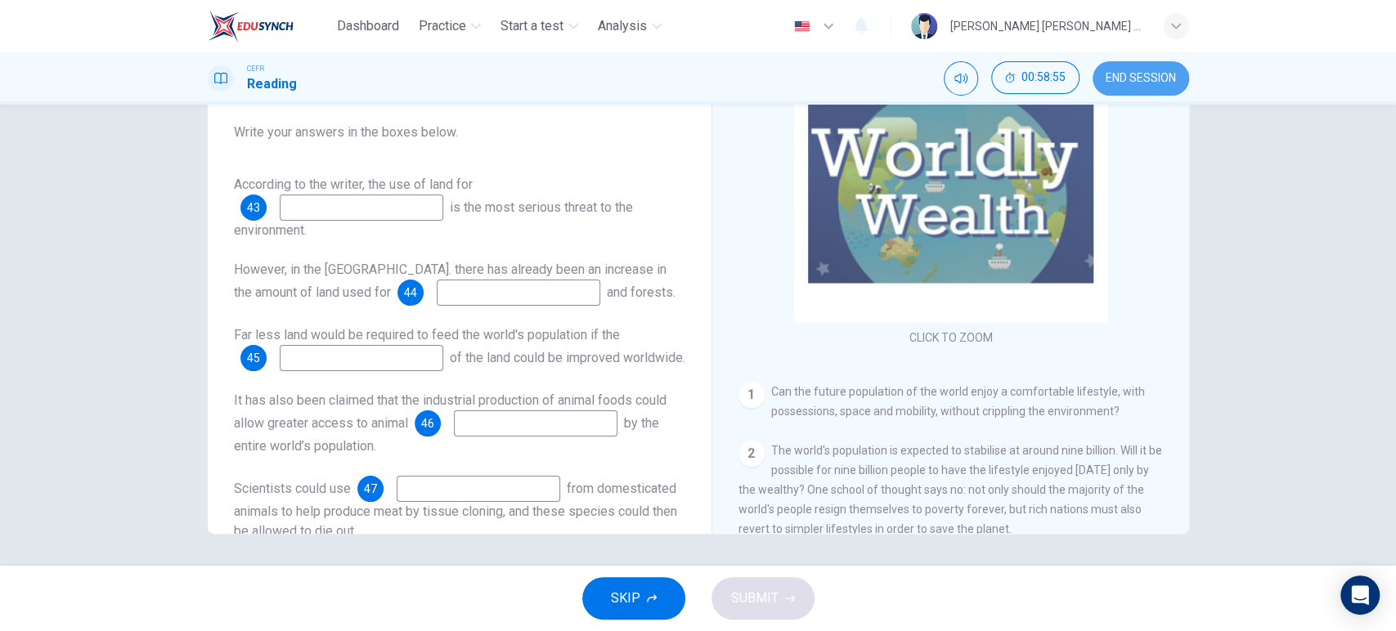
click at [1112, 73] on span "END SESSION" at bounding box center [1140, 78] width 70 height 13
click at [372, 209] on input at bounding box center [362, 208] width 164 height 26
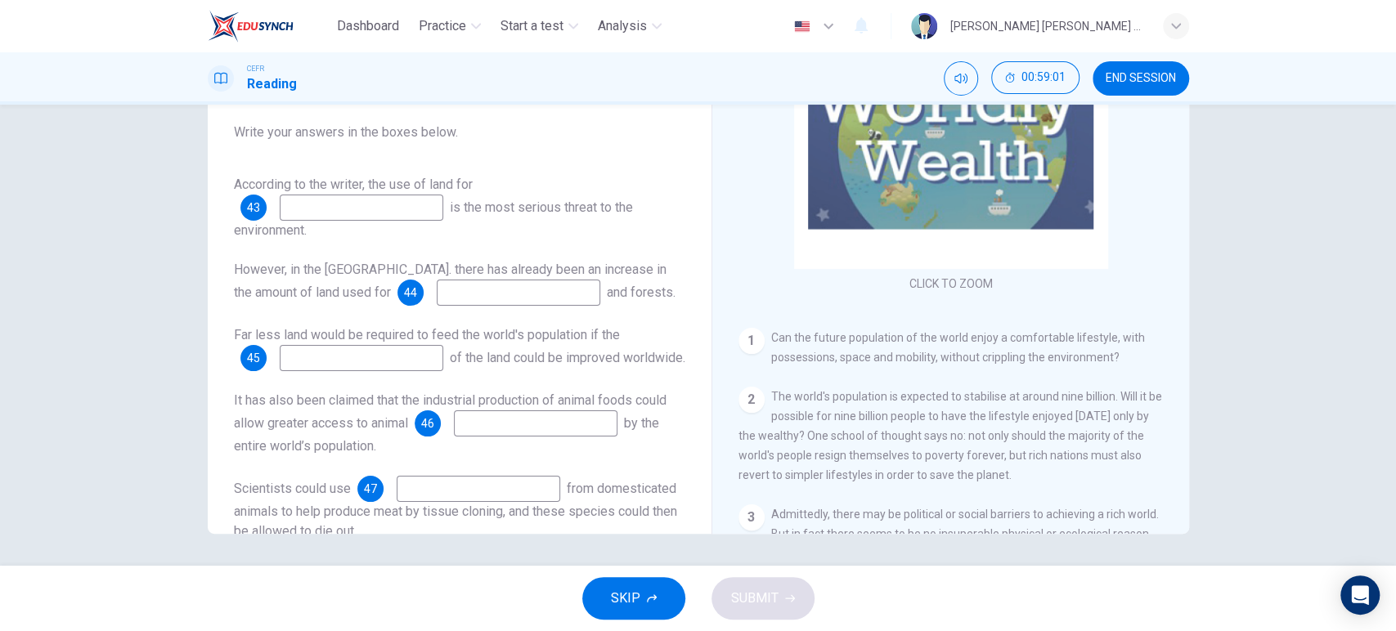
scroll to position [55, 0]
type input "farming"
click at [437, 296] on input at bounding box center [519, 293] width 164 height 26
type input "farmland"
click at [370, 352] on input at bounding box center [362, 358] width 164 height 26
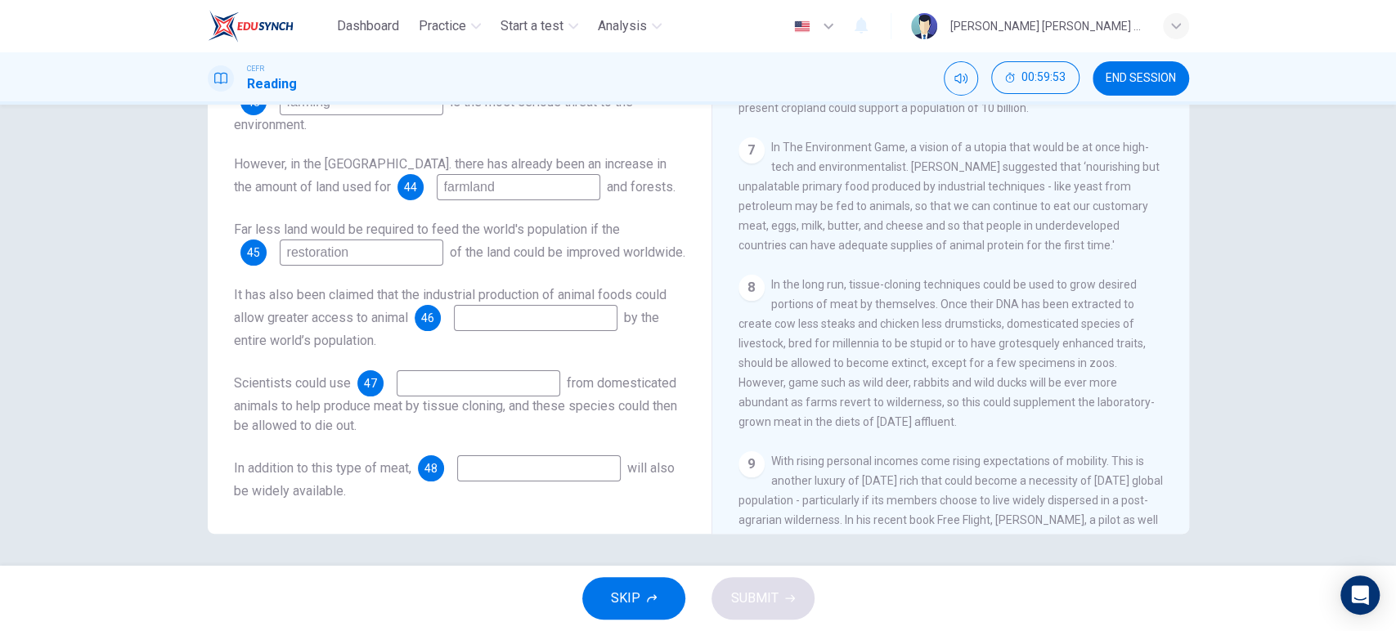
scroll to position [1187, 0]
type input "restoration"
click at [541, 325] on input at bounding box center [536, 318] width 164 height 26
type input "protein"
click at [459, 378] on input at bounding box center [479, 383] width 164 height 26
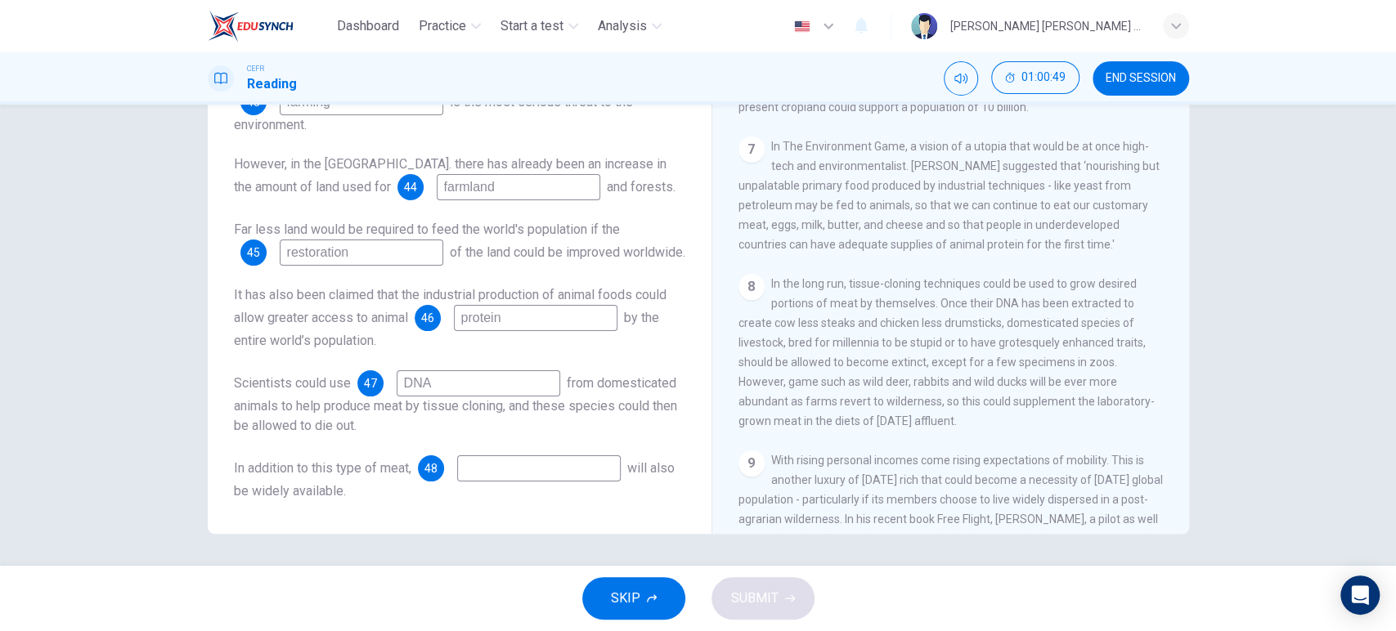
type input "DNA"
click at [484, 468] on input at bounding box center [539, 468] width 164 height 26
type input "meat"
click at [746, 605] on span "SUBMIT" at bounding box center [754, 598] width 47 height 23
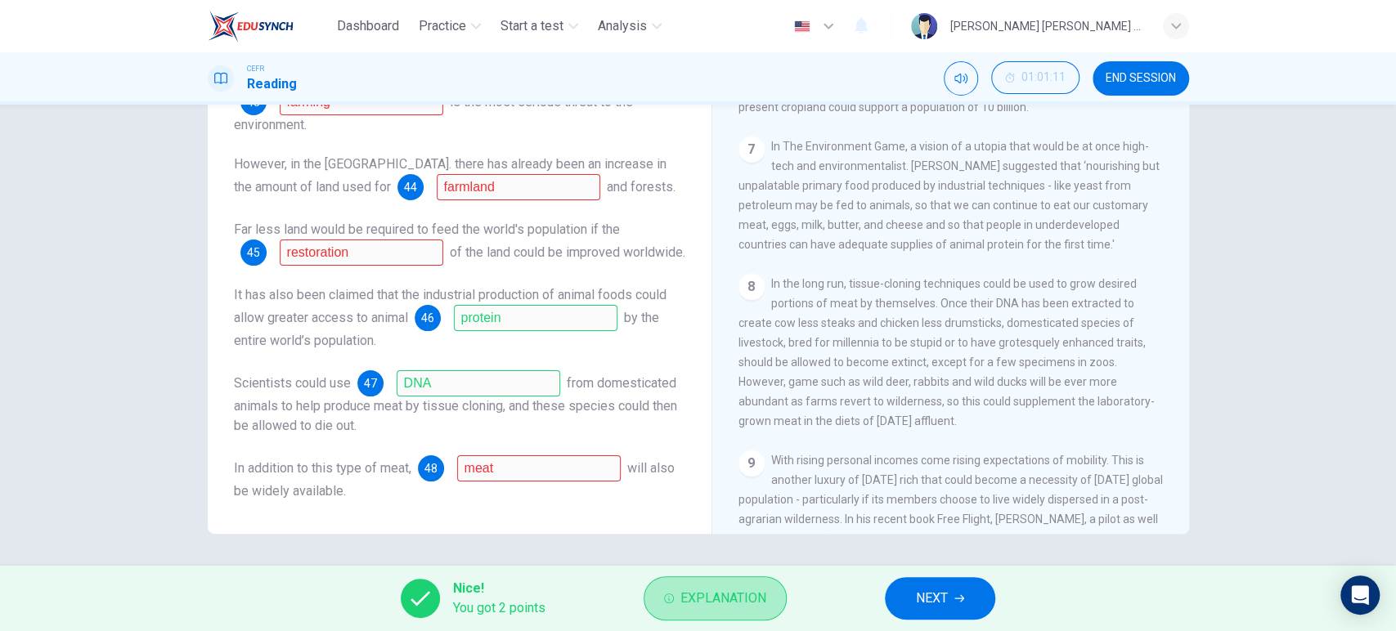
click at [746, 605] on span "Explanation" at bounding box center [723, 598] width 86 height 23
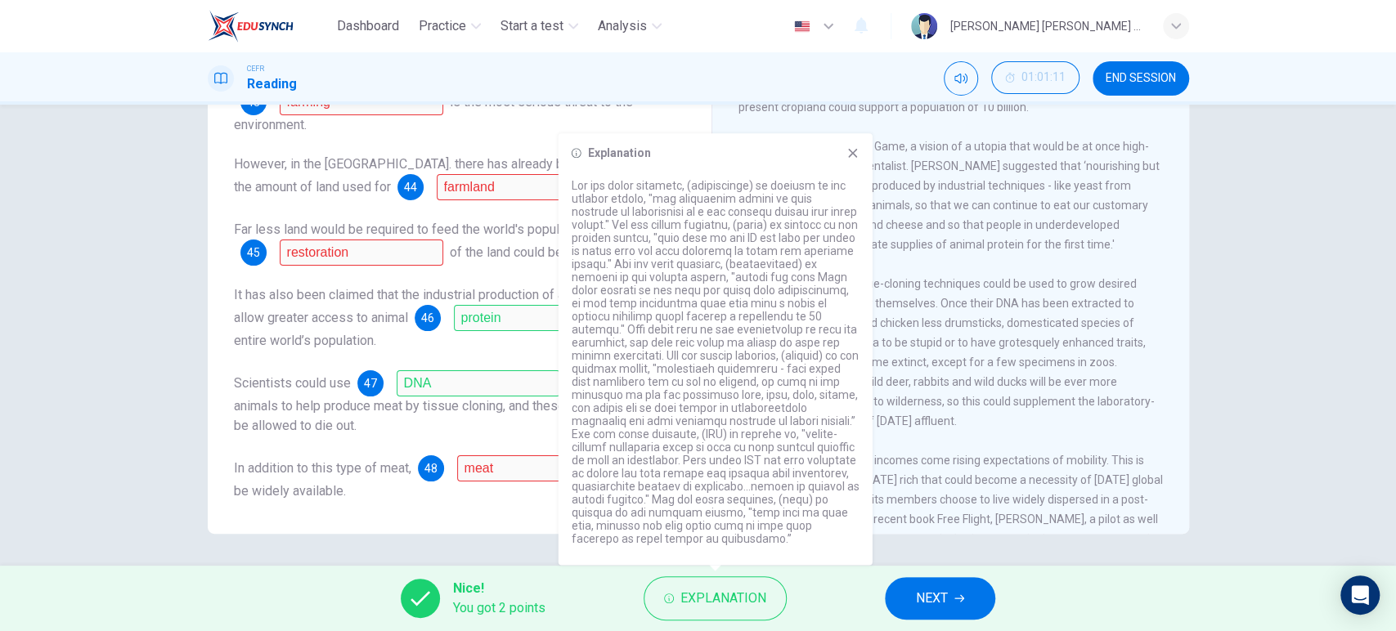
click at [522, 420] on div "Scientists could use 47 DNA from domesticated animals to help produce meat by t…" at bounding box center [459, 402] width 451 height 65
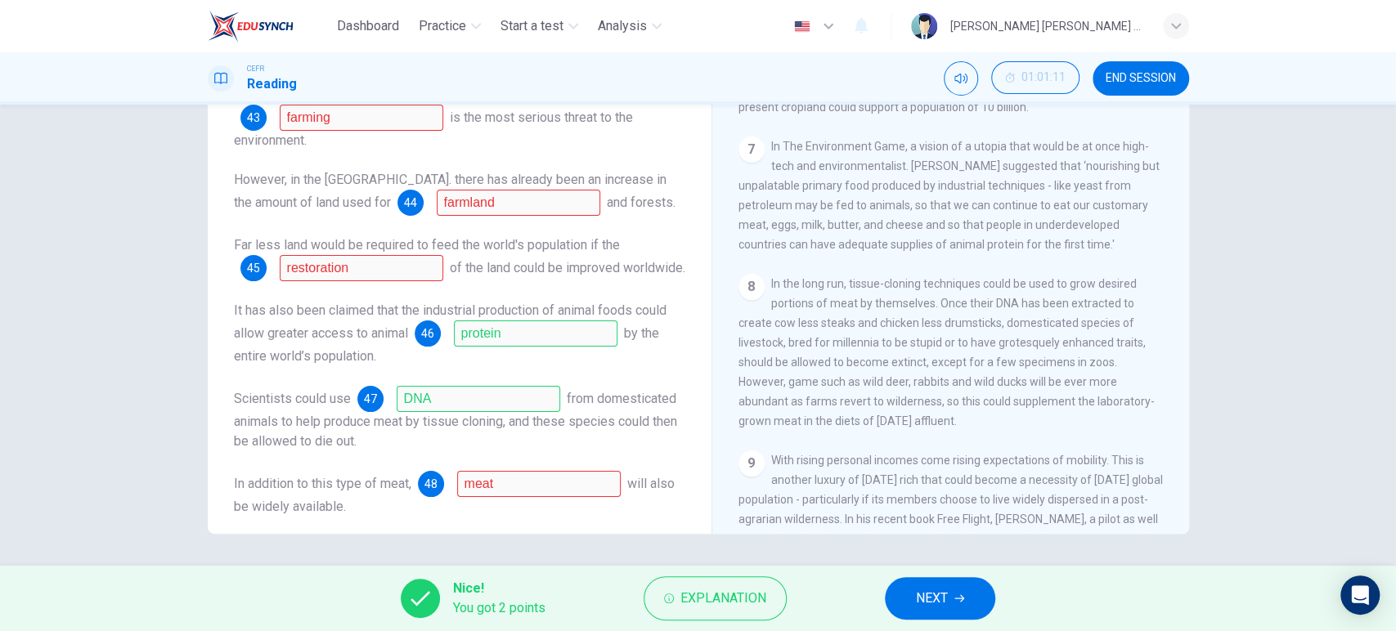
scroll to position [0, 0]
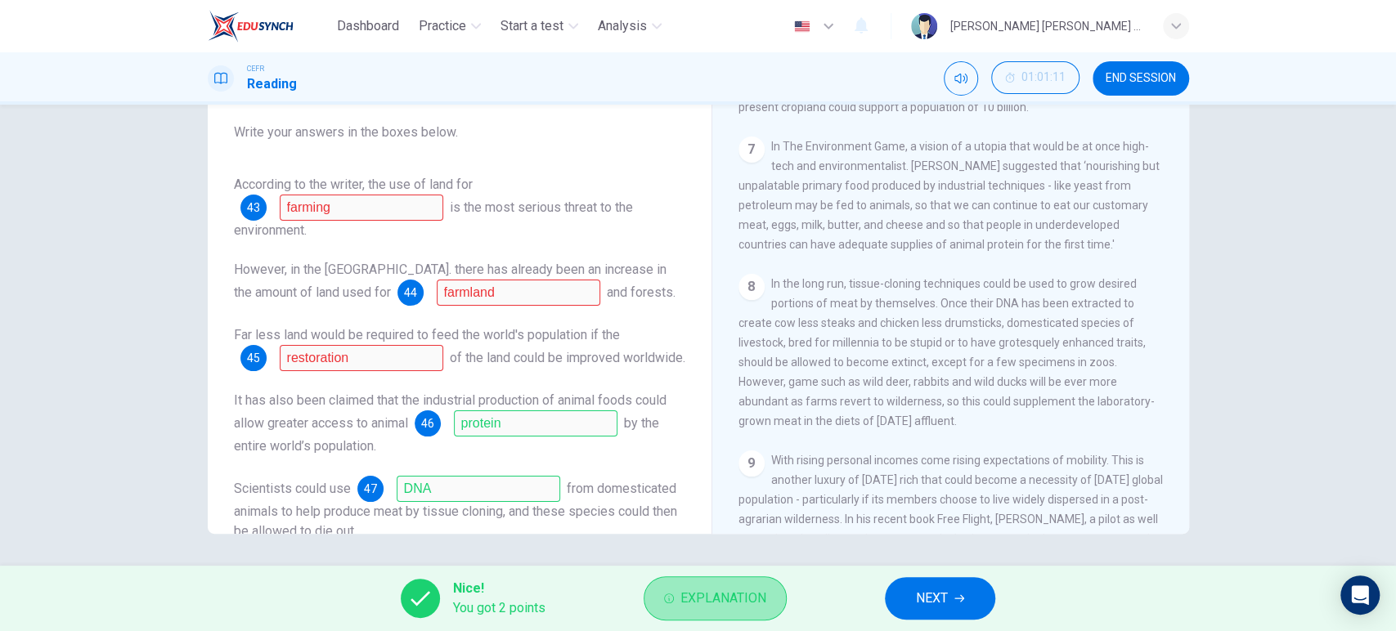
click at [709, 607] on span "Explanation" at bounding box center [723, 598] width 86 height 23
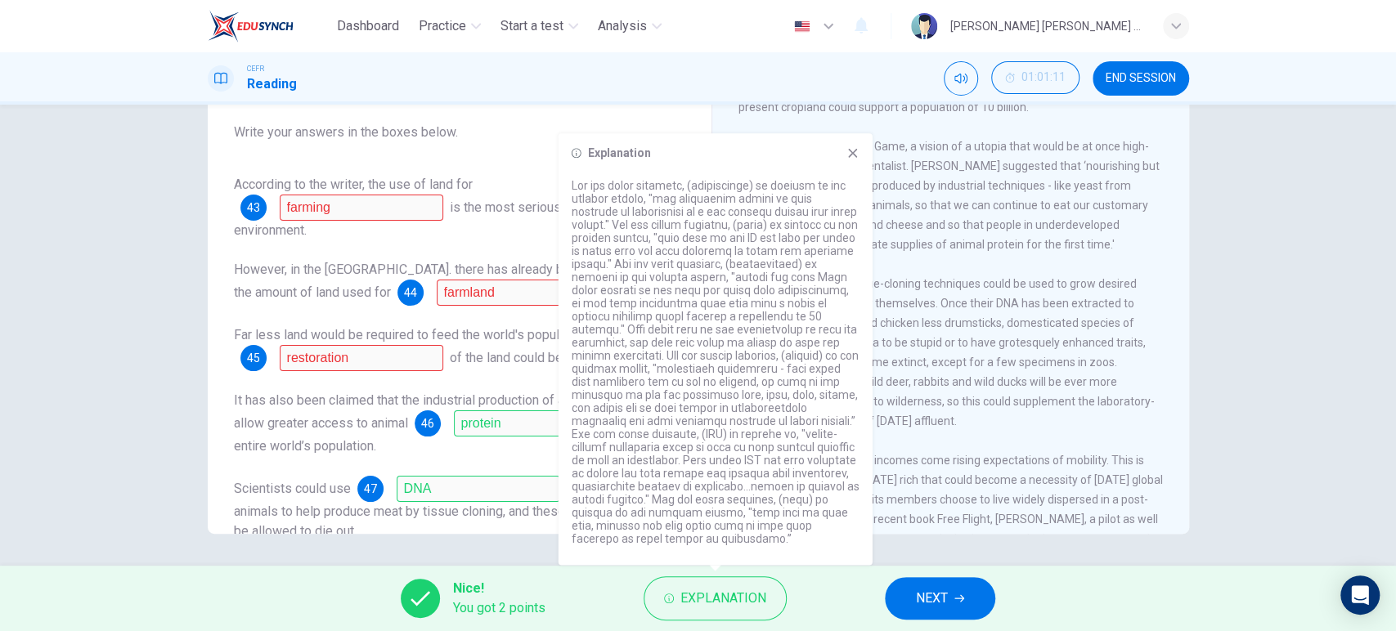
click at [476, 403] on div "According to the writer, the use of land for 43 farming is the most serious thr…" at bounding box center [459, 391] width 451 height 432
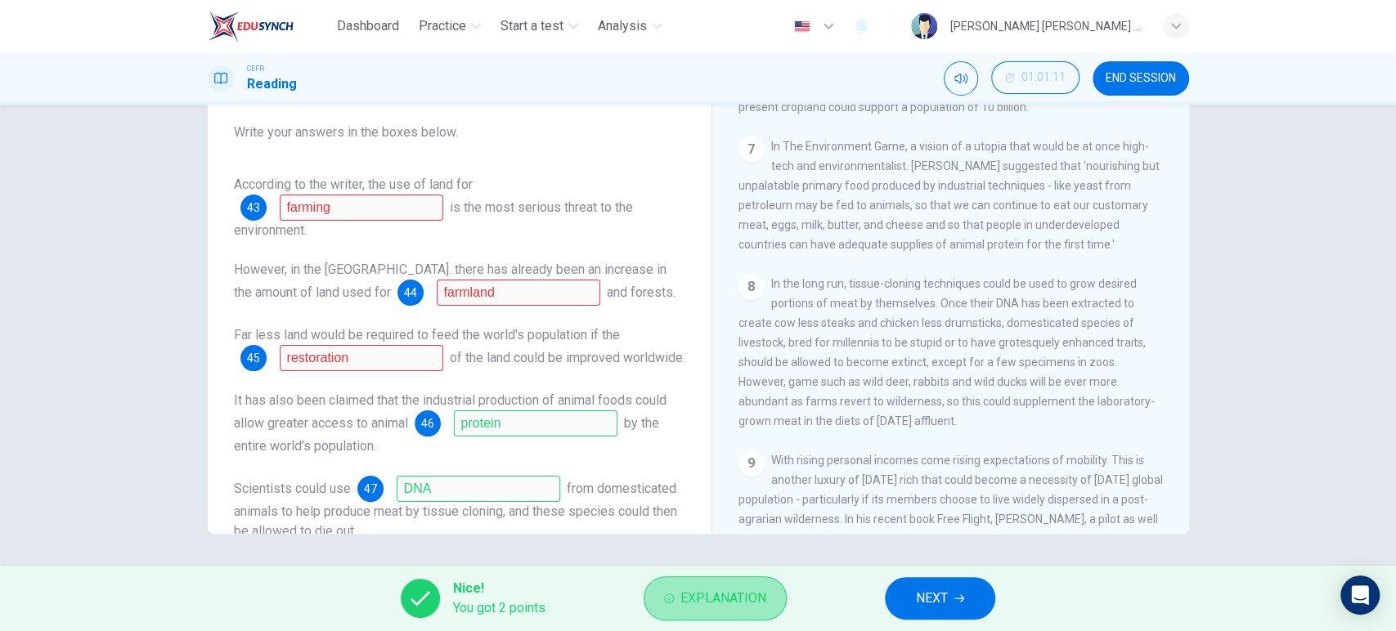
click at [719, 607] on span "Explanation" at bounding box center [723, 598] width 86 height 23
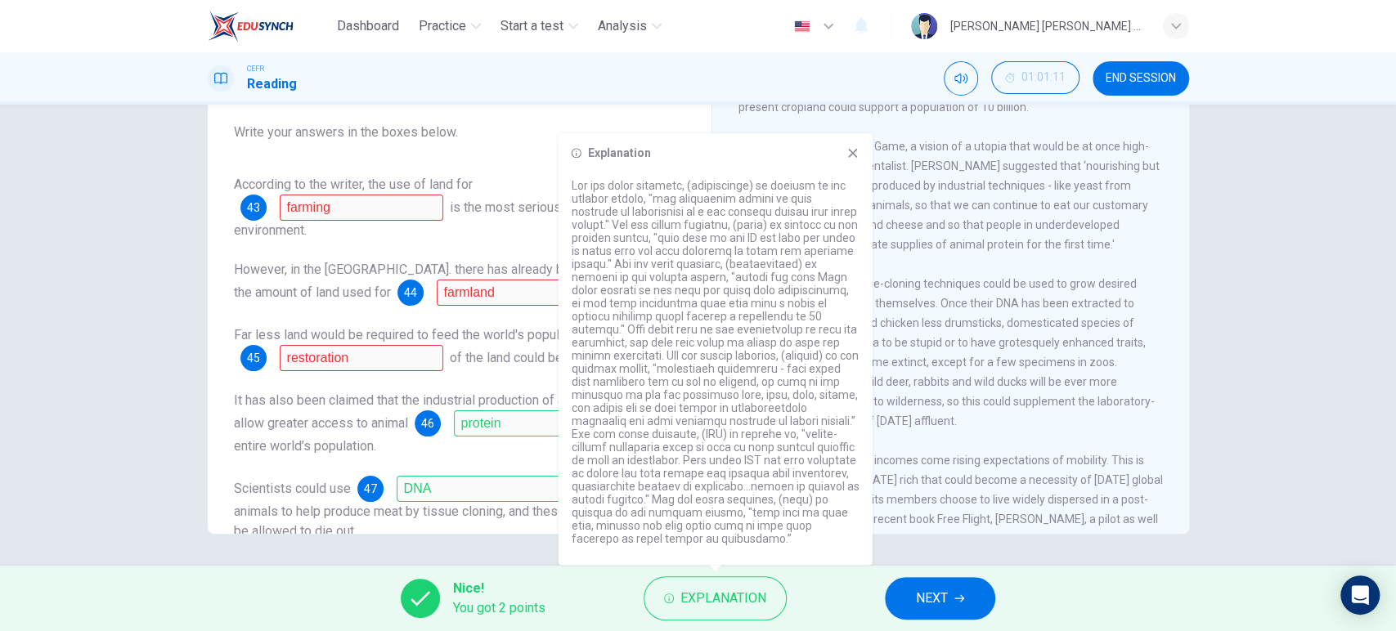
click at [974, 307] on span "In the long run, tissue-cloning techniques could be used to grow desired portio…" at bounding box center [946, 352] width 416 height 150
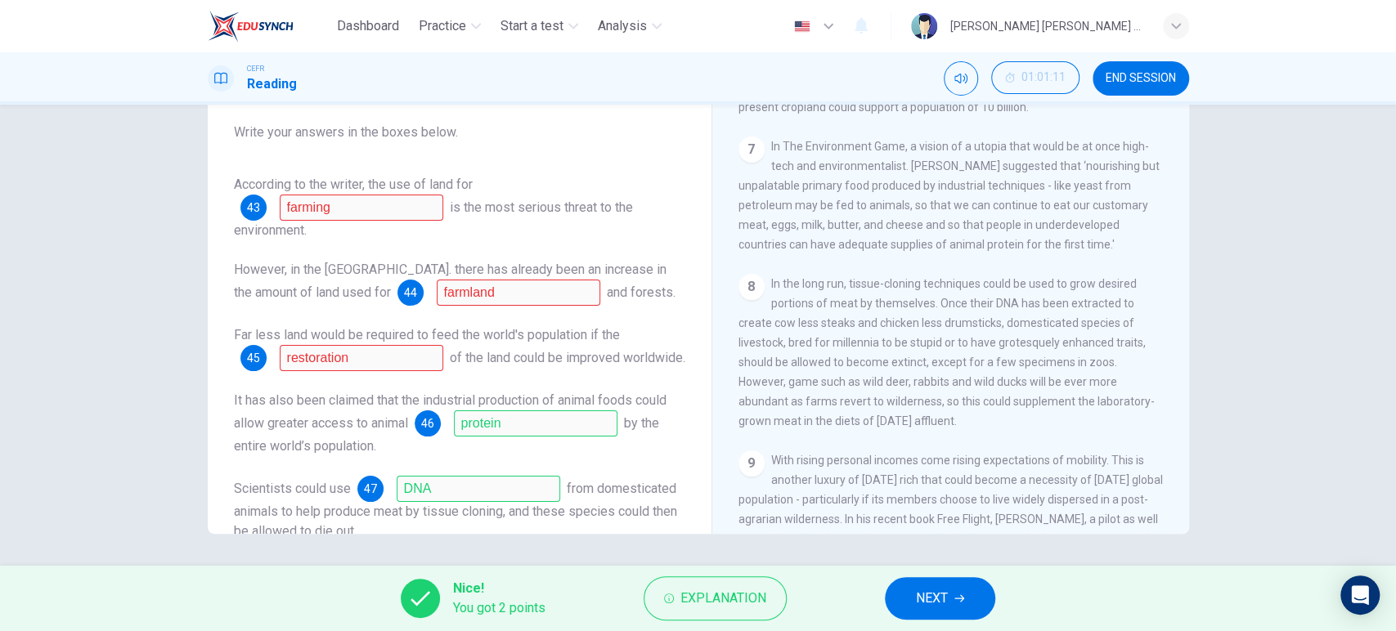
click at [974, 307] on span "In the long run, tissue-cloning techniques could be used to grow desired portio…" at bounding box center [946, 352] width 416 height 150
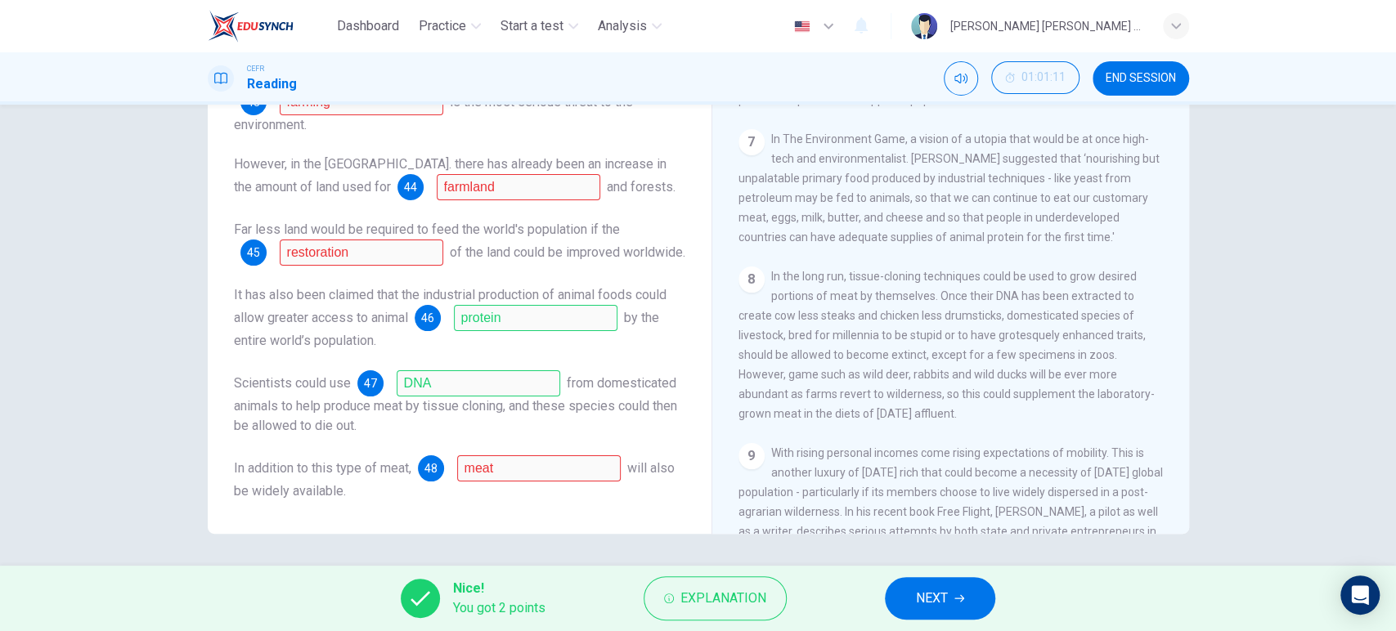
scroll to position [56, 0]
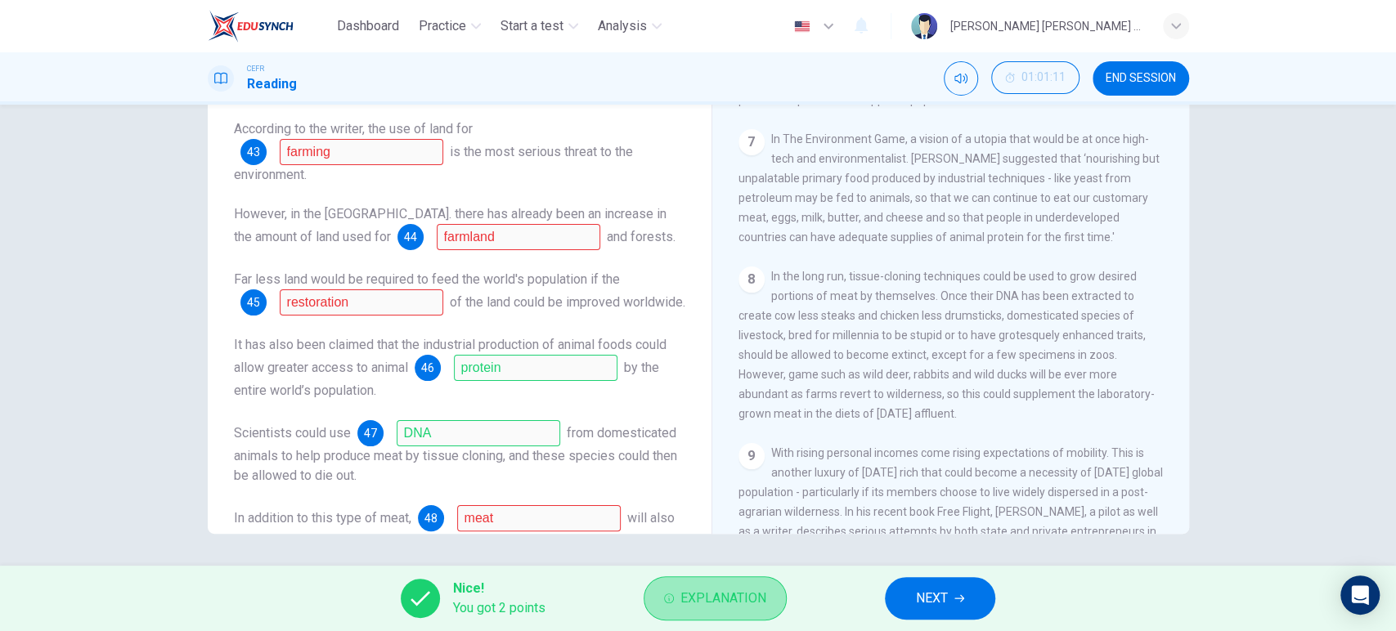
click at [737, 595] on span "Explanation" at bounding box center [723, 598] width 86 height 23
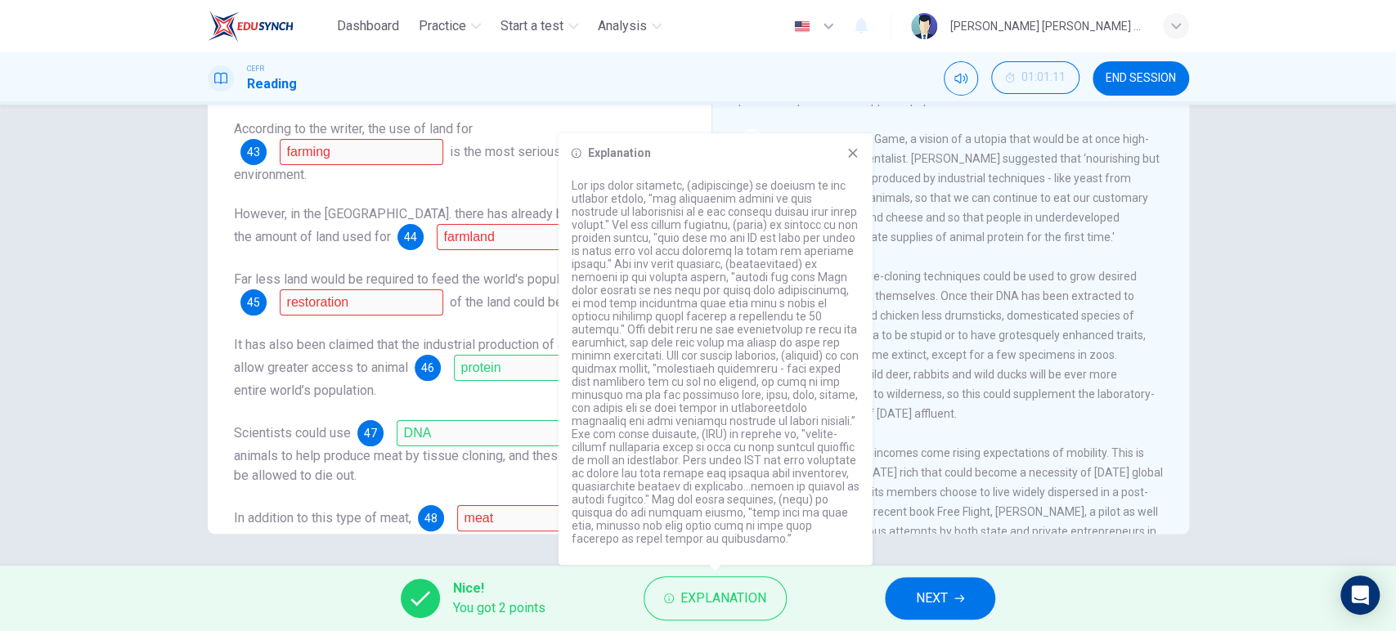
click at [953, 315] on span "In the long run, tissue-cloning techniques could be used to grow desired portio…" at bounding box center [946, 345] width 416 height 150
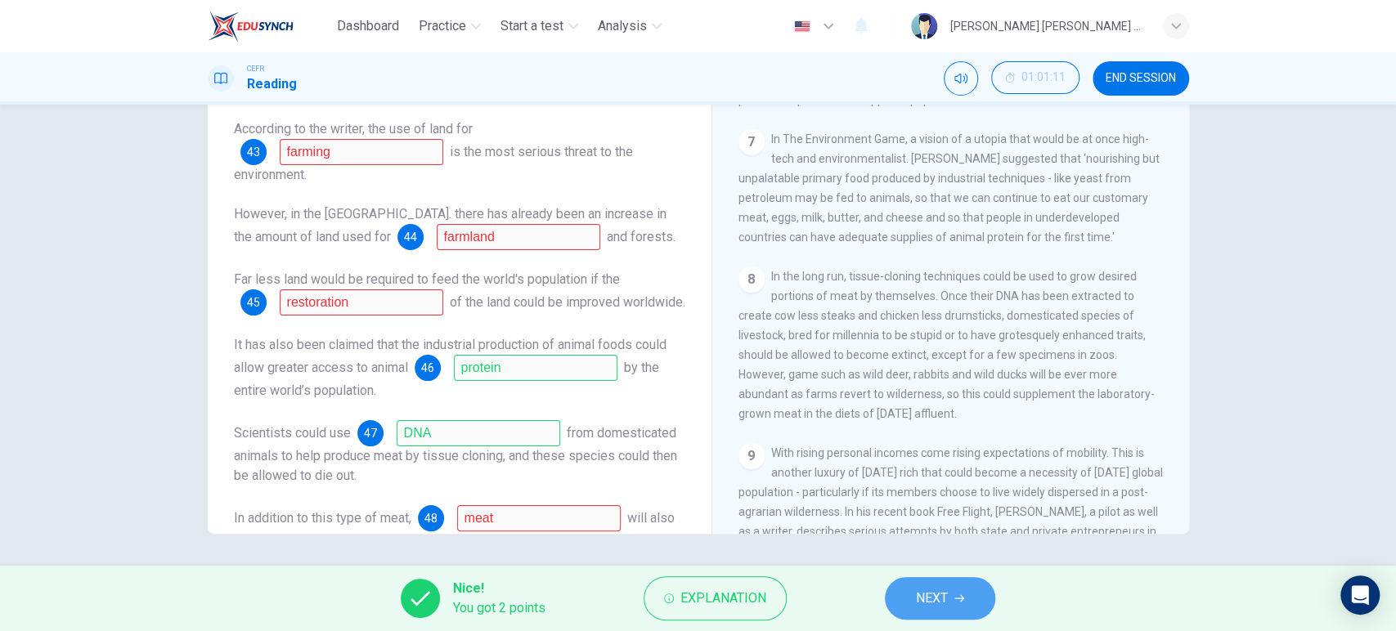
click at [922, 597] on span "NEXT" at bounding box center [932, 598] width 32 height 23
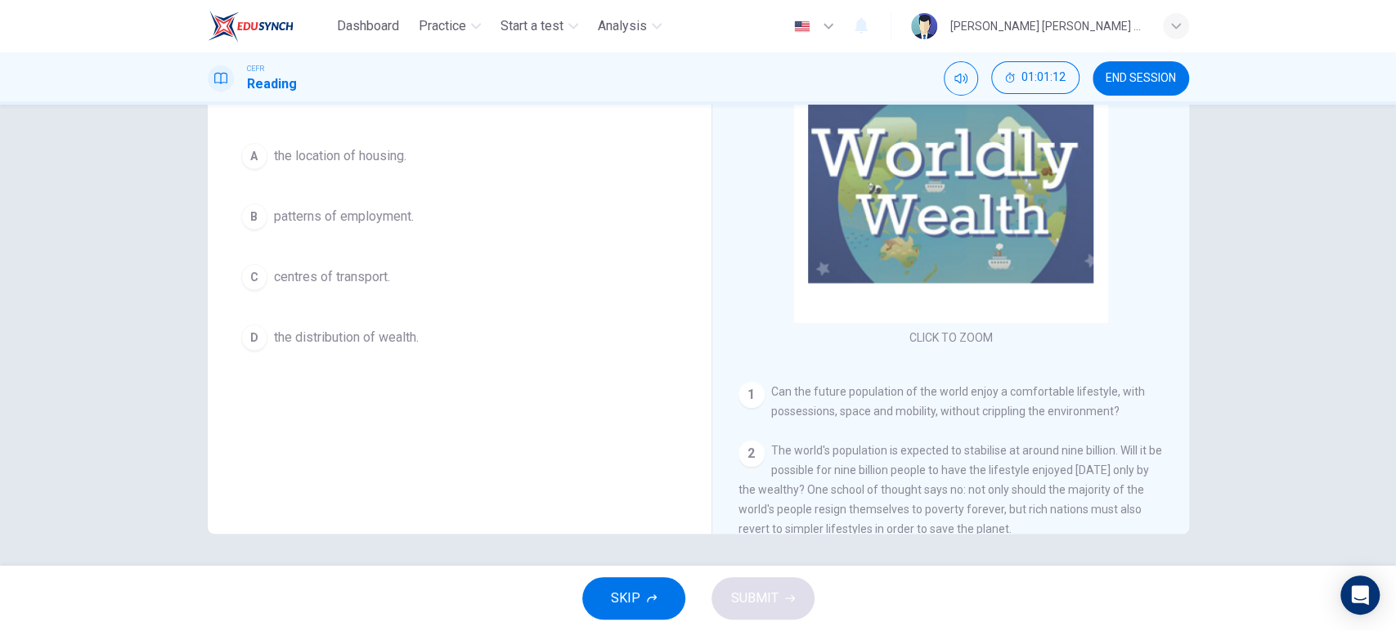
scroll to position [0, 0]
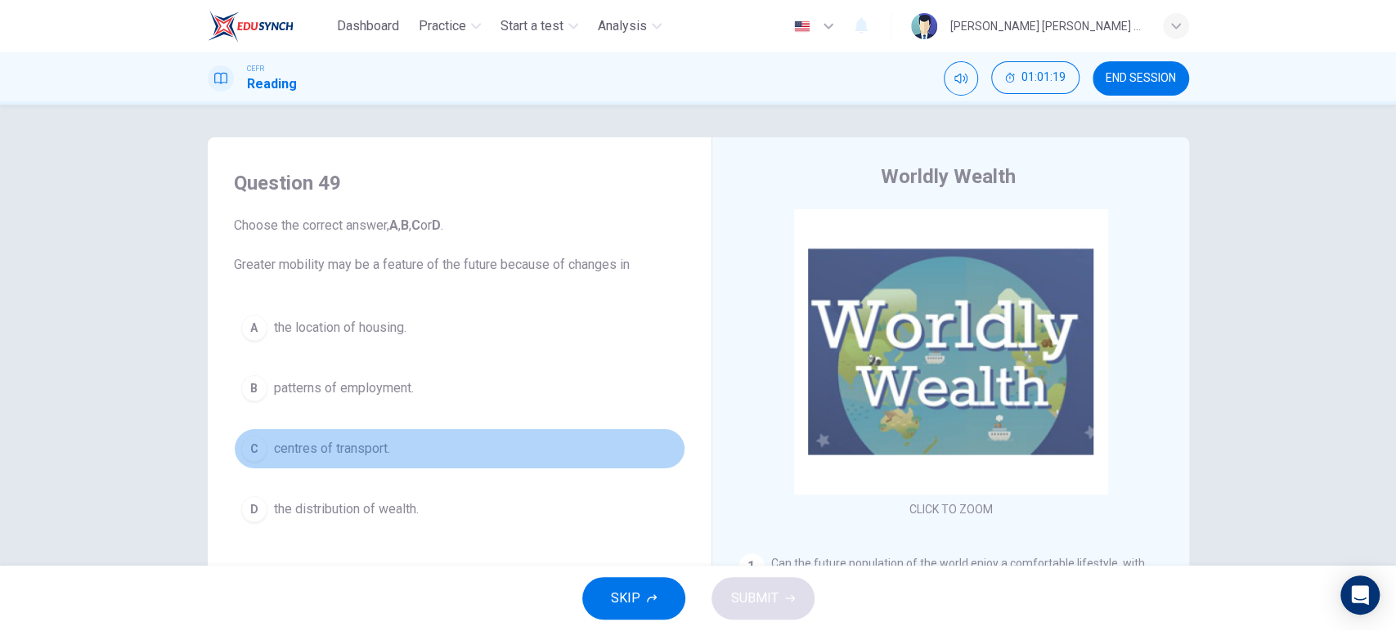
click at [366, 452] on span "centres of transport." at bounding box center [332, 449] width 116 height 20
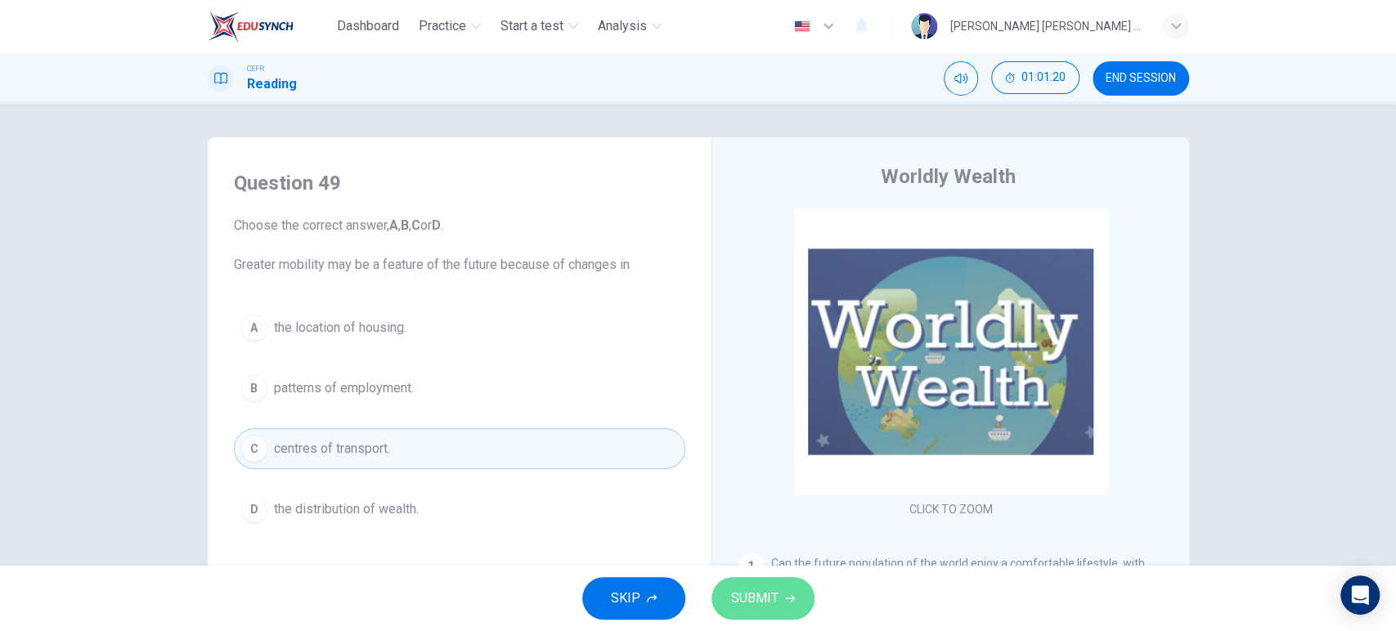
click at [764, 605] on span "SUBMIT" at bounding box center [754, 598] width 47 height 23
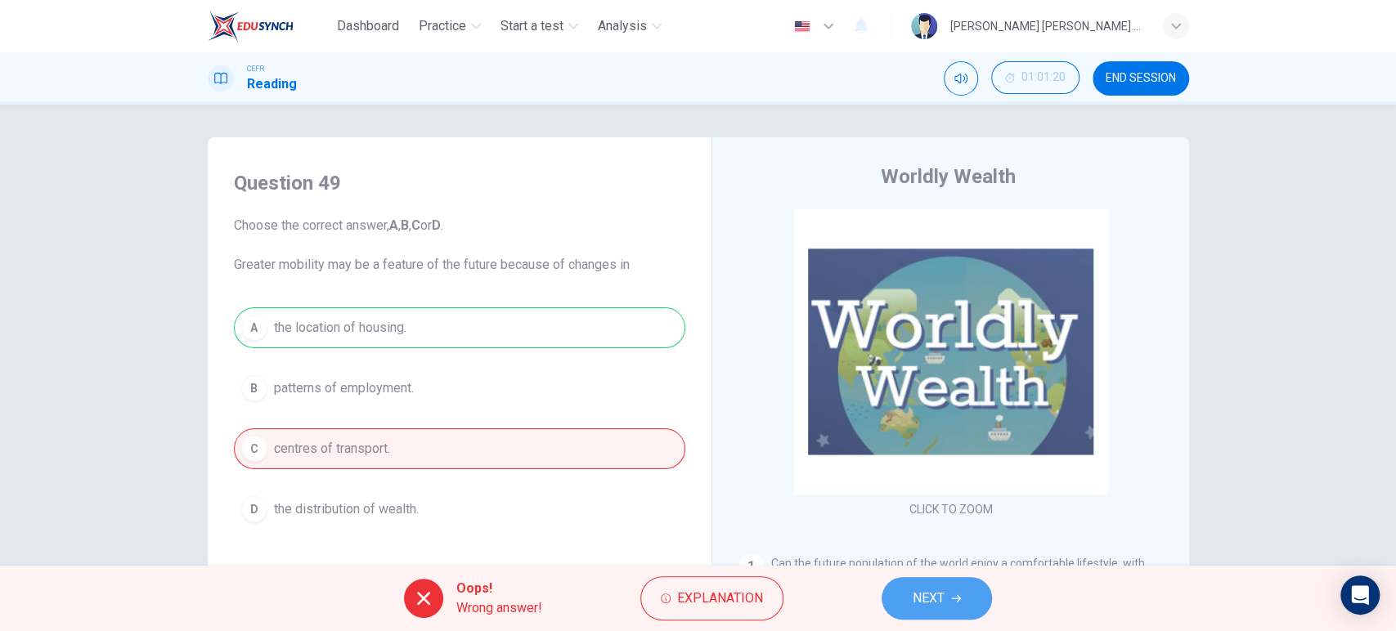
click at [922, 603] on span "NEXT" at bounding box center [928, 598] width 32 height 23
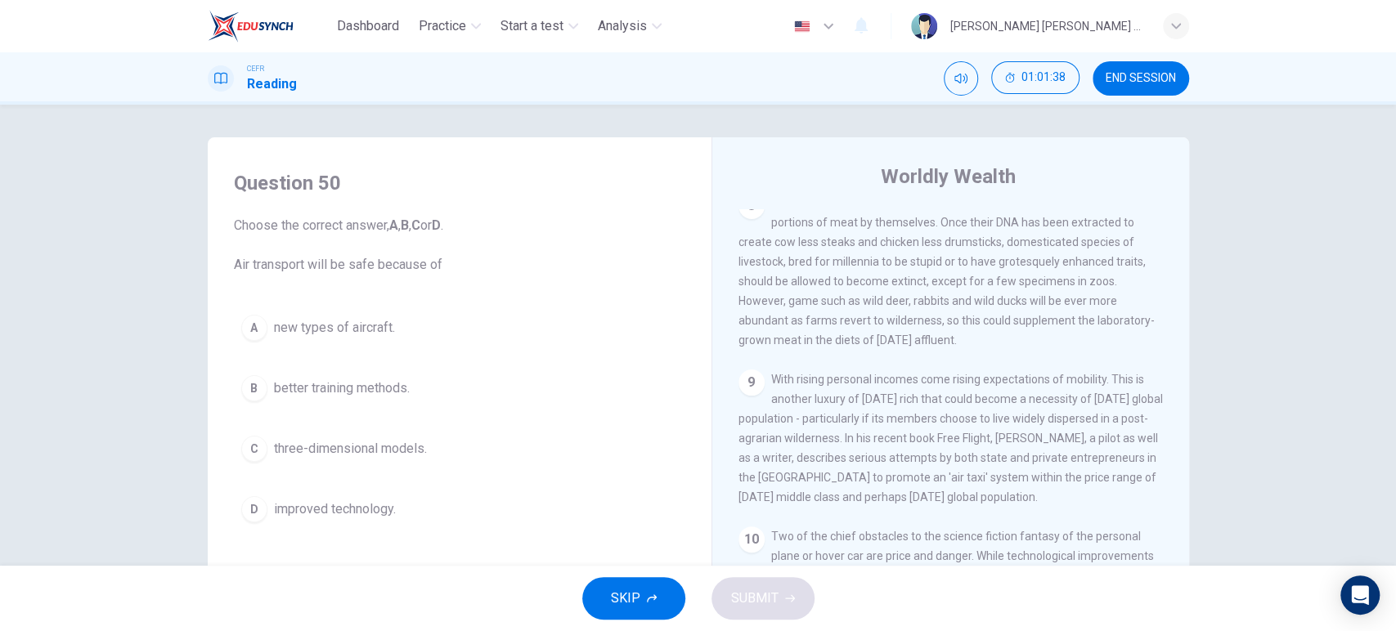
scroll to position [172, 0]
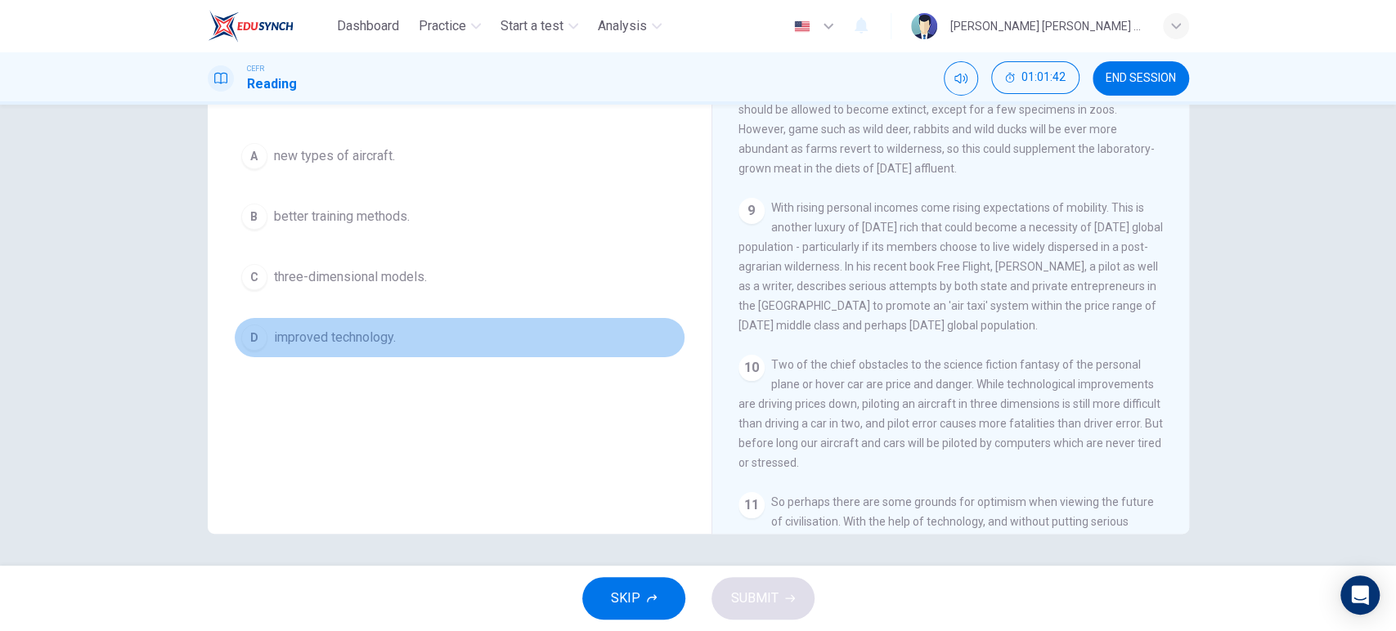
click at [353, 329] on span "improved technology." at bounding box center [335, 338] width 122 height 20
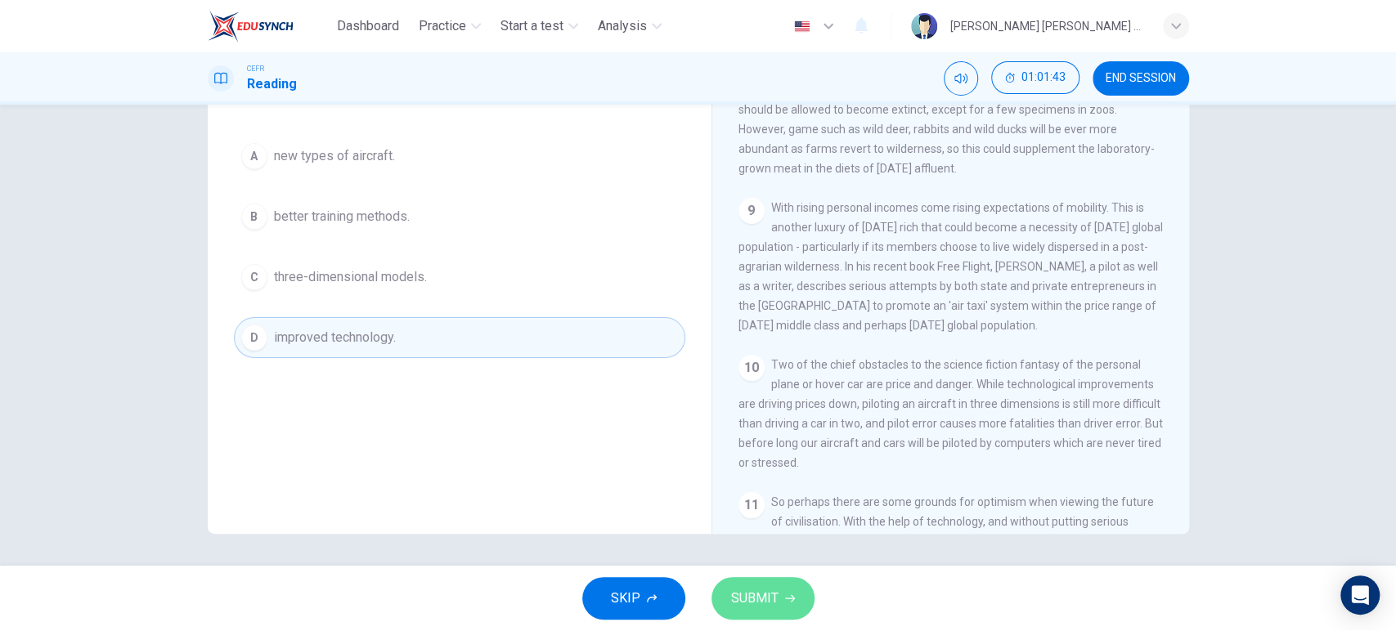
click at [789, 600] on icon "button" at bounding box center [790, 599] width 10 height 10
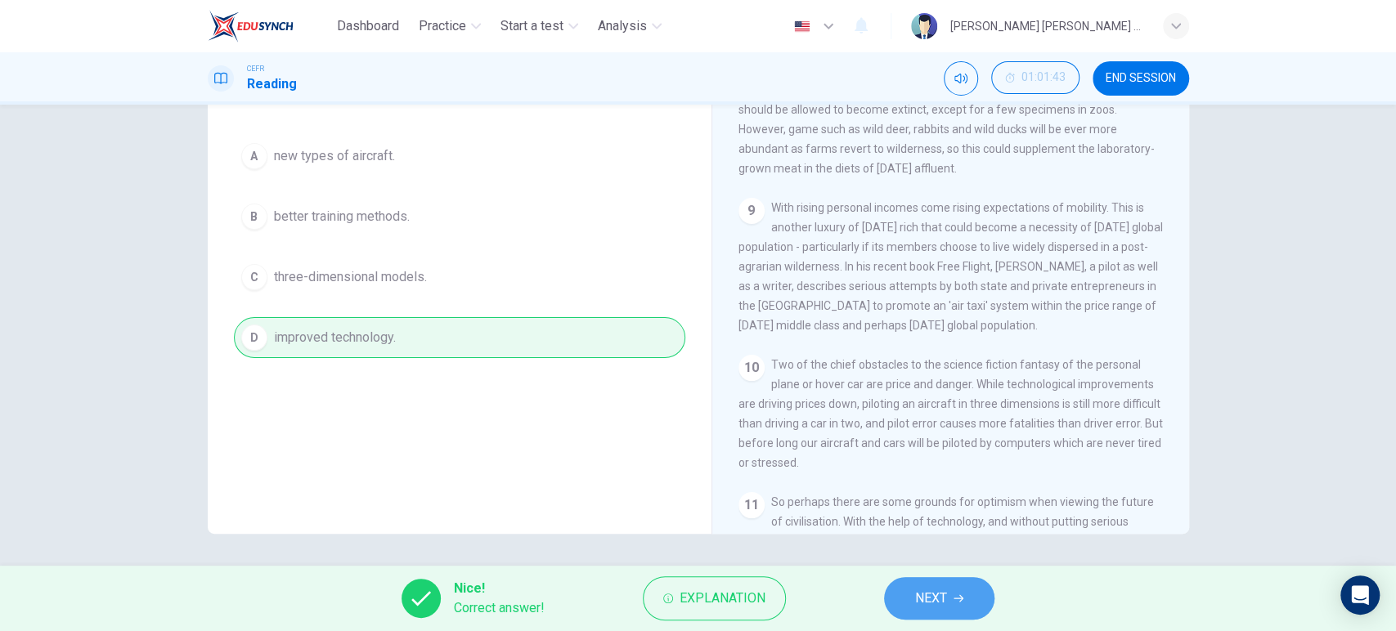
click at [944, 599] on span "NEXT" at bounding box center [931, 598] width 32 height 23
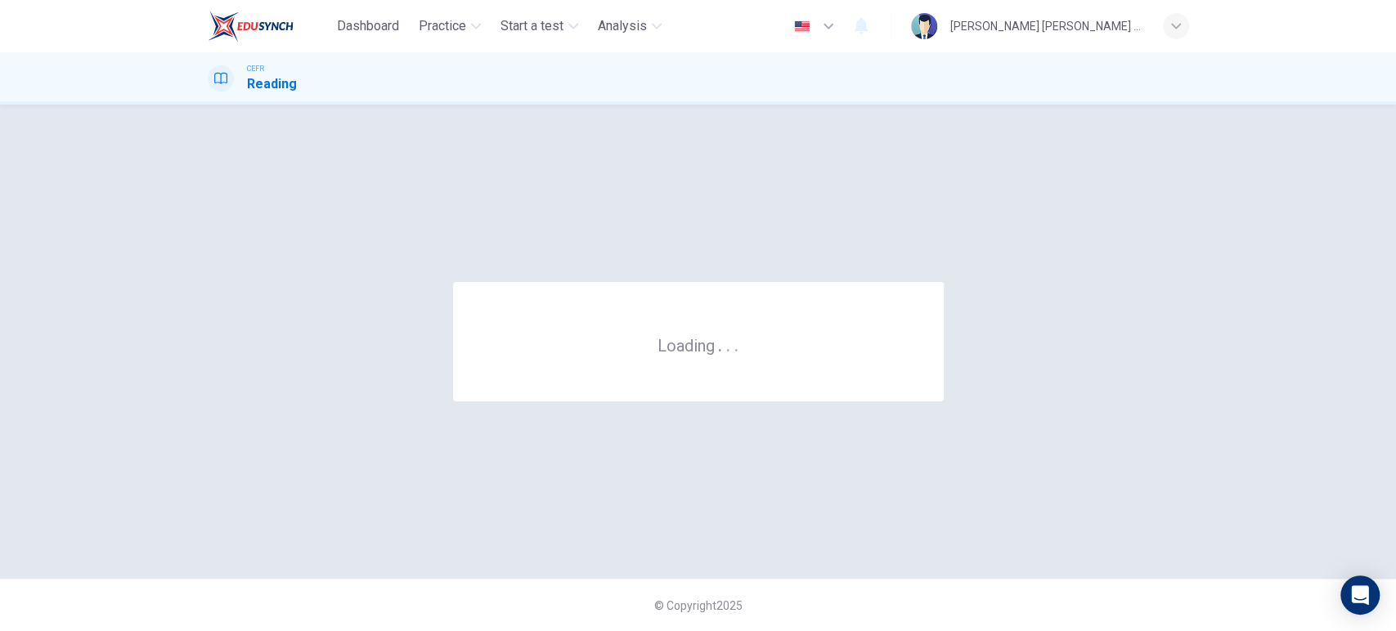
scroll to position [0, 0]
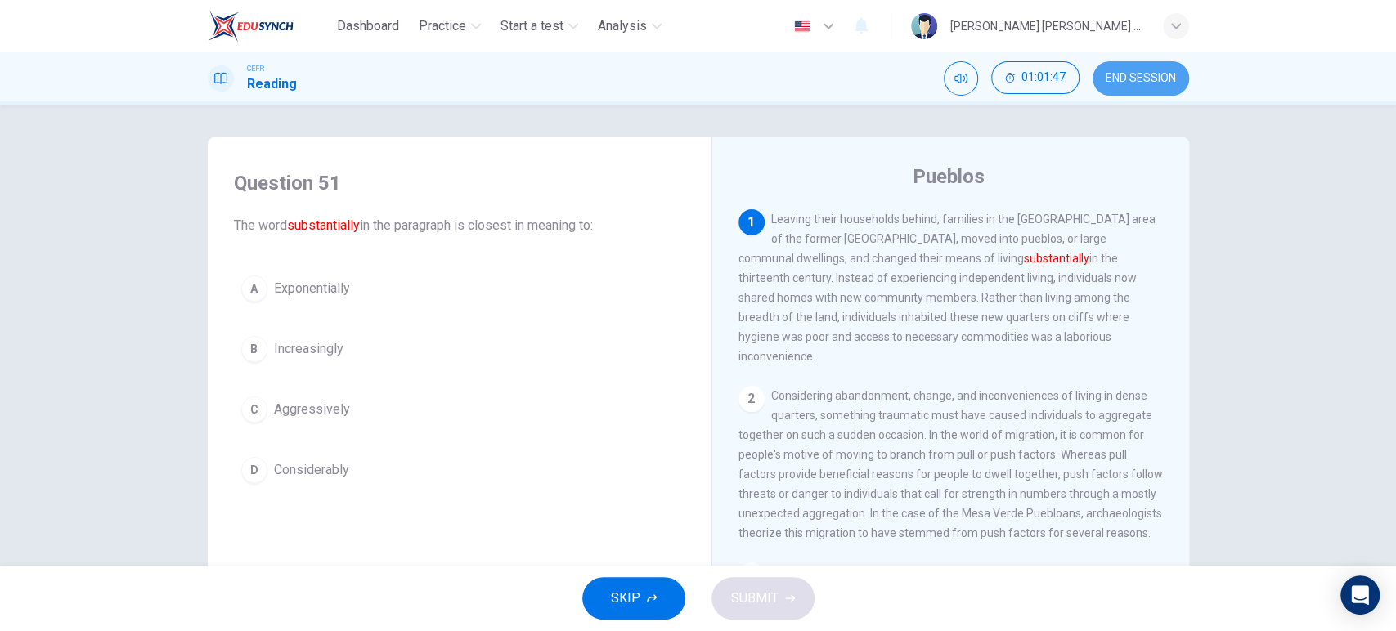
click at [1145, 78] on span "END SESSION" at bounding box center [1140, 78] width 70 height 13
